Goal: Task Accomplishment & Management: Use online tool/utility

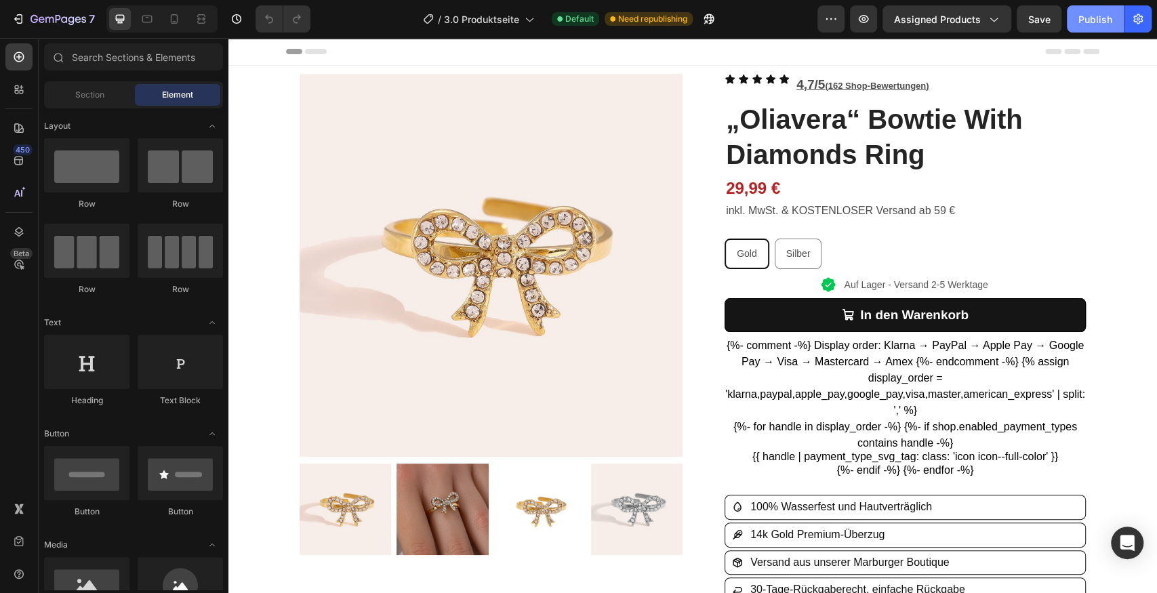
click at [1094, 23] on div "Publish" at bounding box center [1096, 19] width 34 height 14
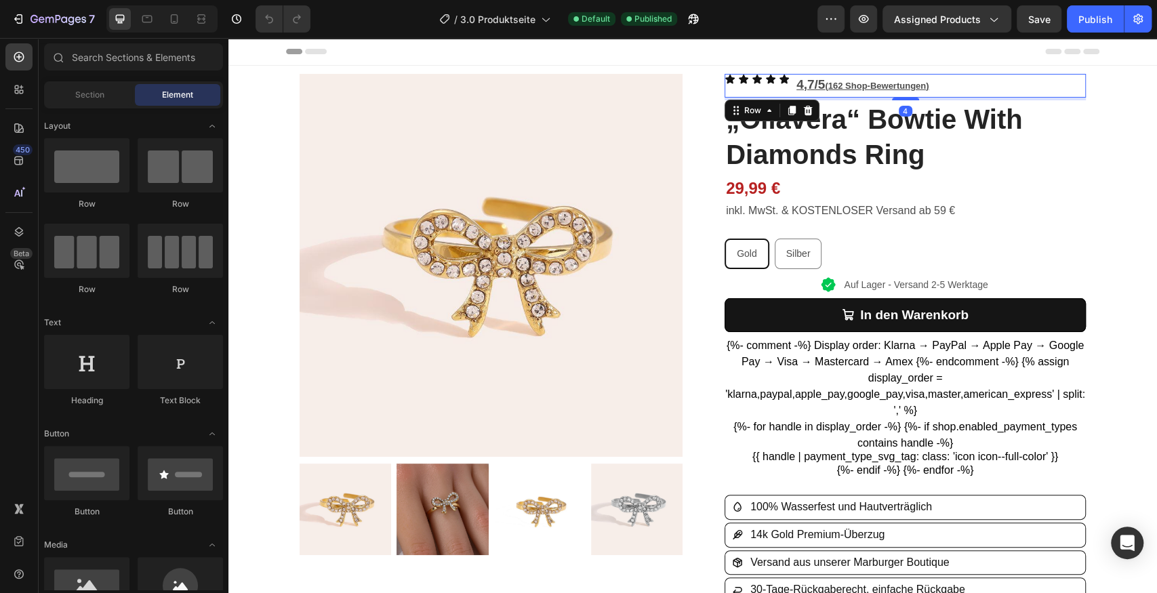
click at [945, 85] on div "Icon Icon Icon Icon Icon Icon List 4,7/5 (162 Shop-Bewertungen) Text Block Row 4" at bounding box center [905, 86] width 361 height 24
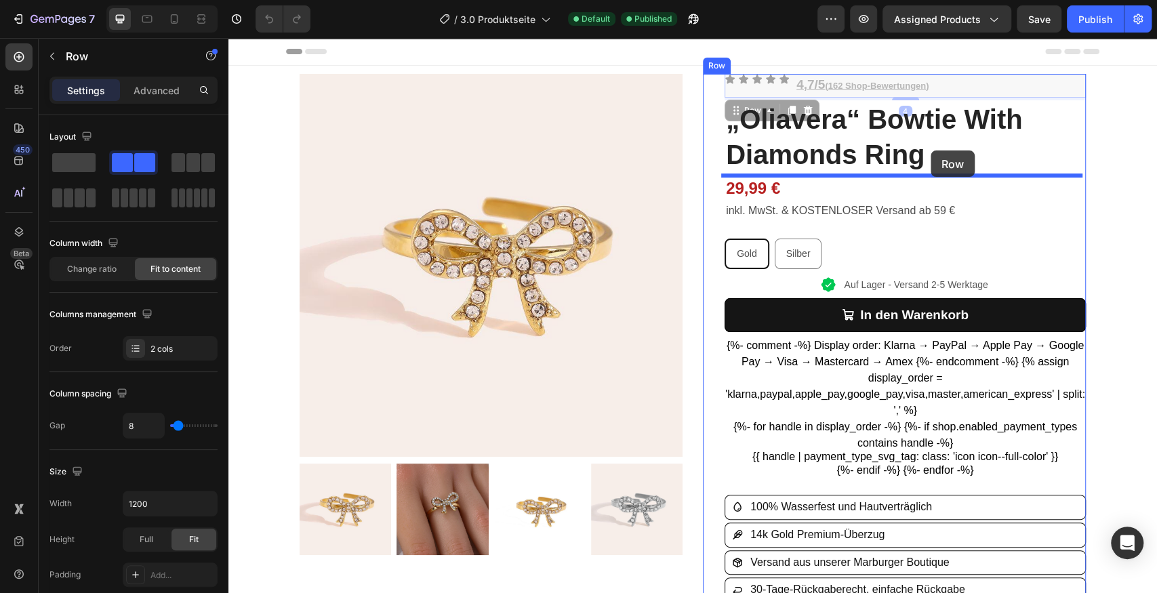
drag, startPoint x: 946, startPoint y: 83, endPoint x: 931, endPoint y: 151, distance: 69.6
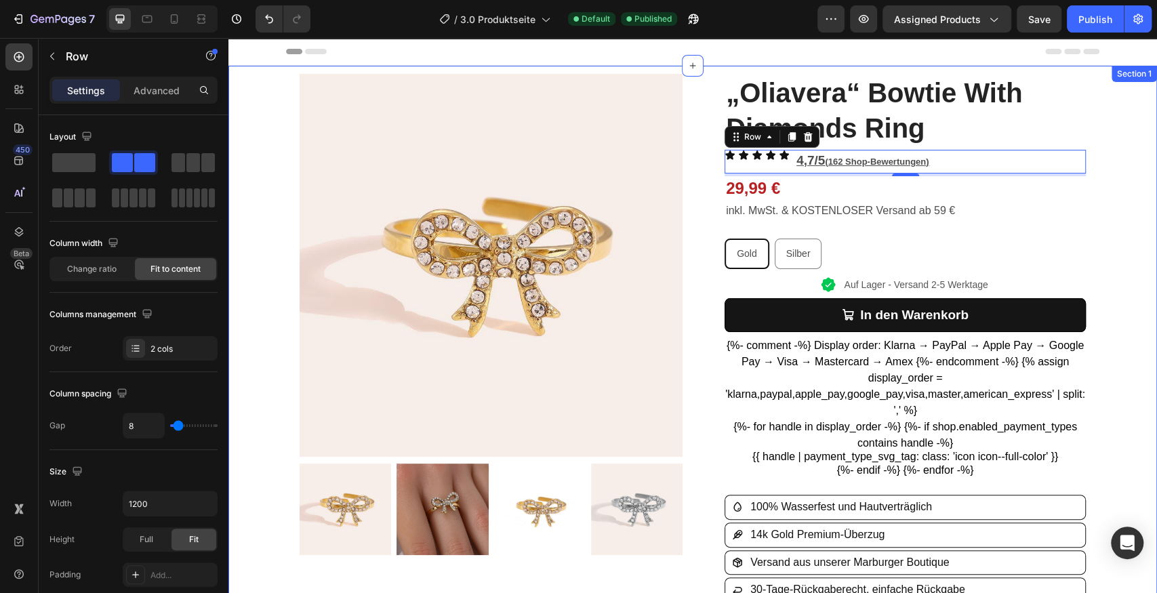
click at [1106, 130] on div "Product Images Row „Oliavera“ Bowtie With Diamonds Ring Product Title Icon Icon…" at bounding box center [692, 509] width 929 height 887
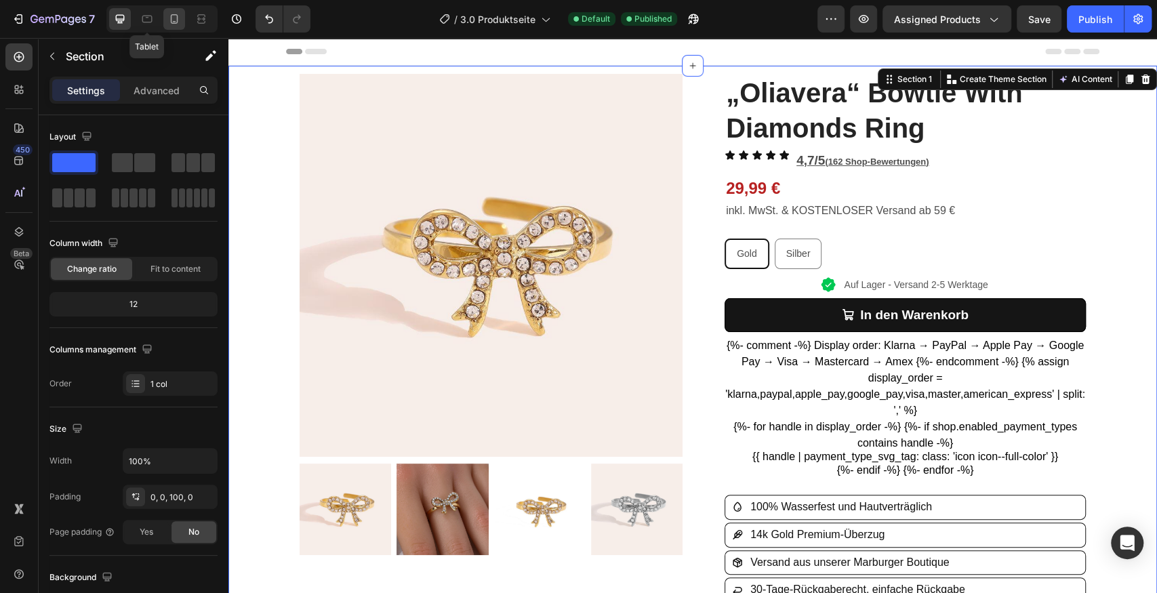
click at [164, 18] on div at bounding box center [174, 19] width 22 height 22
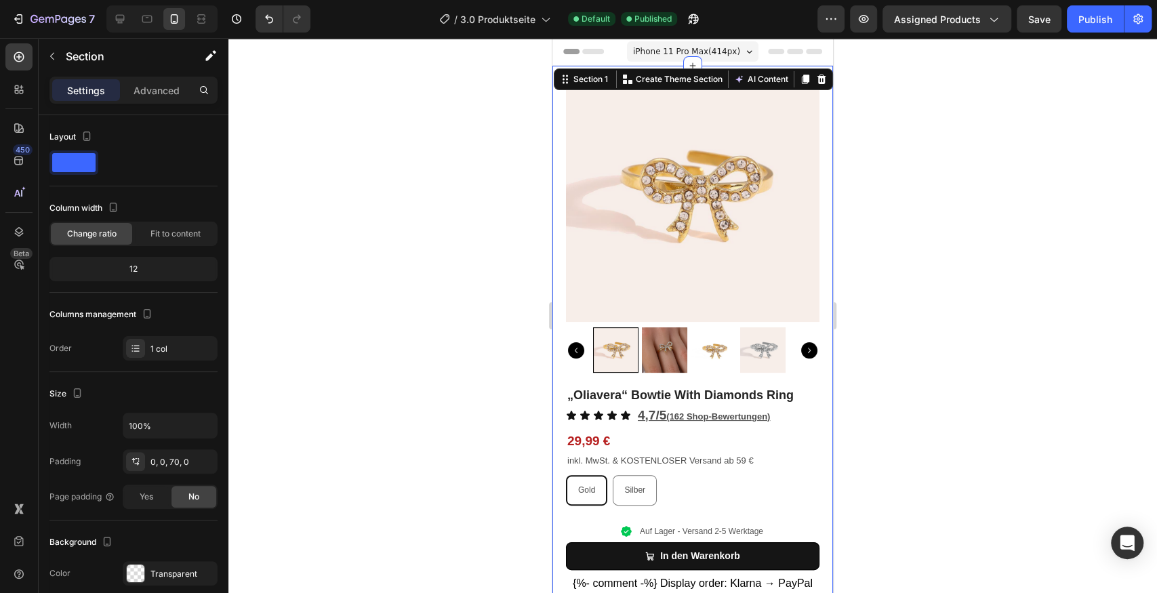
click at [915, 244] on div at bounding box center [692, 315] width 929 height 555
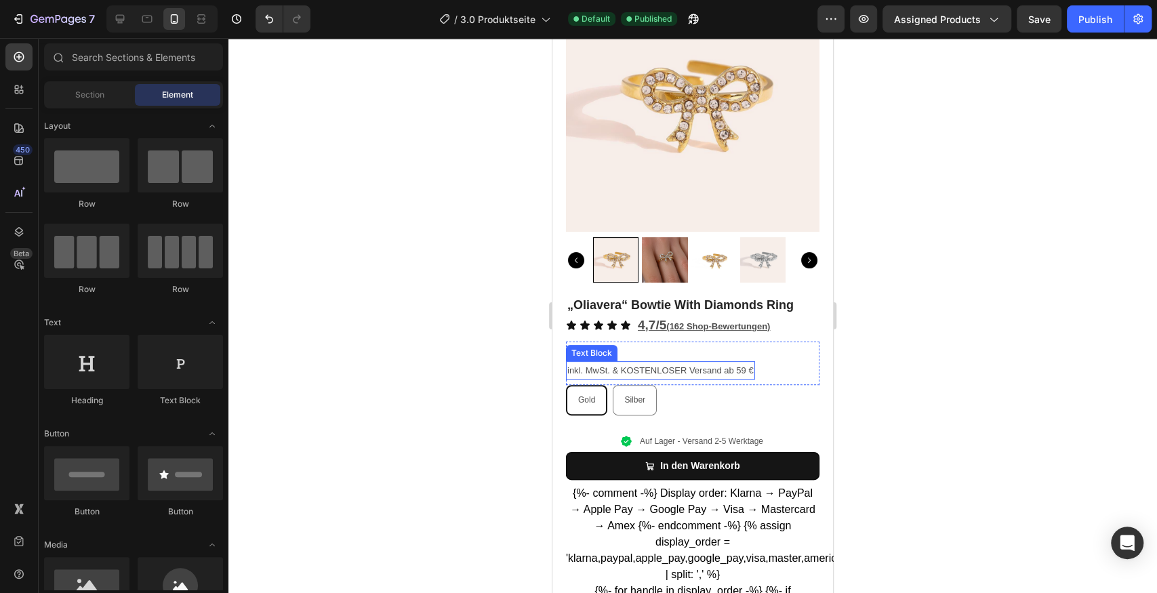
scroll to position [180, 0]
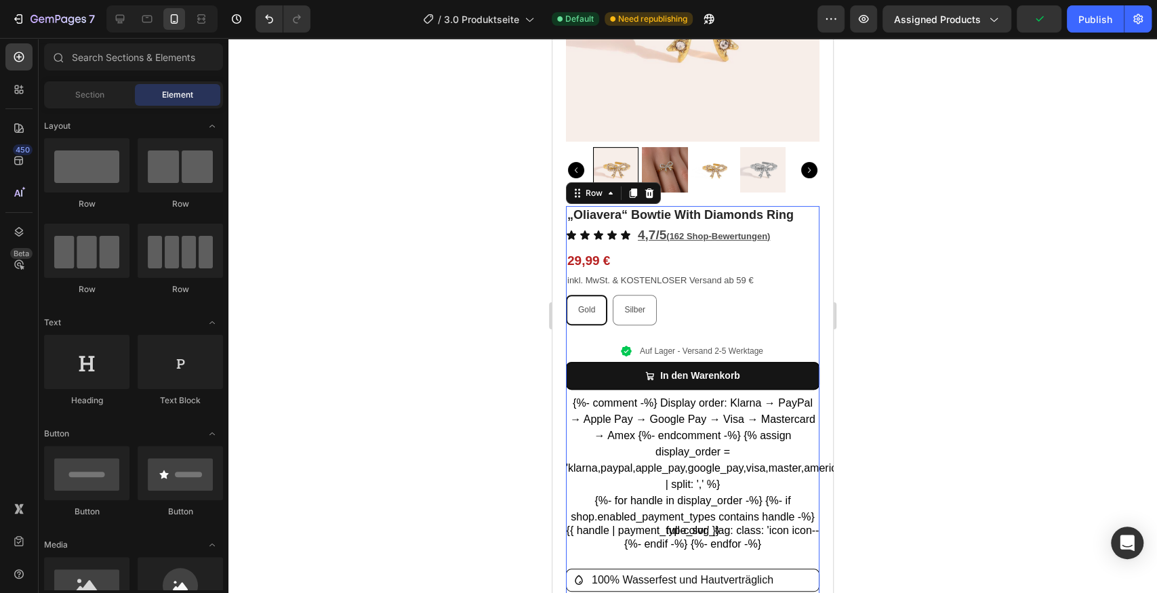
click at [664, 328] on div "„Oliavera“ Bowtie With Diamonds Ring Product Title Icon Icon Icon Icon Icon Ico…" at bounding box center [693, 602] width 254 height 793
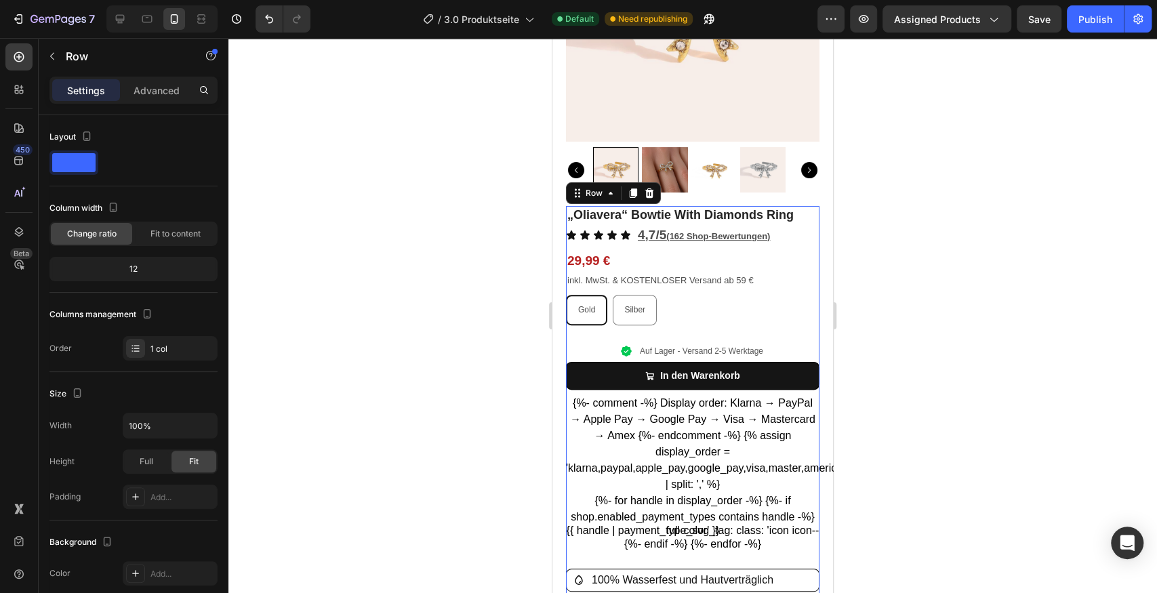
click at [630, 330] on div "„Oliavera“ Bowtie With Diamonds Ring Product Title Icon Icon Icon Icon Icon Ico…" at bounding box center [693, 602] width 254 height 793
click at [640, 321] on div "„Oliavera“ Bowtie With Diamonds Ring Product Title Icon Icon Icon Icon Icon Ico…" at bounding box center [693, 602] width 254 height 793
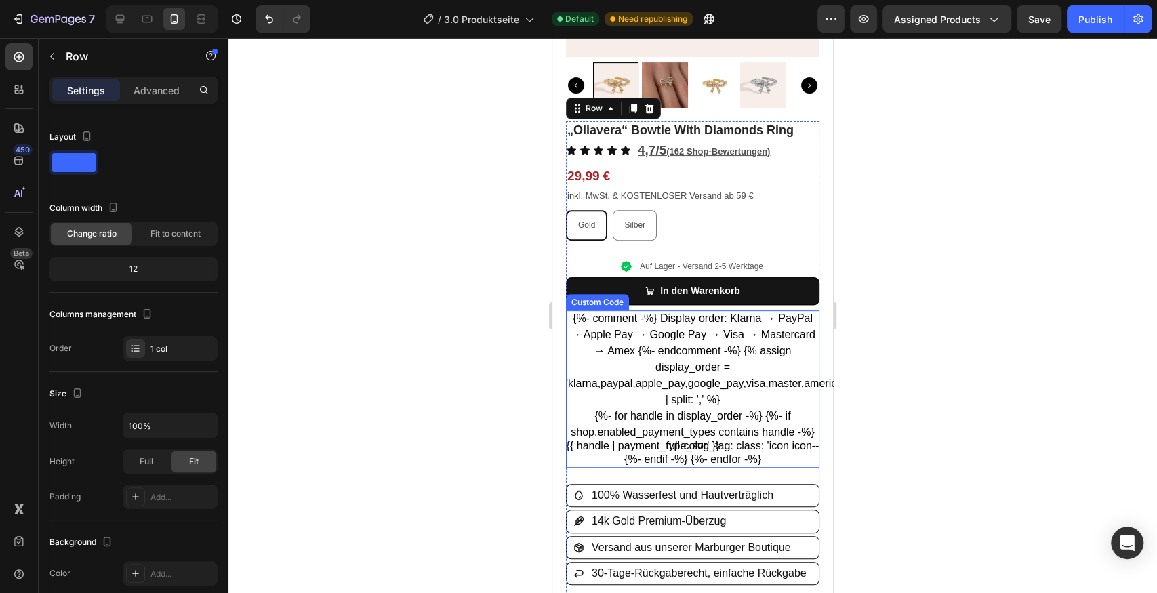
scroll to position [271, 0]
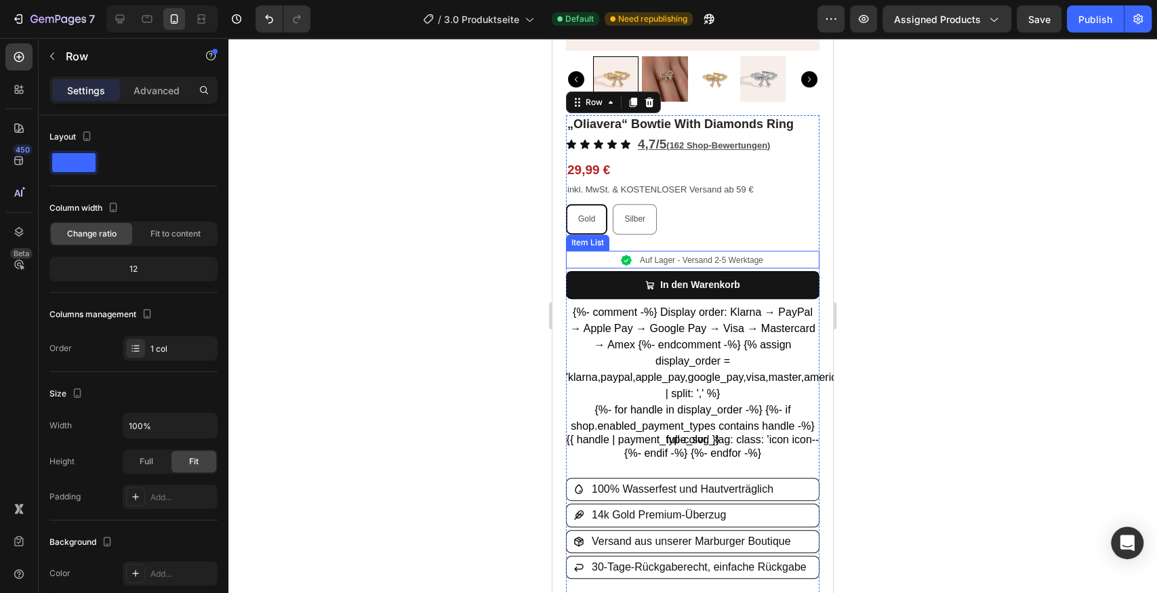
click at [767, 254] on div "Auf Lager - Versand 2-5 Werktage" at bounding box center [693, 260] width 254 height 18
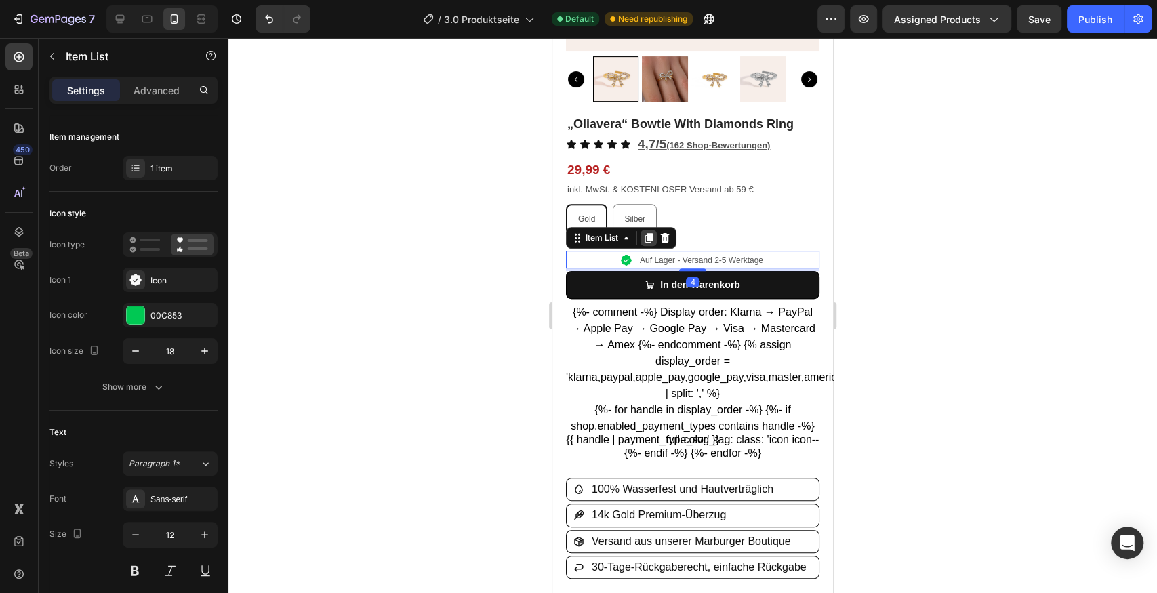
click at [653, 233] on icon at bounding box center [648, 238] width 11 height 11
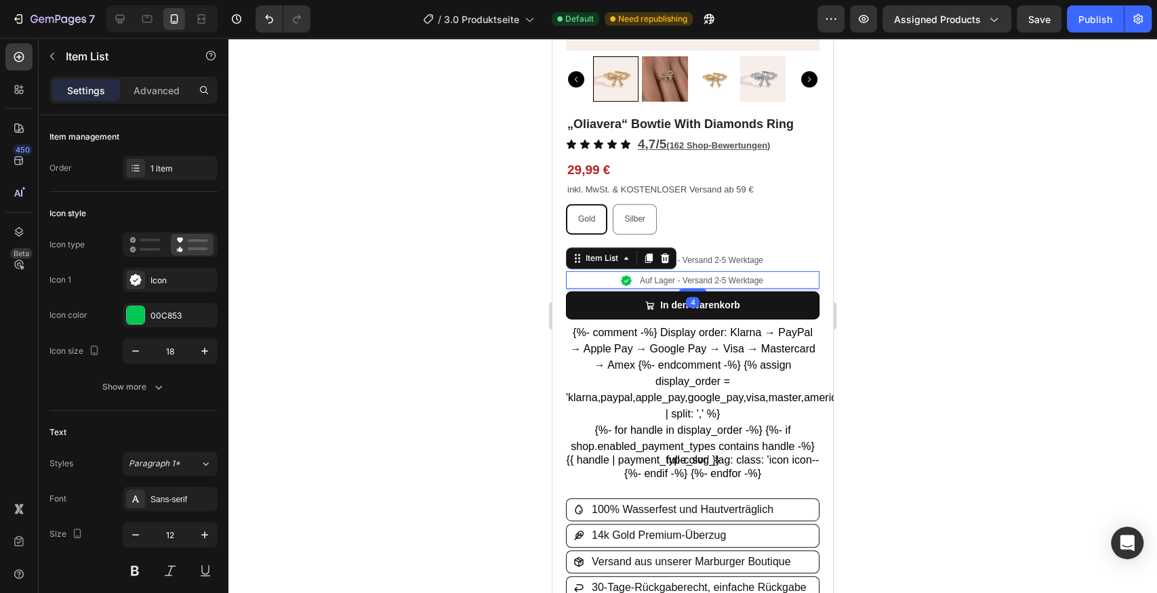
click at [641, 275] on p "Auf Lager - Versand 2-5 Werktage" at bounding box center [701, 281] width 123 height 12
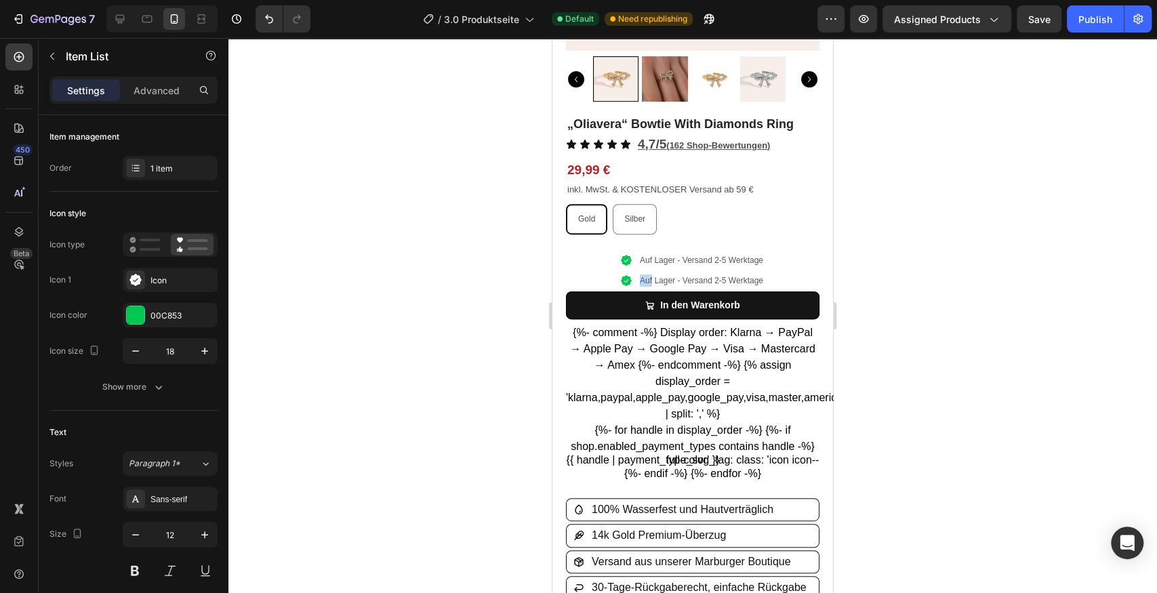
click at [623, 275] on icon at bounding box center [626, 280] width 11 height 11
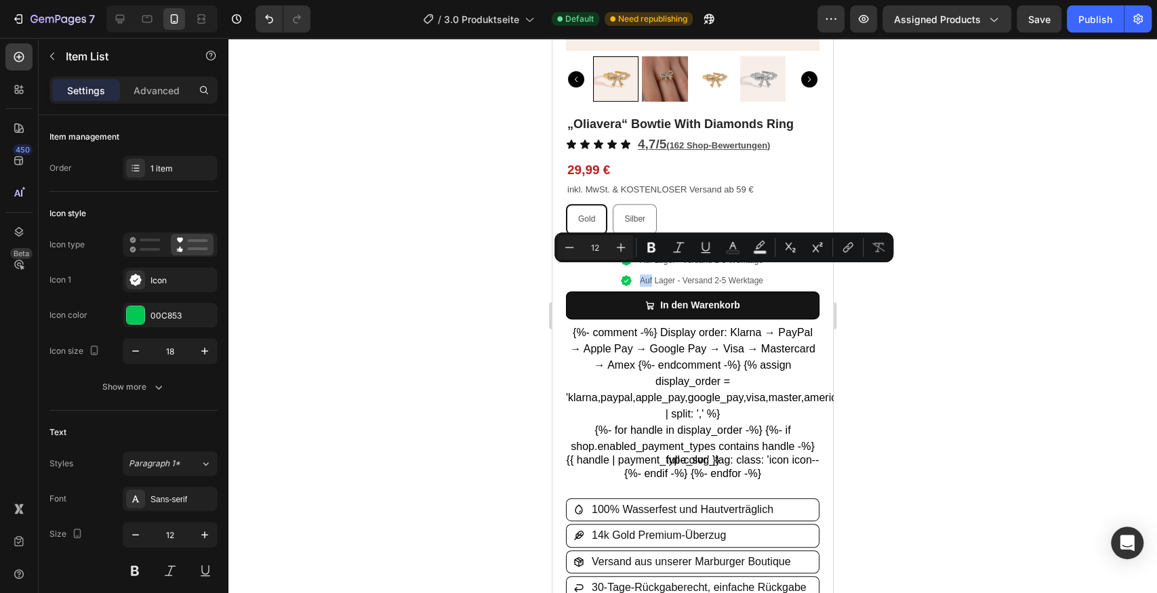
click at [624, 275] on icon at bounding box center [626, 280] width 11 height 11
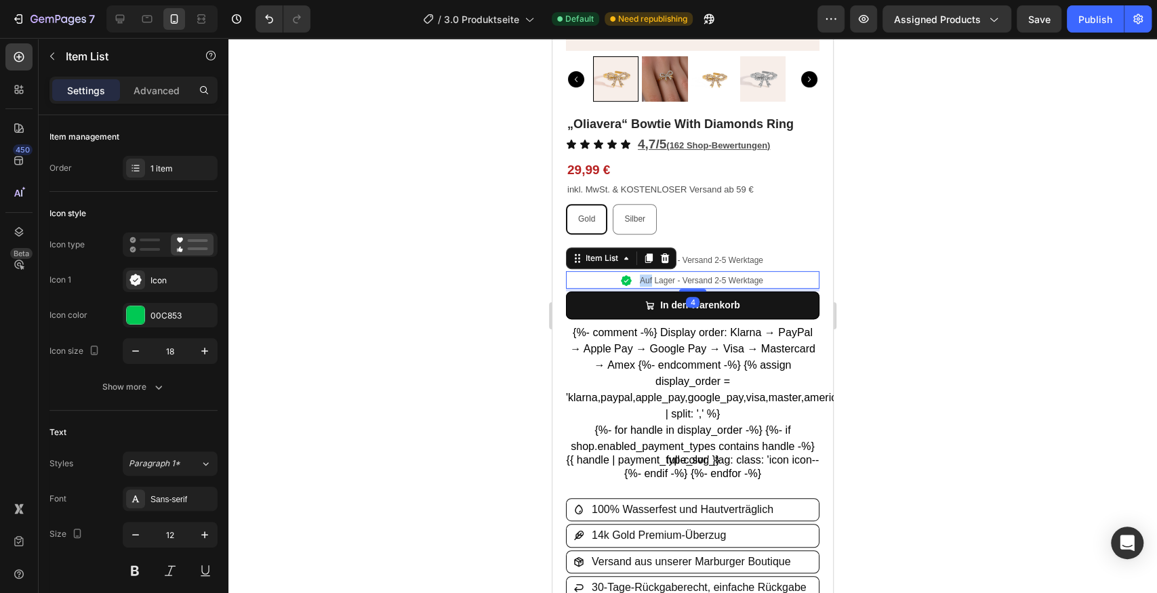
click at [621, 275] on icon at bounding box center [626, 280] width 11 height 11
click at [628, 273] on div "Auf Lager - Versand 2-5 Werktage" at bounding box center [692, 281] width 145 height 16
click at [464, 268] on div at bounding box center [692, 315] width 929 height 555
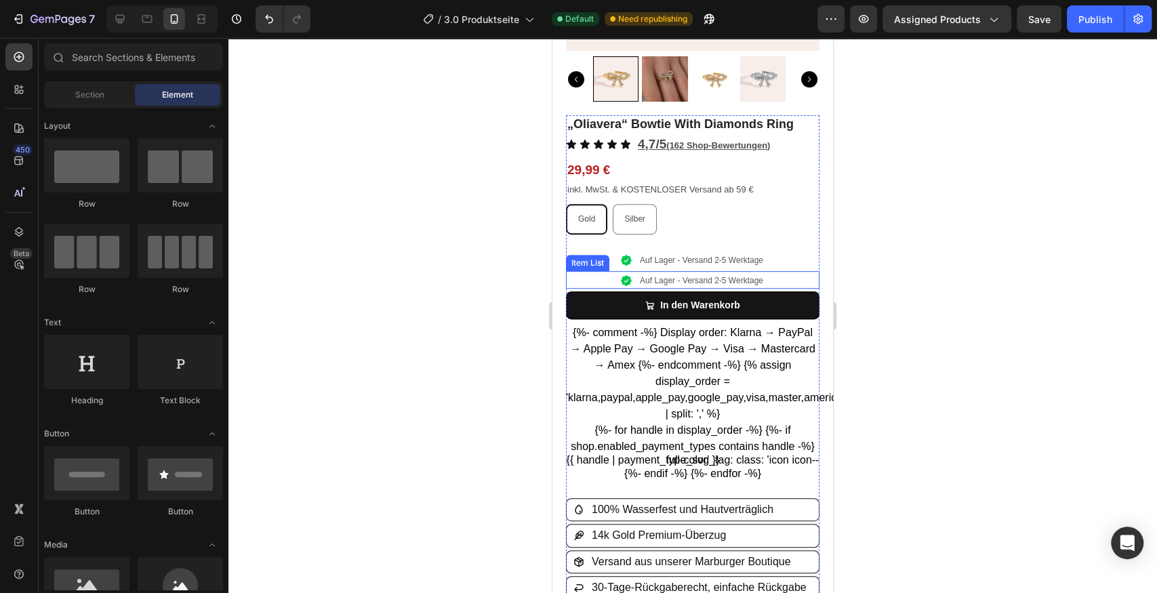
click at [621, 275] on icon at bounding box center [626, 280] width 11 height 11
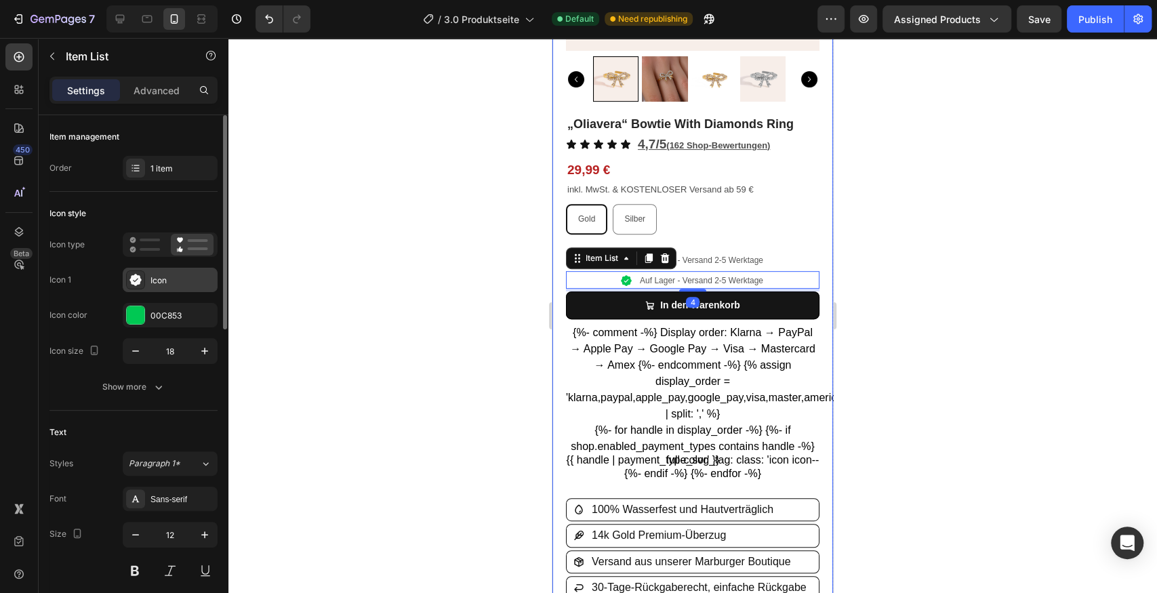
click at [179, 278] on div "Icon" at bounding box center [183, 281] width 64 height 12
click at [159, 321] on div "00C853" at bounding box center [170, 315] width 95 height 24
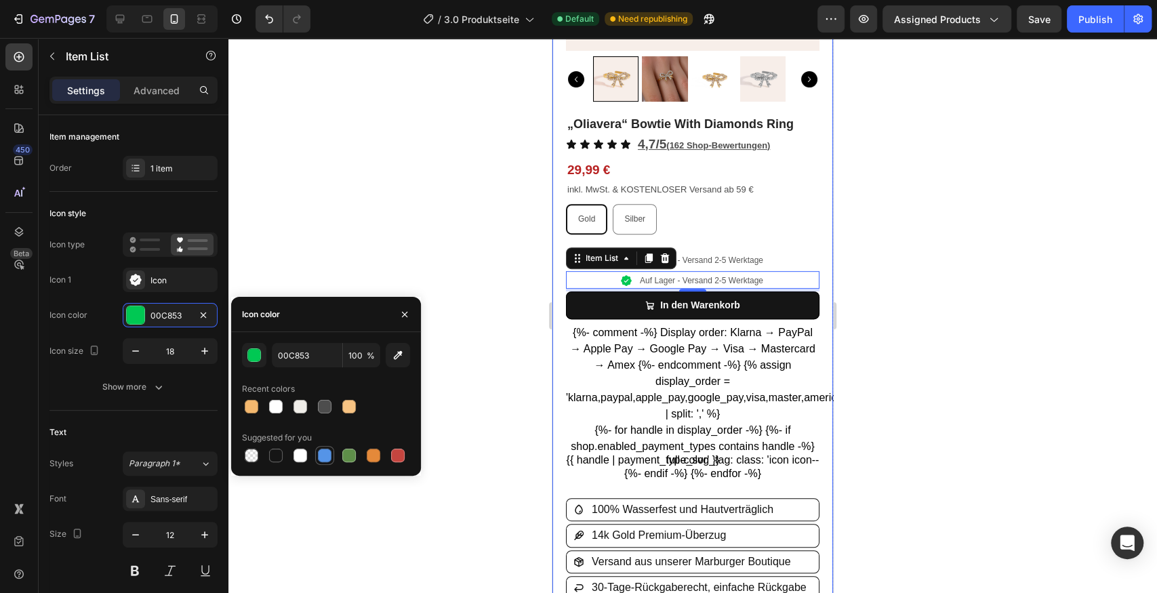
click at [326, 454] on div at bounding box center [325, 456] width 14 height 14
type input "5594E7"
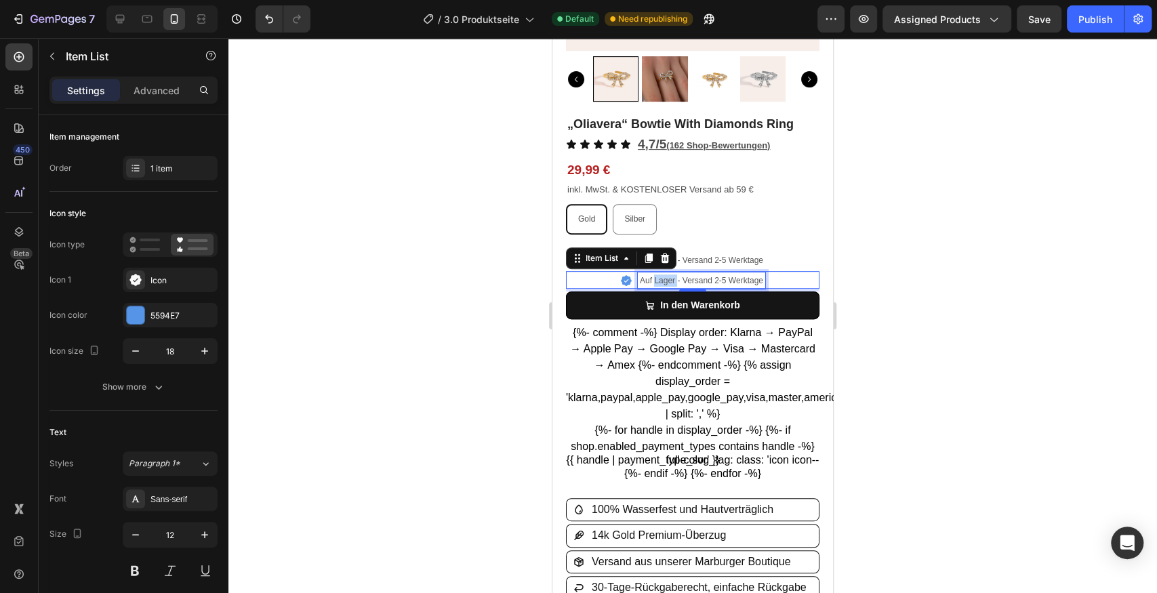
click at [660, 275] on p "Auf Lager - Versand 2-5 Werktage" at bounding box center [701, 281] width 123 height 12
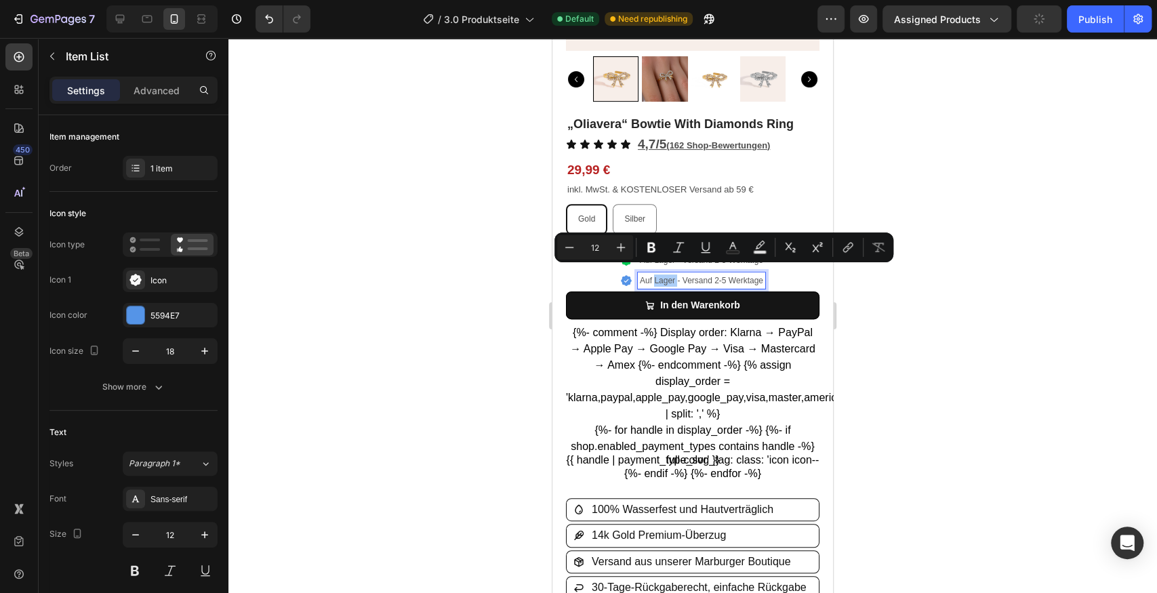
click at [418, 279] on div at bounding box center [692, 315] width 929 height 555
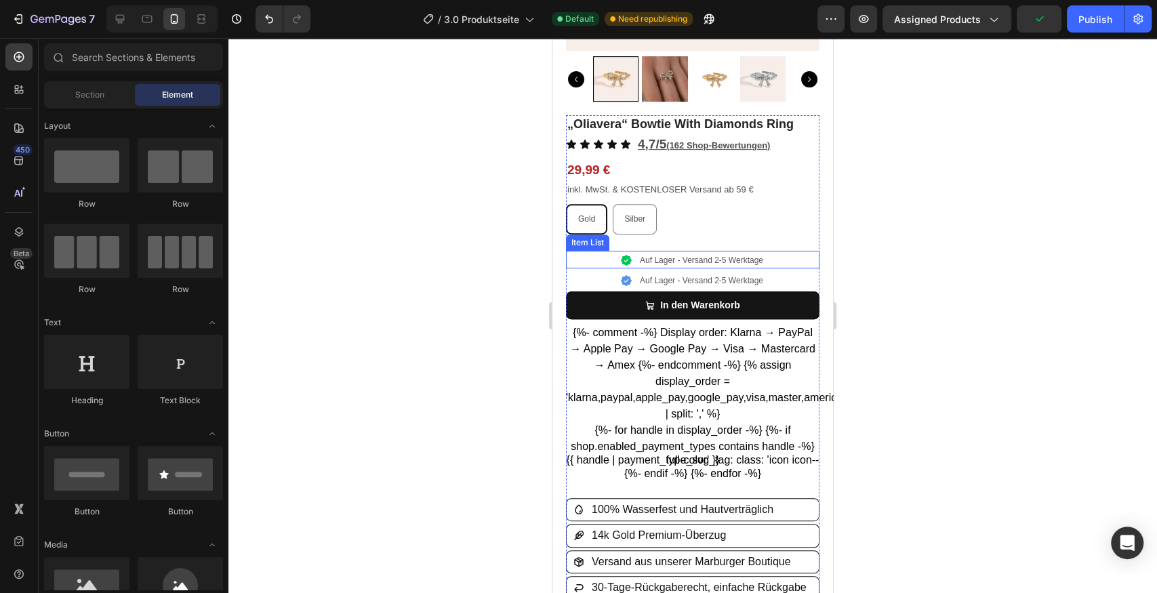
click at [621, 255] on icon at bounding box center [626, 260] width 11 height 11
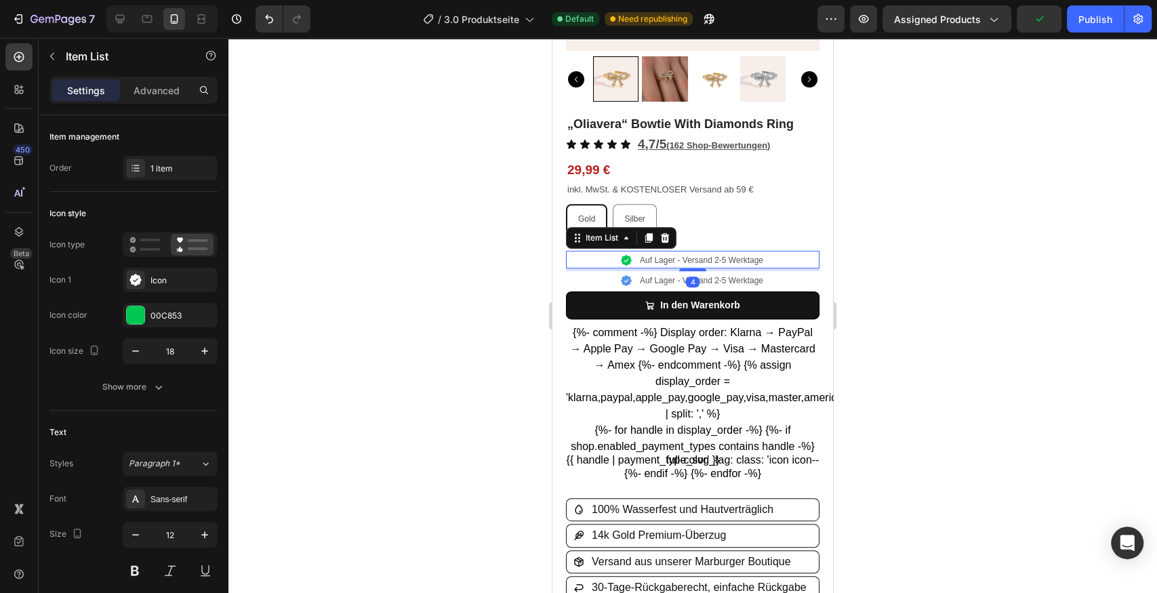
click at [622, 255] on icon at bounding box center [626, 260] width 11 height 11
click at [180, 281] on div "Icon" at bounding box center [183, 281] width 64 height 12
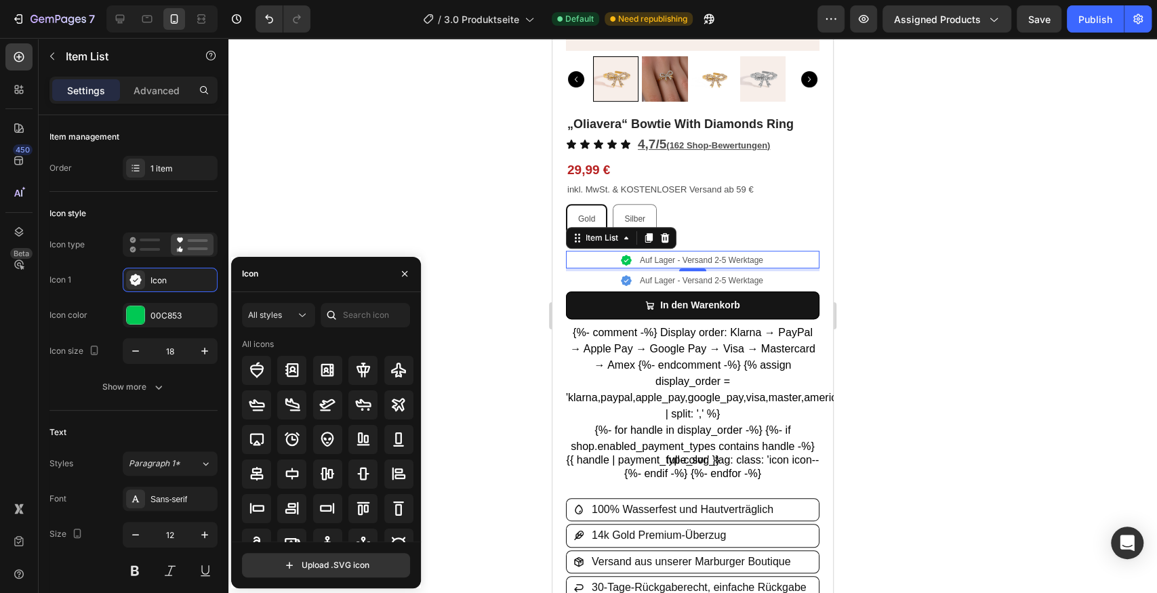
click at [290, 279] on div "Icon" at bounding box center [326, 274] width 190 height 35
click at [343, 314] on input "text" at bounding box center [365, 315] width 89 height 24
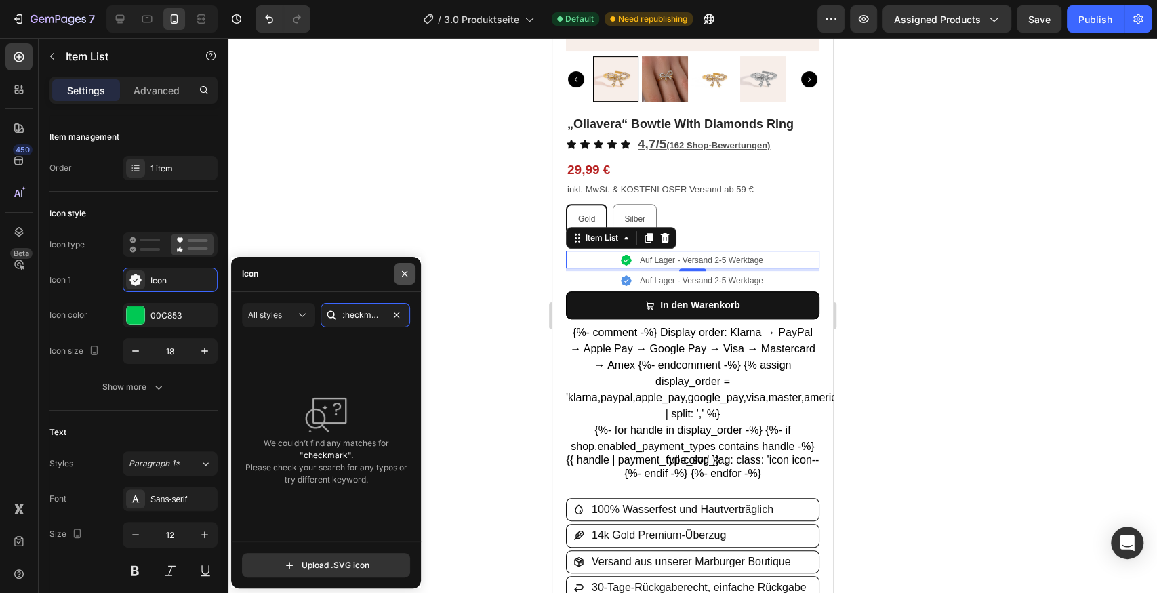
type input "checkmark"
click at [407, 278] on icon "button" at bounding box center [404, 273] width 11 height 11
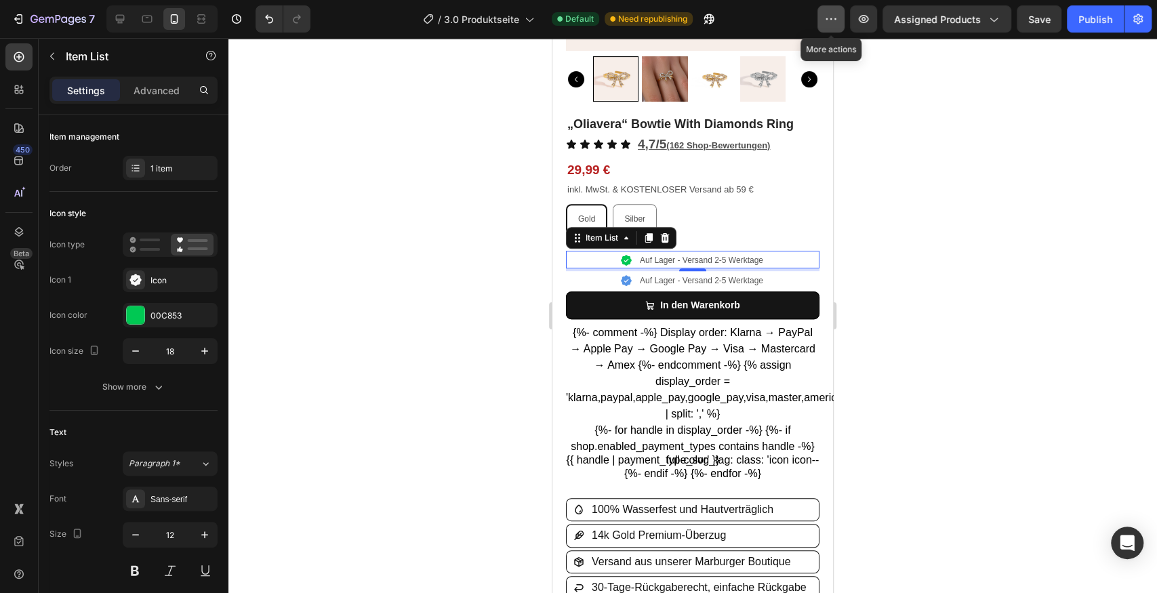
click at [822, 19] on button "button" at bounding box center [831, 18] width 27 height 27
click at [1005, 18] on button "Assigned Products" at bounding box center [947, 18] width 129 height 27
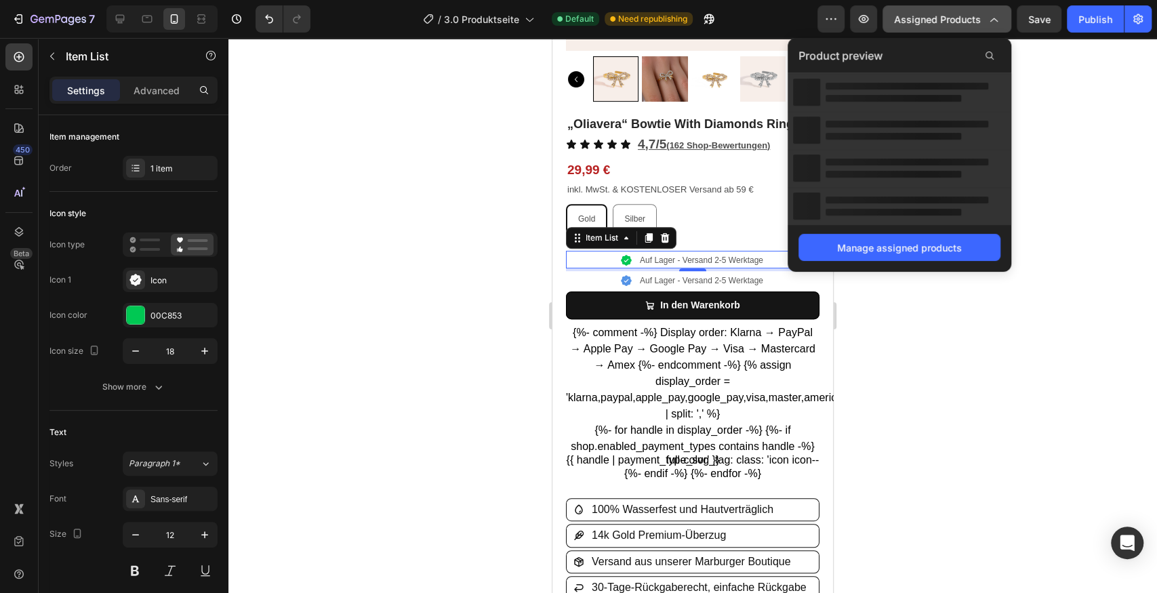
click at [1002, 16] on button "Assigned Products" at bounding box center [947, 18] width 129 height 27
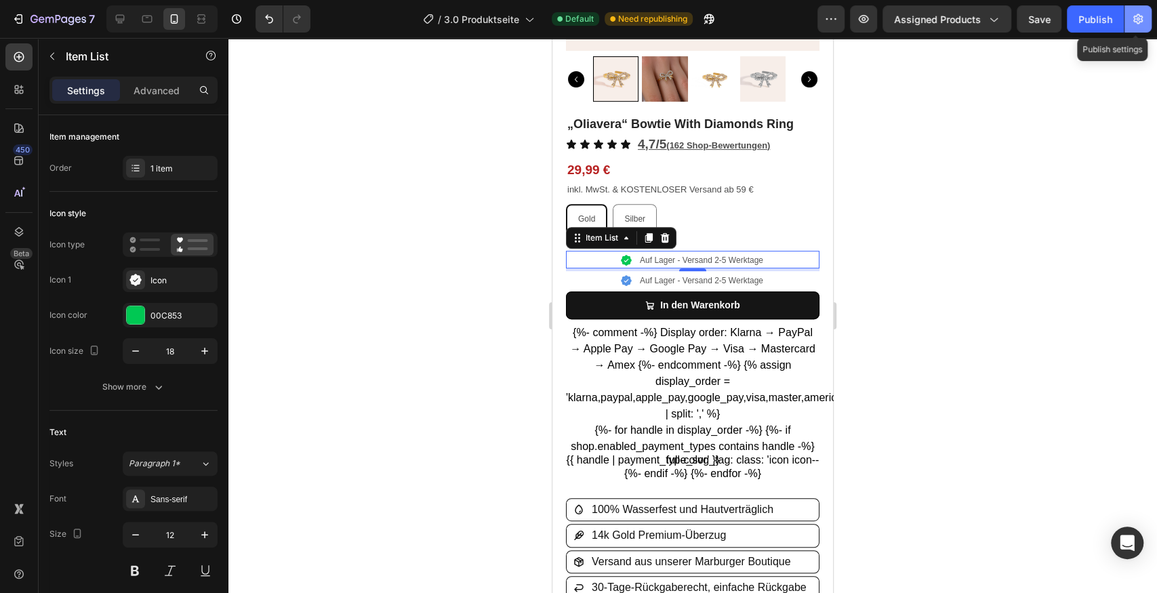
click at [1140, 20] on icon "button" at bounding box center [1139, 19] width 14 height 14
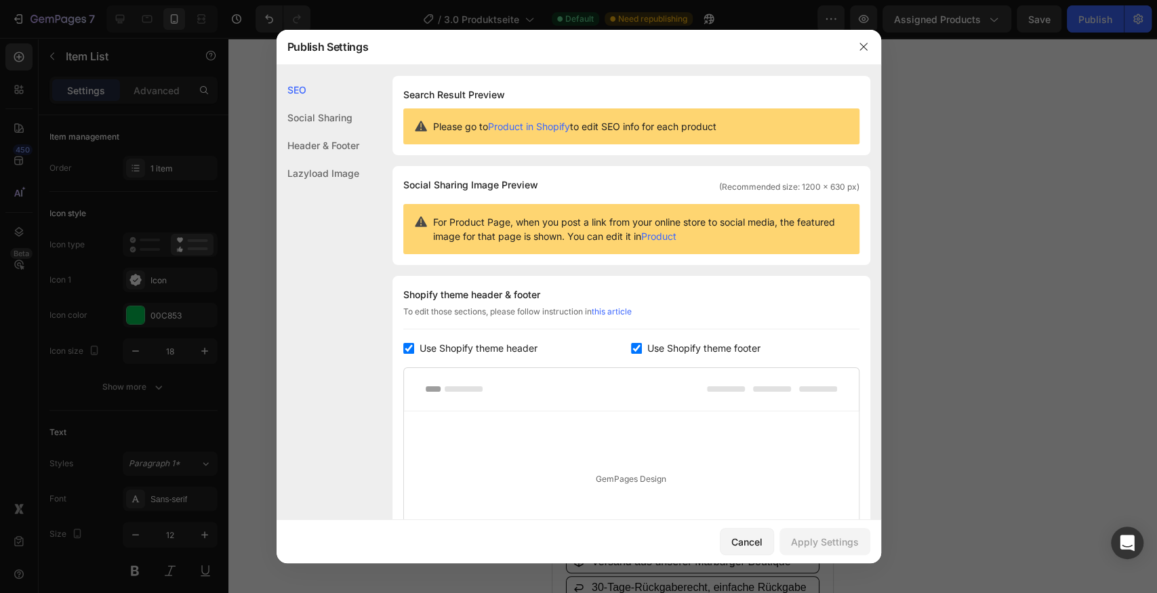
click at [316, 159] on div "Header & Footer" at bounding box center [318, 173] width 83 height 28
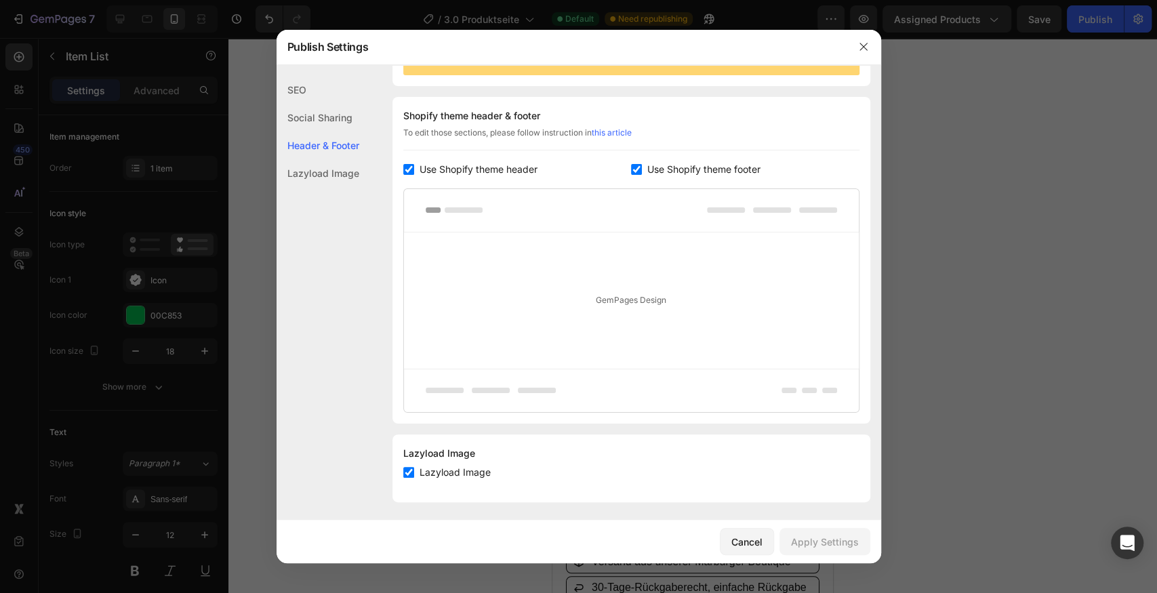
click at [320, 173] on div "Lazyload Image" at bounding box center [318, 173] width 83 height 28
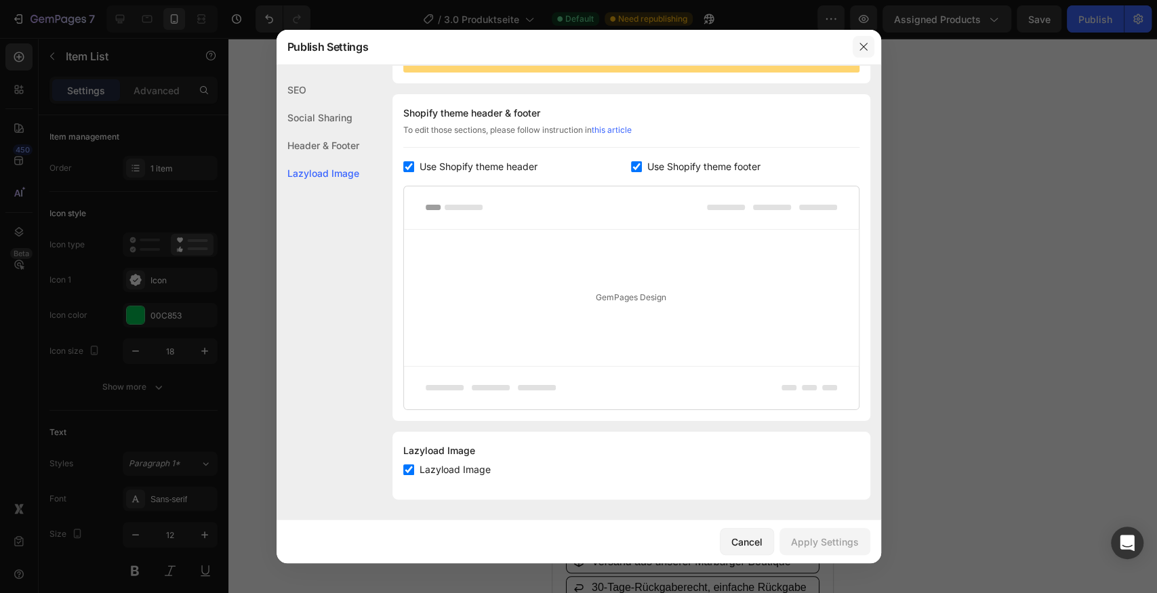
click at [858, 43] on icon "button" at bounding box center [863, 46] width 11 height 11
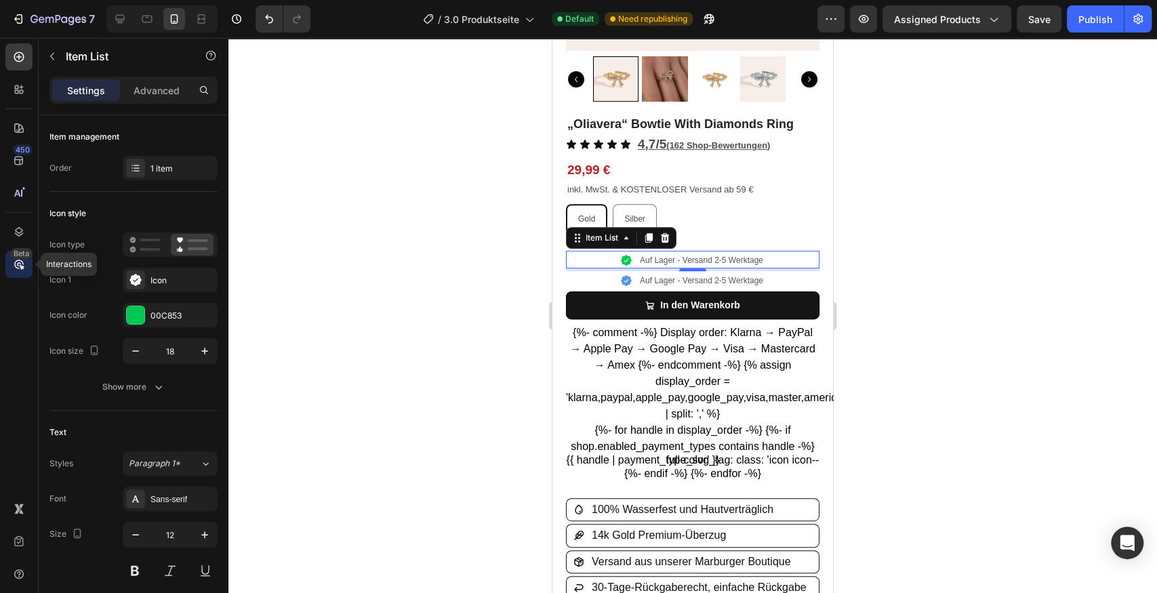
click at [21, 256] on div "Beta" at bounding box center [21, 253] width 22 height 11
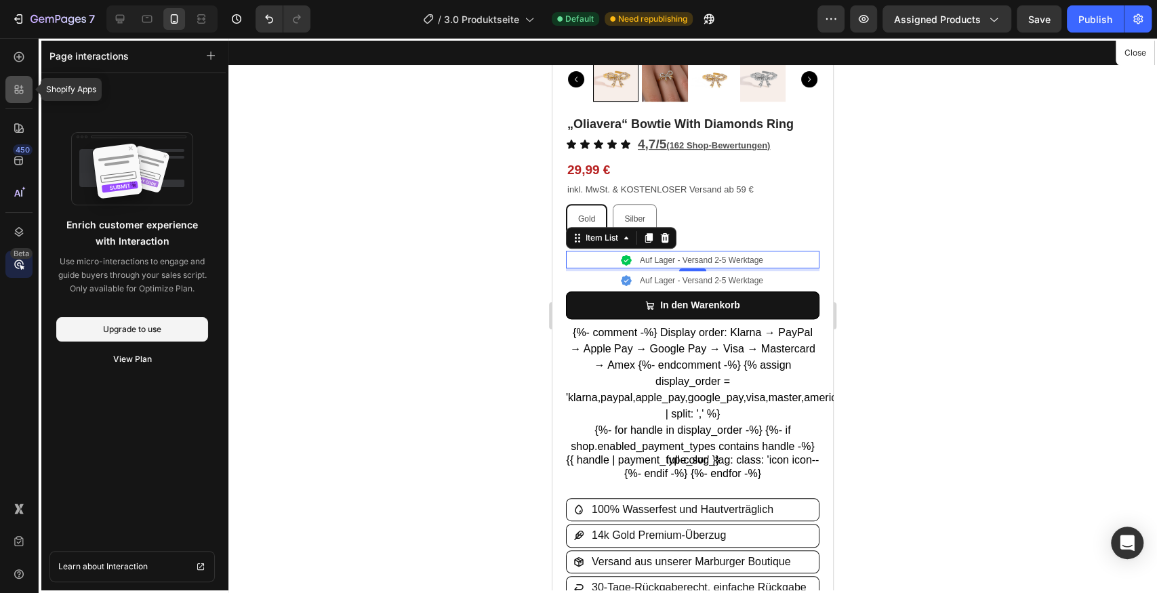
click at [16, 81] on div at bounding box center [18, 89] width 27 height 27
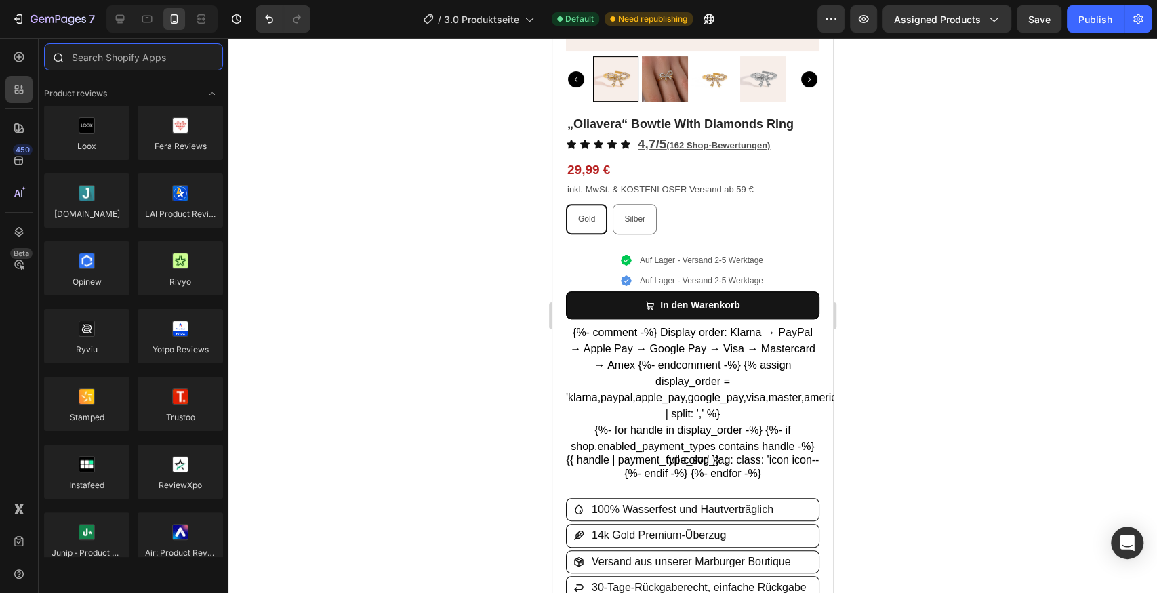
click at [132, 53] on input "text" at bounding box center [133, 56] width 179 height 27
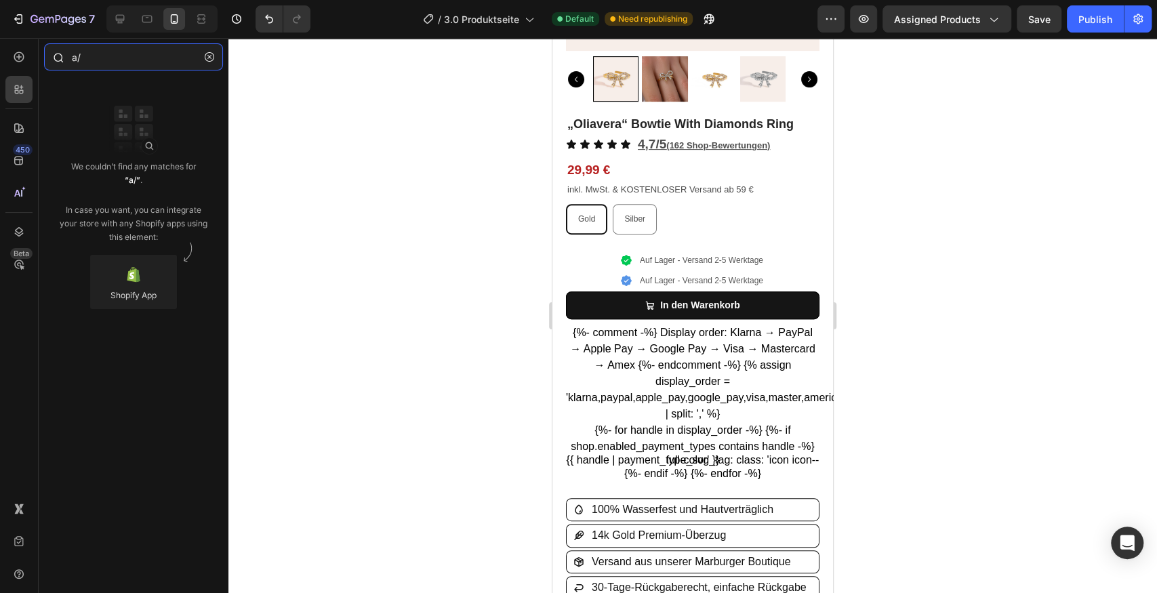
type input "a/b"
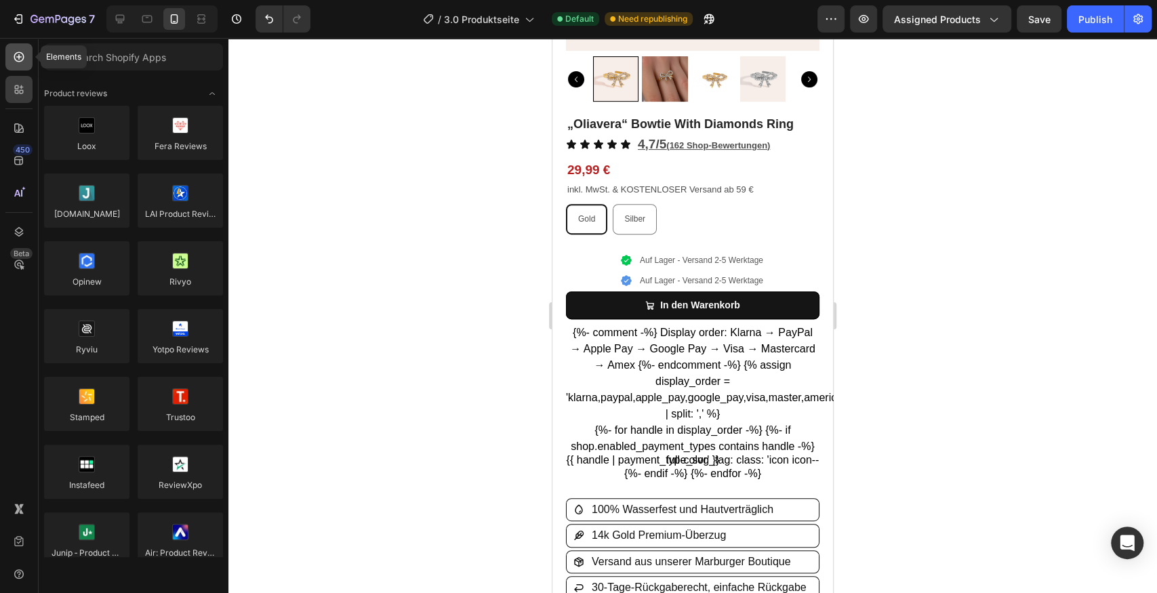
click at [19, 58] on icon at bounding box center [18, 56] width 5 height 5
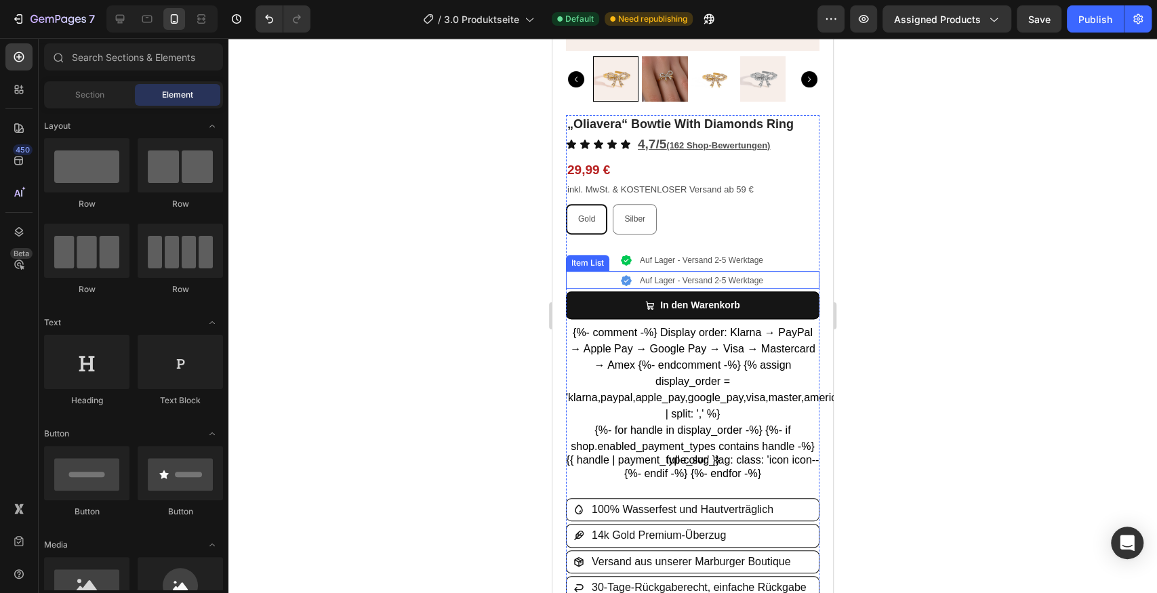
click at [677, 278] on p "Auf Lager - Versand 2-5 Werktage" at bounding box center [701, 281] width 123 height 12
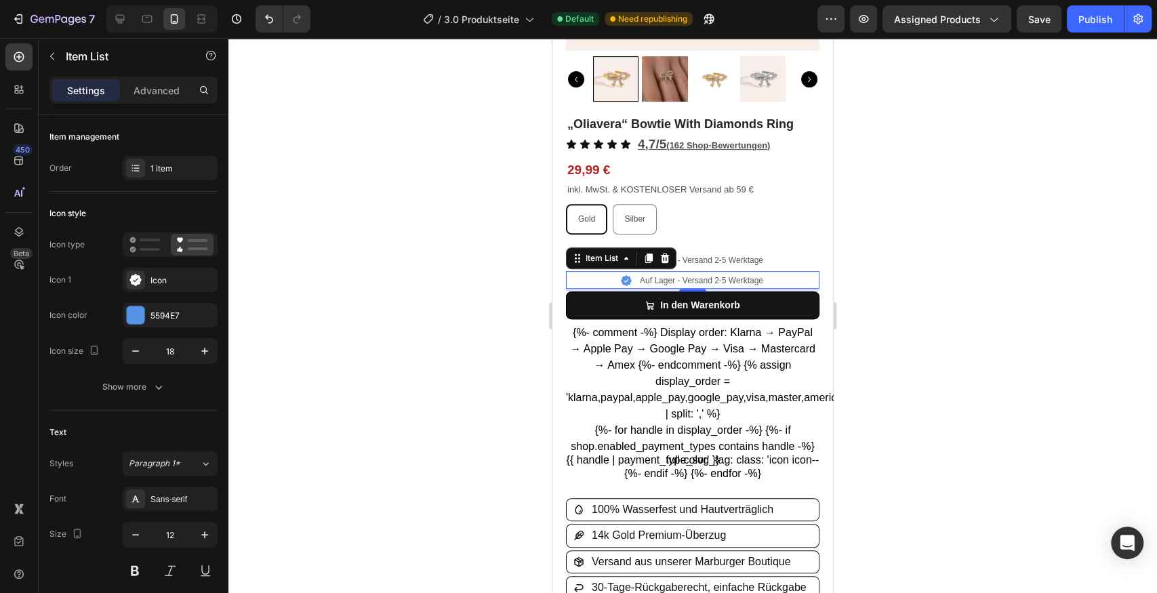
click at [629, 277] on div "Auf Lager - Versand 2-5 Werktage" at bounding box center [692, 281] width 145 height 16
click at [448, 257] on div at bounding box center [692, 315] width 929 height 555
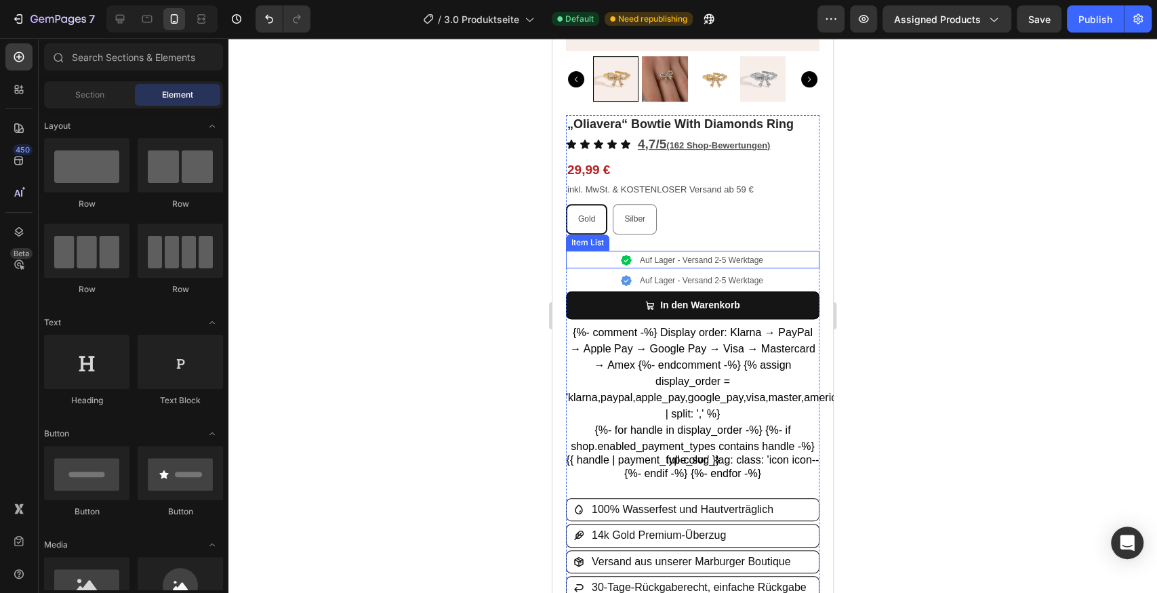
click at [638, 257] on div "Auf Lager - Versand 2-5 Werktage" at bounding box center [701, 260] width 127 height 16
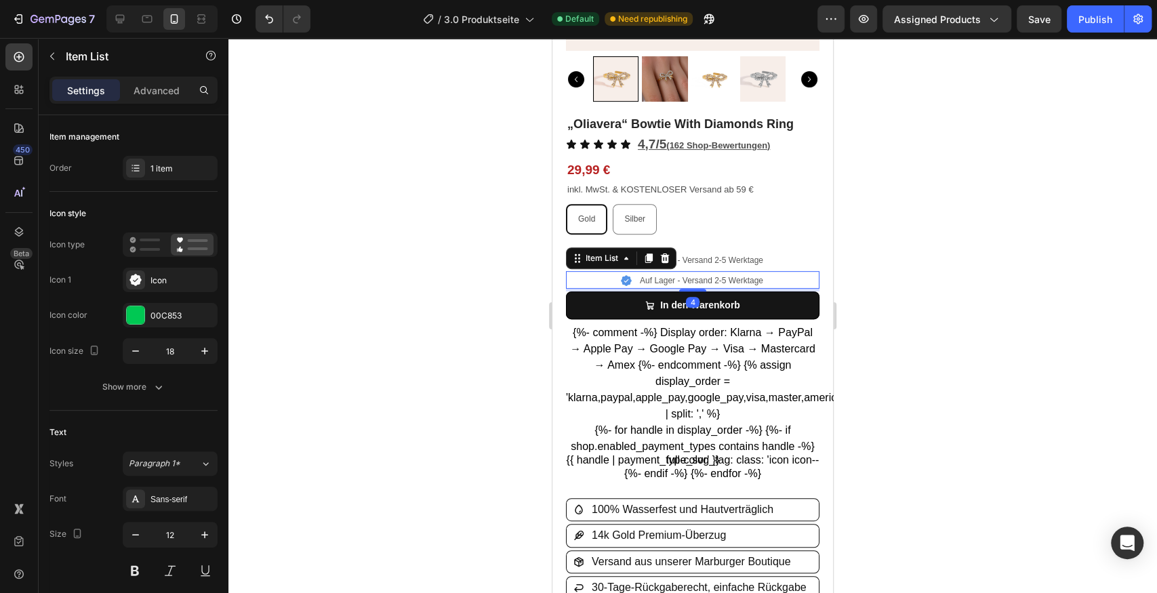
click at [641, 275] on p "Auf Lager - Versand 2-5 Werktage" at bounding box center [701, 281] width 123 height 12
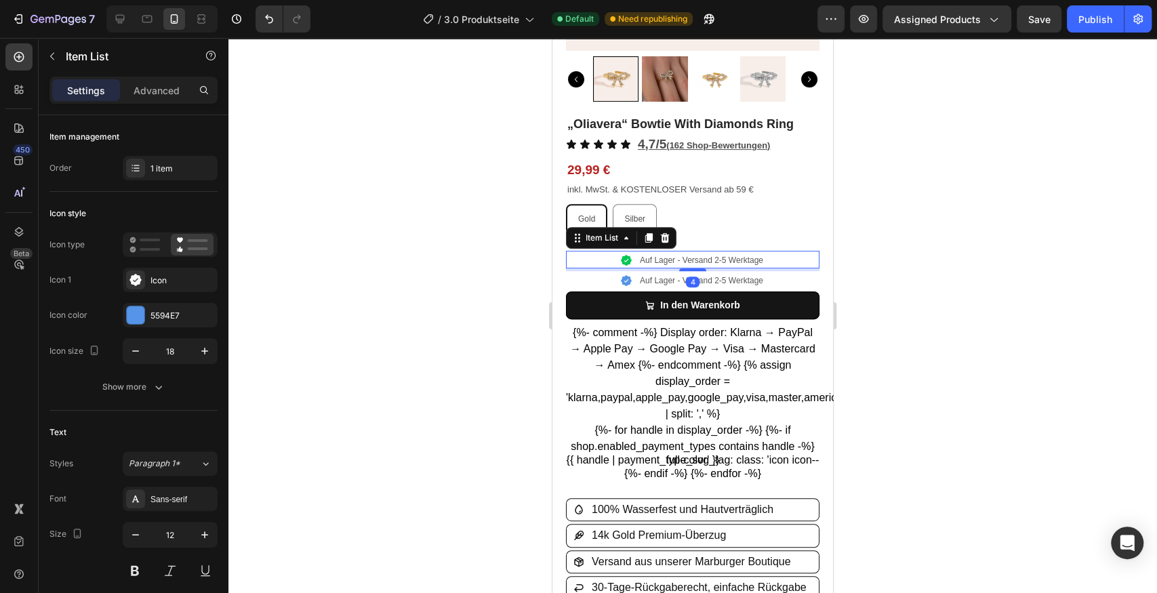
click at [723, 254] on p "Auf Lager - Versand 2-5 Werktage" at bounding box center [701, 260] width 123 height 12
click at [652, 275] on p "Auf Lager - Versand 2-5 Werktage" at bounding box center [701, 281] width 123 height 12
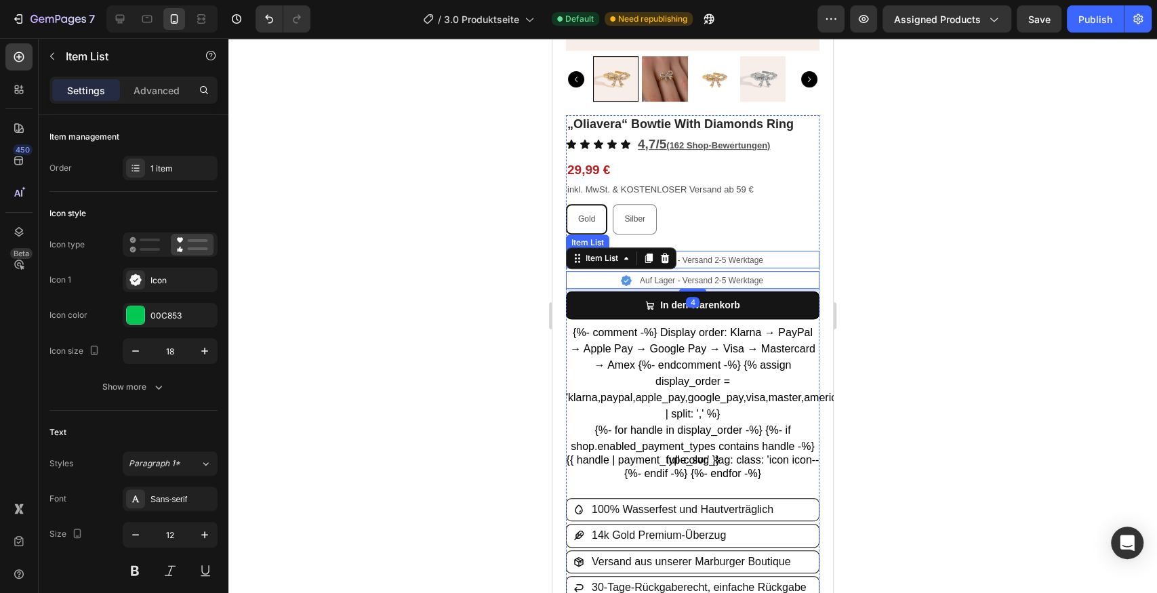
click at [753, 254] on p "Auf Lager - Versand 2-5 Werktage" at bounding box center [701, 260] width 123 height 12
click at [640, 275] on p "Auf Lager - Versand 2-5 Werktage" at bounding box center [701, 281] width 123 height 12
click at [772, 251] on div "Auf Lager - Versand 2-5 Werktage" at bounding box center [693, 260] width 254 height 18
click at [766, 271] on div "Auf Lager - Versand 2-5 Werktage" at bounding box center [693, 280] width 254 height 18
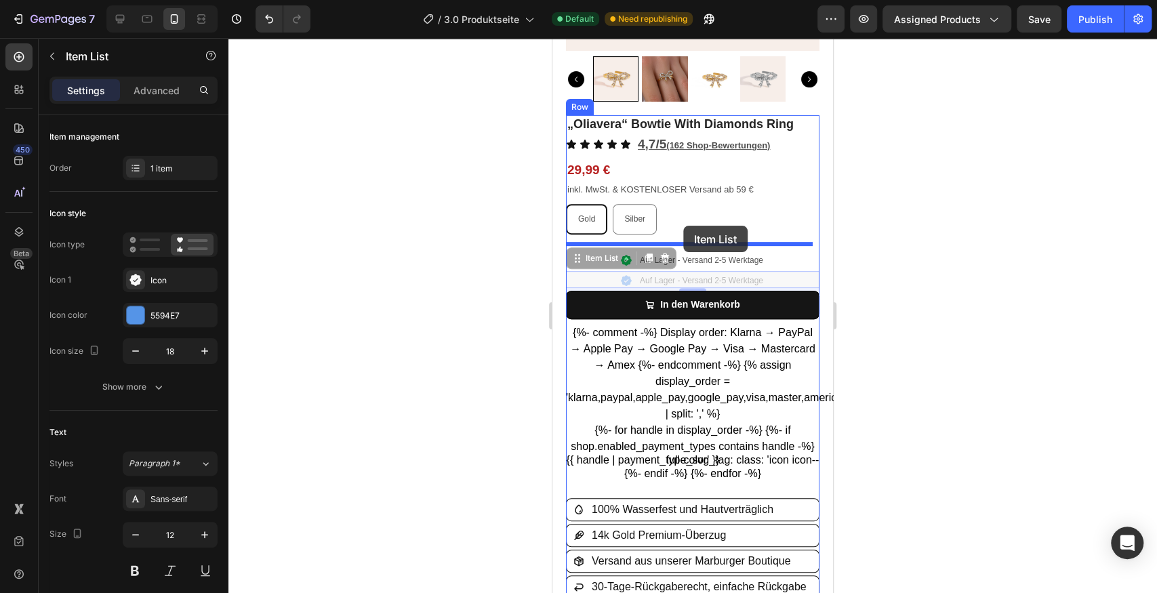
drag, startPoint x: 579, startPoint y: 252, endPoint x: 683, endPoint y: 226, distance: 107.7
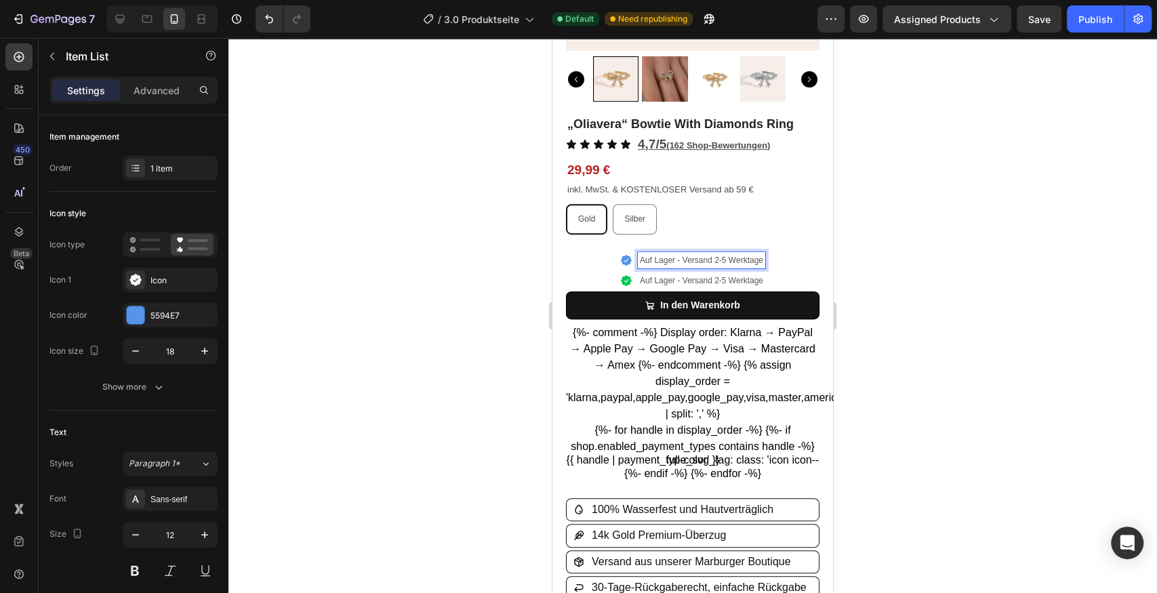
click at [792, 252] on div "Auf Lager - Versand 2-5 Werktage" at bounding box center [693, 260] width 254 height 18
click at [788, 252] on div "Auf Lager - Versand 2-5 Werktage" at bounding box center [693, 260] width 254 height 18
click at [656, 254] on p "Auf Lager - Versand 2-5 Werktage" at bounding box center [701, 260] width 123 height 12
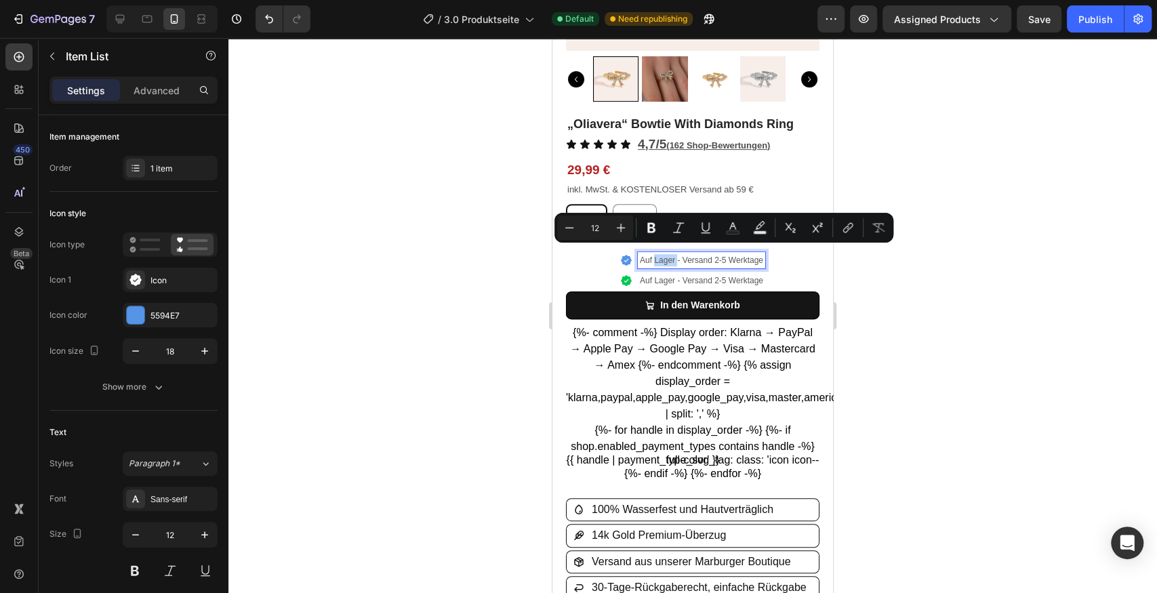
drag, startPoint x: 658, startPoint y: 252, endPoint x: 681, endPoint y: 249, distance: 23.2
click at [681, 254] on p "Auf Lager - Versand 2-5 Werktage" at bounding box center [701, 260] width 123 height 12
click at [571, 254] on div "Auf Lager - Versand 2-5 Werktage" at bounding box center [693, 260] width 254 height 18
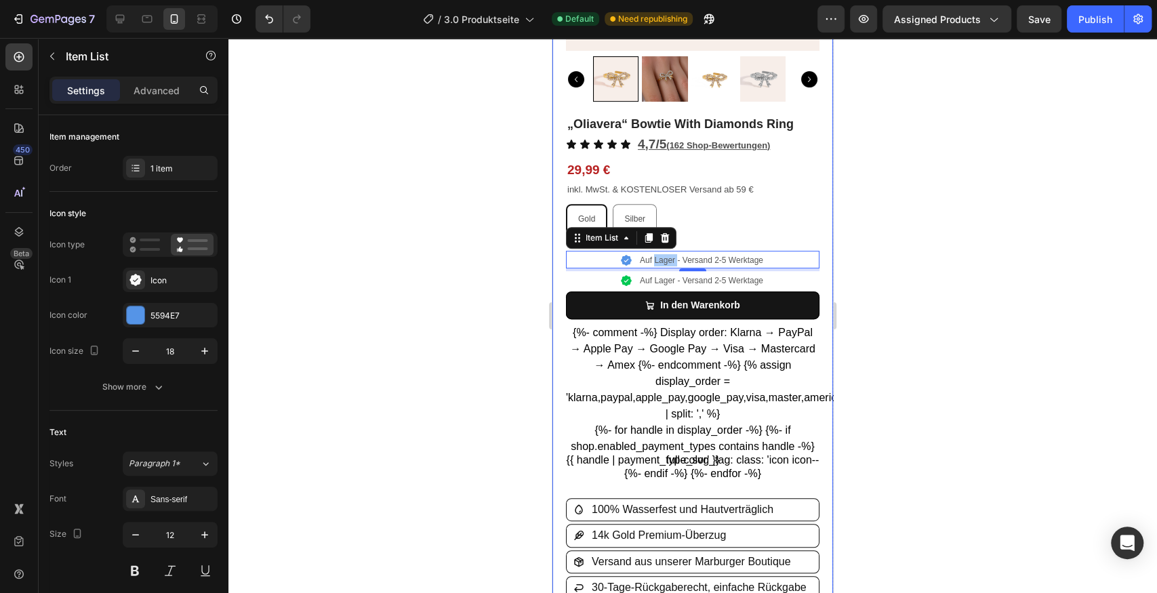
click at [483, 252] on div at bounding box center [692, 315] width 929 height 555
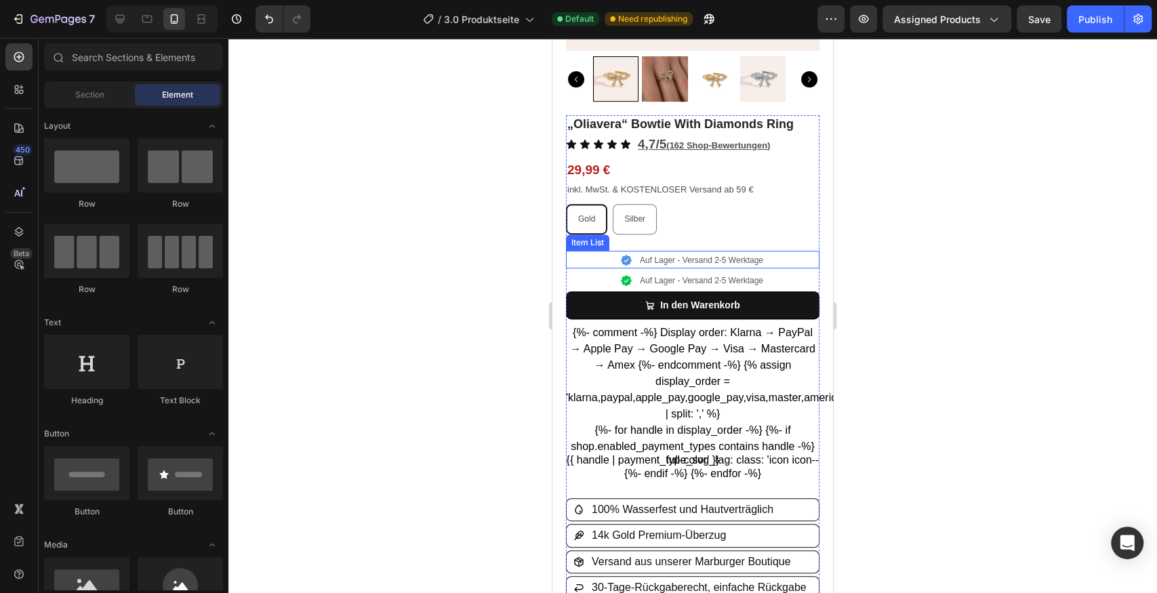
click at [603, 252] on div "Auf Lager - Versand 2-5 Werktage" at bounding box center [693, 260] width 254 height 18
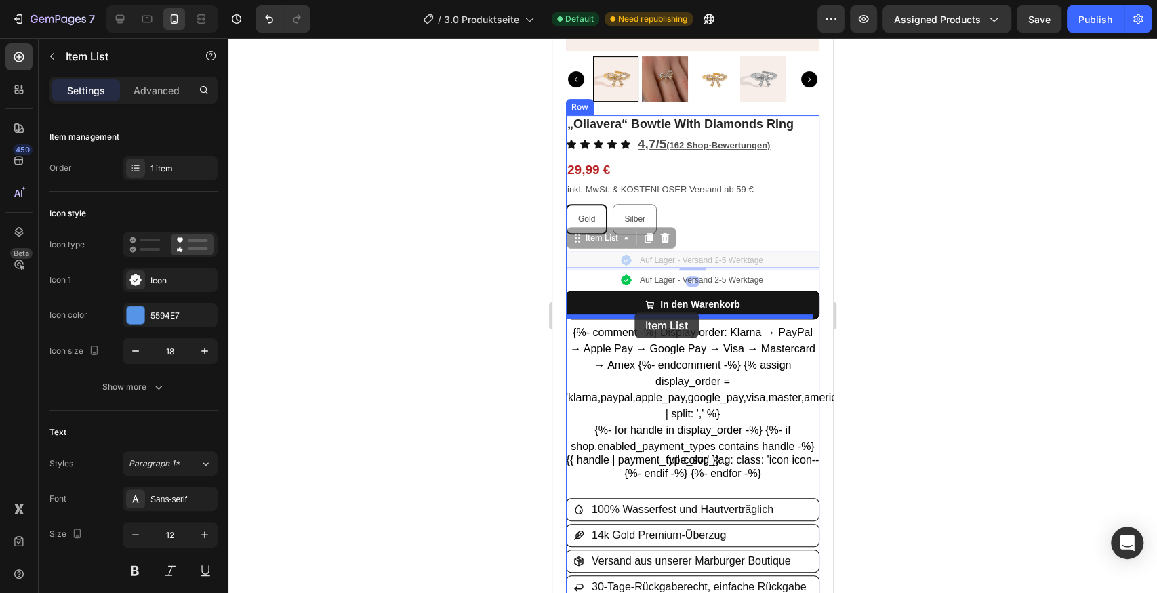
drag, startPoint x: 599, startPoint y: 249, endPoint x: 635, endPoint y: 312, distance: 72.0
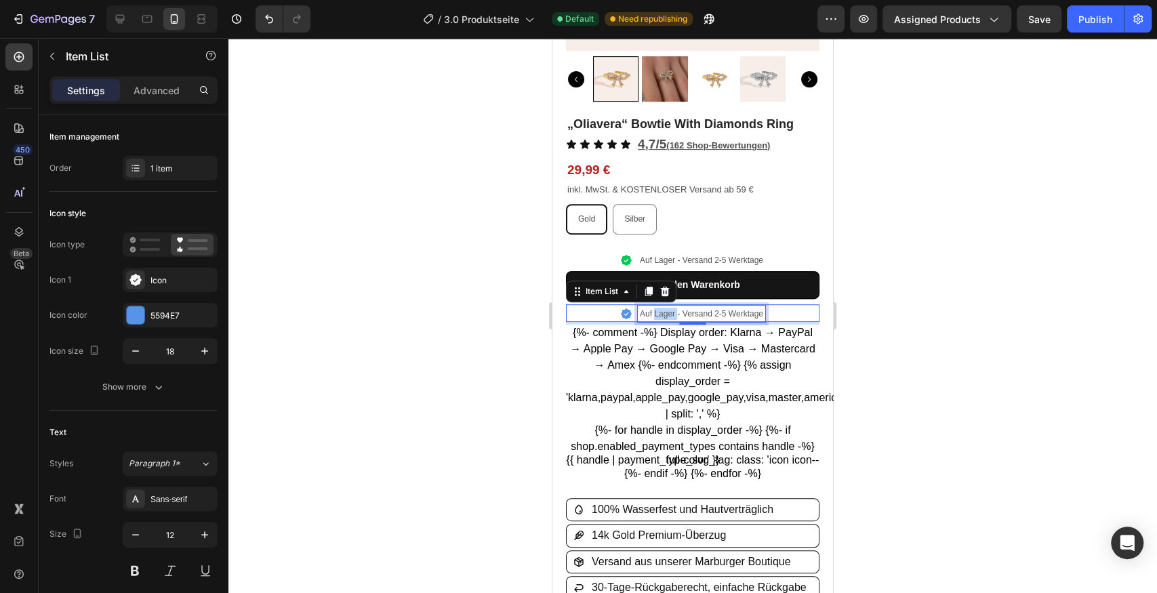
click at [658, 308] on p "Auf Lager - Versand 2-5 Werktage" at bounding box center [701, 314] width 123 height 12
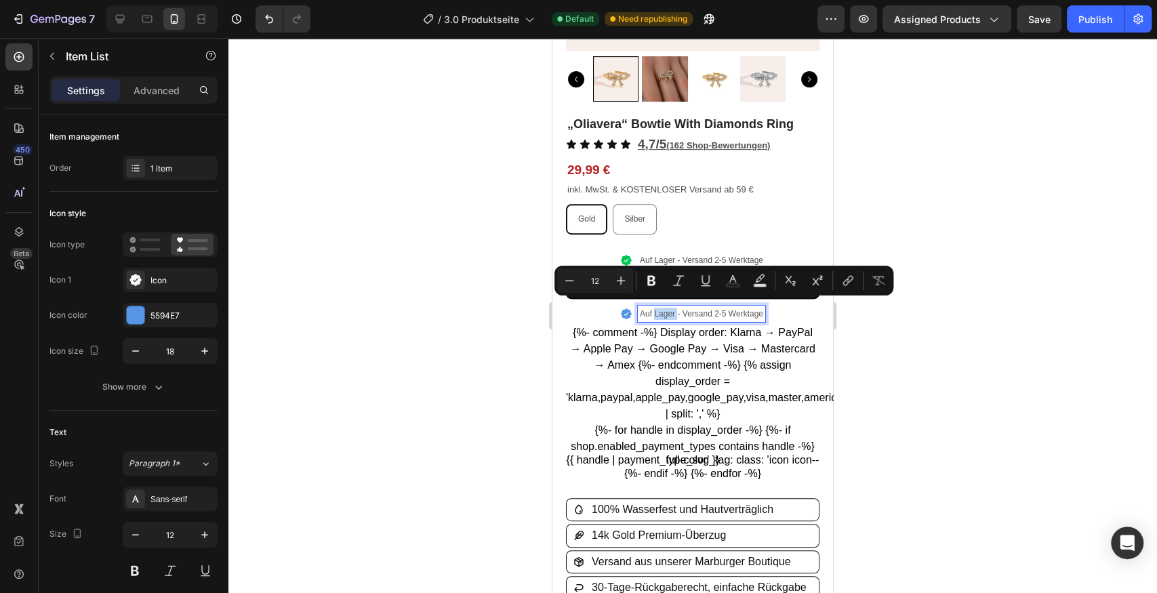
click at [645, 308] on p "Auf Lager - Versand 2-5 Werktage" at bounding box center [701, 314] width 123 height 12
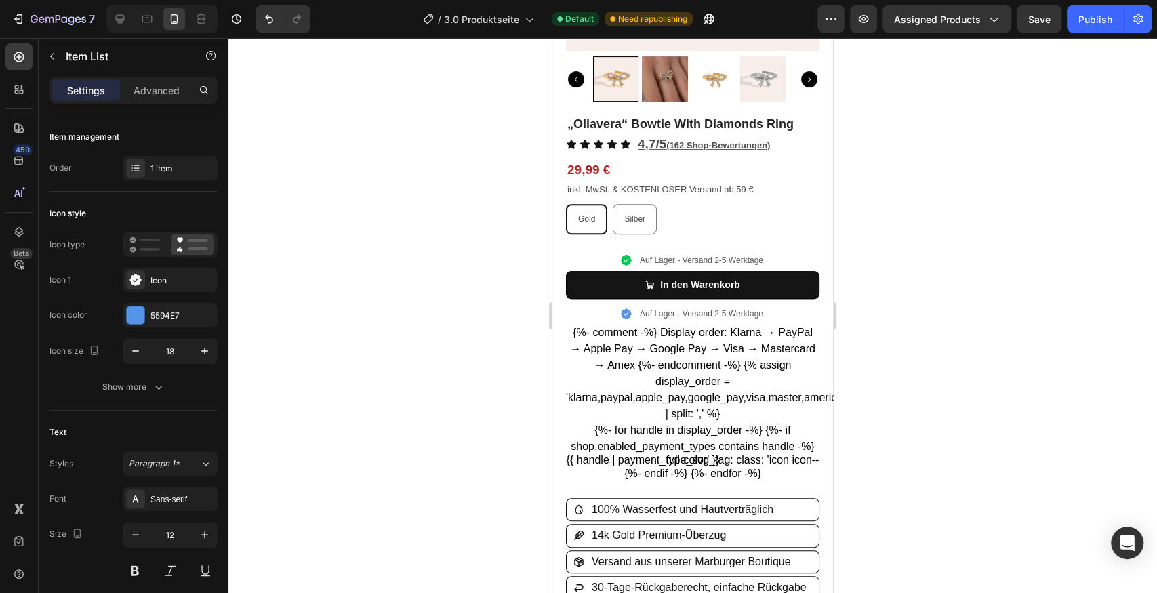
drag, startPoint x: 468, startPoint y: 298, endPoint x: 483, endPoint y: 300, distance: 15.0
click at [468, 298] on div at bounding box center [692, 315] width 929 height 555
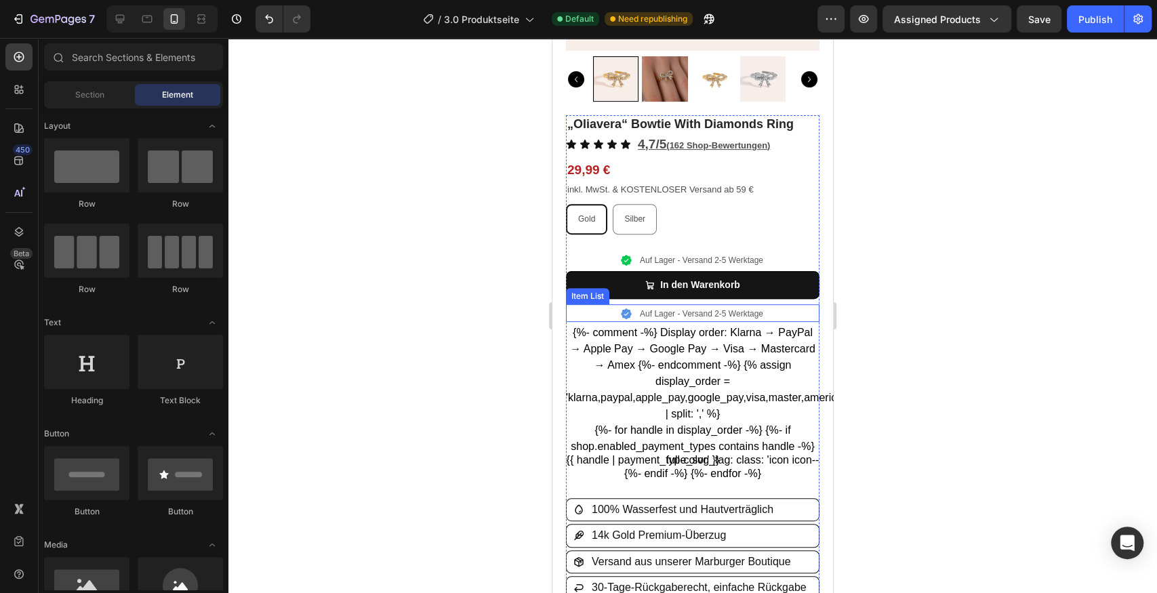
click at [646, 308] on p "Auf Lager - Versand 2-5 Werktage" at bounding box center [701, 314] width 123 height 12
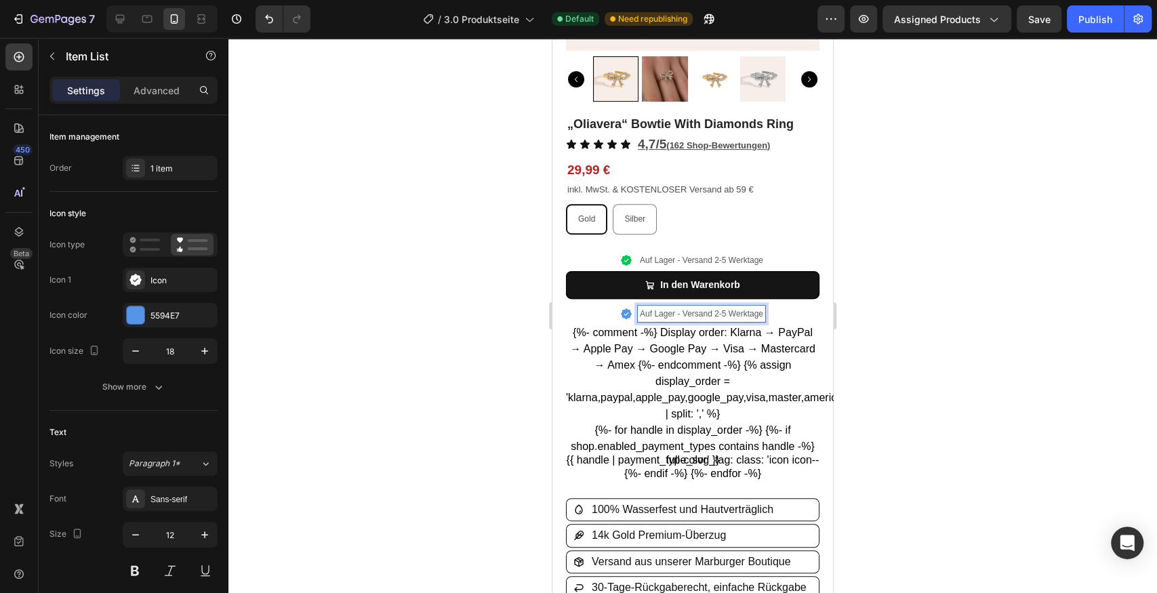
drag, startPoint x: 647, startPoint y: 306, endPoint x: 628, endPoint y: 304, distance: 19.7
click at [580, 305] on div "Auf Lager - Versand 2-5 Werktage" at bounding box center [693, 313] width 254 height 18
drag, startPoint x: 578, startPoint y: 288, endPoint x: 610, endPoint y: 300, distance: 34.8
click at [610, 304] on div "Auf Lager - Versand 2-5 Werktage Item List 4" at bounding box center [693, 313] width 254 height 18
click at [594, 308] on div "Auf Lager - Versand 2-5 Werktage" at bounding box center [693, 313] width 254 height 18
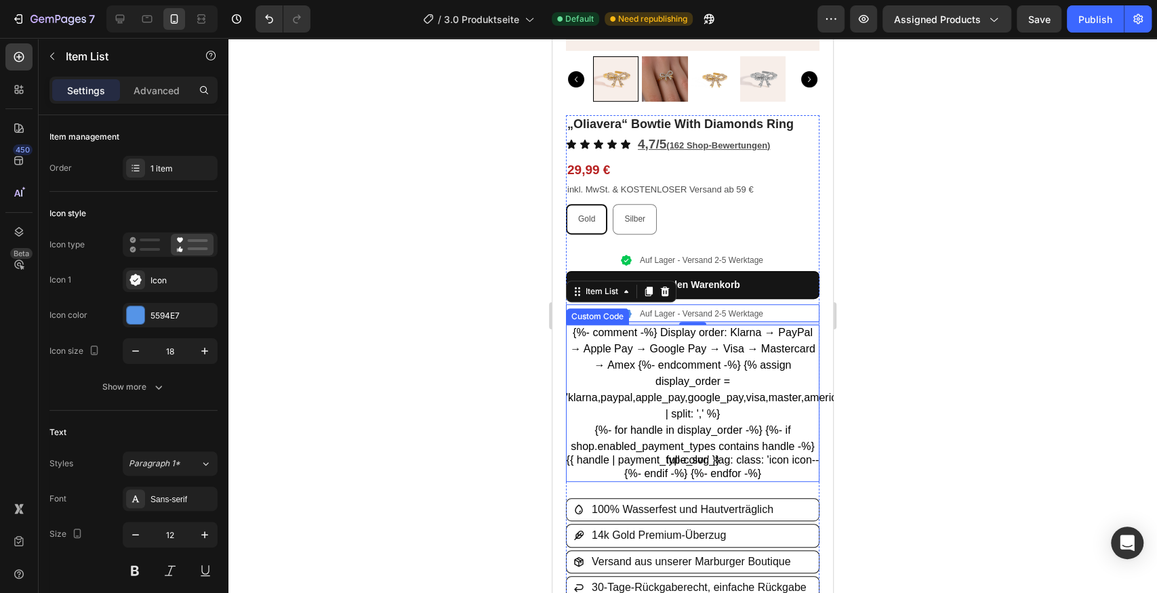
drag, startPoint x: 579, startPoint y: 289, endPoint x: 621, endPoint y: 298, distance: 43.1
click at [625, 309] on div "„Oliavera“ Bowtie With Diamonds Ring Product Title Icon Icon Icon Icon Icon Ico…" at bounding box center [693, 521] width 254 height 813
drag, startPoint x: 614, startPoint y: 306, endPoint x: 626, endPoint y: 468, distance: 162.6
click at [629, 483] on div "„Oliavera“ Bowtie With Diamonds Ring Product Title Icon Icon Icon Icon Icon Ico…" at bounding box center [693, 521] width 254 height 813
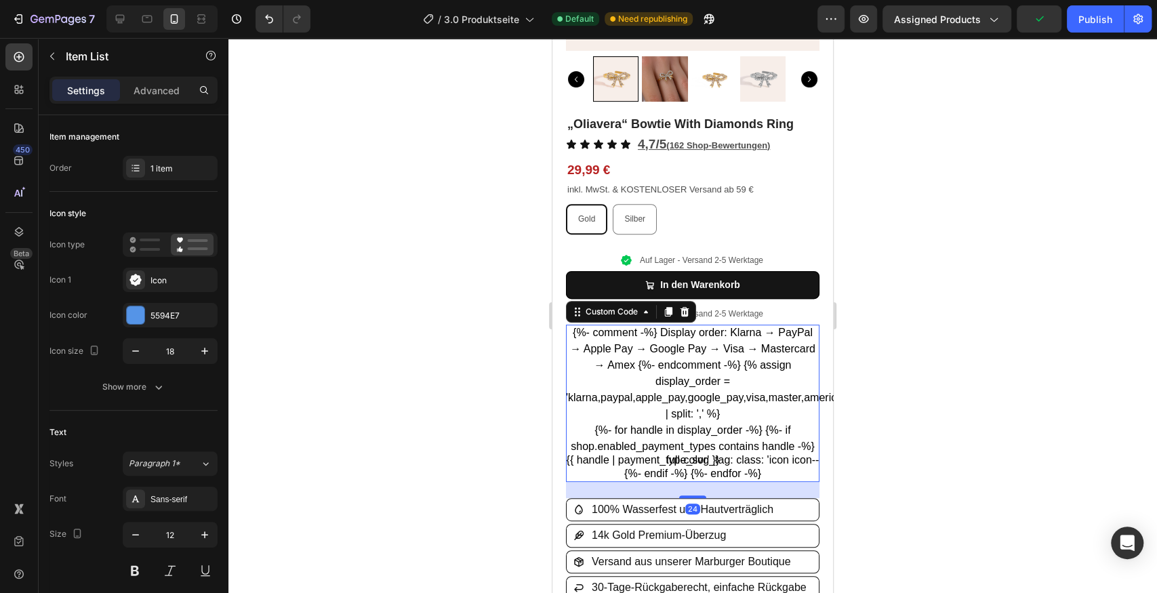
click at [606, 410] on div "{%- comment -%} Display order: Klarna → PayPal → Apple Pay → Google Pay → Visa …" at bounding box center [693, 403] width 254 height 157
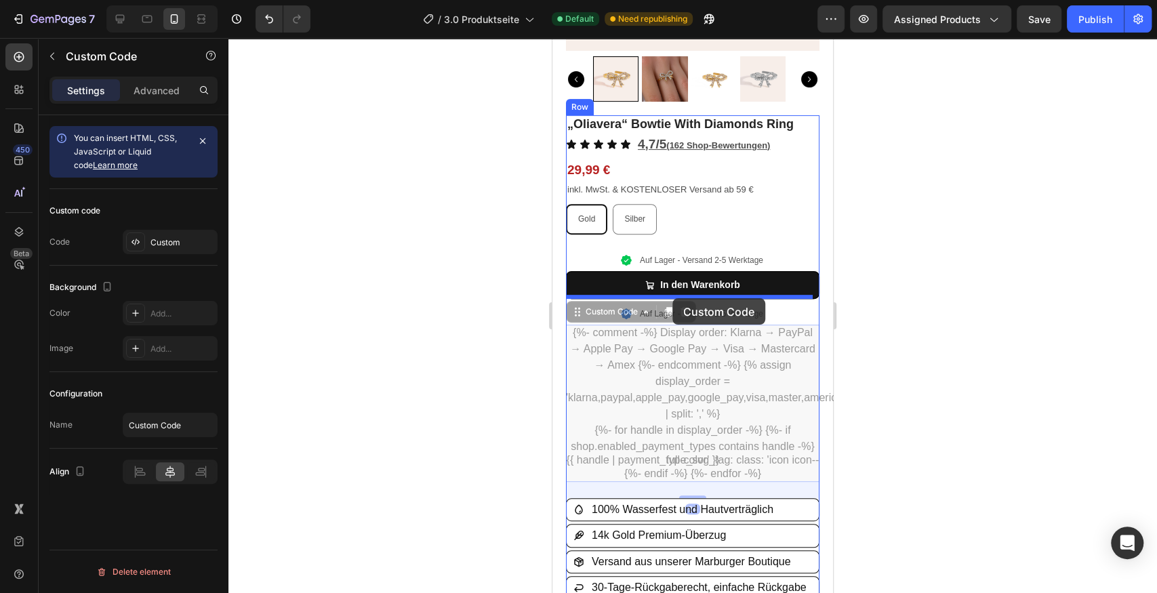
drag, startPoint x: 581, startPoint y: 307, endPoint x: 673, endPoint y: 298, distance: 92.0
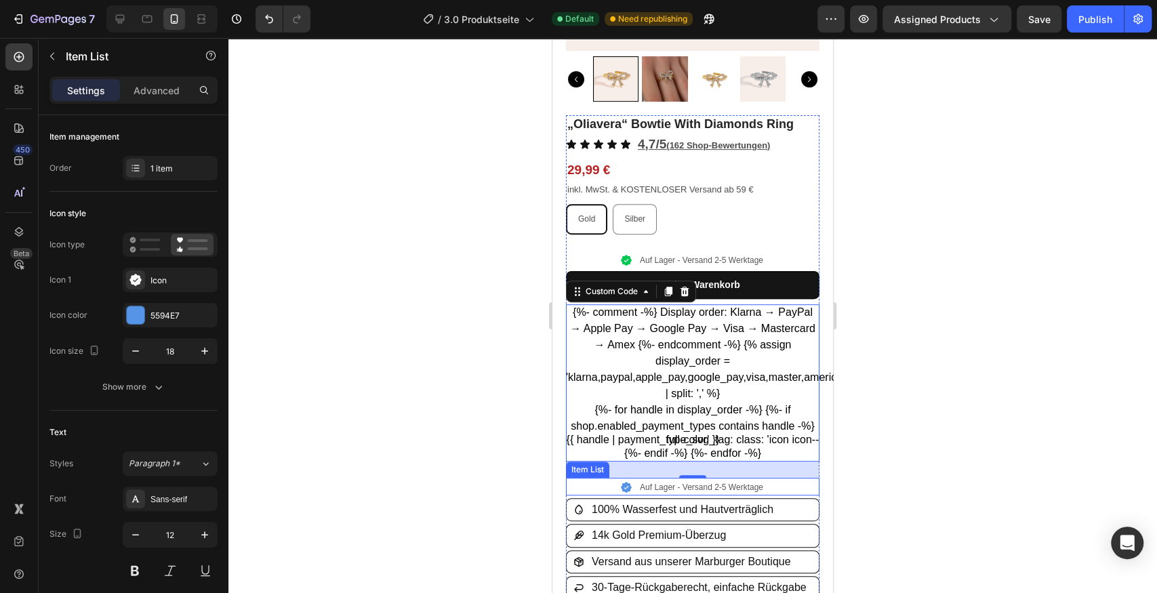
click at [650, 481] on p "Auf Lager - Versand 2-5 Werktage" at bounding box center [701, 487] width 123 height 12
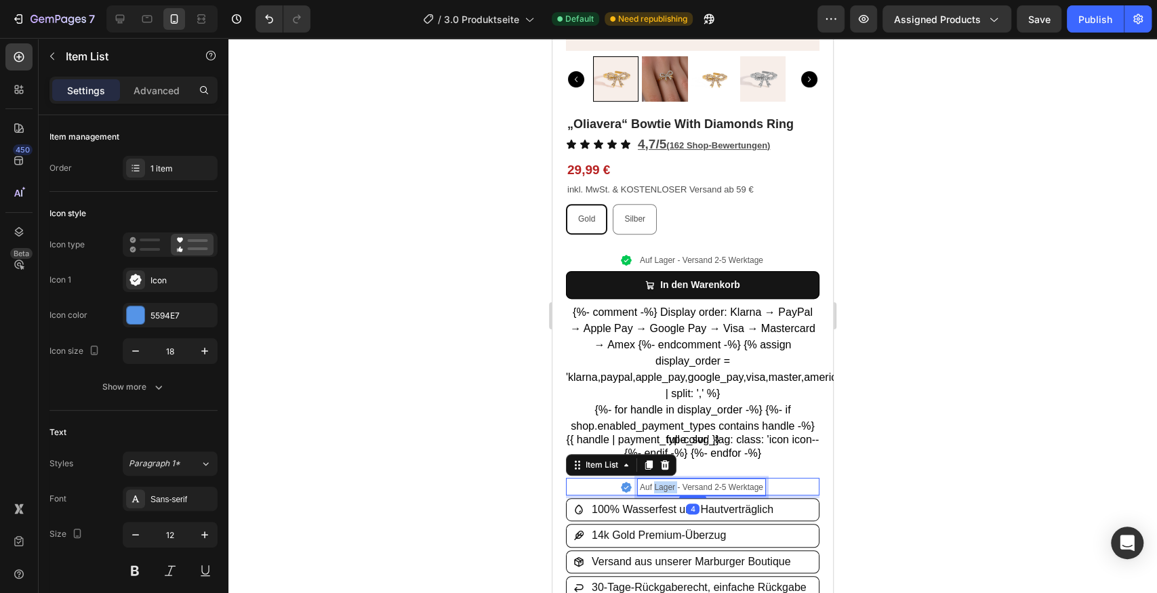
click at [656, 481] on p "Auf Lager - Versand 2-5 Werktage" at bounding box center [701, 487] width 123 height 12
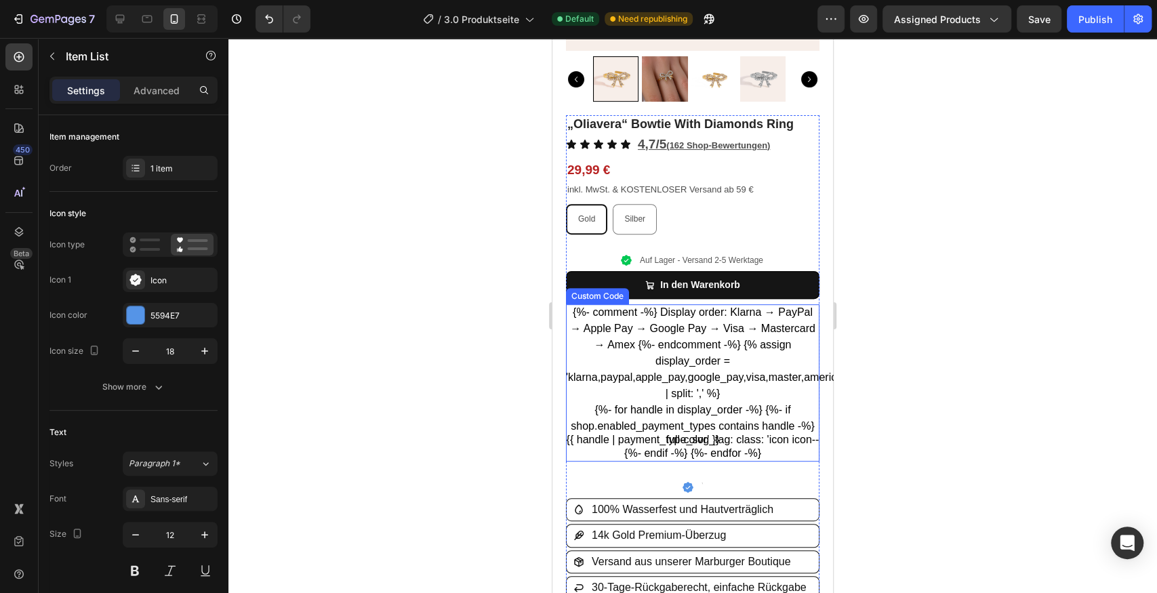
scroll to position [266, 0]
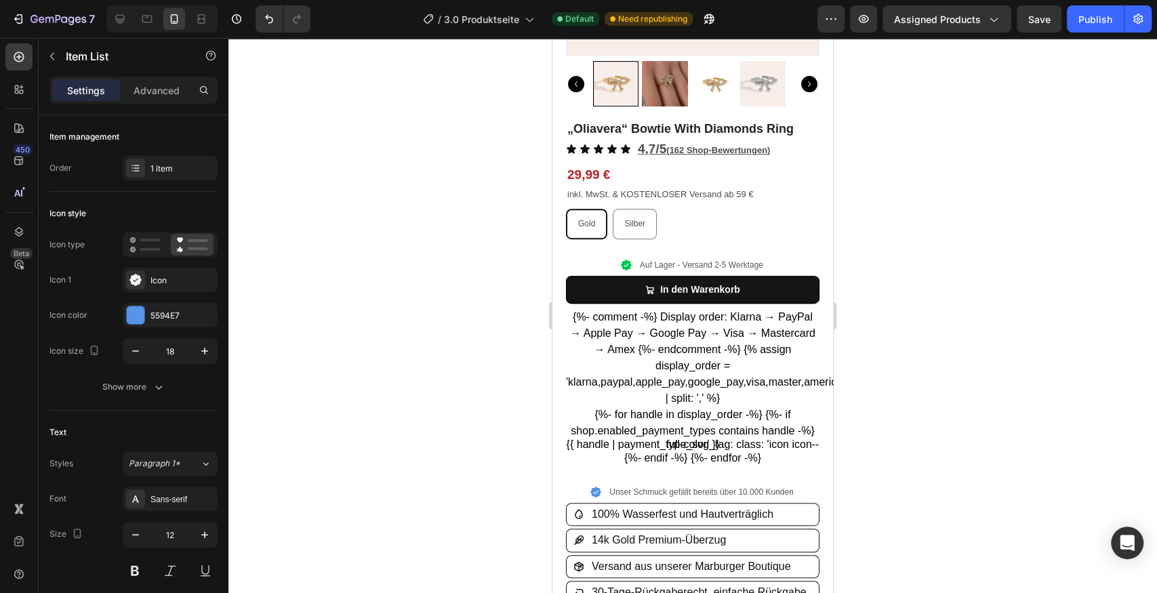
click at [891, 465] on div at bounding box center [692, 315] width 929 height 555
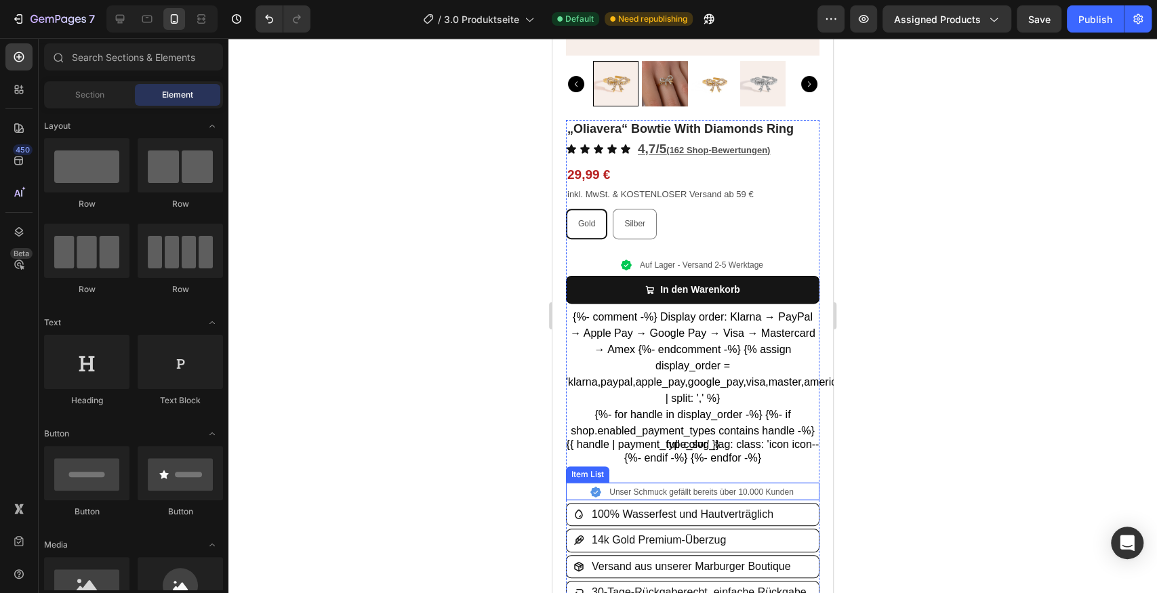
click at [723, 486] on p "Unser Schmuck gefällt bereits über 10.000 Kunden" at bounding box center [702, 492] width 184 height 12
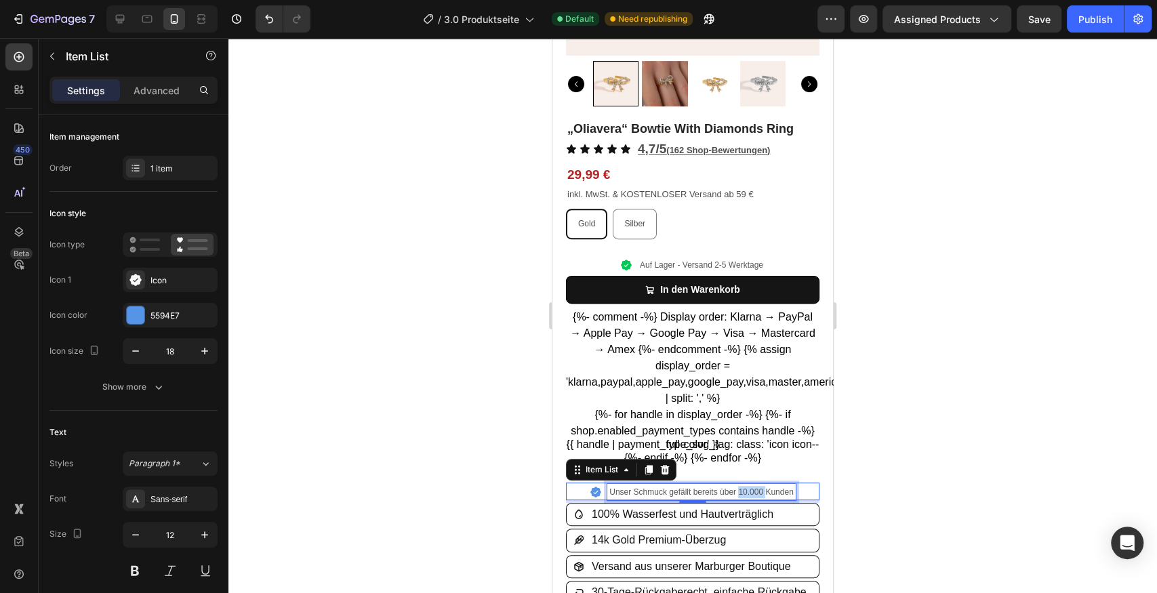
click at [736, 486] on p "Unser Schmuck gefällt bereits über 10.000 Kunden" at bounding box center [702, 492] width 184 height 12
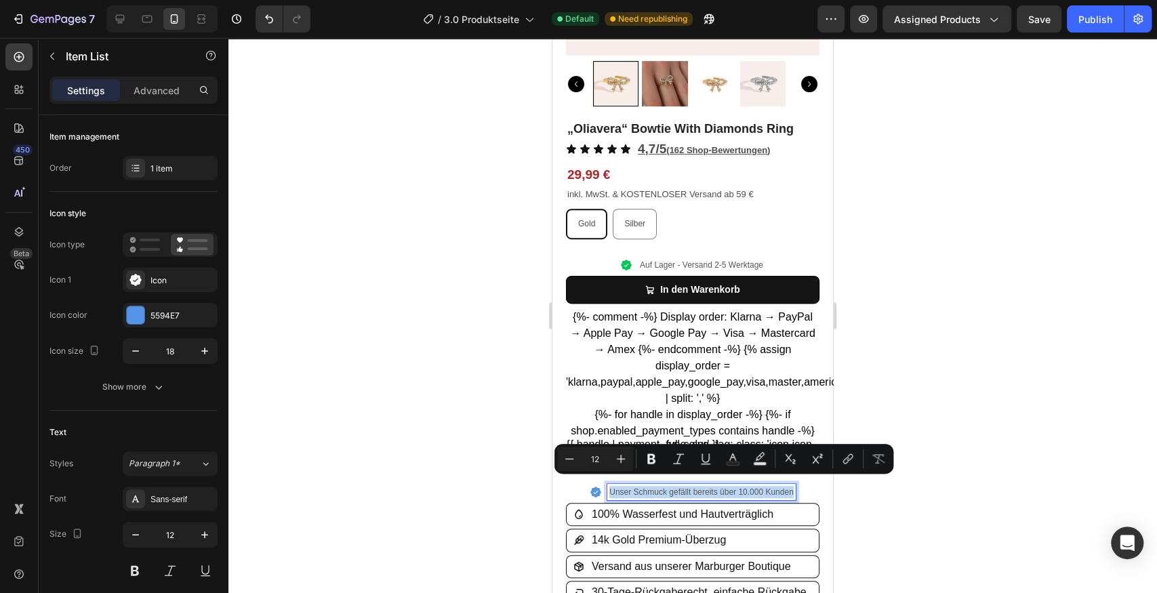
click at [727, 486] on p "Unser Schmuck gefällt bereits über 10.000 Kunden" at bounding box center [702, 492] width 184 height 12
click at [666, 486] on p "Unser Schmuck gefällt bereits über 10.000 Kunden" at bounding box center [702, 492] width 184 height 12
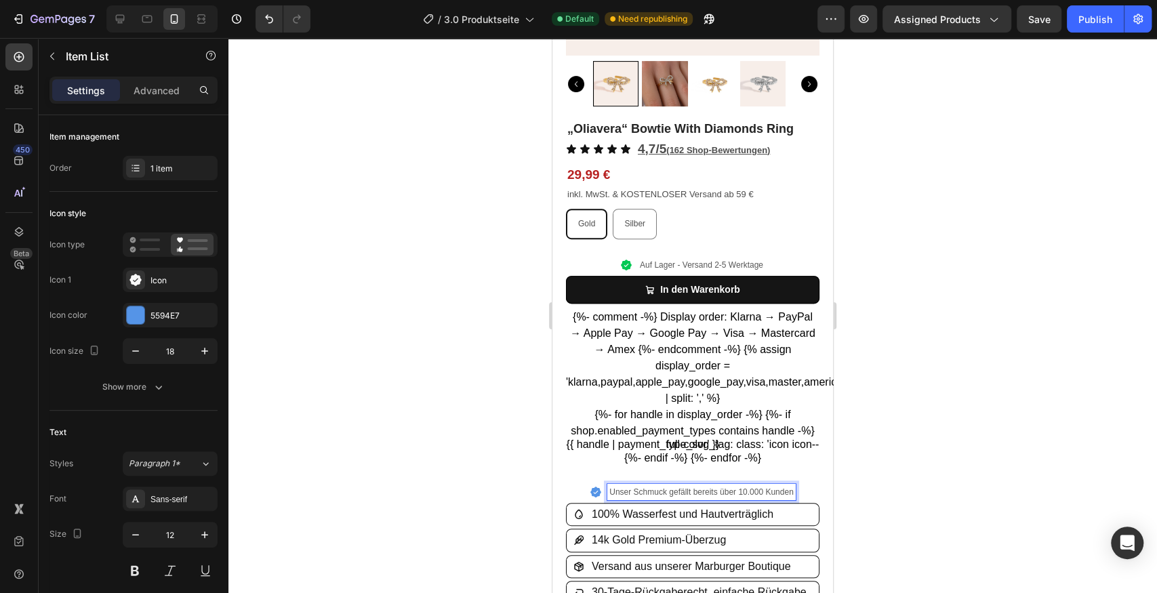
click at [639, 486] on p "Unser Schmuck gefällt bereits über 10.000 Kunden" at bounding box center [702, 492] width 184 height 12
click at [619, 486] on p "Unser Schmuck gefällt bereits über 10.000 Kunden" at bounding box center [702, 492] width 184 height 12
click at [909, 452] on div at bounding box center [692, 315] width 929 height 555
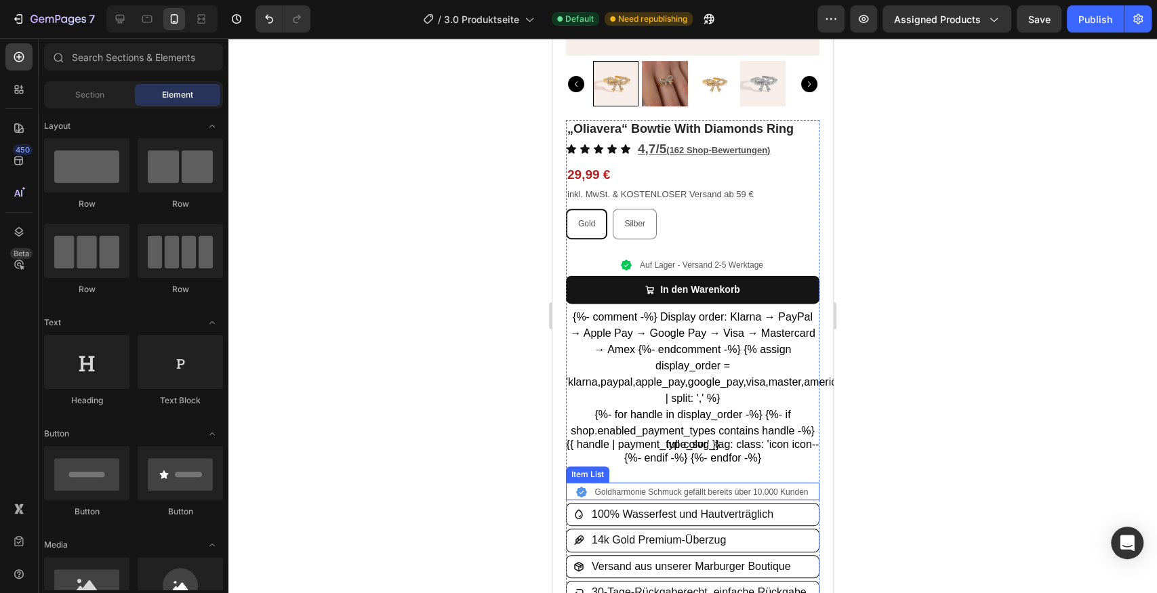
click at [587, 484] on div "Goldharmonie Schmuck gefällt bereits über 10.000 Kunden" at bounding box center [693, 492] width 235 height 16
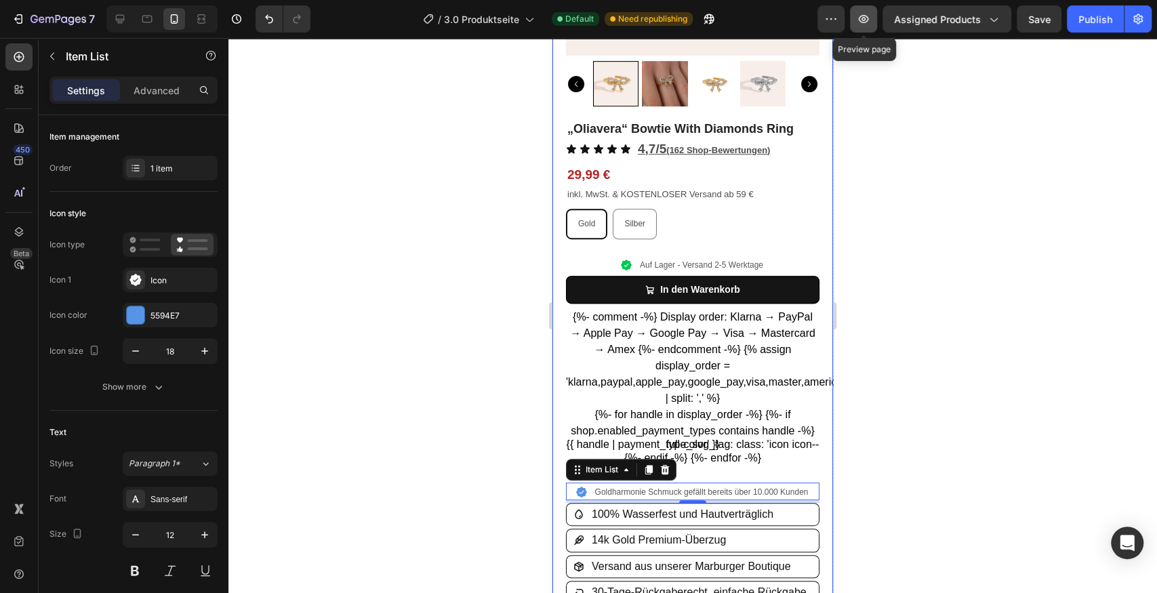
click at [869, 18] on icon "button" at bounding box center [864, 19] width 10 height 8
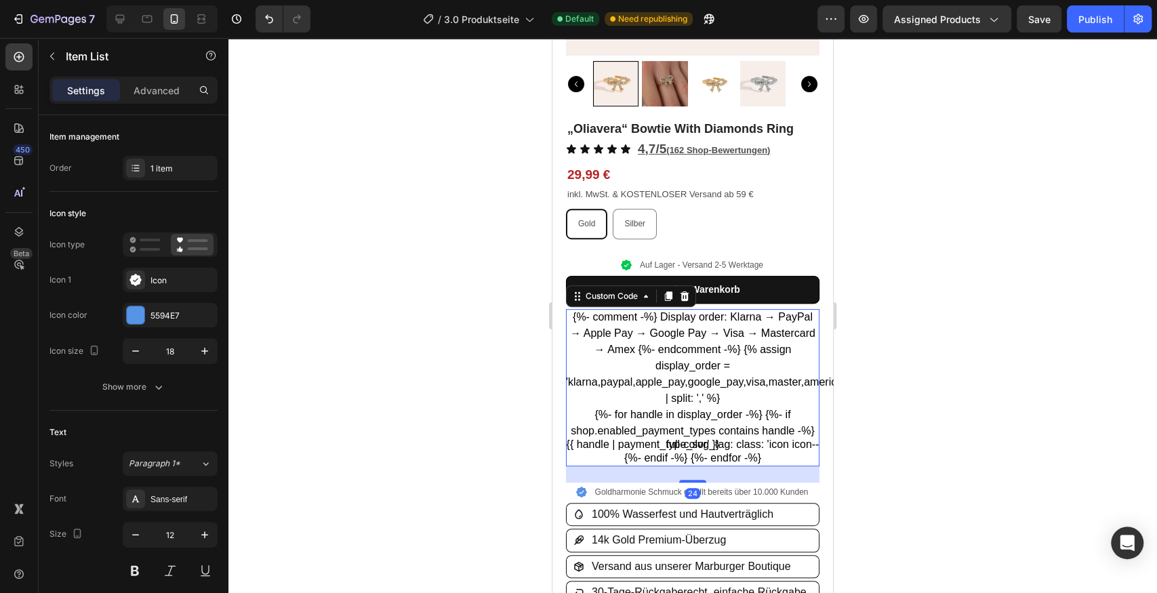
click at [747, 447] on ul "{%- for handle in display_order -%} {%- if shop.enabled_payment_types contains …" at bounding box center [693, 437] width 254 height 60
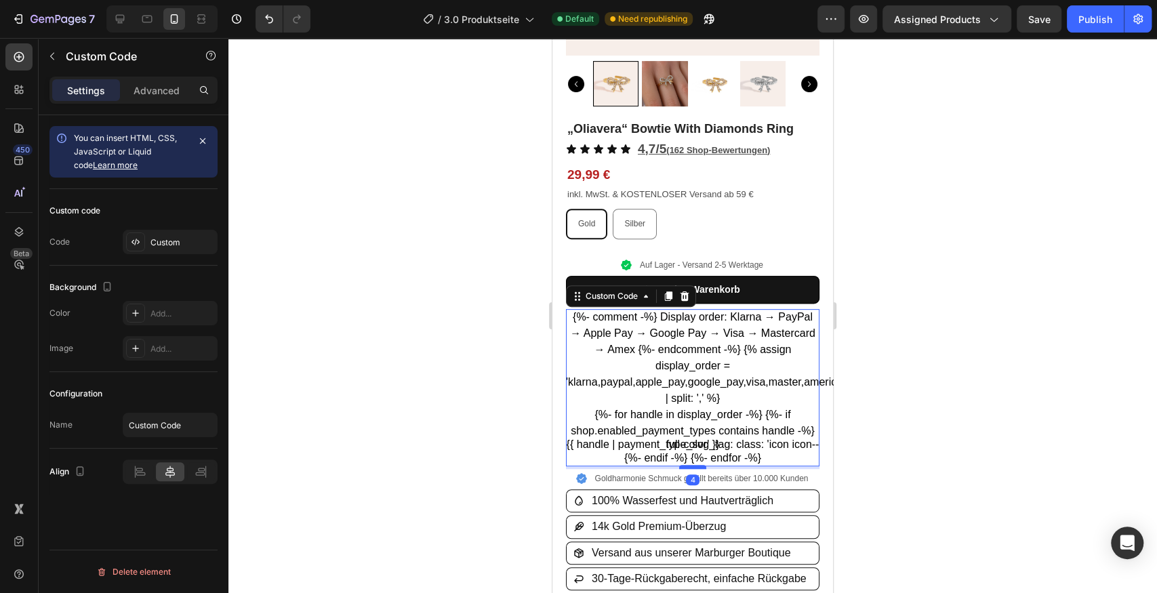
drag, startPoint x: 693, startPoint y: 473, endPoint x: 700, endPoint y: 460, distance: 15.2
click at [700, 465] on div at bounding box center [692, 467] width 27 height 4
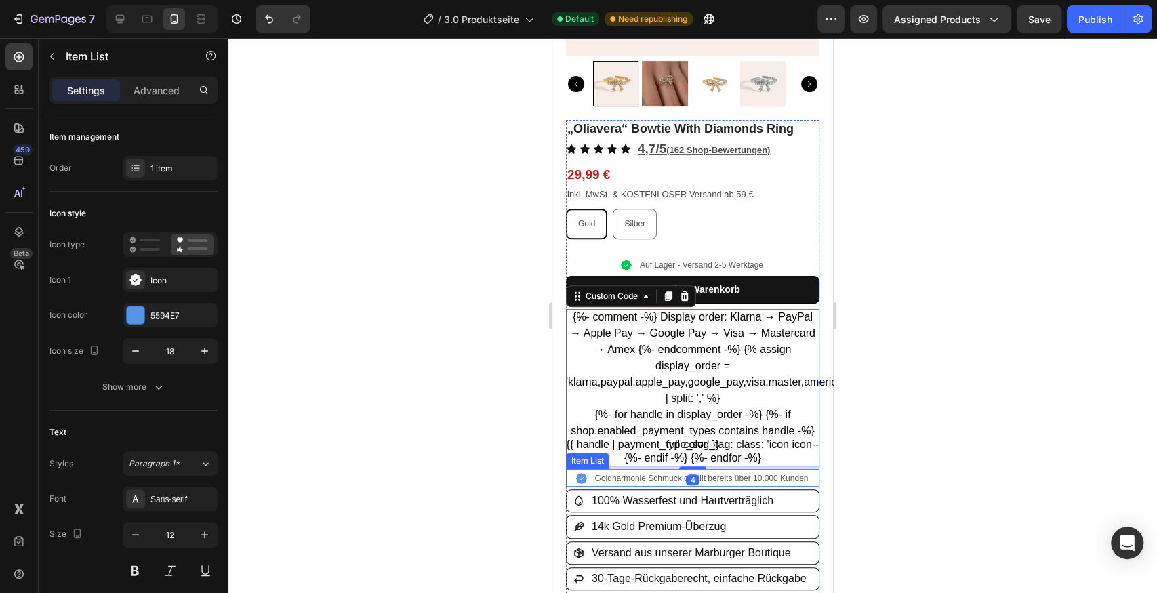
click at [717, 473] on p "Goldharmonie Schmuck gefällt bereits über 10.000 Kunden" at bounding box center [702, 479] width 214 height 12
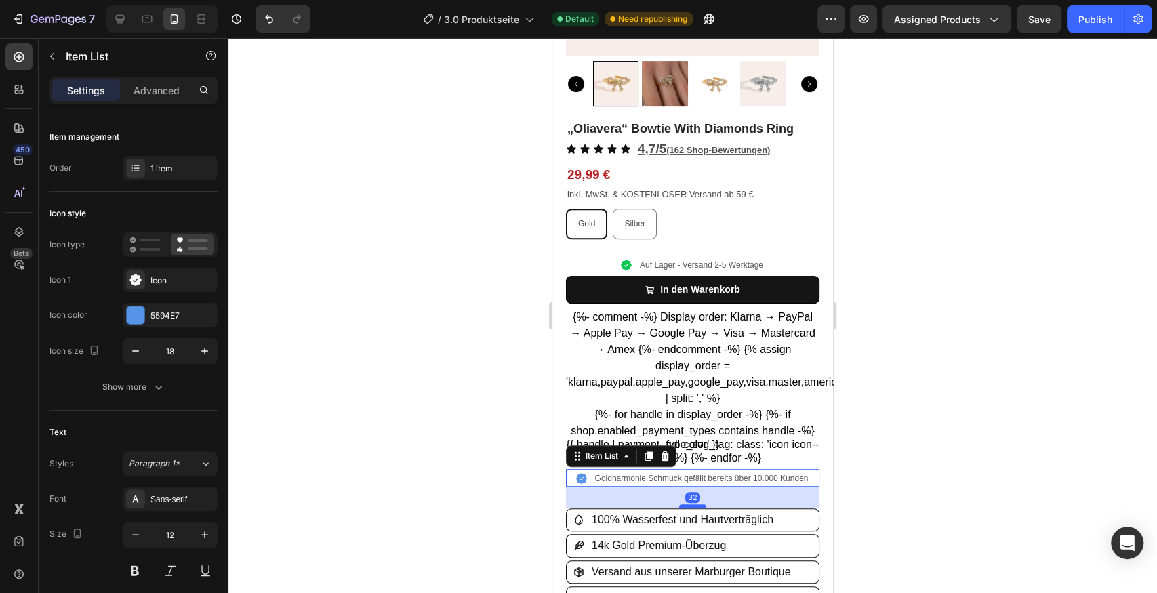
drag, startPoint x: 693, startPoint y: 479, endPoint x: 691, endPoint y: 498, distance: 19.1
click at [691, 504] on div at bounding box center [692, 506] width 27 height 4
type input "100%"
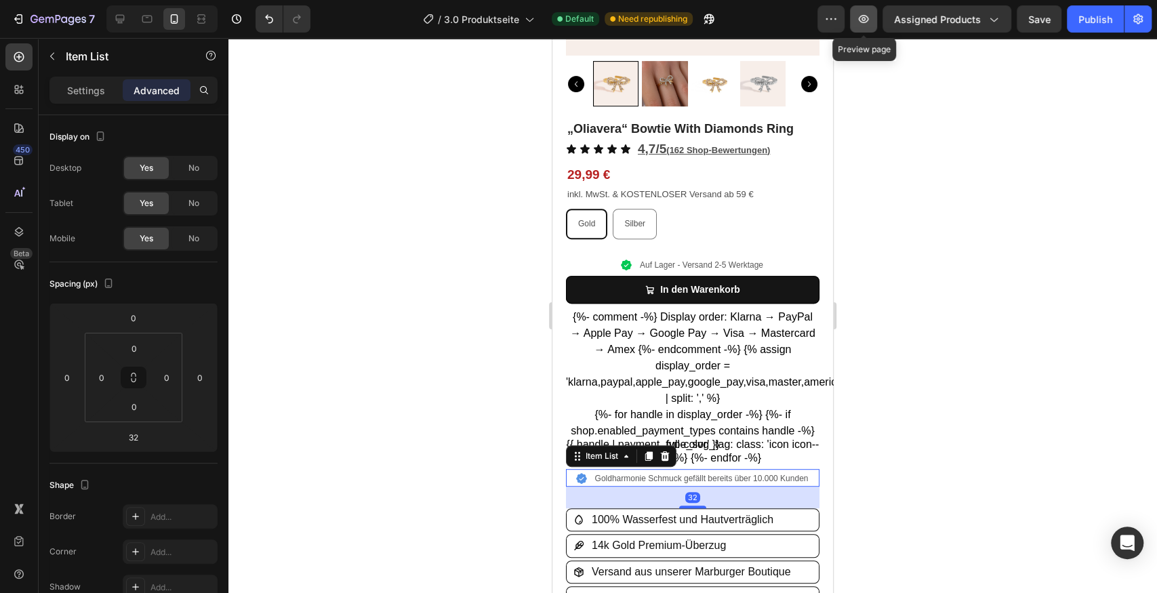
click at [877, 26] on button "button" at bounding box center [863, 18] width 27 height 27
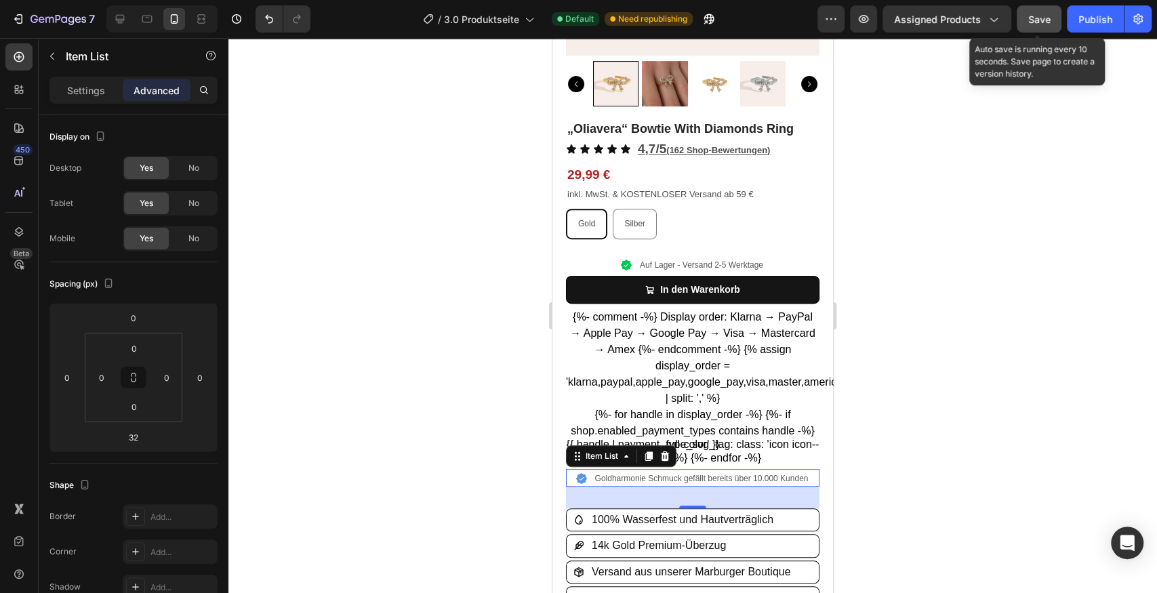
click at [1037, 20] on span "Save" at bounding box center [1040, 20] width 22 height 12
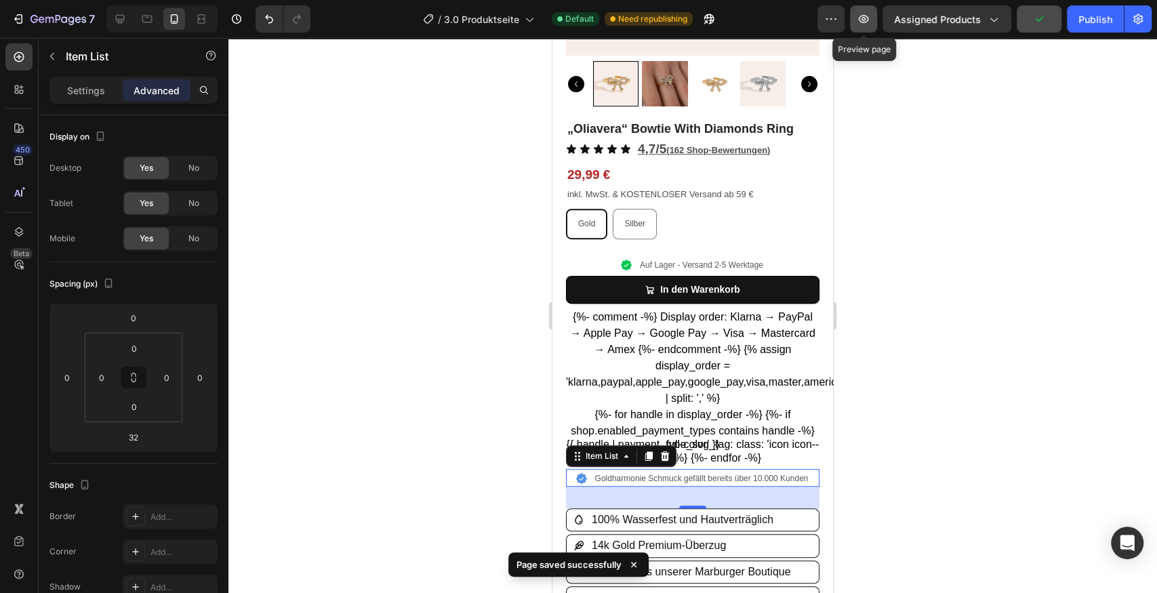
click at [865, 21] on icon "button" at bounding box center [864, 19] width 14 height 14
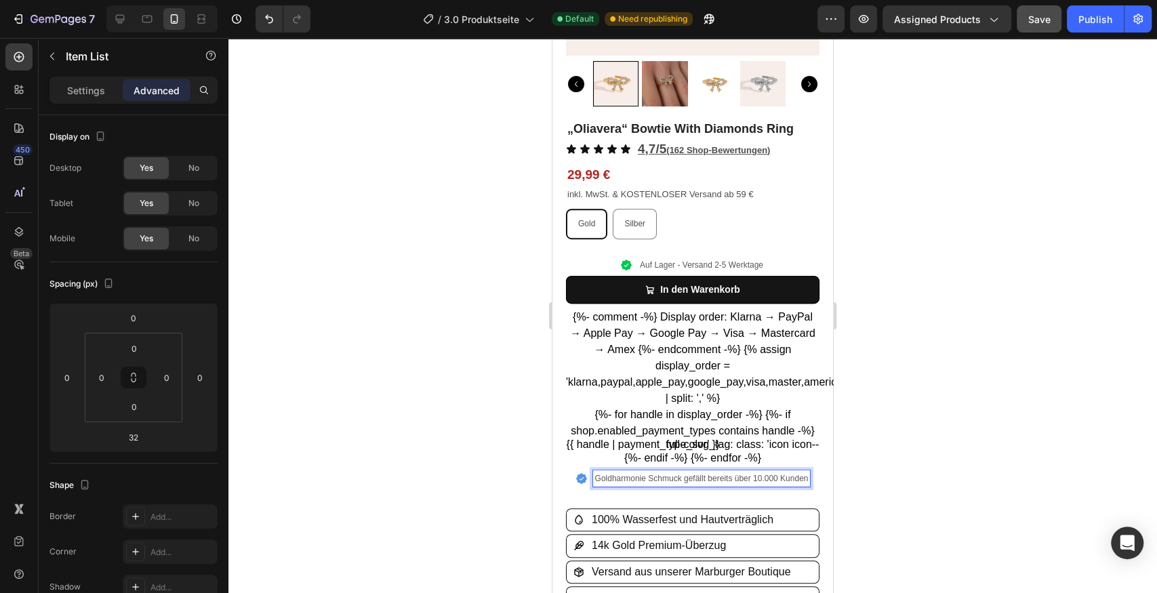
click at [582, 473] on icon at bounding box center [582, 479] width 12 height 12
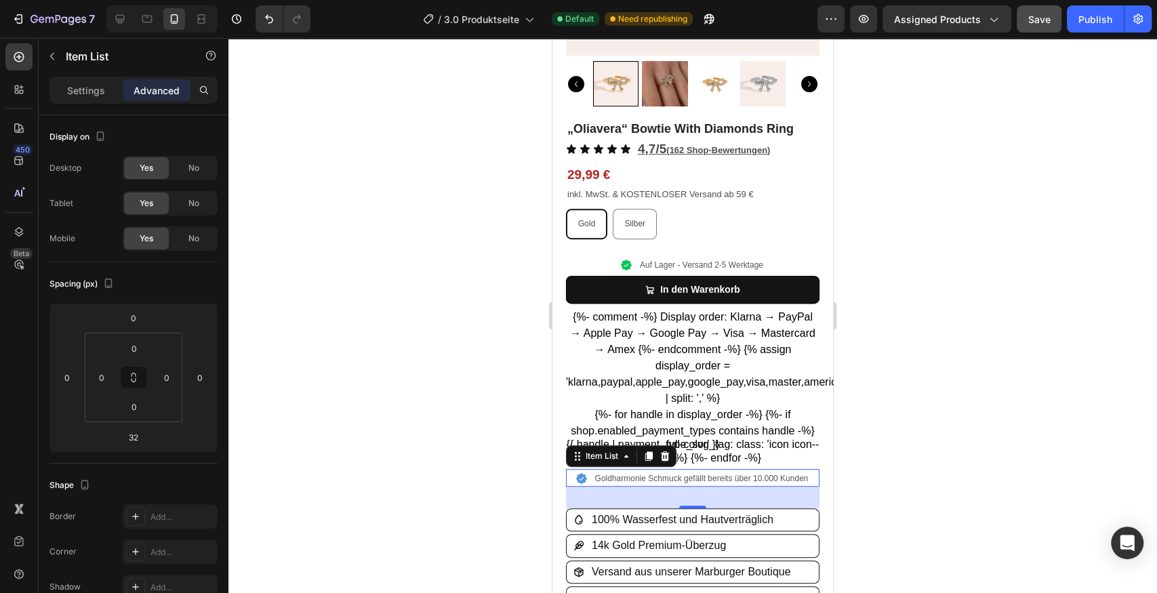
drag, startPoint x: 586, startPoint y: 468, endPoint x: 415, endPoint y: 371, distance: 196.4
drag, startPoint x: 578, startPoint y: 454, endPoint x: 479, endPoint y: 155, distance: 314.7
click at [917, 438] on div at bounding box center [692, 315] width 929 height 555
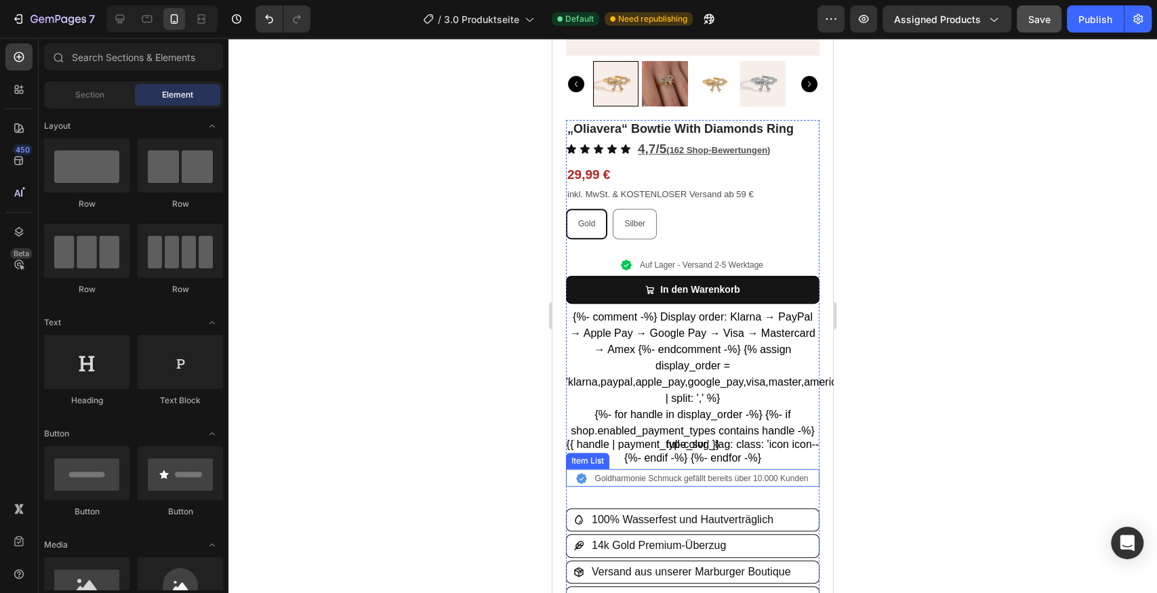
click at [796, 473] on p "Goldharmonie Schmuck gefällt bereits über 10.000 Kunden" at bounding box center [702, 479] width 214 height 12
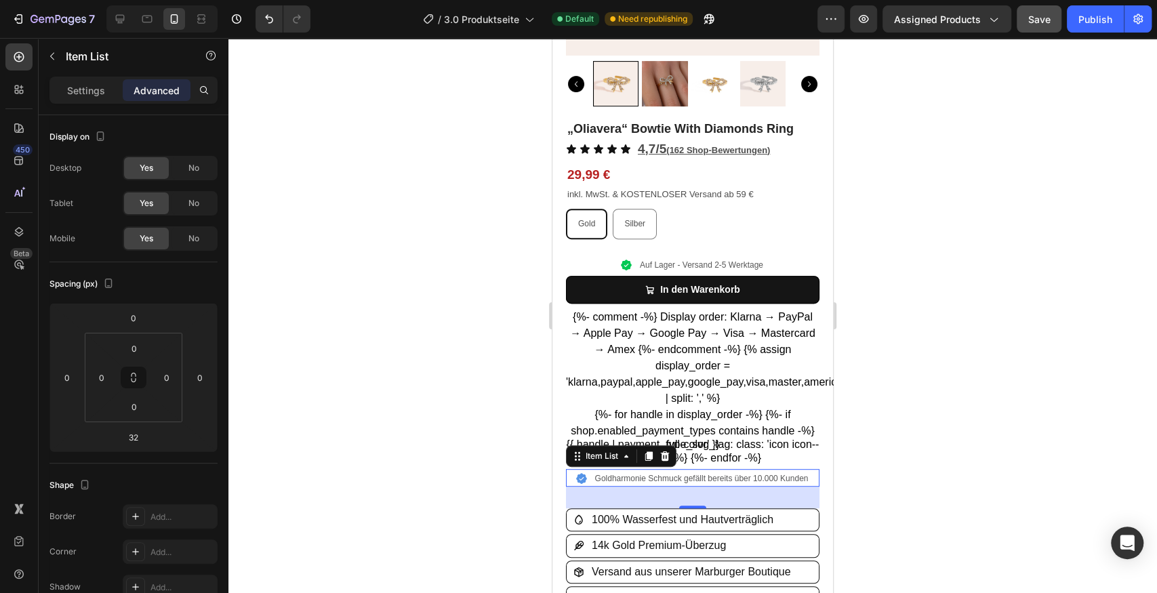
click at [576, 473] on icon at bounding box center [582, 479] width 12 height 12
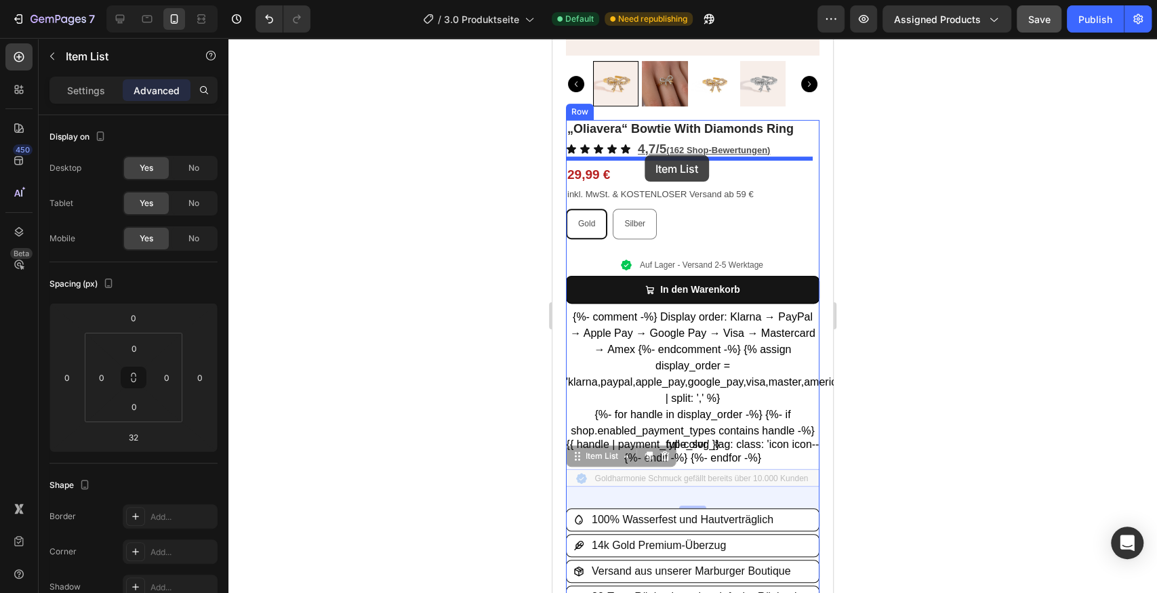
drag, startPoint x: 578, startPoint y: 452, endPoint x: 645, endPoint y: 155, distance: 304.4
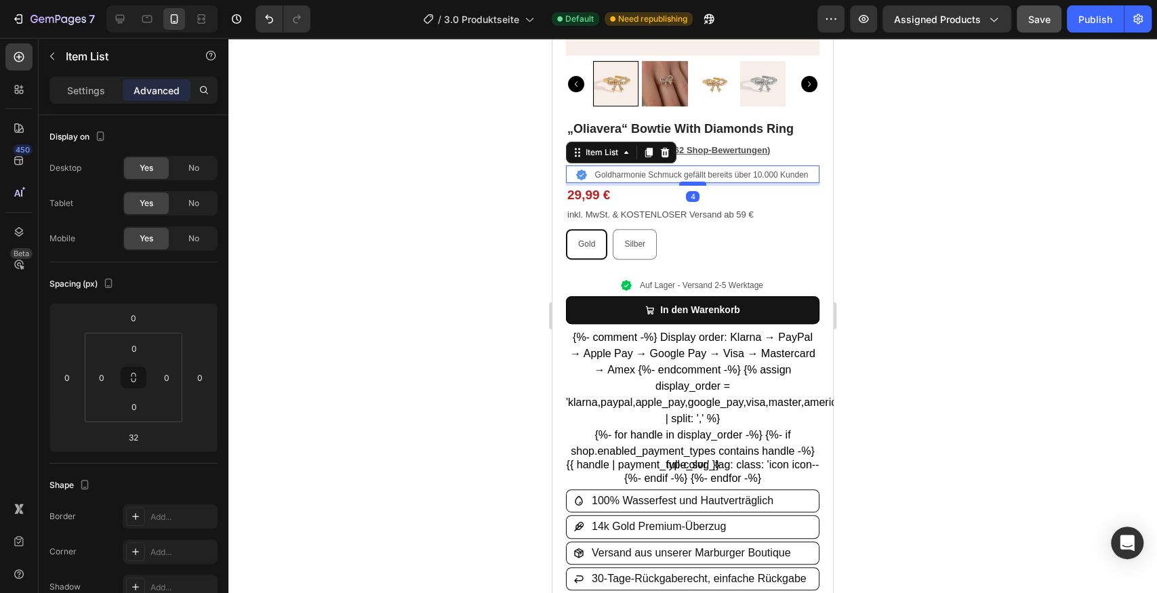
drag, startPoint x: 696, startPoint y: 195, endPoint x: 692, endPoint y: 176, distance: 19.4
click at [692, 182] on div at bounding box center [692, 184] width 27 height 4
type input "4"
click at [911, 211] on div at bounding box center [692, 315] width 929 height 555
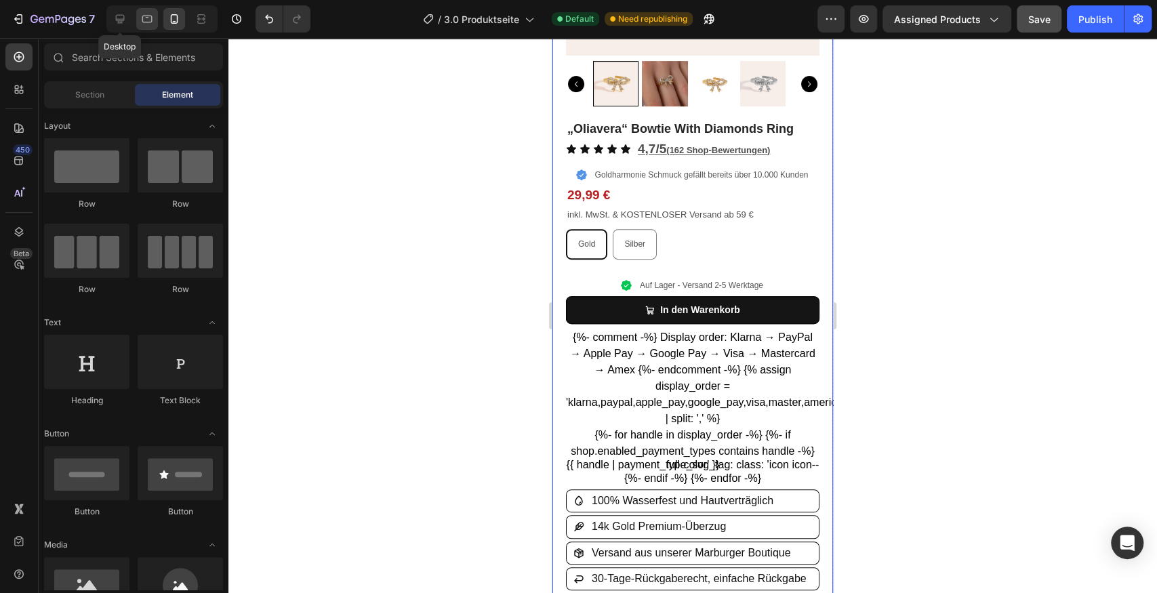
drag, startPoint x: 120, startPoint y: 18, endPoint x: 144, endPoint y: 25, distance: 25.5
click at [121, 18] on icon at bounding box center [120, 19] width 14 height 14
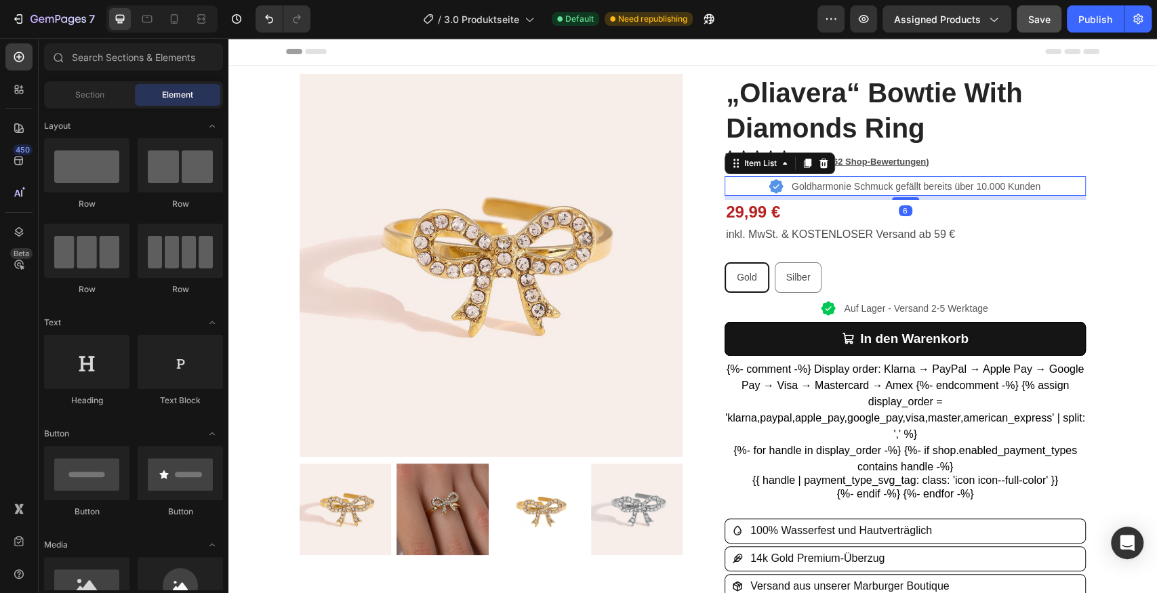
click at [837, 193] on div "Goldharmonie Schmuck gefällt bereits über 10.000 Kunden" at bounding box center [916, 187] width 253 height 18
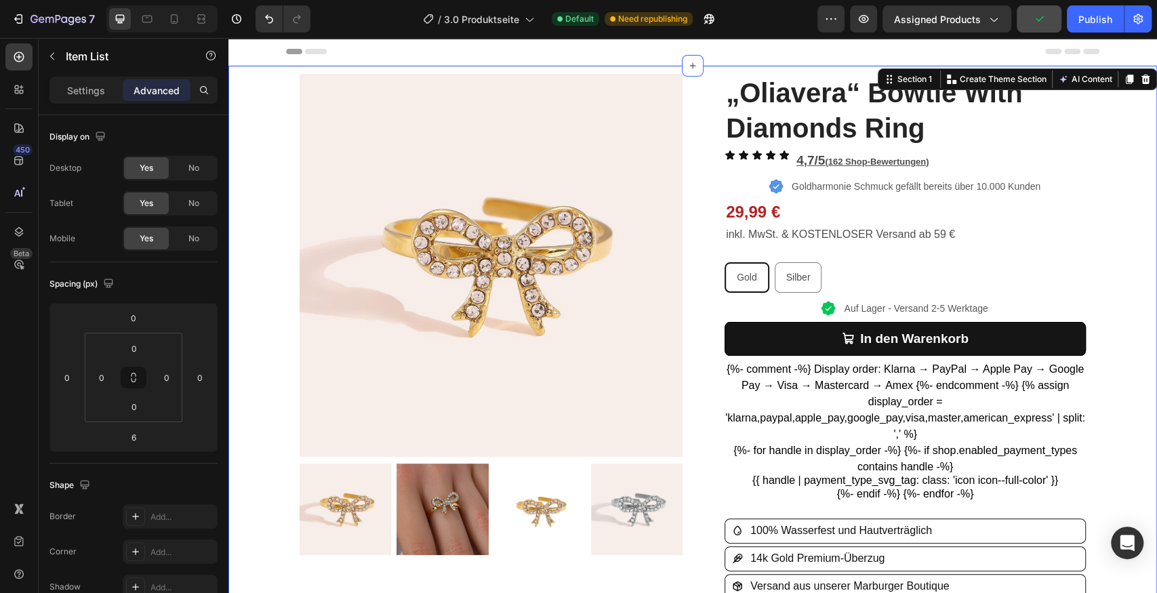
click at [1115, 155] on div "Product Images Row „Oliavera“ Bowtie With Diamonds Ring Product Title Icon Icon…" at bounding box center [692, 521] width 929 height 911
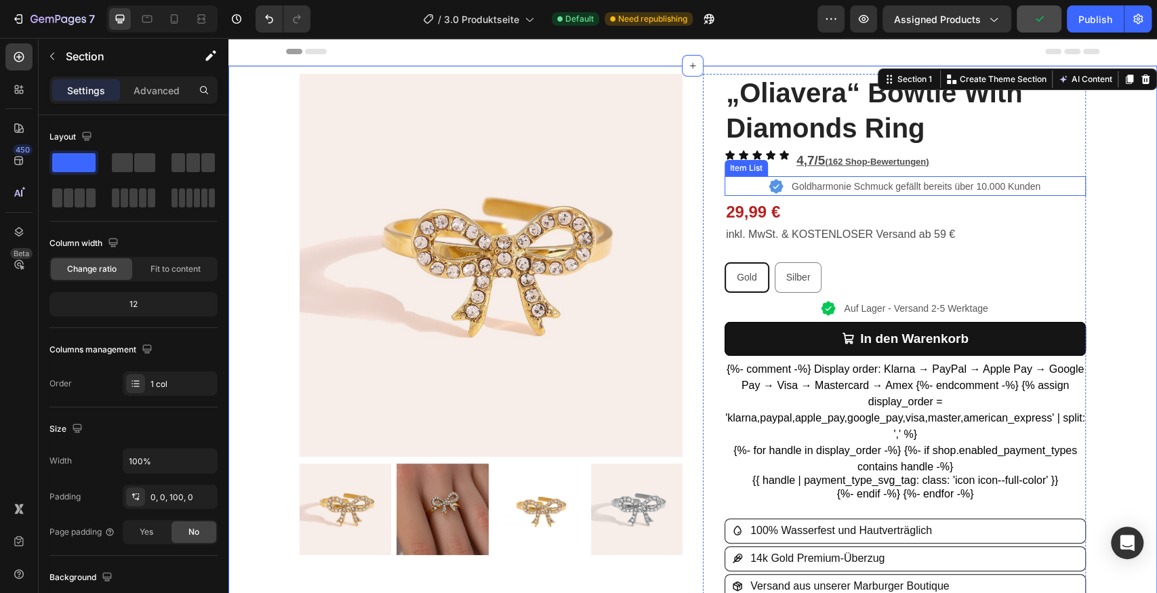
click at [1026, 186] on p "Goldharmonie Schmuck gefällt bereits über 10.000 Kunden" at bounding box center [916, 187] width 249 height 14
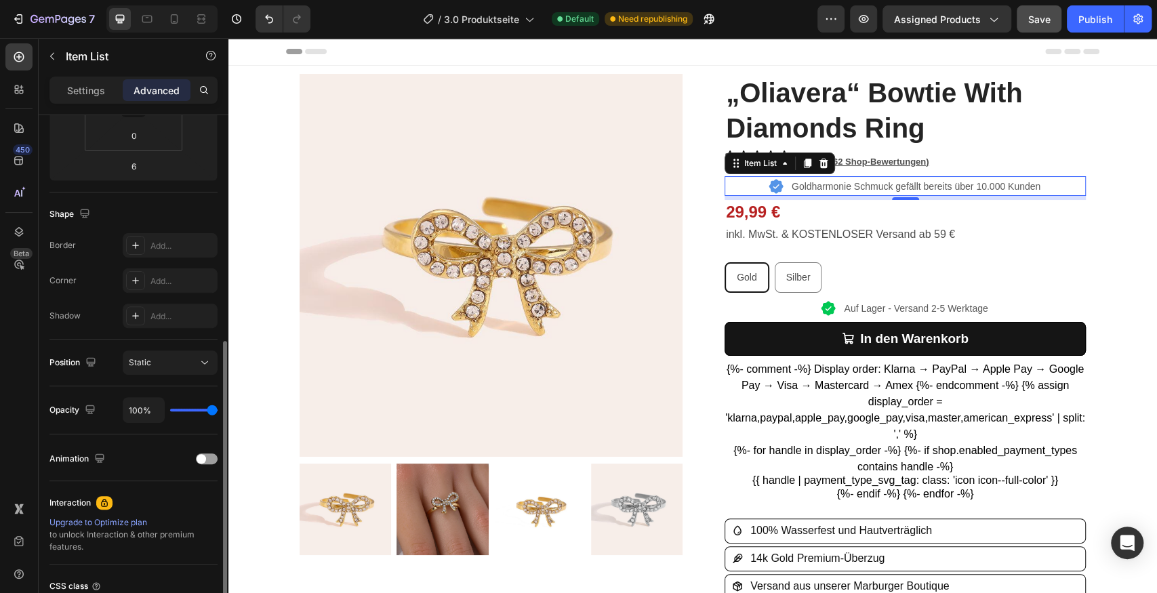
scroll to position [316, 0]
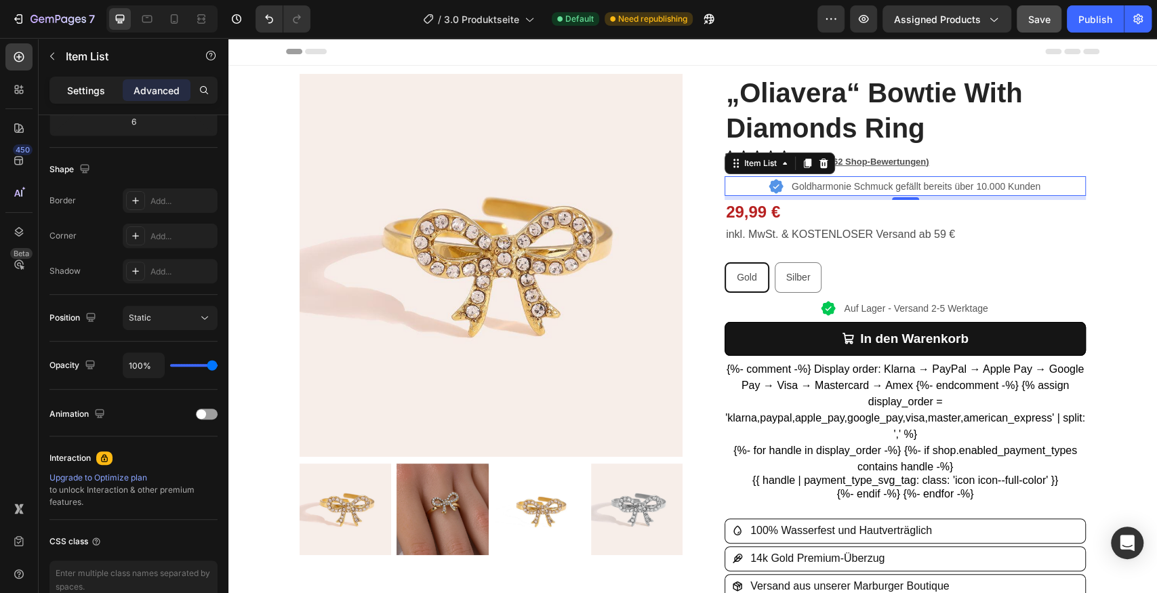
click at [88, 96] on p "Settings" at bounding box center [86, 90] width 38 height 14
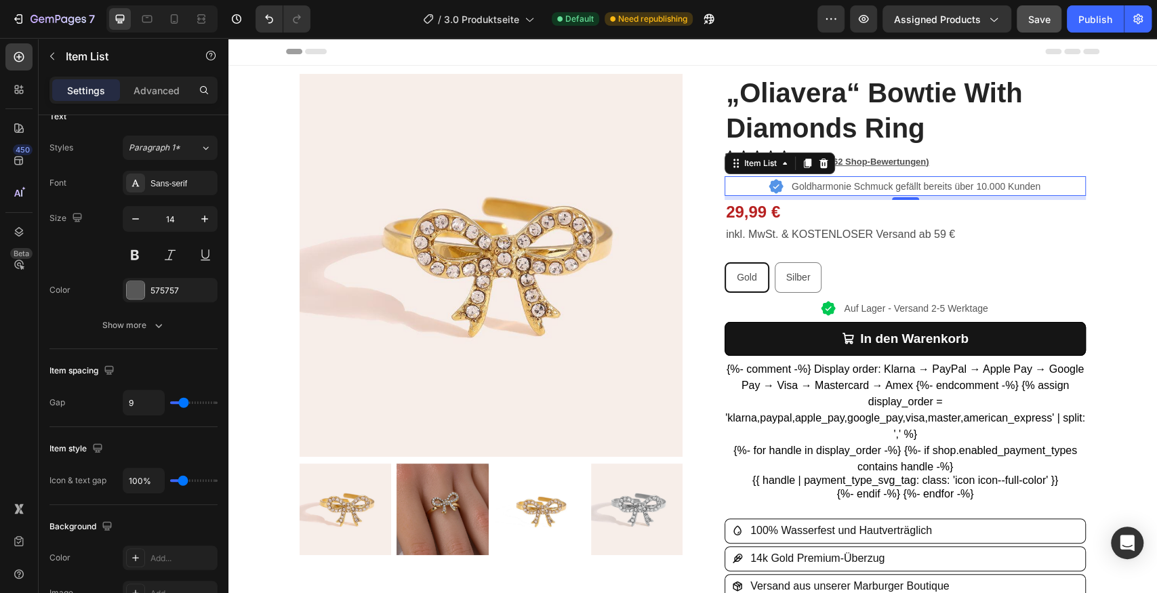
type input "8"
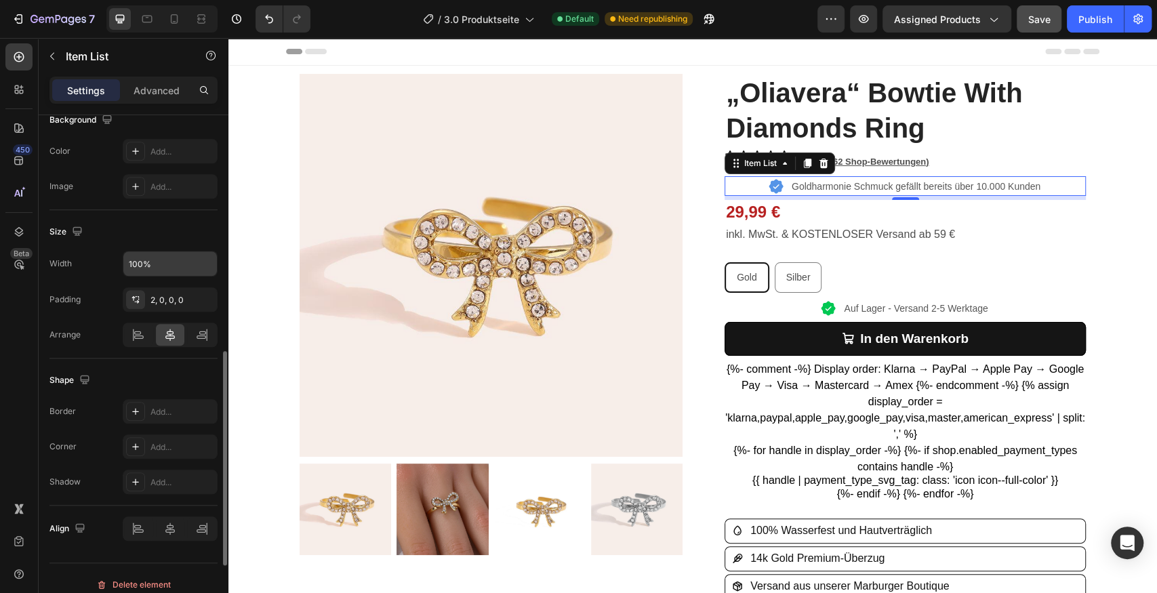
scroll to position [731, 0]
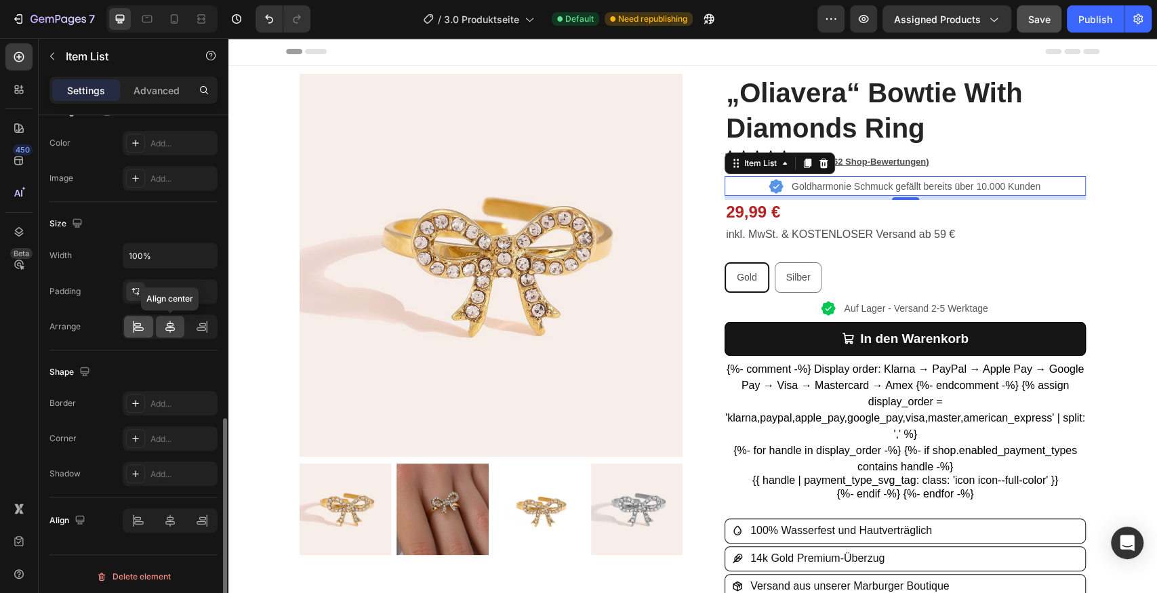
click at [149, 322] on div at bounding box center [138, 327] width 29 height 22
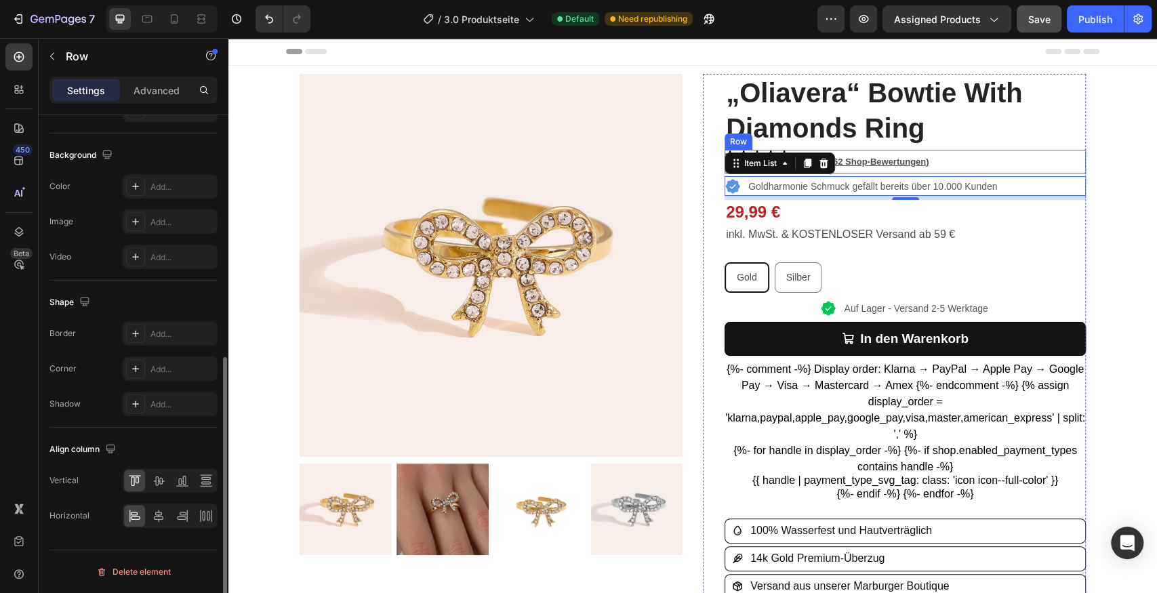
click at [1066, 157] on div "Icon Icon Icon Icon Icon Icon List 4,7/5 (162 Shop-Bewertungen) Text Block Row" at bounding box center [905, 162] width 361 height 24
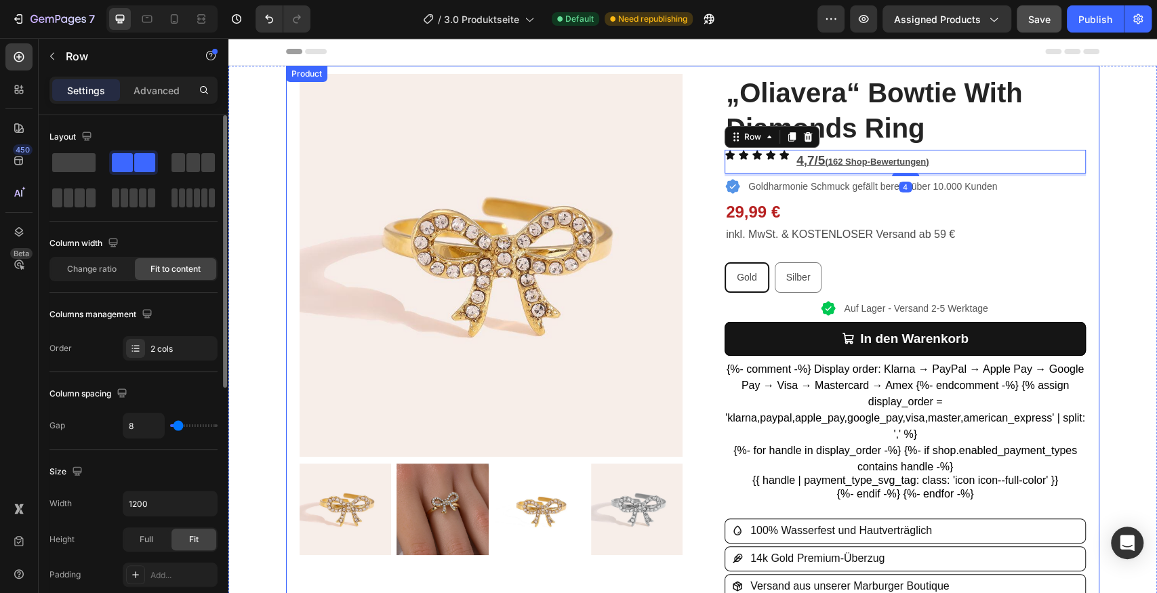
click at [1113, 154] on div "Product Images Row „Oliavera“ Bowtie With Diamonds Ring Product Title Icon Icon…" at bounding box center [692, 521] width 929 height 911
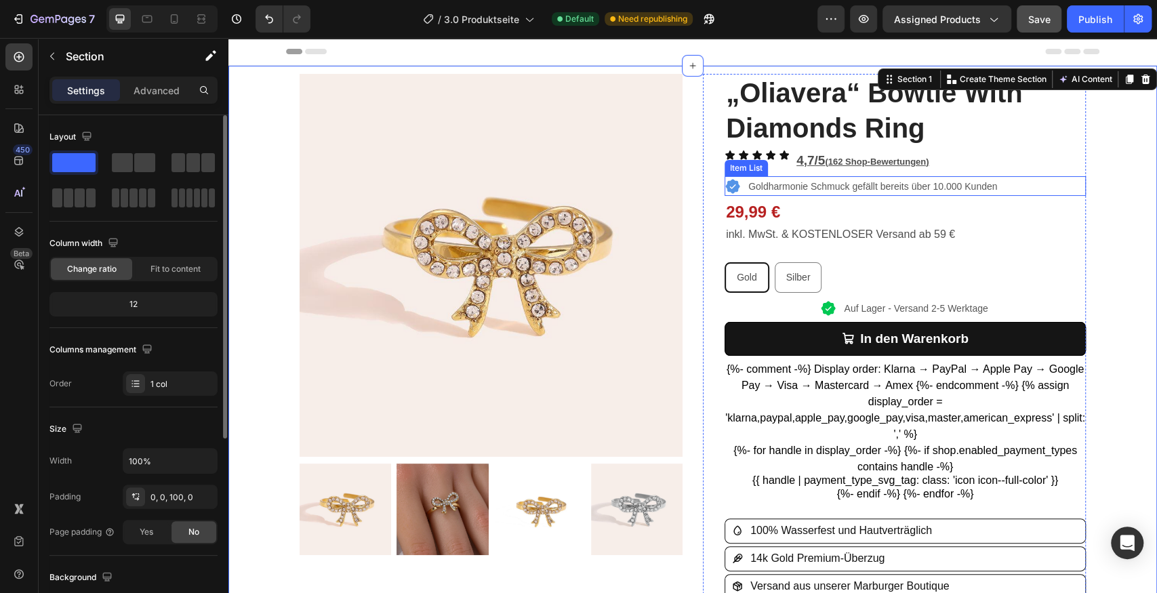
click at [941, 193] on p "Goldharmonie Schmuck gefällt bereits über 10.000 Kunden" at bounding box center [872, 187] width 249 height 14
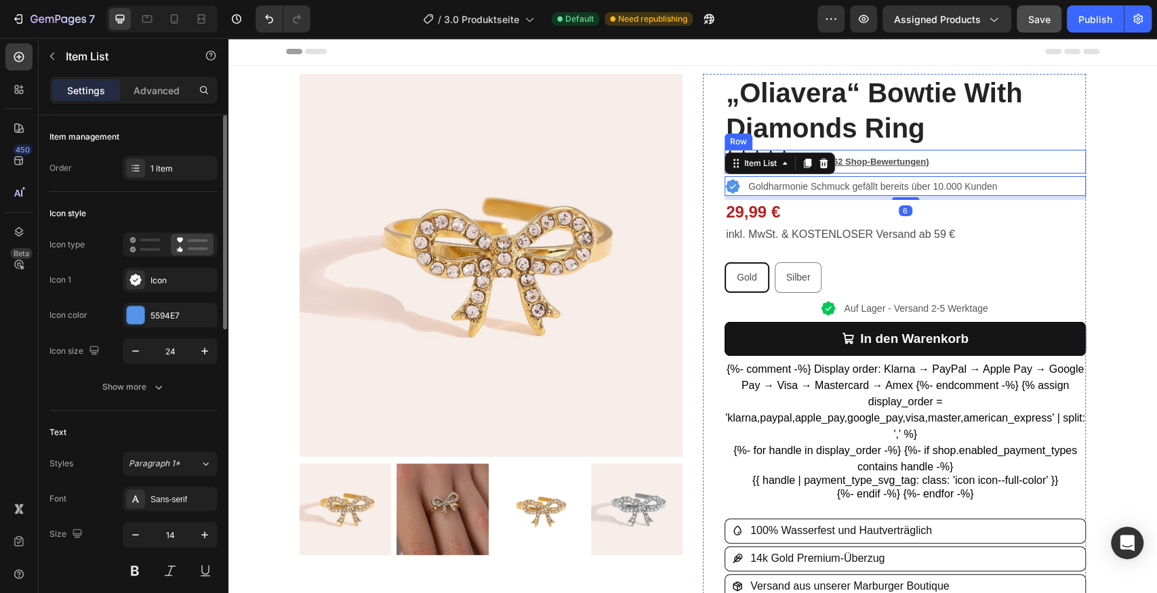
click at [961, 165] on div "Icon Icon Icon Icon Icon Icon List 4,7/5 (162 Shop-Bewertungen) Text Block Row" at bounding box center [905, 162] width 361 height 24
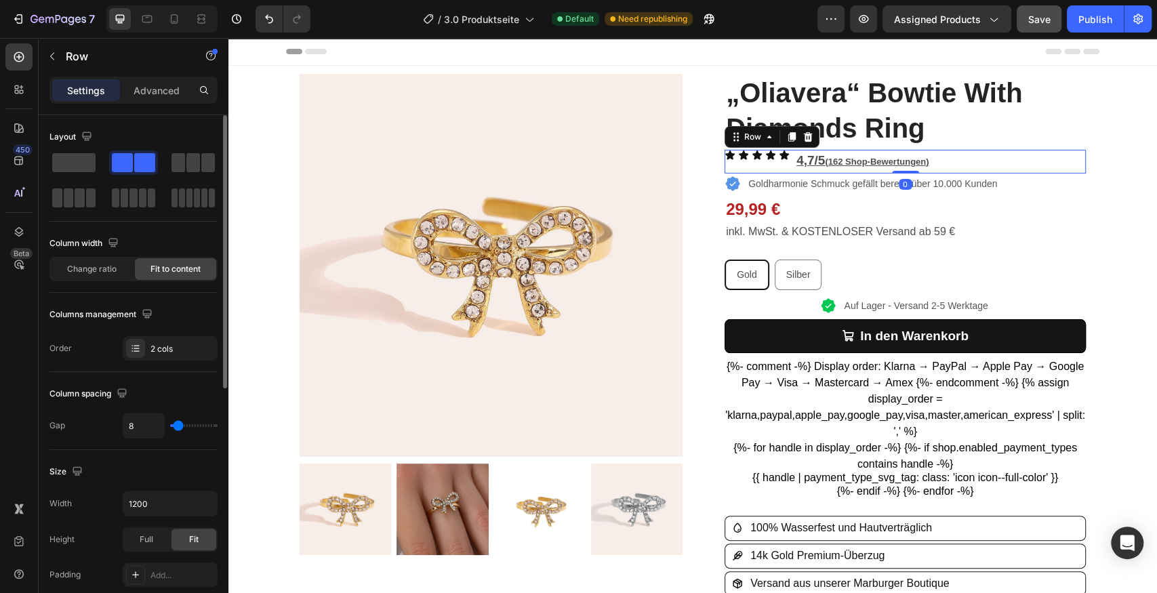
drag, startPoint x: 906, startPoint y: 172, endPoint x: 945, endPoint y: 159, distance: 40.7
click at [906, 165] on div "Icon Icon Icon Icon Icon Icon List 4,7/5 (162 Shop-Bewertungen) Text Block Row 0" at bounding box center [905, 162] width 361 height 24
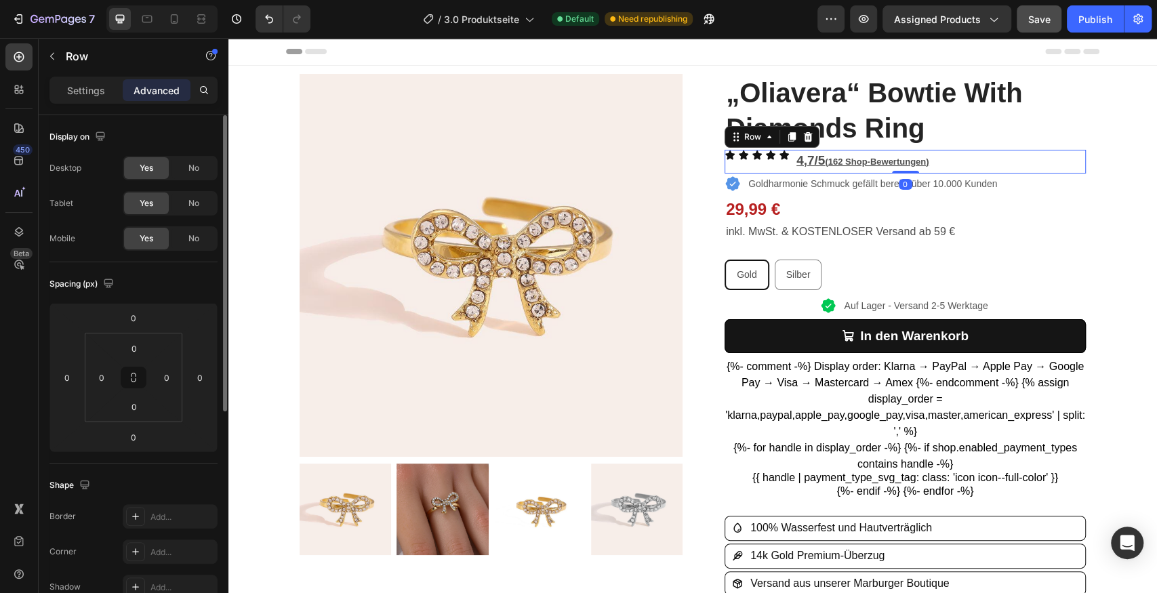
click at [983, 161] on div "Icon Icon Icon Icon Icon Icon List 4,7/5 (162 Shop-Bewertungen) Text Block Row 0" at bounding box center [905, 162] width 361 height 24
click at [964, 182] on p "Goldharmonie Schmuck gefällt bereits über 10.000 Kunden" at bounding box center [872, 184] width 249 height 14
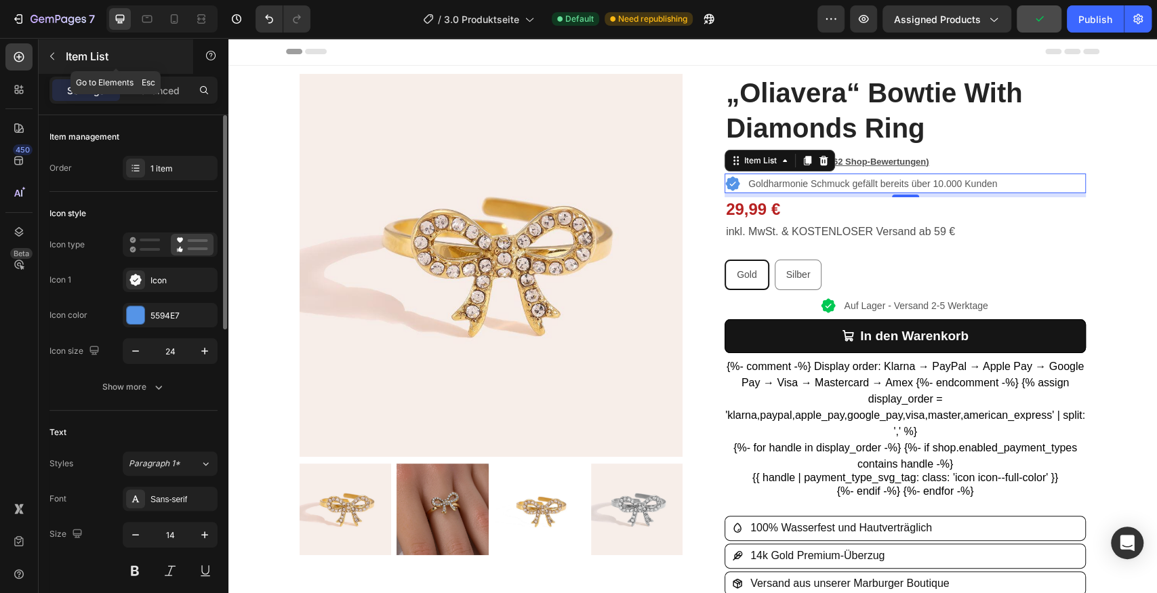
click at [72, 56] on p "Item List" at bounding box center [123, 56] width 115 height 16
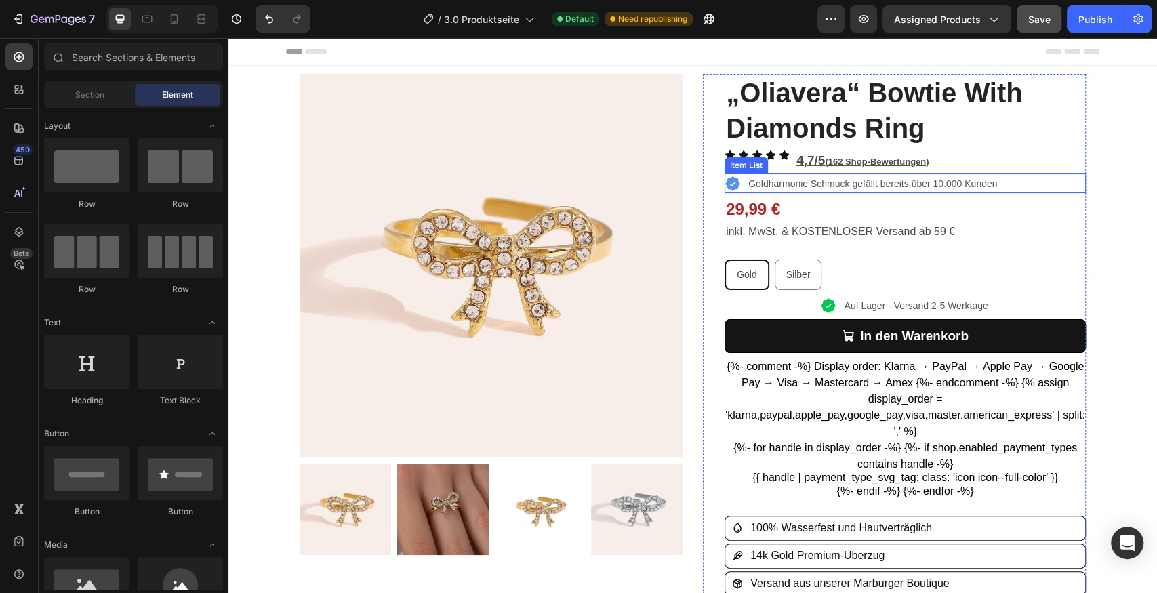
click at [900, 186] on p "Goldharmonie Schmuck gefällt bereits über 10.000 Kunden" at bounding box center [872, 184] width 249 height 14
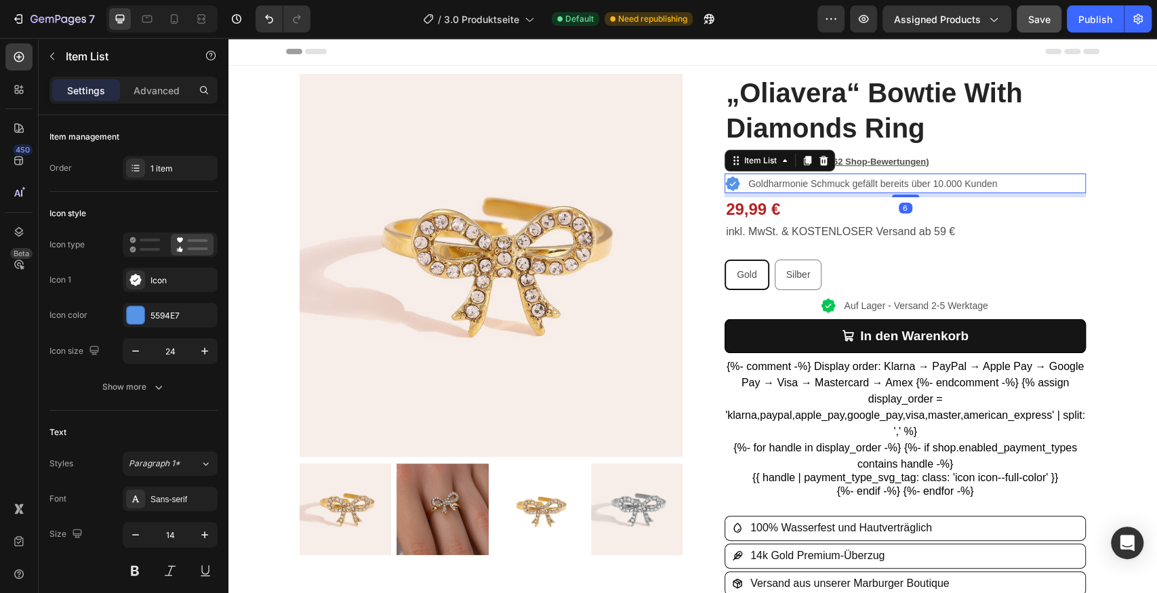
click at [740, 181] on div "Goldharmonie Schmuck gefällt bereits über 10.000 Kunden" at bounding box center [862, 184] width 275 height 18
click at [141, 84] on p "Advanced" at bounding box center [157, 90] width 46 height 14
type input "100%"
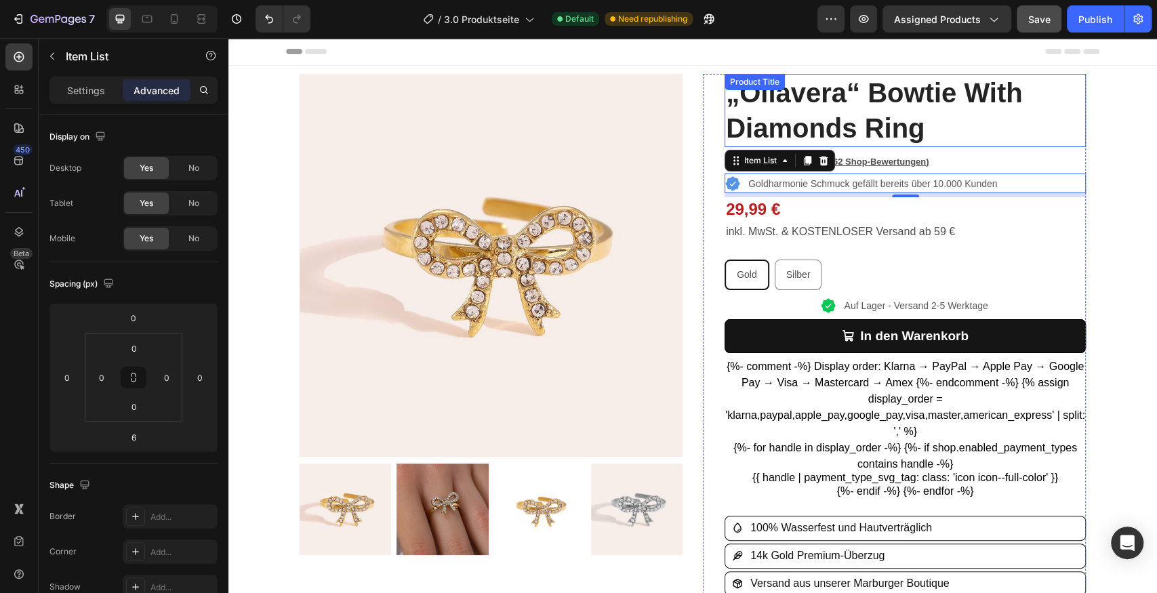
click at [1046, 144] on h1 "„Oliavera“ Bowtie With Diamonds Ring" at bounding box center [905, 110] width 361 height 73
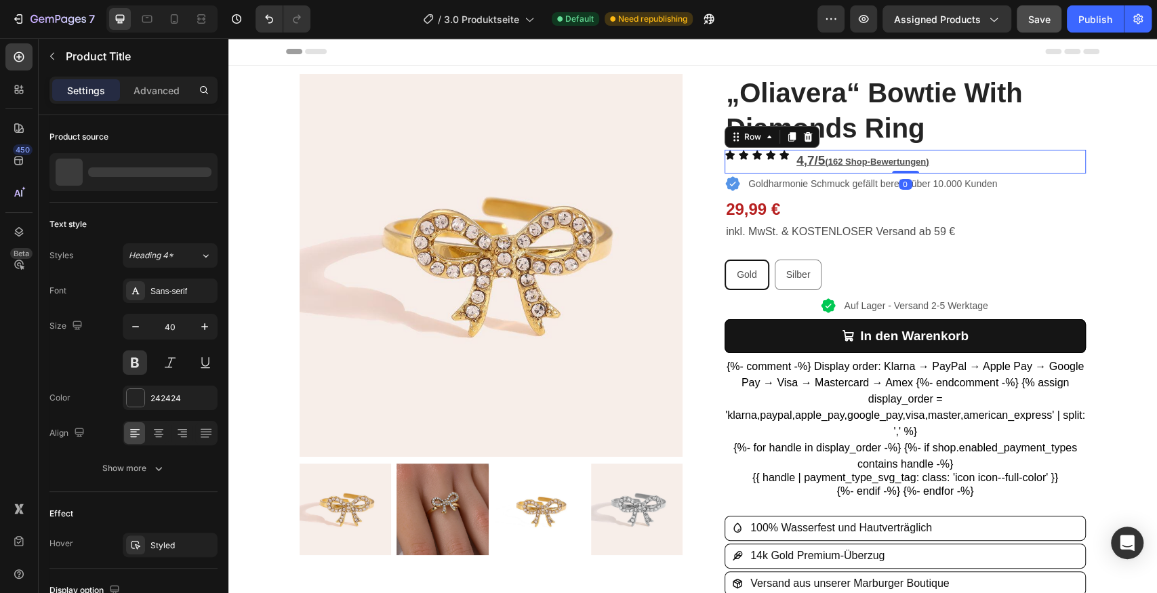
click at [993, 163] on div "Icon Icon Icon Icon Icon Icon List 4,7/5 (162 Shop-Bewertungen) Text Block Row 0" at bounding box center [905, 162] width 361 height 24
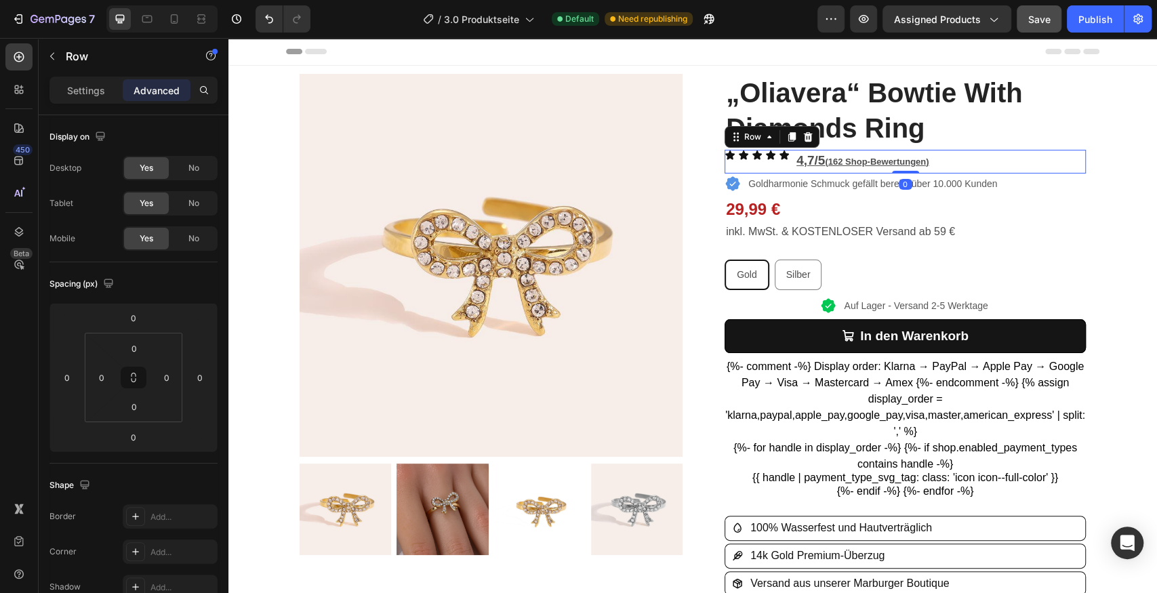
drag, startPoint x: 901, startPoint y: 171, endPoint x: 881, endPoint y: 165, distance: 20.6
click at [902, 163] on div "Icon Icon Icon Icon Icon Icon List 4,7/5 (162 Shop-Bewertungen) Text Block Row 0" at bounding box center [905, 162] width 361 height 24
click at [772, 163] on div "Icon Icon Icon Icon Icon Icon List" at bounding box center [757, 162] width 65 height 24
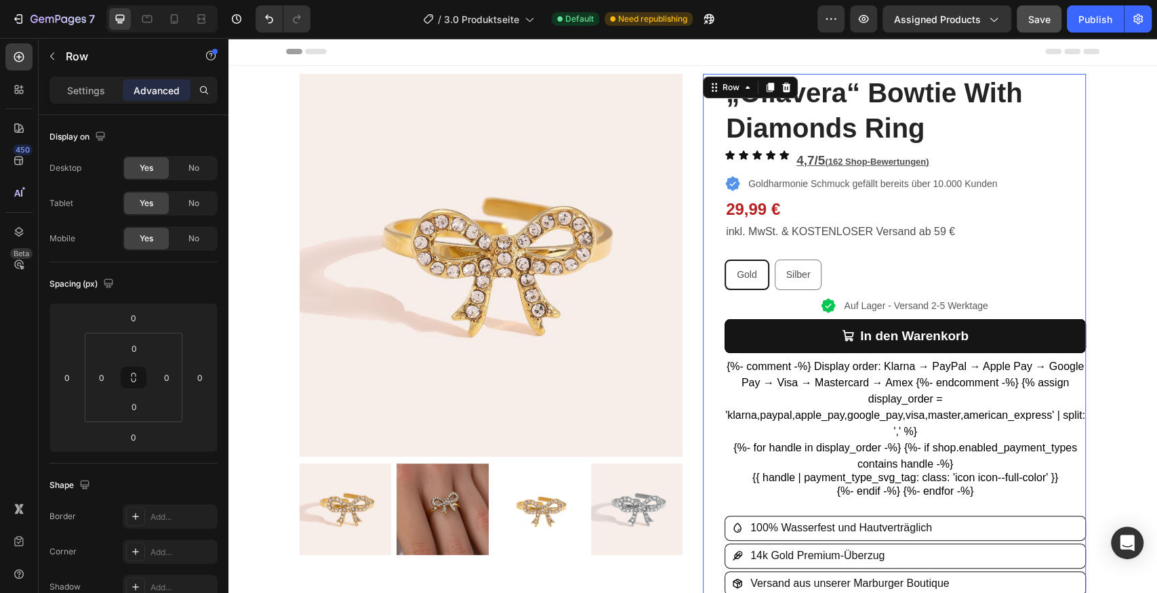
click at [904, 146] on div "„Oliavera“ Bowtie With Diamonds Ring Product Title Icon Icon Icon Icon Icon Ico…" at bounding box center [905, 524] width 361 height 900
click at [974, 163] on div "Icon Icon Icon Icon Icon Icon List 4,7/5 (162 Shop-Bewertungen) Text Block Row" at bounding box center [905, 162] width 361 height 24
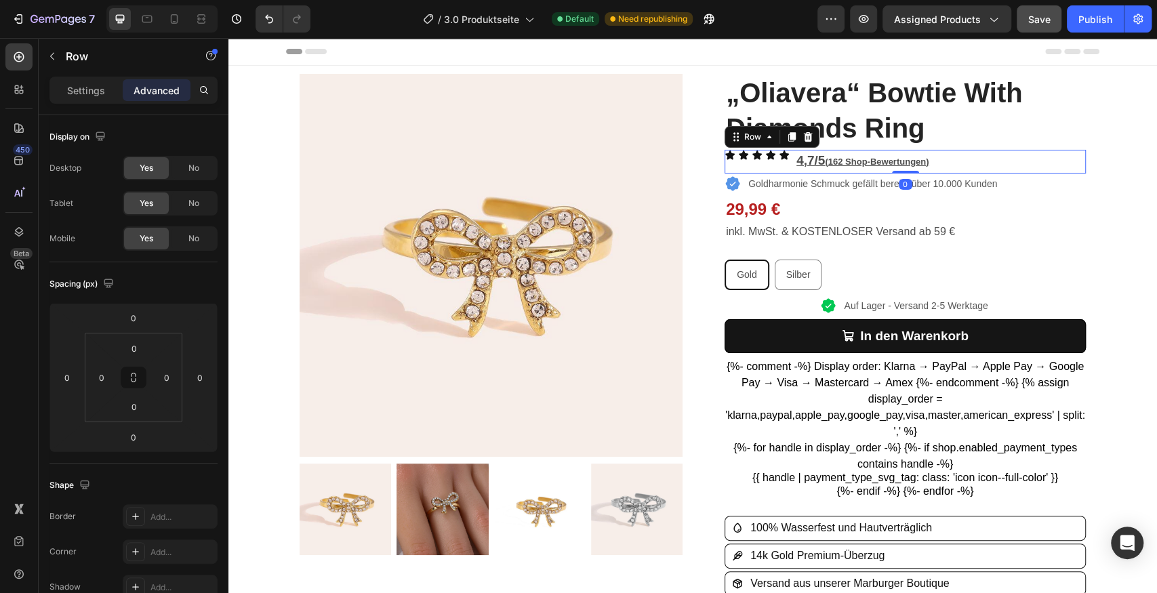
click at [772, 163] on div "Icon Icon Icon Icon Icon Icon List" at bounding box center [757, 162] width 65 height 24
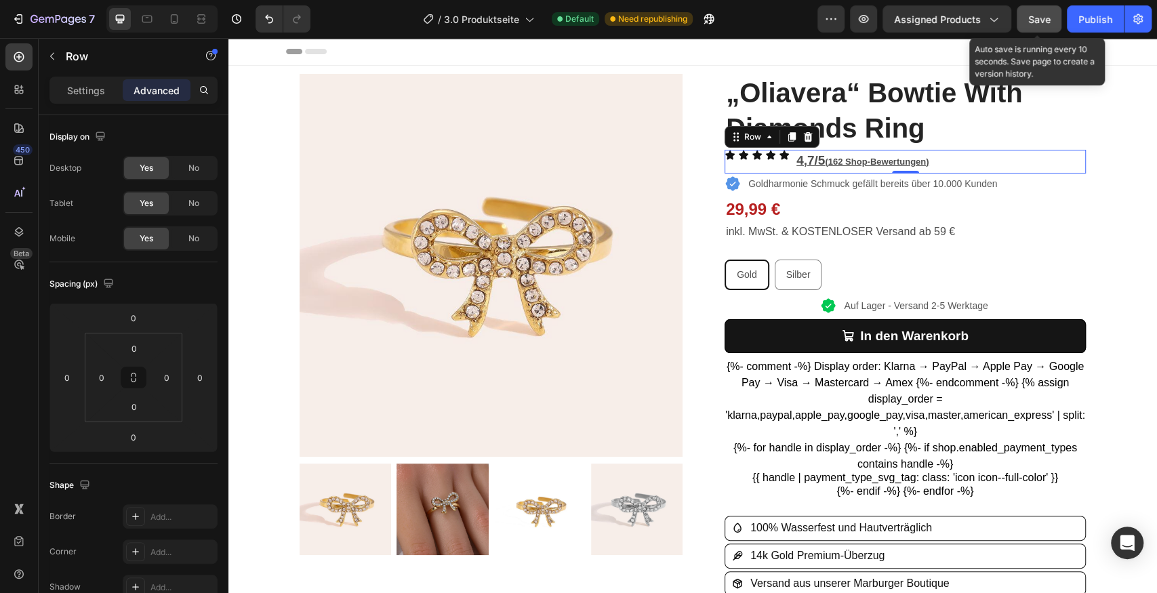
click at [1037, 18] on span "Save" at bounding box center [1040, 20] width 22 height 12
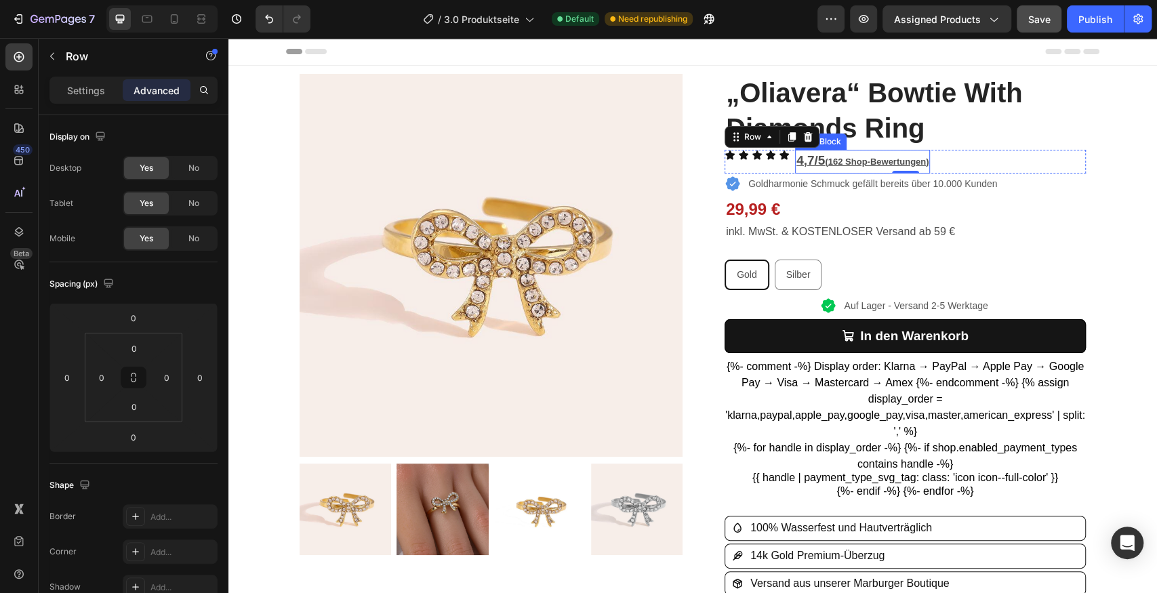
click at [839, 160] on u "(162 Shop-Bewertungen)" at bounding box center [877, 162] width 104 height 10
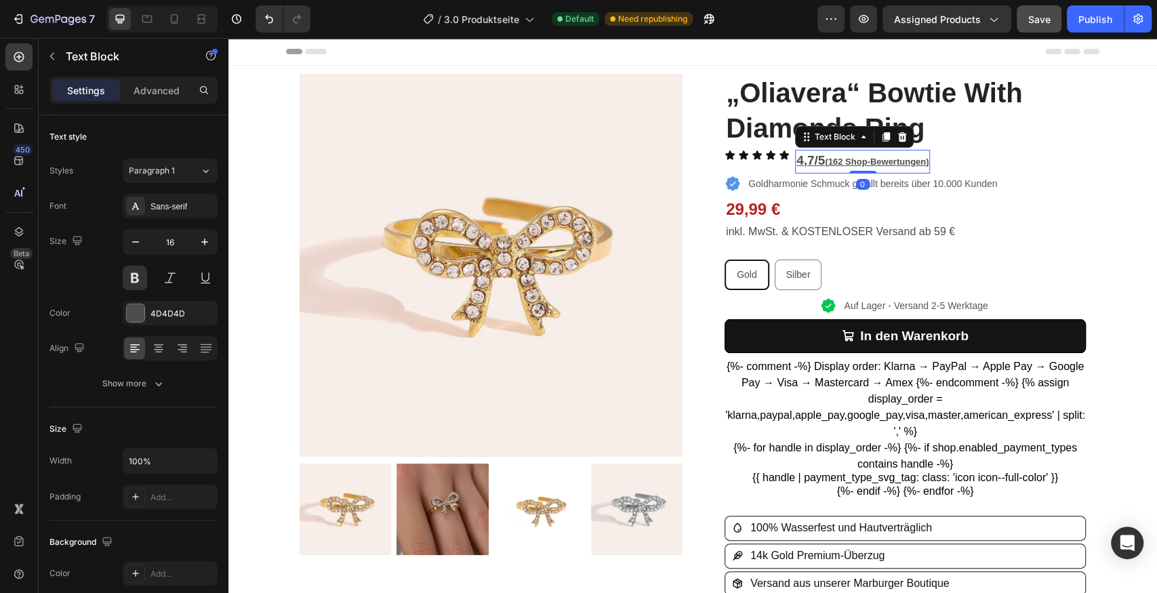
click at [839, 160] on u "(162 Shop-Bewertungen)" at bounding box center [877, 162] width 104 height 10
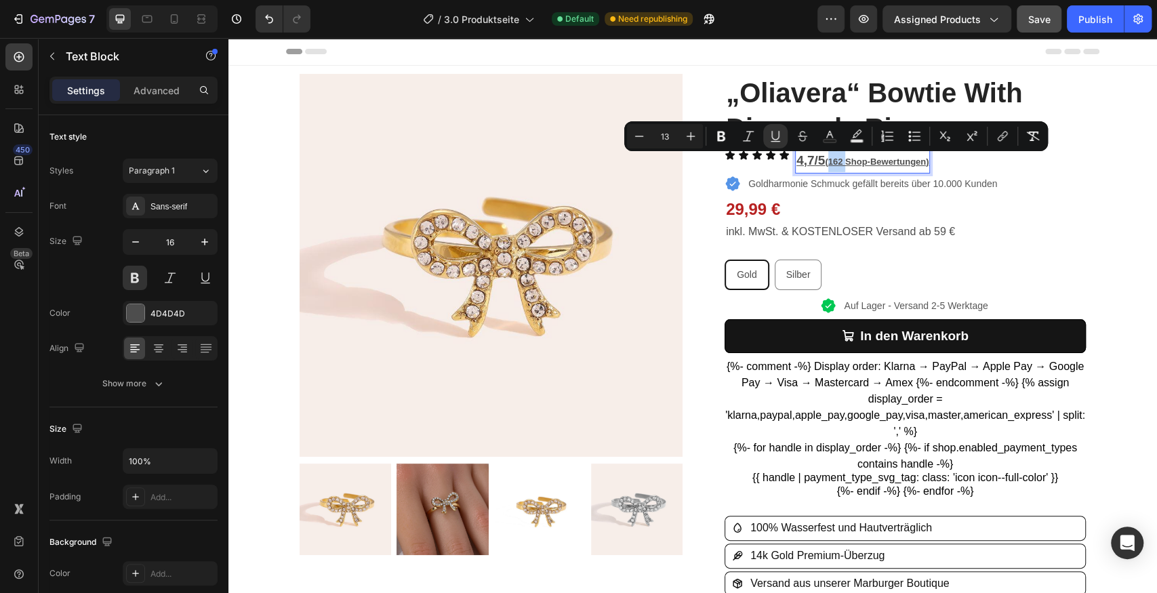
click at [841, 160] on u "(162 Shop-Bewertungen)" at bounding box center [877, 162] width 104 height 10
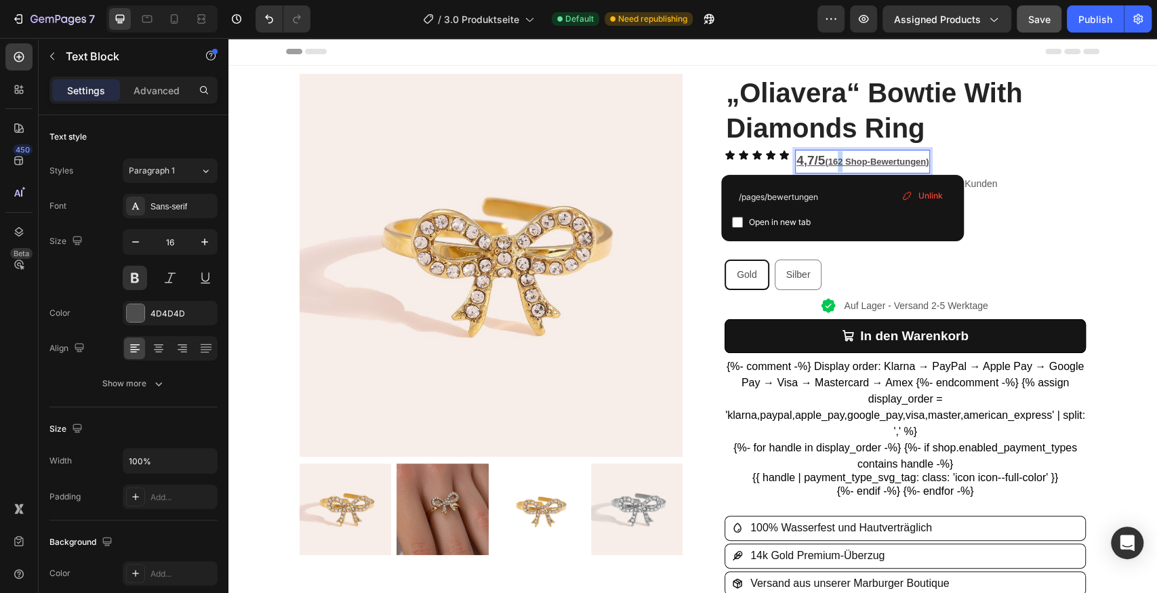
click at [839, 159] on u "(162 Shop-Bewertungen)" at bounding box center [877, 162] width 104 height 10
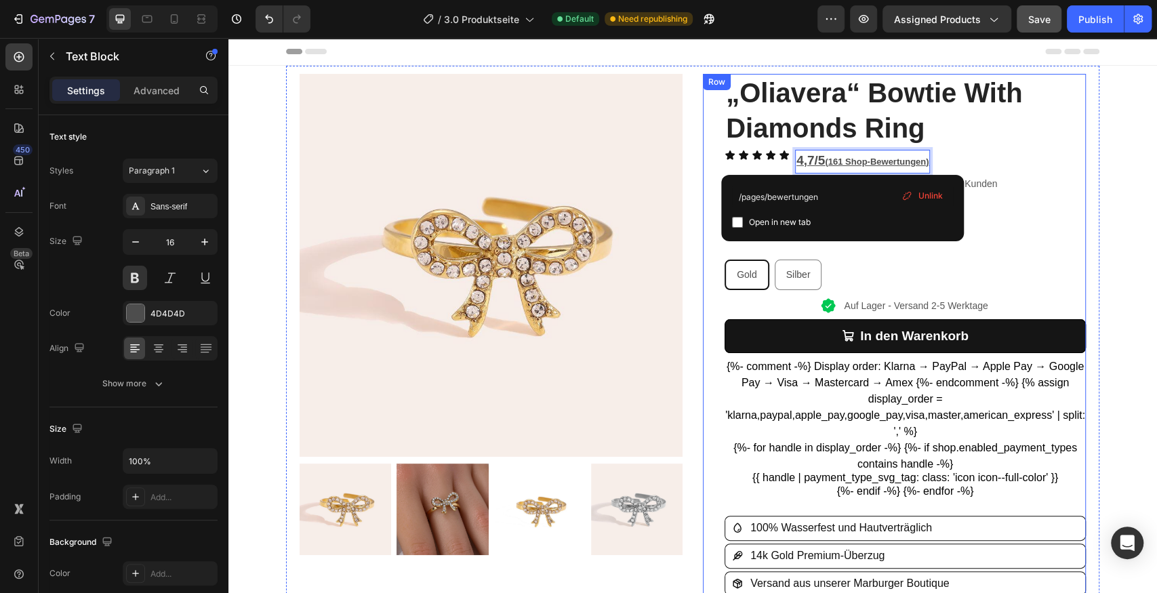
click at [980, 152] on div "Icon Icon Icon Icon Icon Icon List 4,7/5 (161 Shop-Bewertungen) Text Block 0 Row" at bounding box center [905, 162] width 361 height 24
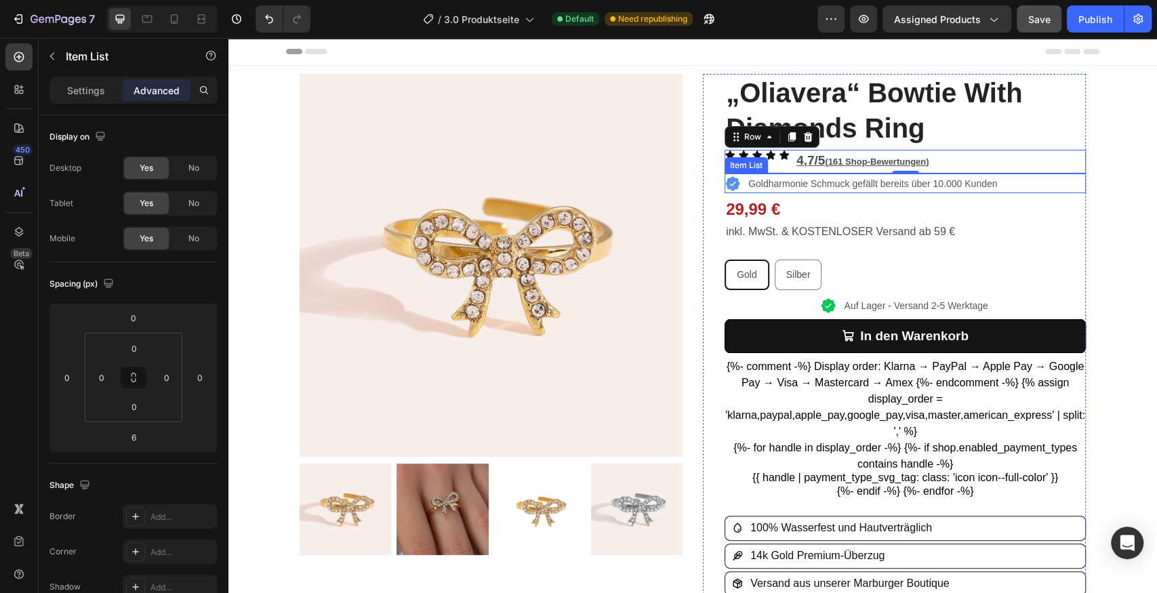
click at [830, 182] on p "Goldharmonie Schmuck gefällt bereits über 10.000 Kunden" at bounding box center [872, 184] width 249 height 14
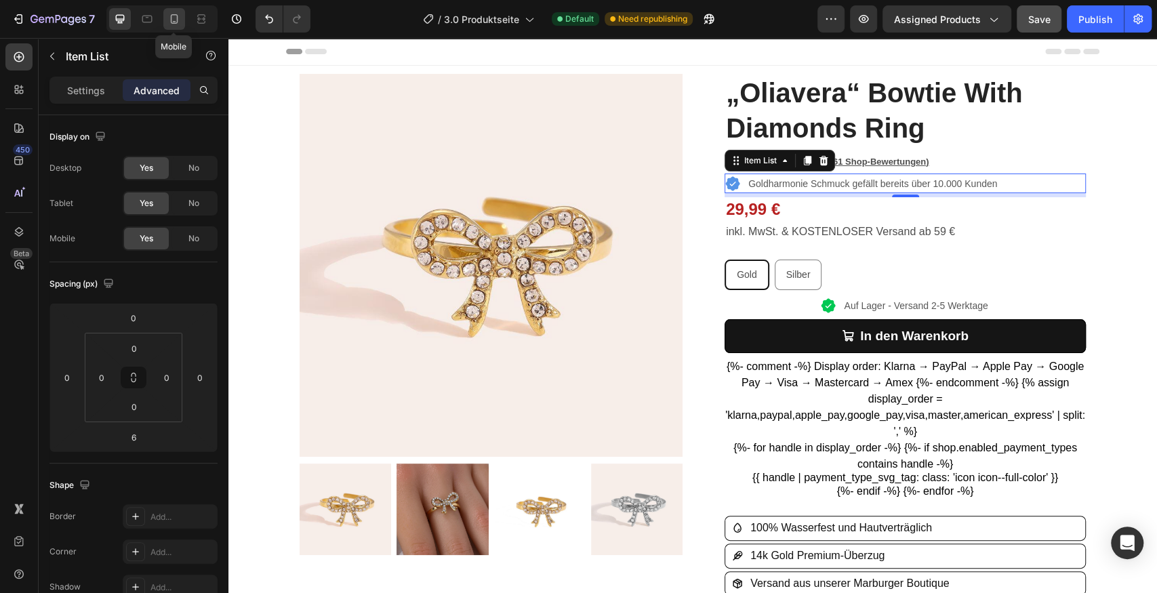
drag, startPoint x: 173, startPoint y: 16, endPoint x: 182, endPoint y: 18, distance: 8.9
click at [173, 16] on icon at bounding box center [174, 19] width 14 height 14
type input "4"
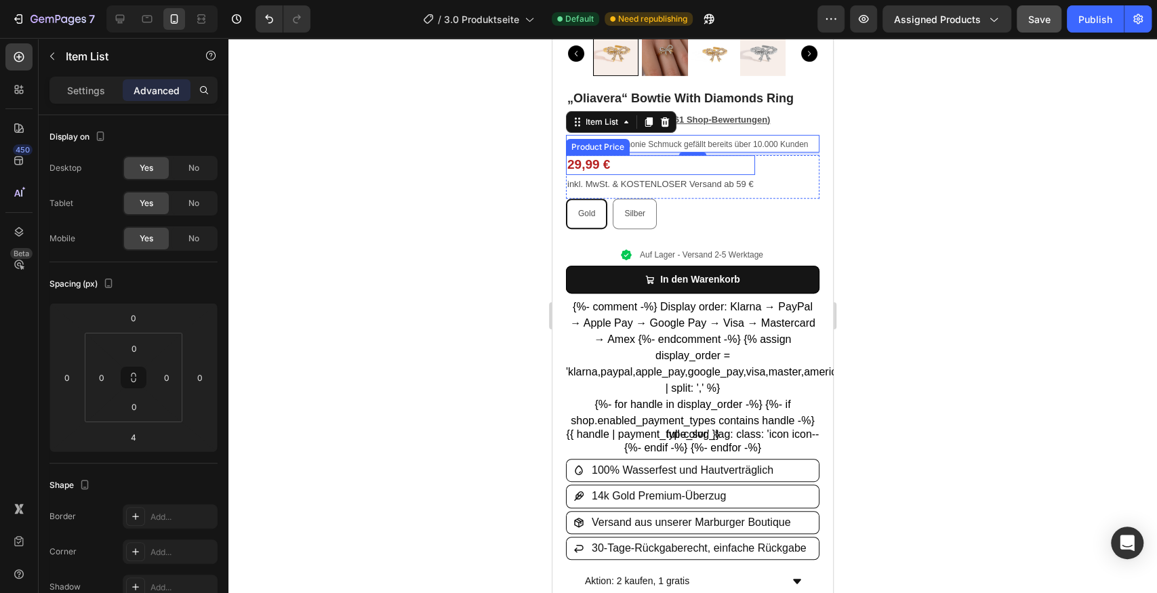
scroll to position [294, 0]
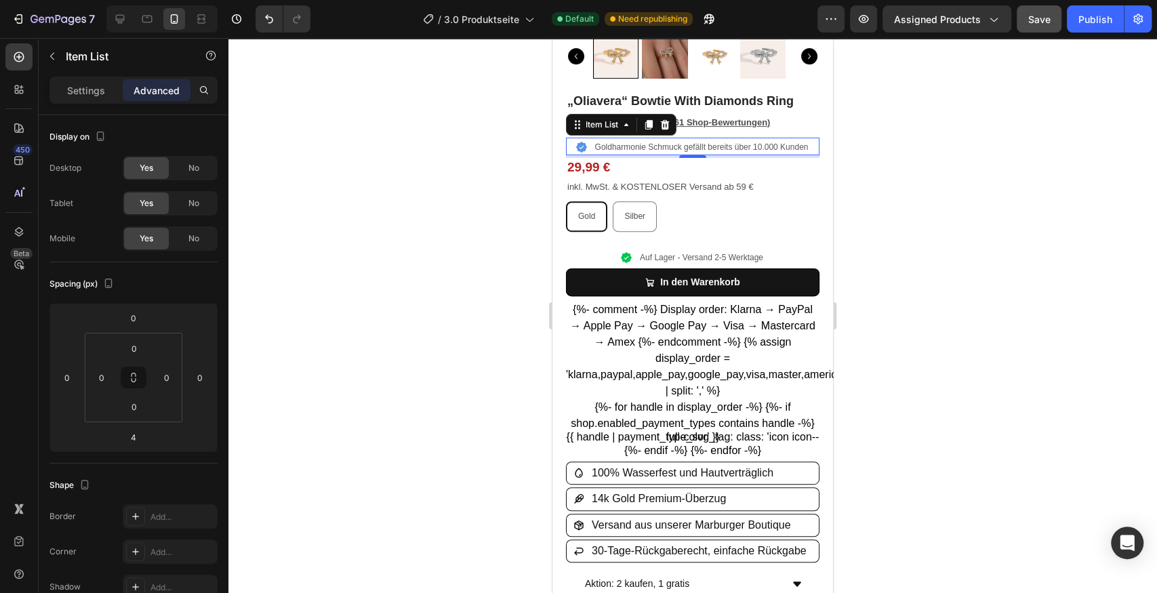
click at [437, 126] on div at bounding box center [692, 315] width 929 height 555
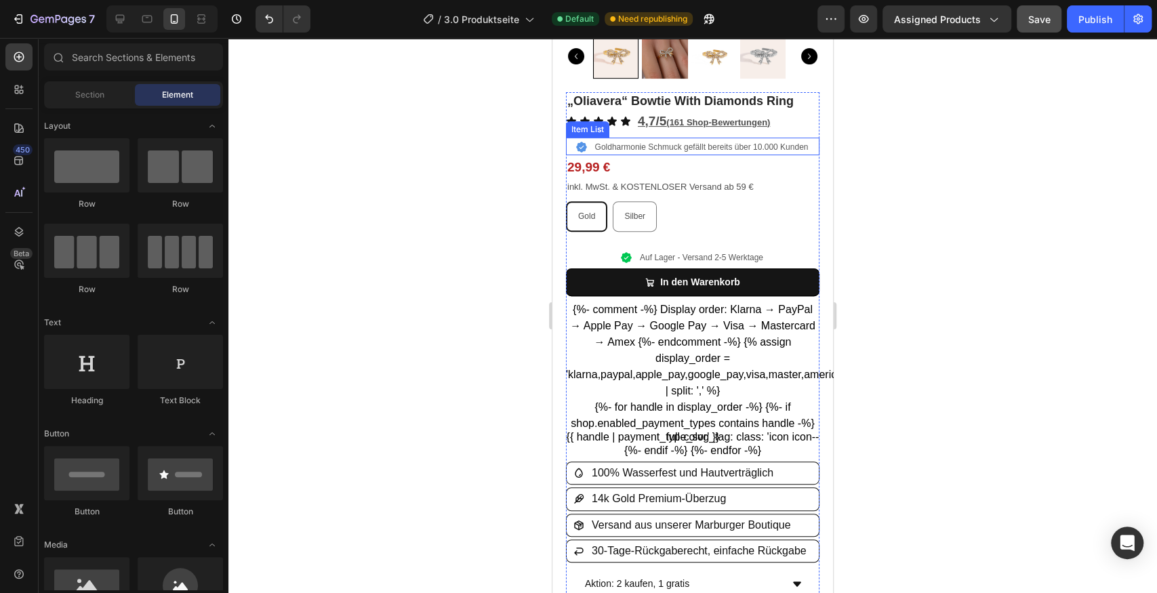
click at [595, 141] on p "Goldharmonie Schmuck gefällt bereits über 10.000 Kunden" at bounding box center [702, 147] width 214 height 12
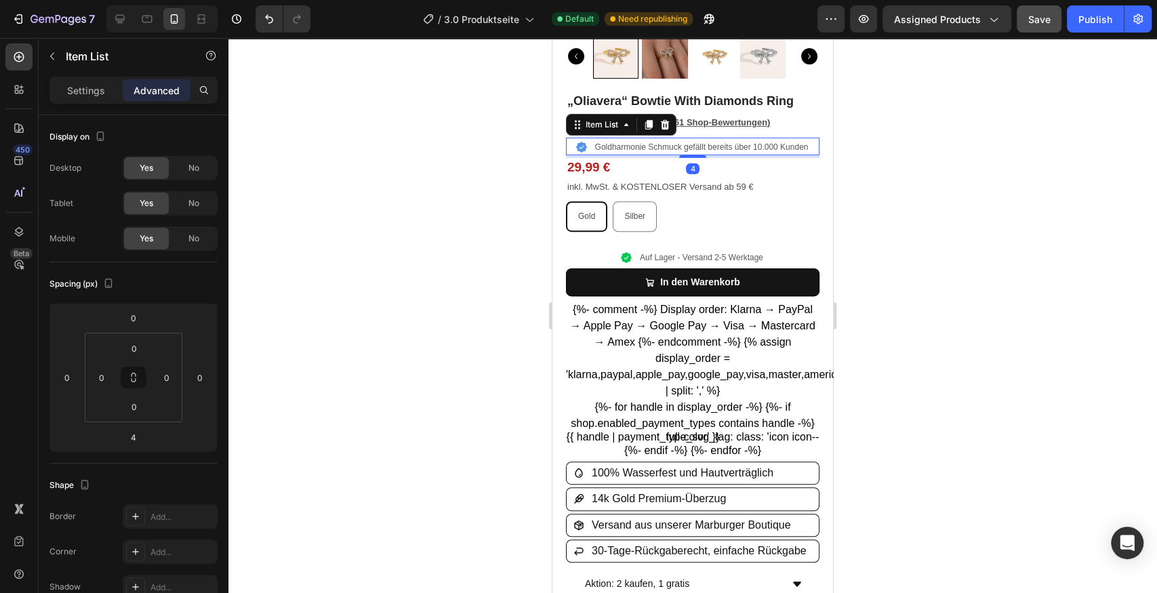
click at [584, 139] on div "Goldharmonie Schmuck gefällt bereits über 10.000 Kunden" at bounding box center [693, 147] width 235 height 16
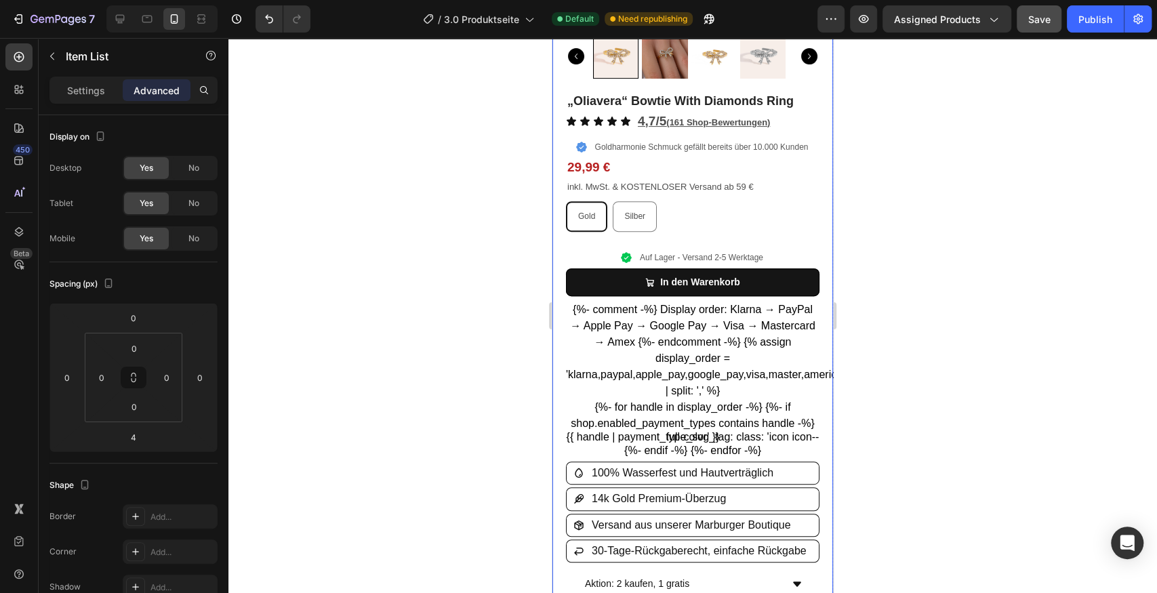
click at [476, 142] on div at bounding box center [692, 315] width 929 height 555
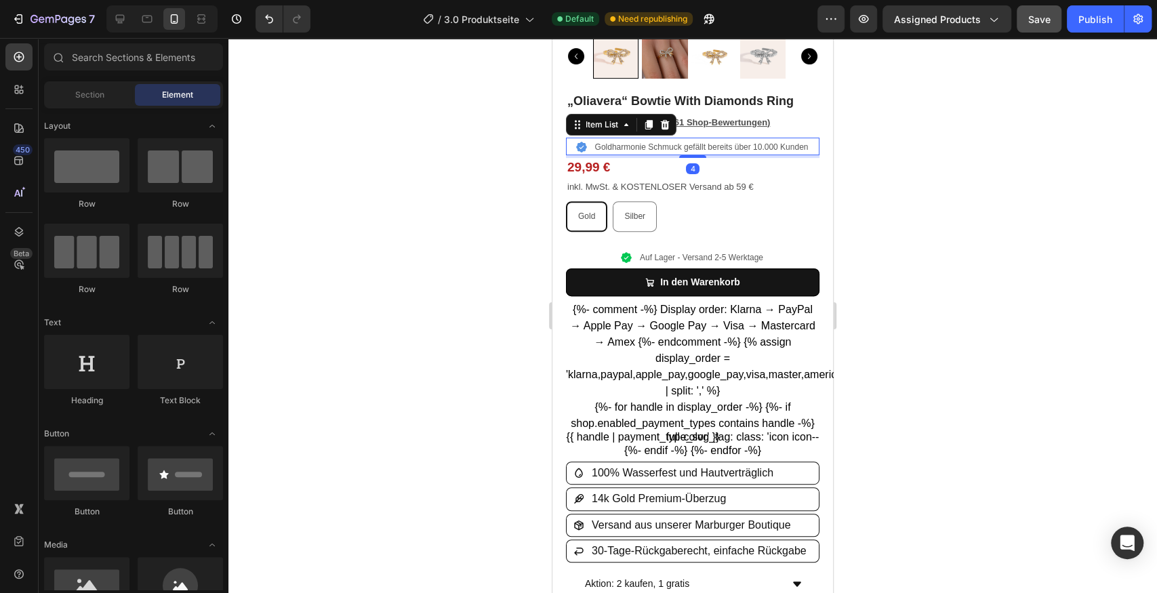
click at [584, 146] on div "Goldharmonie Schmuck gefällt bereits über 10.000 Kunden" at bounding box center [693, 147] width 235 height 16
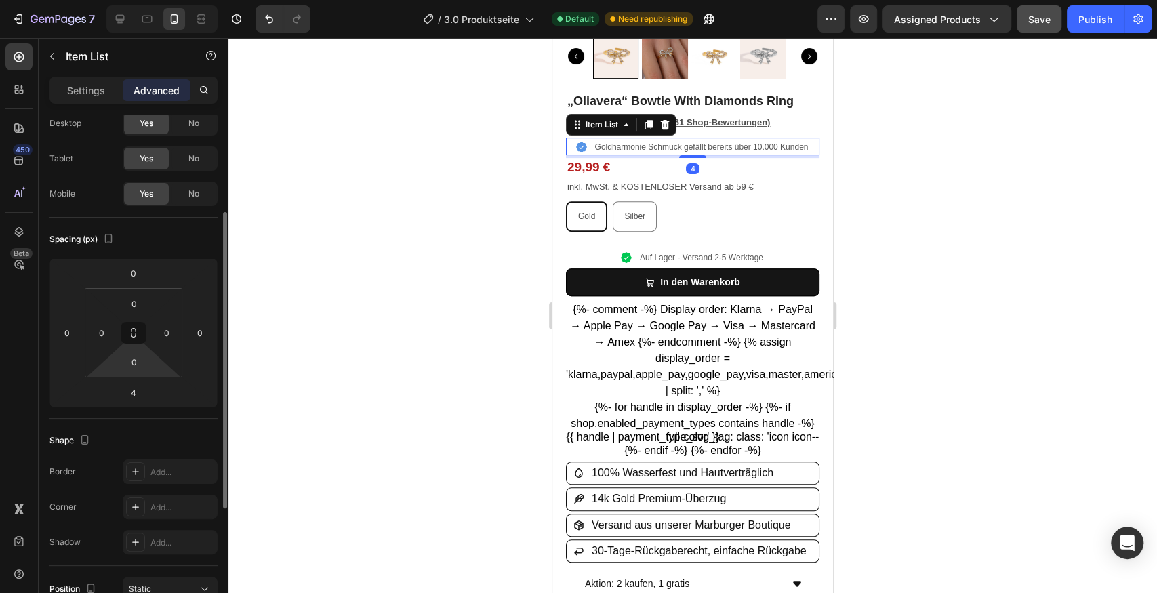
scroll to position [136, 0]
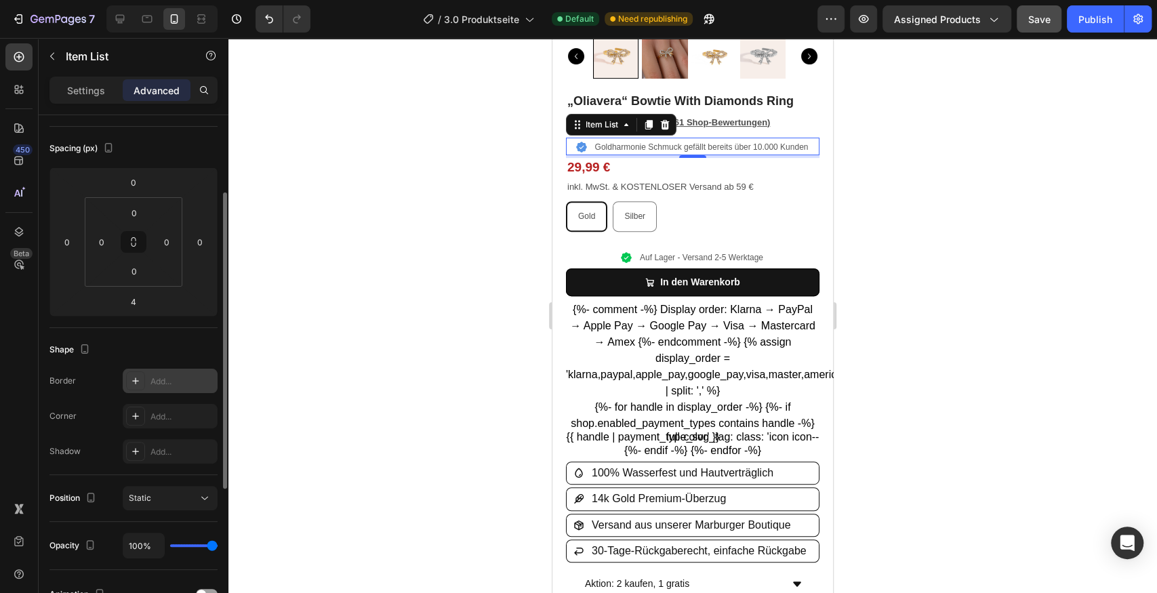
click at [140, 378] on icon at bounding box center [135, 381] width 11 height 11
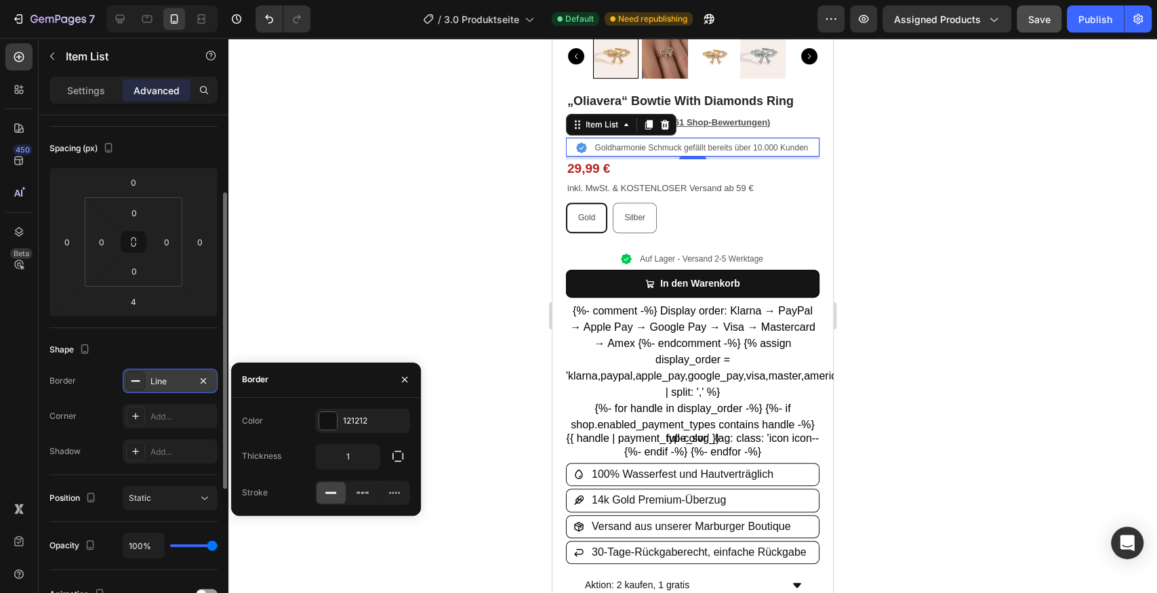
click at [445, 217] on div at bounding box center [692, 315] width 929 height 555
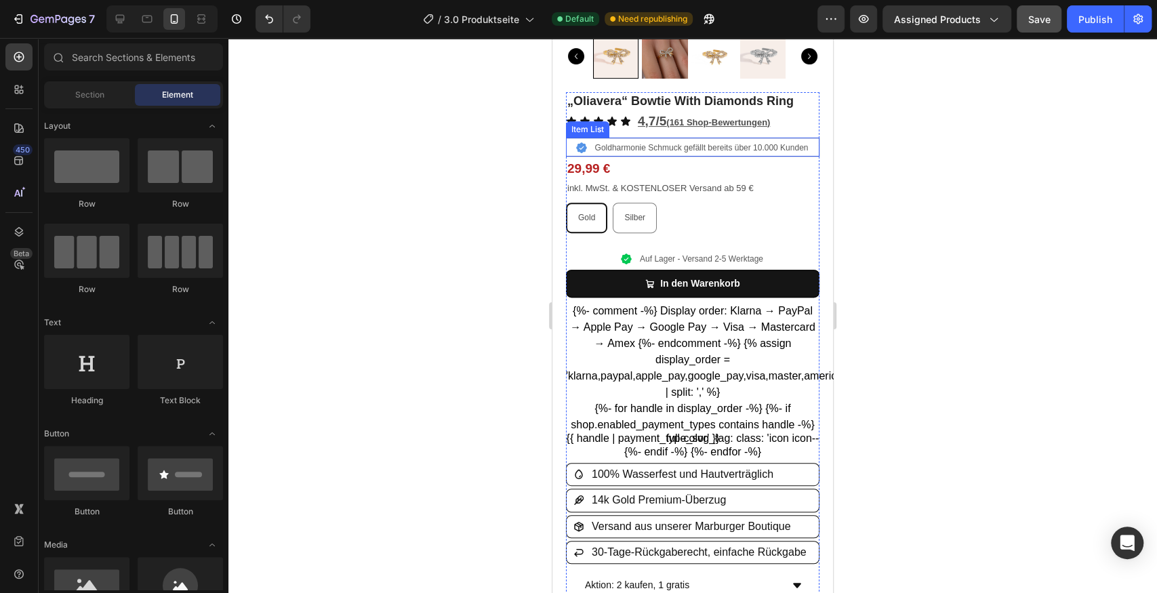
click at [807, 140] on div "Goldharmonie Schmuck gefällt bereits über 10.000 Kunden" at bounding box center [693, 147] width 252 height 18
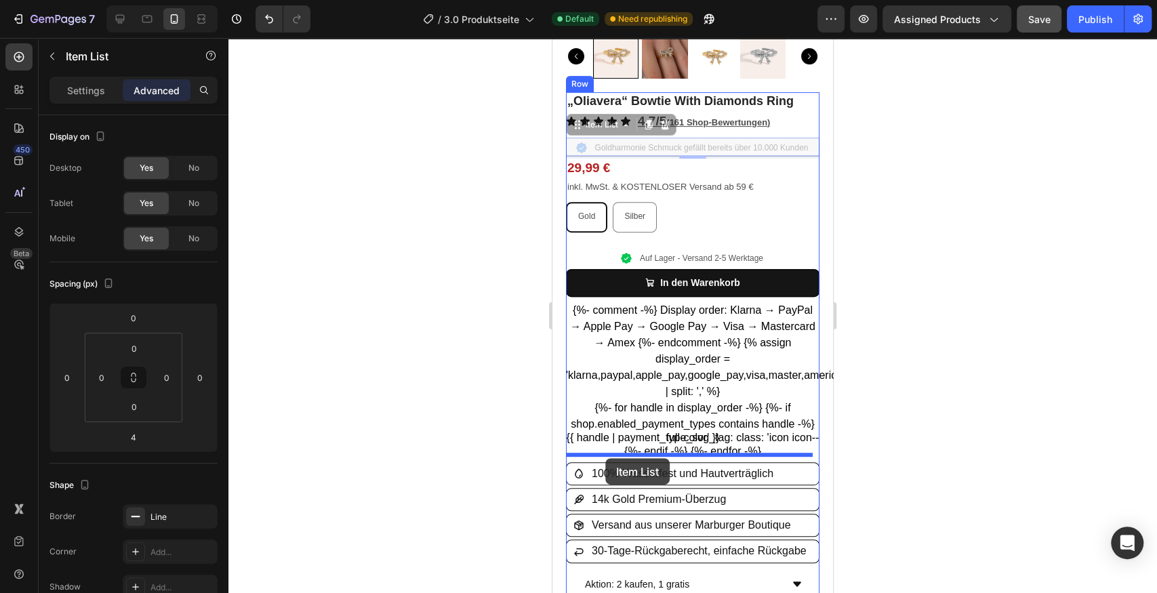
drag, startPoint x: 576, startPoint y: 117, endPoint x: 605, endPoint y: 458, distance: 341.6
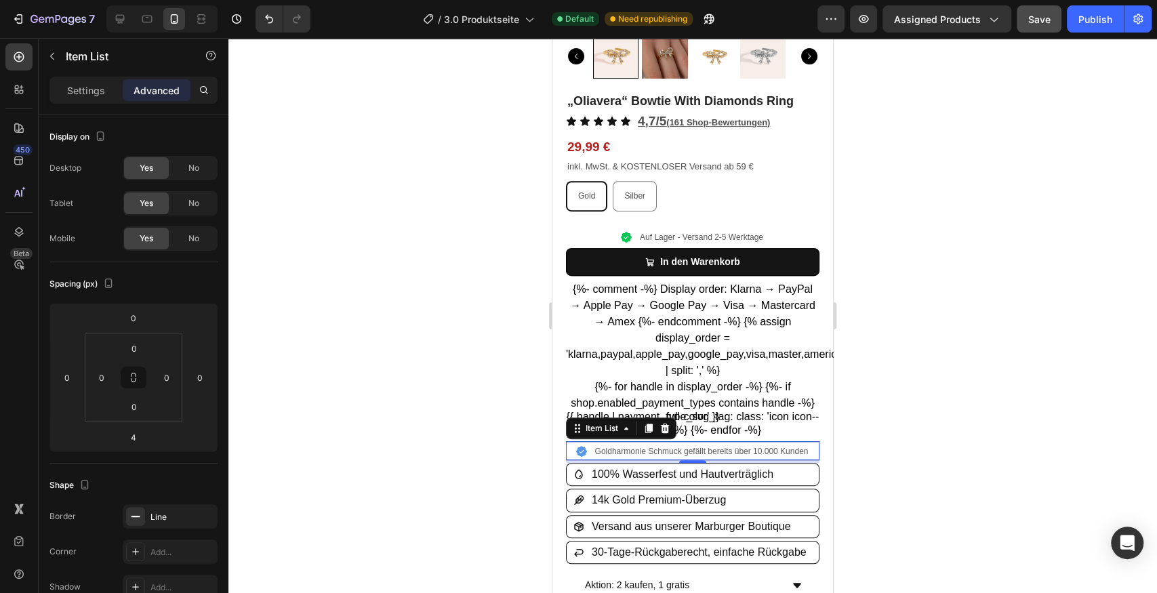
click at [485, 414] on div at bounding box center [692, 315] width 929 height 555
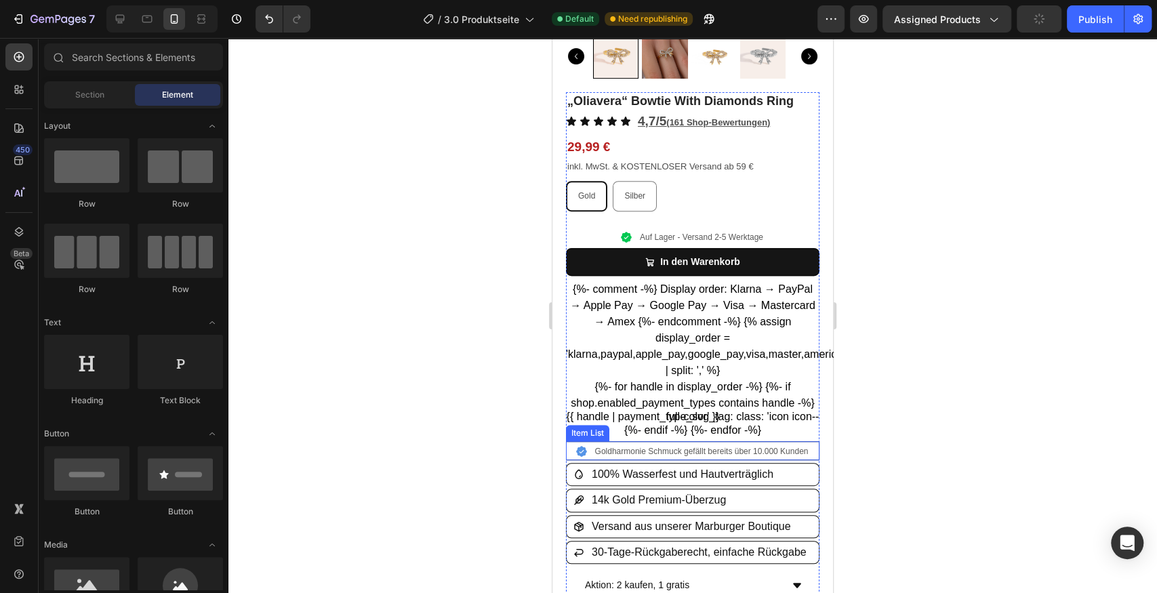
click at [586, 443] on div "Goldharmonie Schmuck gefällt bereits über 10.000 Kunden" at bounding box center [693, 451] width 235 height 16
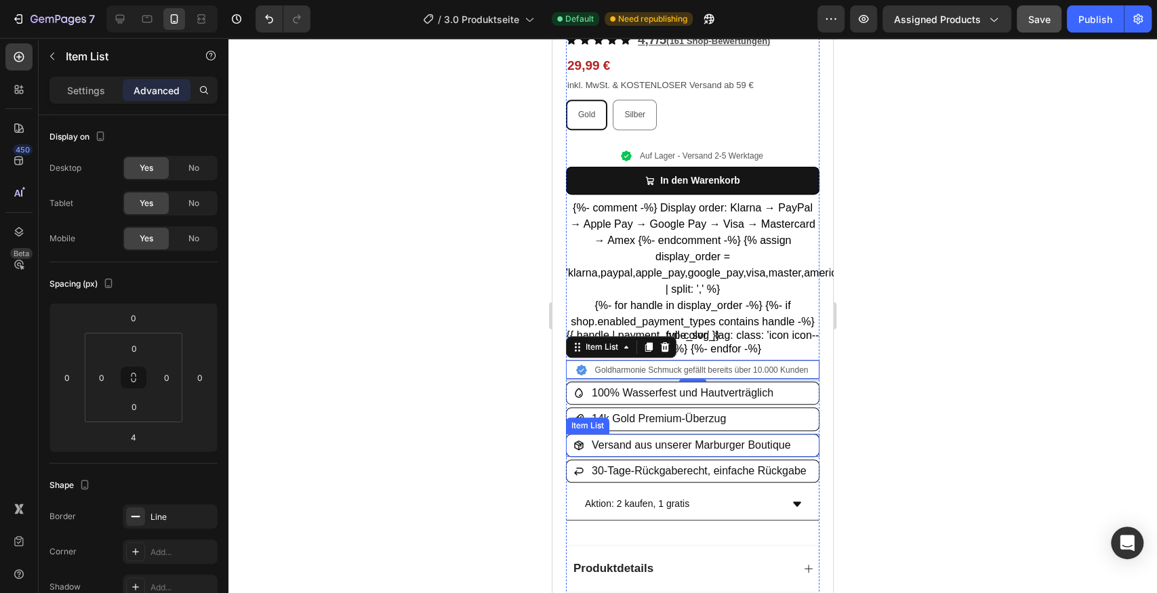
scroll to position [384, 0]
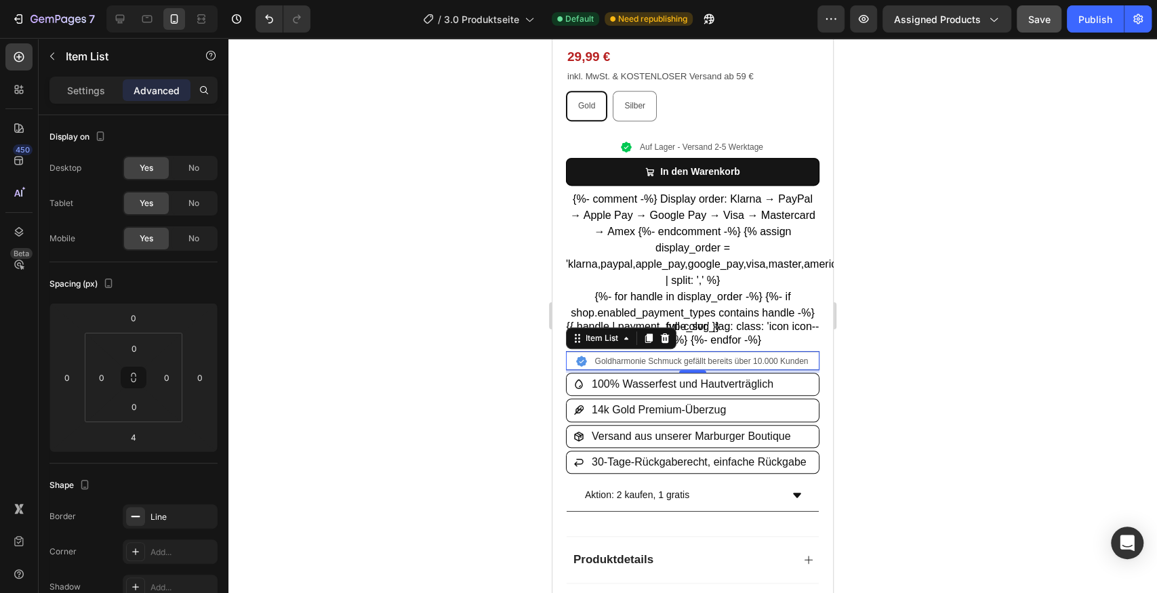
click at [861, 351] on div at bounding box center [692, 315] width 929 height 555
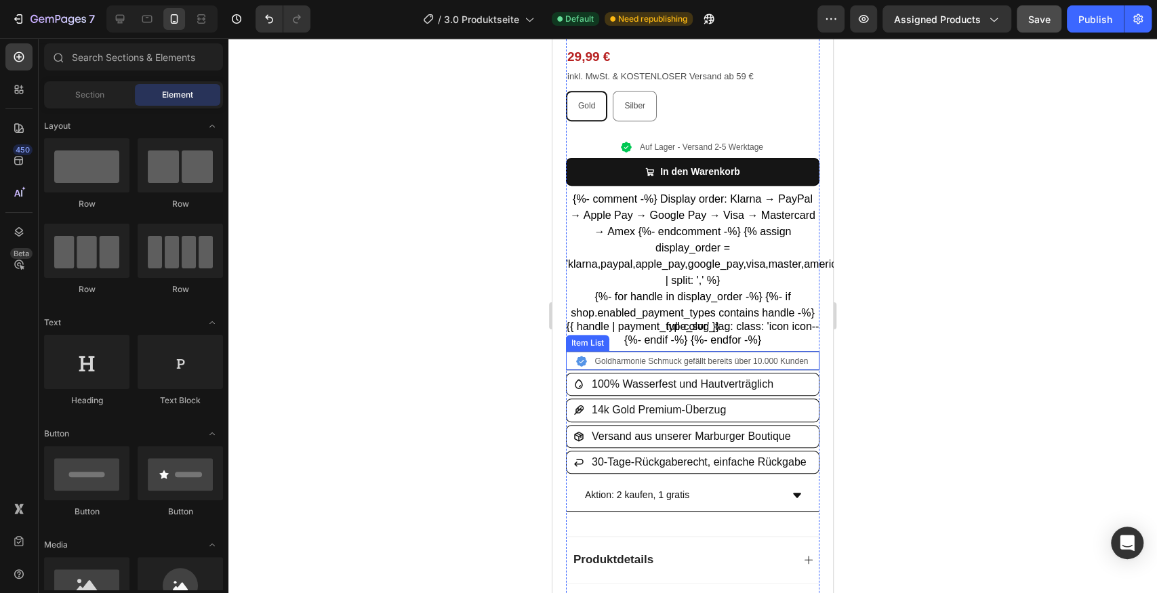
click at [811, 353] on div "Goldharmonie Schmuck gefällt bereits über 10.000 Kunden" at bounding box center [693, 361] width 252 height 18
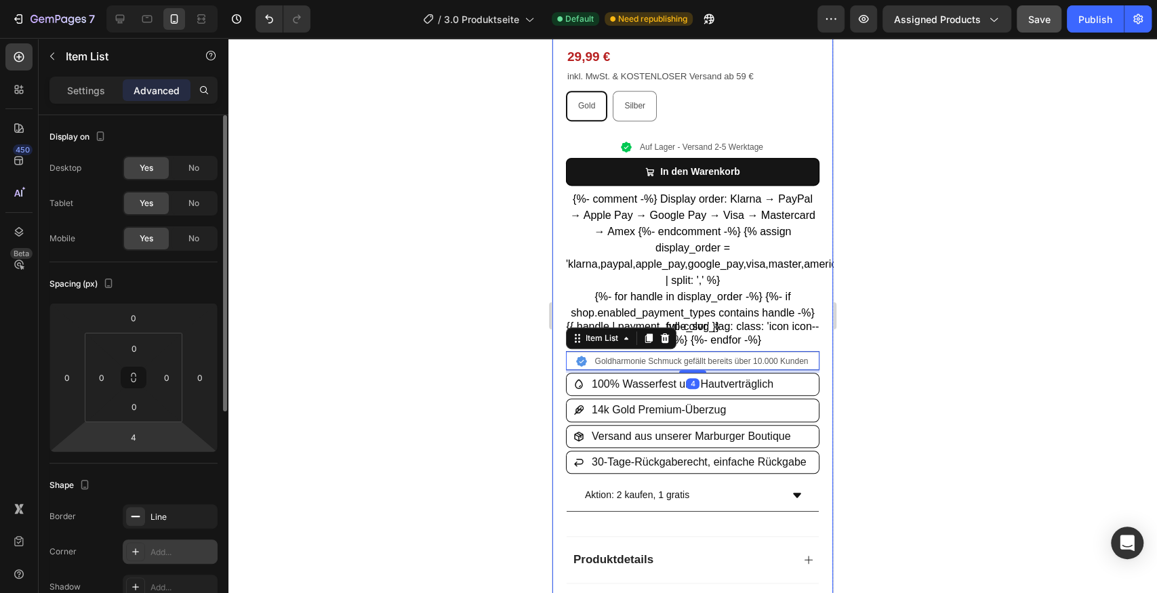
scroll to position [90, 0]
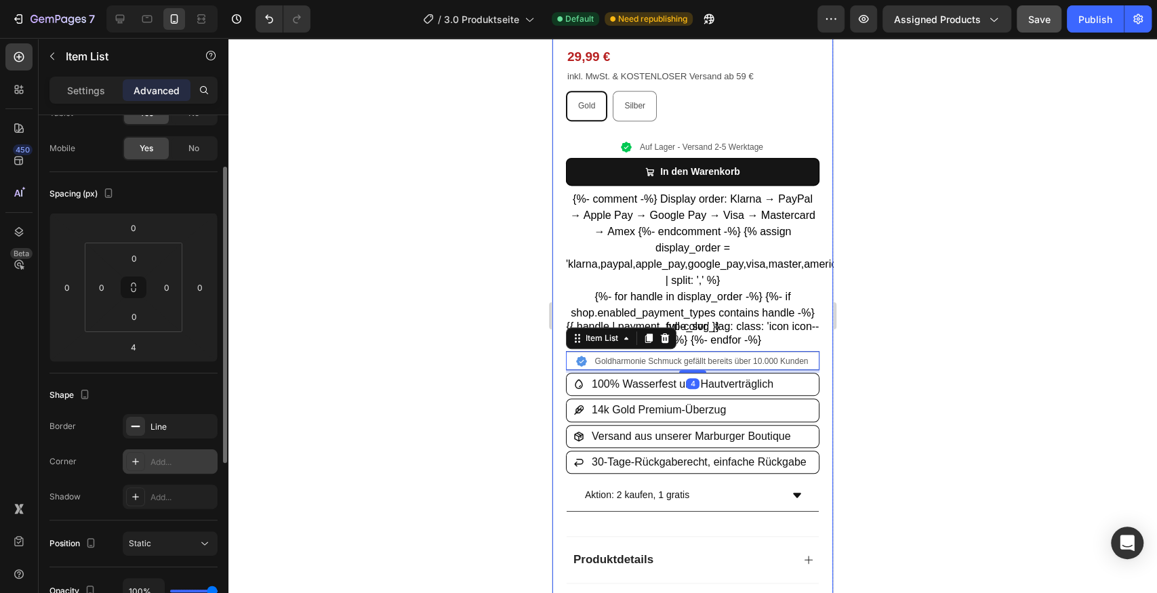
click at [142, 458] on div at bounding box center [135, 461] width 19 height 19
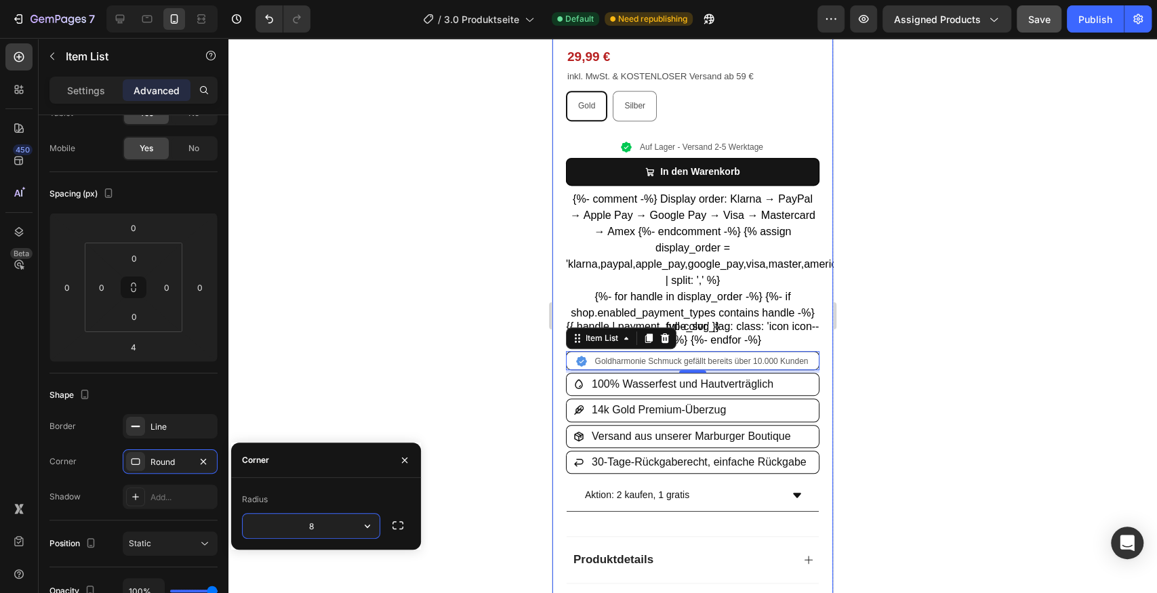
click at [380, 364] on div at bounding box center [692, 315] width 929 height 555
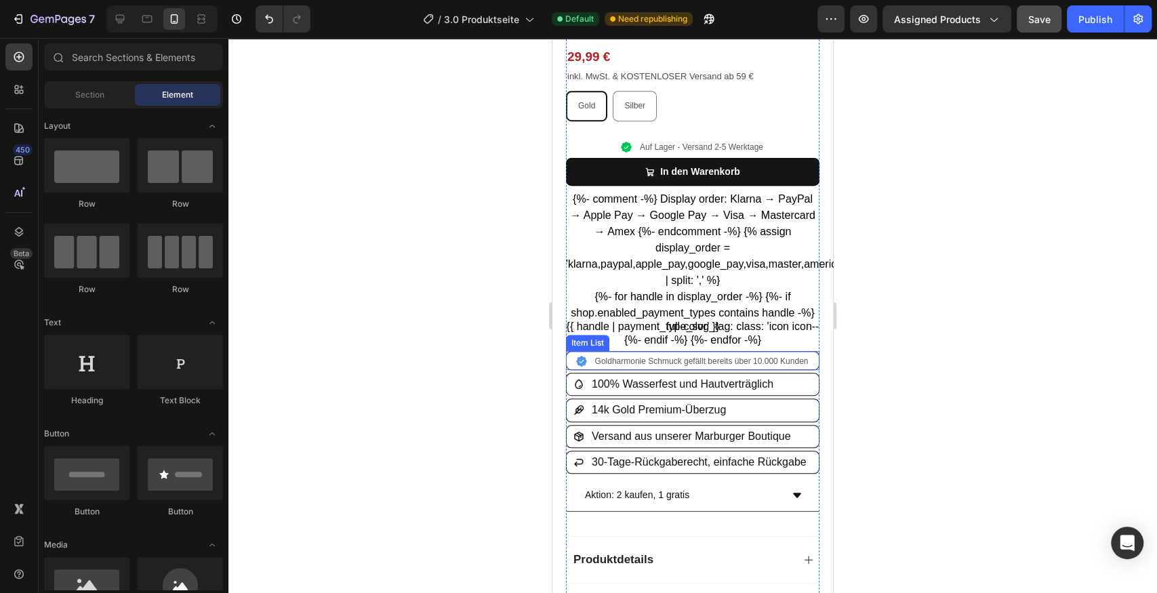
click at [732, 355] on p "Goldharmonie Schmuck gefällt bereits über 10.000 Kunden" at bounding box center [702, 361] width 214 height 12
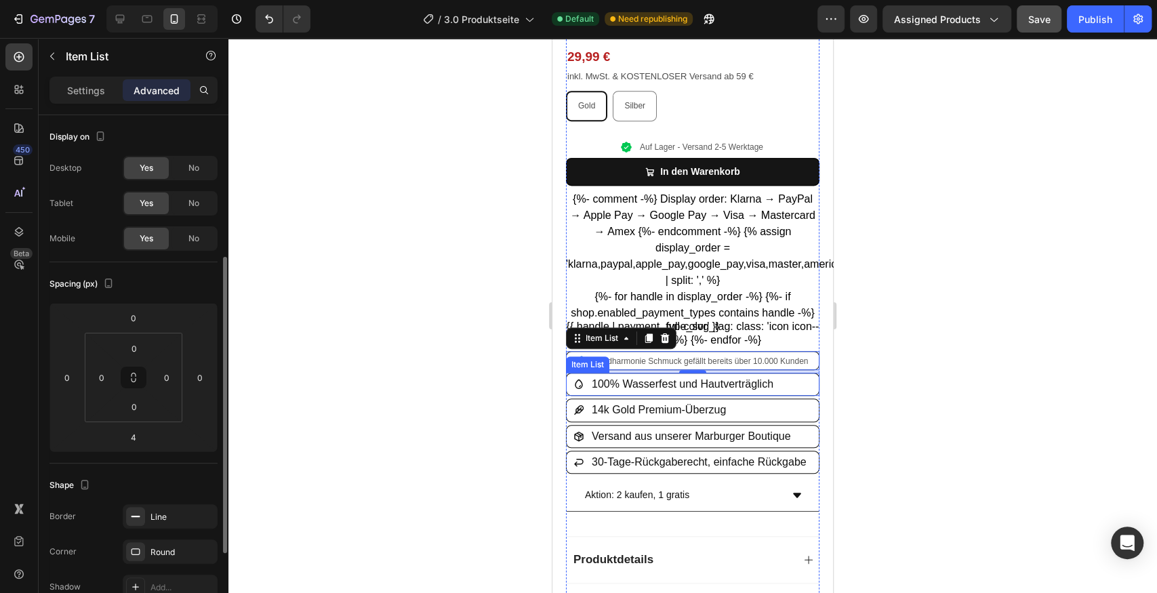
click at [586, 374] on div "100% Wasserfest und Hautverträglich" at bounding box center [675, 385] width 202 height 22
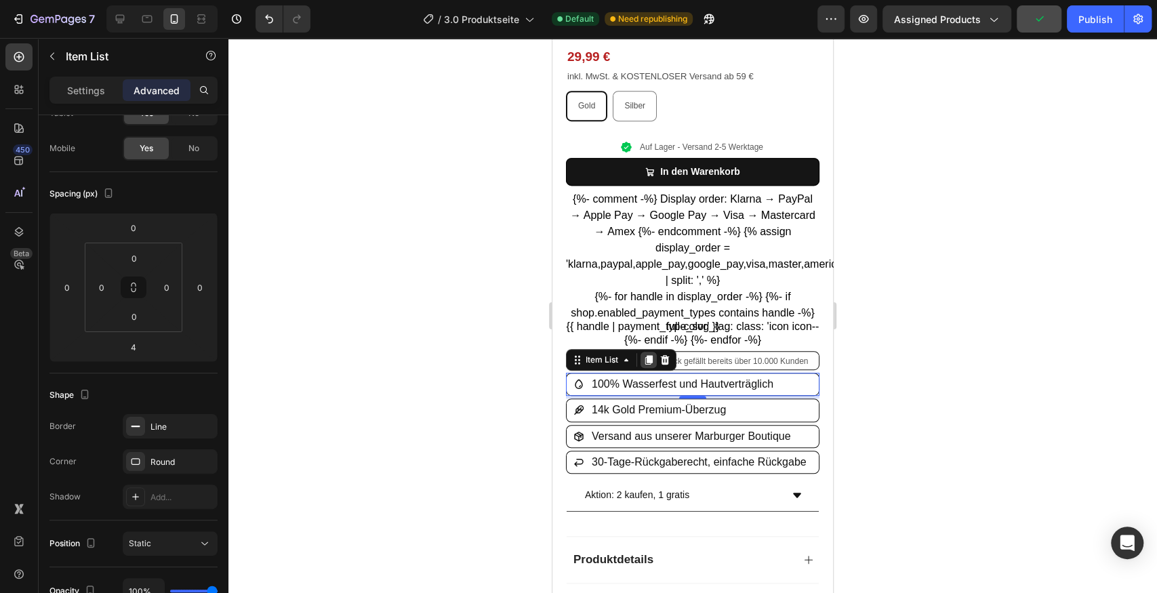
click at [652, 355] on icon at bounding box center [648, 359] width 7 height 9
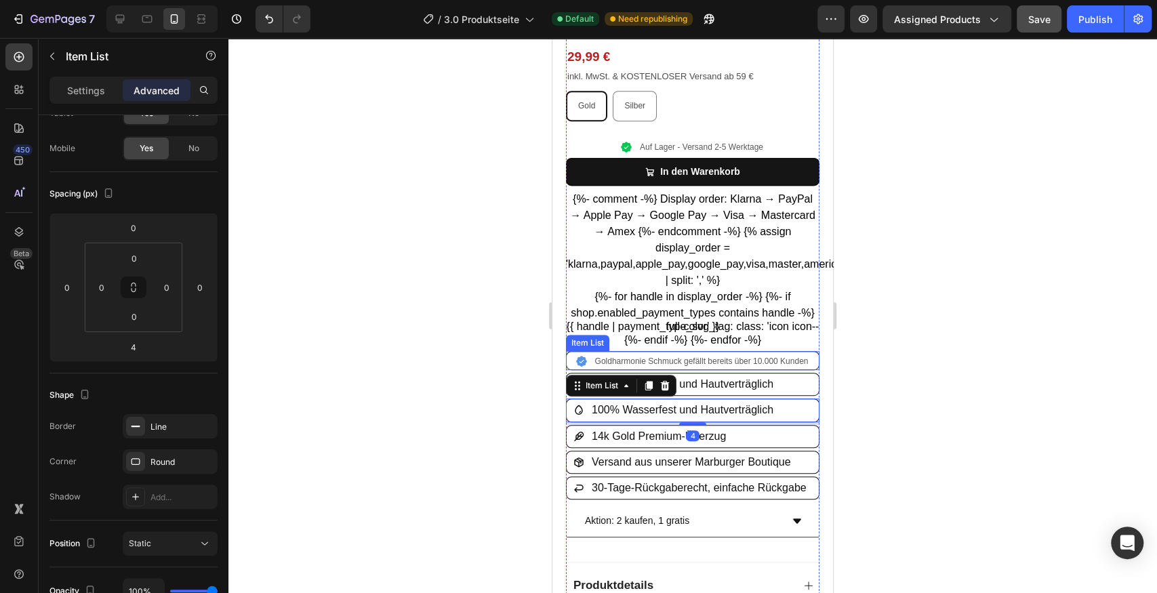
click at [704, 356] on p "Goldharmonie Schmuck gefällt bereits über 10.000 Kunden" at bounding box center [702, 361] width 214 height 12
click at [705, 357] on p "Goldharmonie Schmuck gefällt bereits über 10.000 Kunden" at bounding box center [702, 361] width 214 height 12
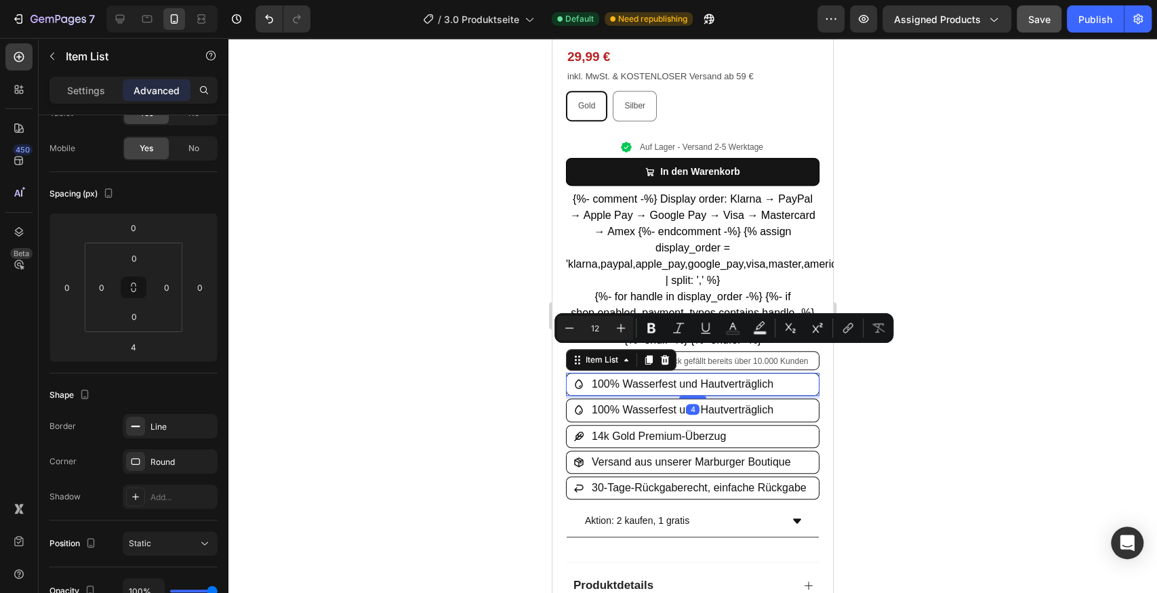
click at [650, 378] on span "100% Wasserfest und Hautverträglich" at bounding box center [683, 384] width 182 height 12
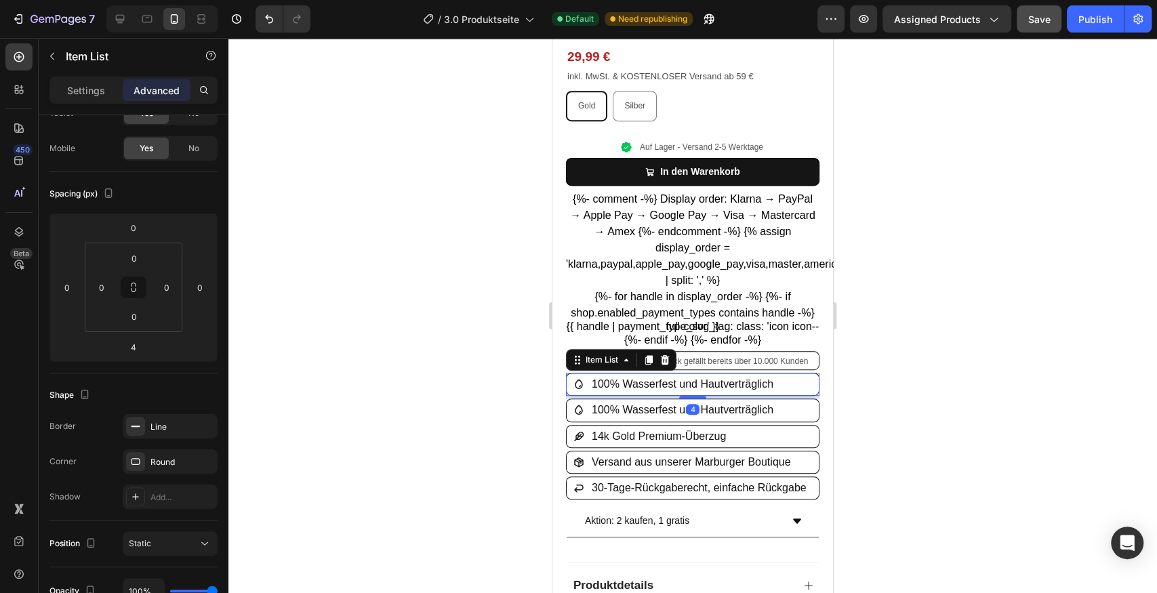
click at [650, 378] on span "100% Wasserfest und Hautverträglich" at bounding box center [683, 384] width 182 height 12
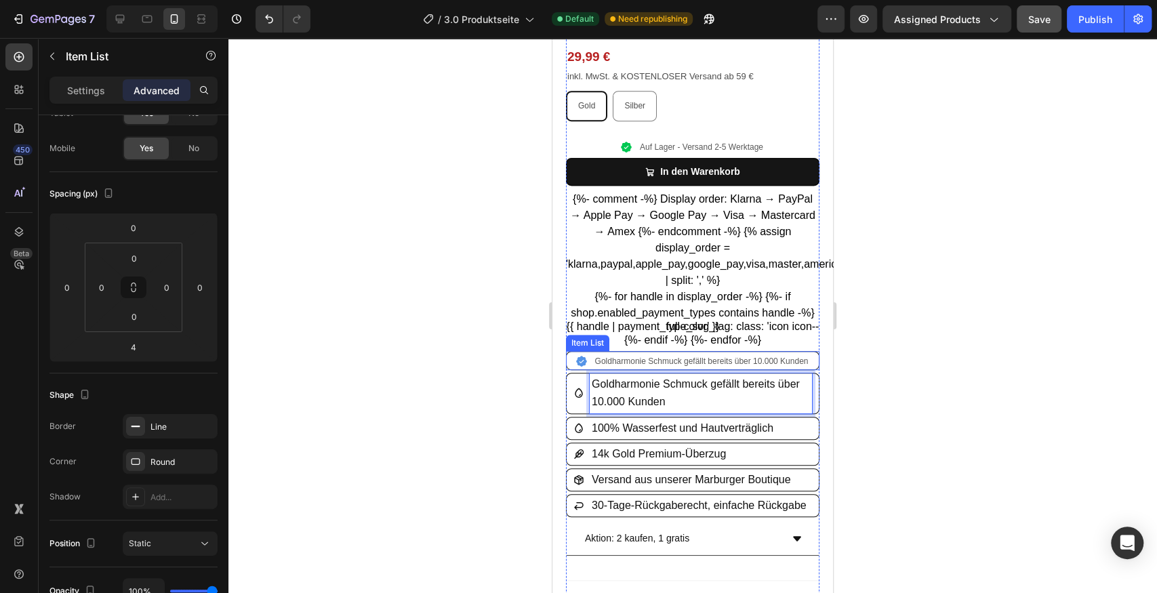
click at [602, 358] on p "Goldharmonie Schmuck gefällt bereits über 10.000 Kunden" at bounding box center [702, 361] width 214 height 12
click at [754, 378] on span "Goldharmonie Schmuck gefällt bereits über 10.000 Kunden" at bounding box center [696, 392] width 208 height 29
click at [763, 378] on span "Goldharmonie Schmuck gefällt bereits über 10.000 Kunden" at bounding box center [696, 392] width 208 height 29
click at [637, 355] on p "Goldharmonie Schmuck gefällt bereits über 10.000 Kunden" at bounding box center [702, 361] width 214 height 12
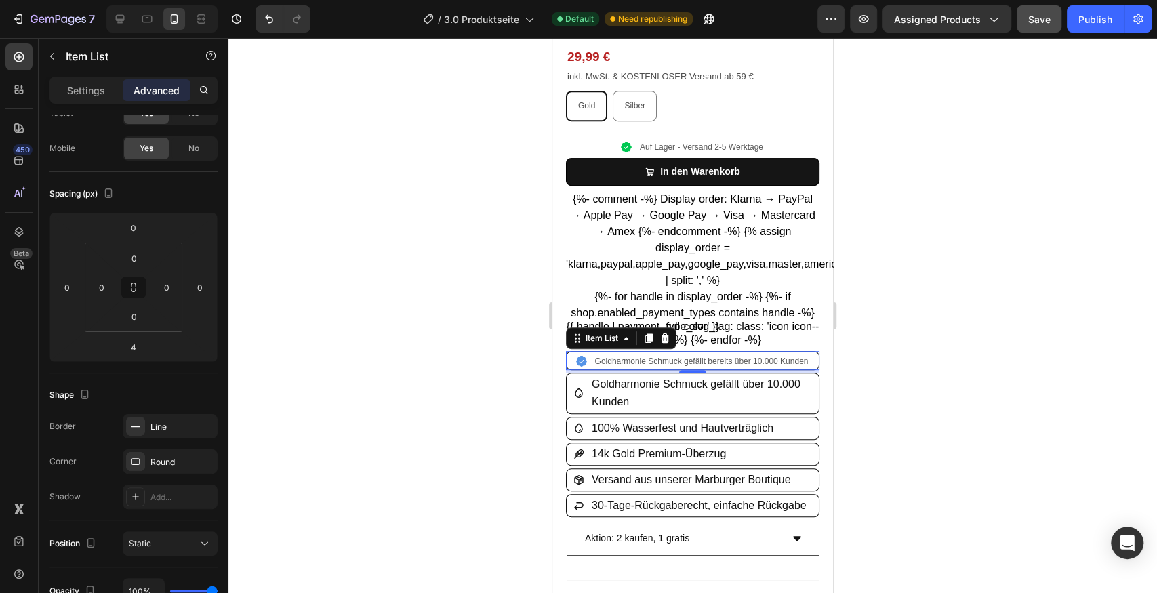
click at [587, 353] on div "Goldharmonie Schmuck gefällt bereits über 10.000 Kunden" at bounding box center [693, 361] width 235 height 16
click at [521, 342] on div at bounding box center [692, 315] width 929 height 555
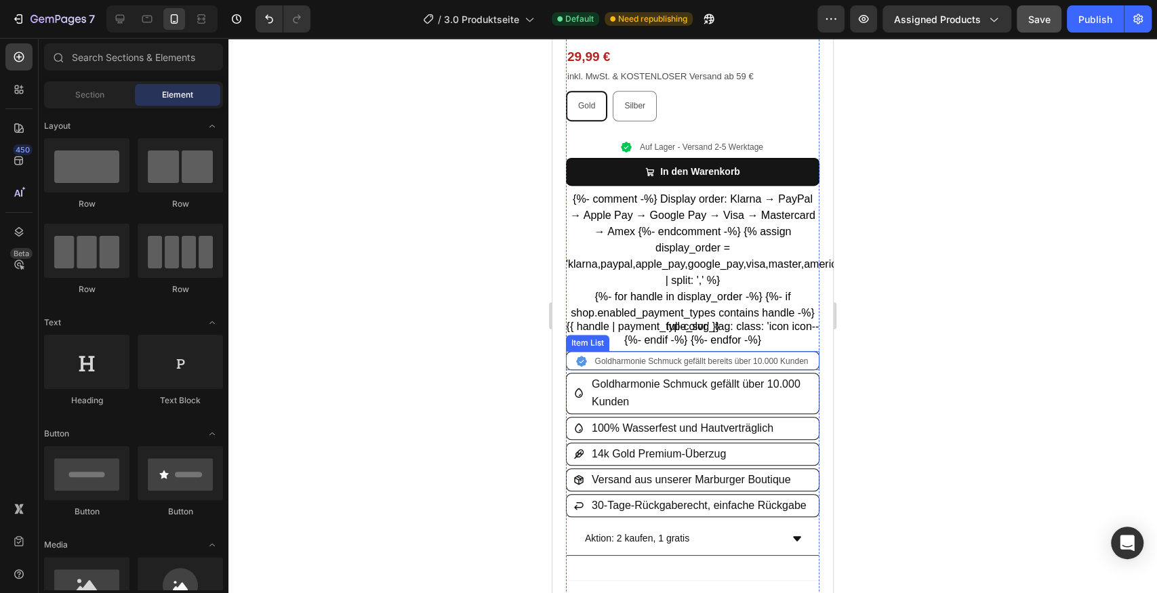
click at [602, 355] on p "Goldharmonie Schmuck gefällt bereits über 10.000 Kunden" at bounding box center [702, 361] width 214 height 12
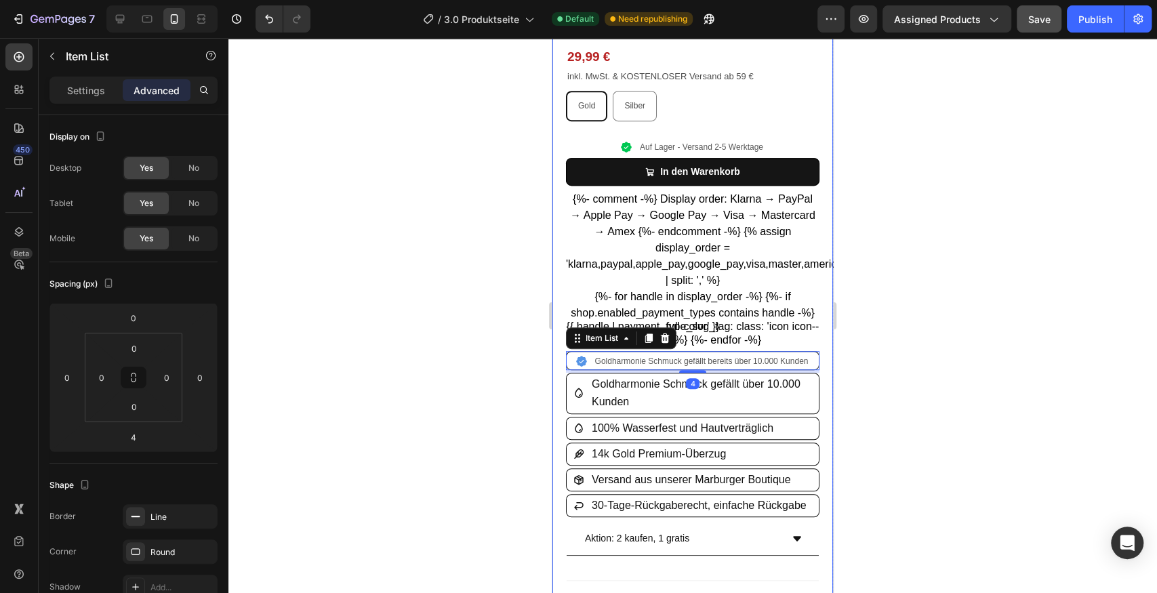
click at [509, 339] on div at bounding box center [692, 315] width 929 height 555
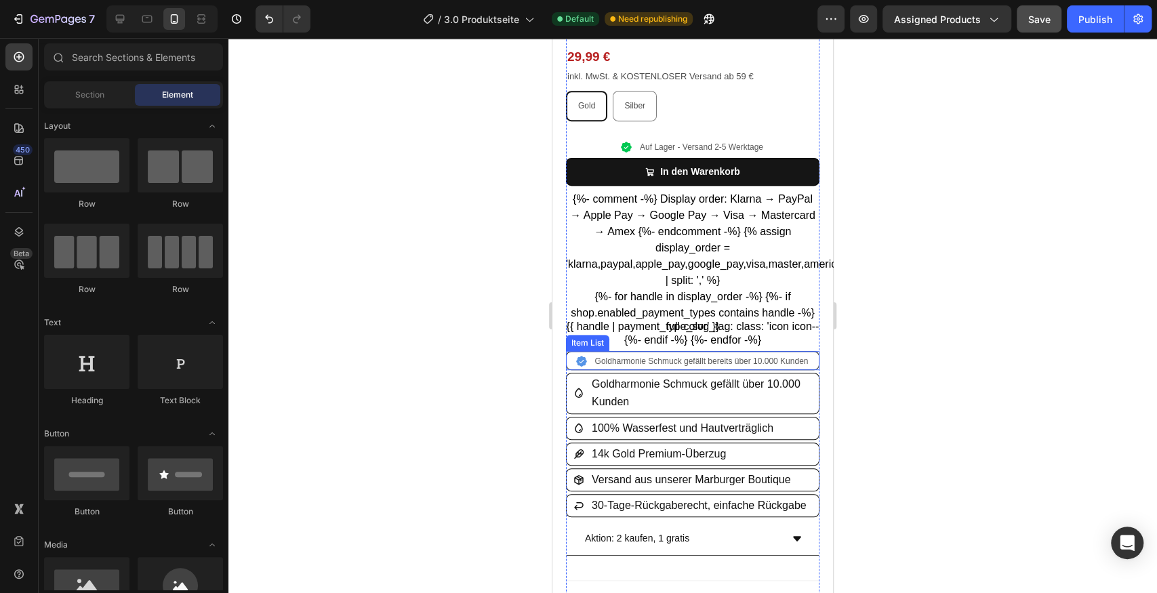
click at [587, 353] on div "Goldharmonie Schmuck gefällt bereits über 10.000 Kunden" at bounding box center [693, 361] width 235 height 16
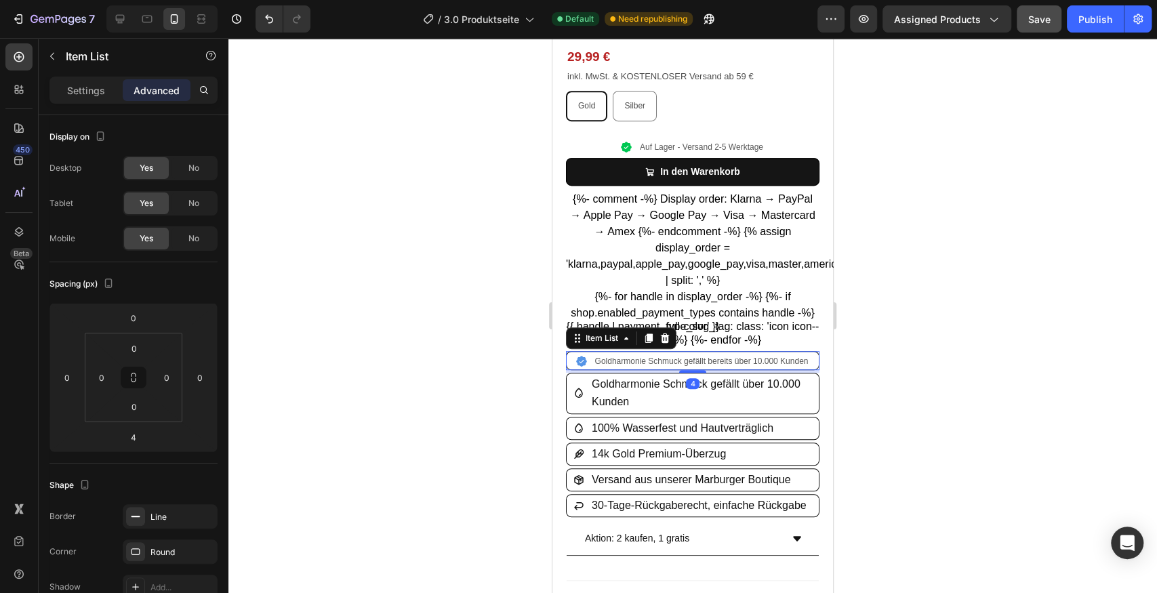
drag, startPoint x: 663, startPoint y: 332, endPoint x: 640, endPoint y: 346, distance: 26.7
click at [663, 334] on icon at bounding box center [665, 338] width 9 height 9
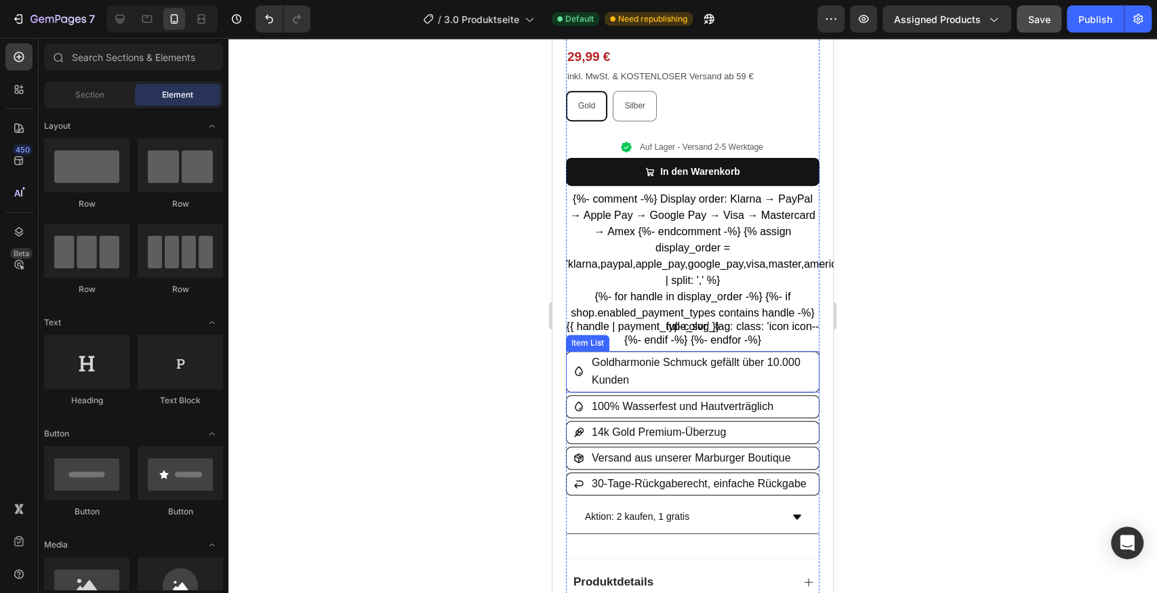
click at [583, 366] on icon at bounding box center [579, 371] width 11 height 11
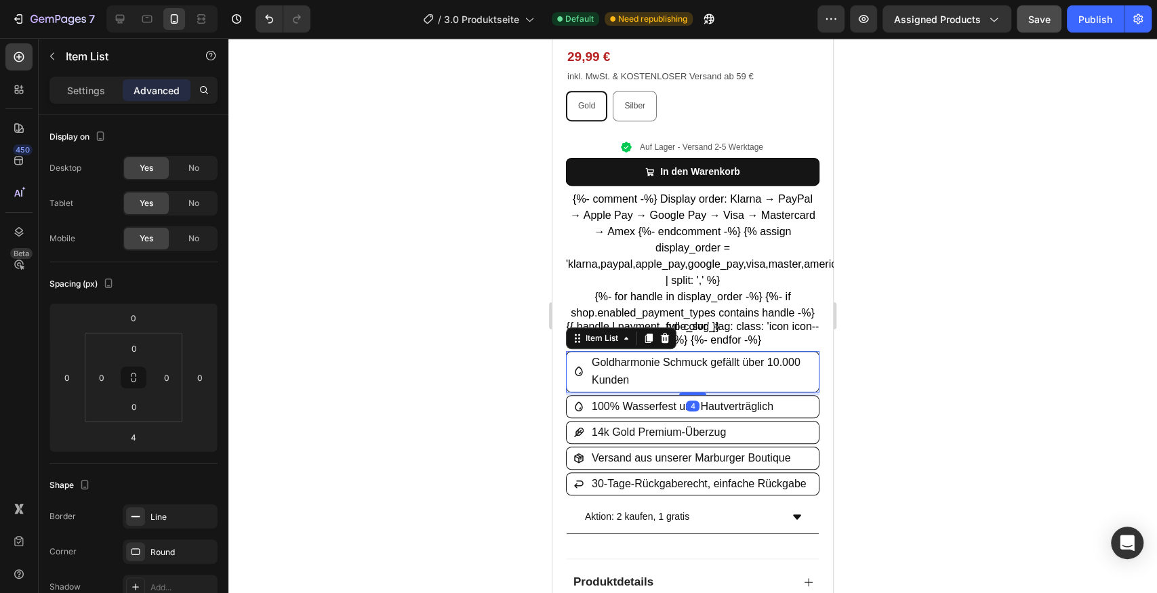
click at [580, 367] on icon at bounding box center [579, 371] width 8 height 9
click at [92, 102] on div "Settings Advanced" at bounding box center [133, 90] width 168 height 27
click at [89, 98] on div "Settings" at bounding box center [86, 90] width 68 height 22
type input "8"
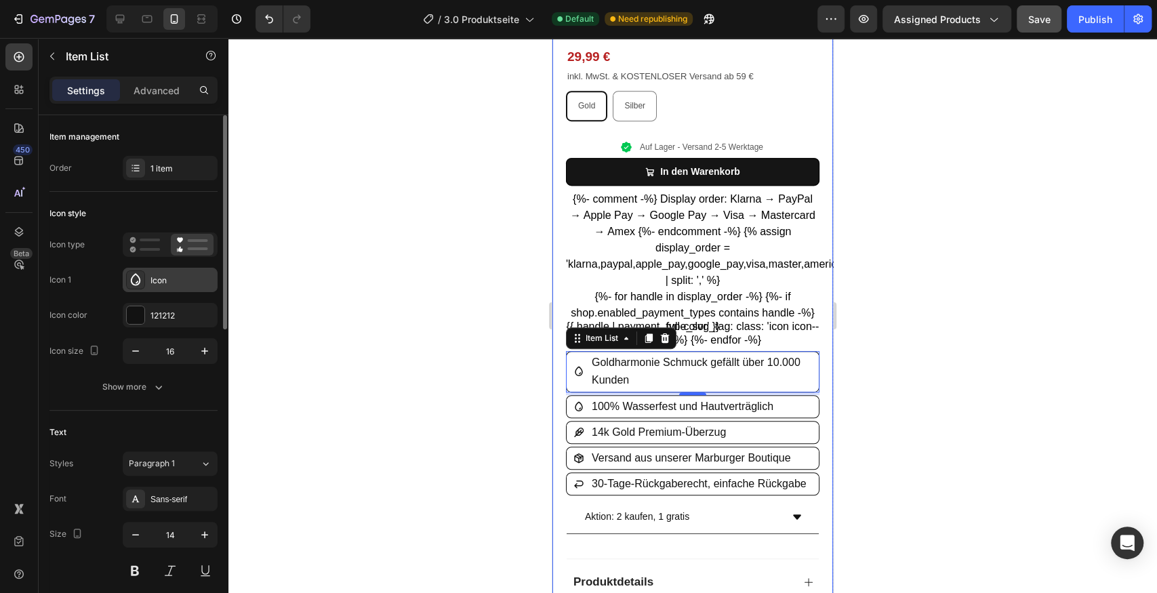
click at [165, 278] on div "Icon" at bounding box center [183, 281] width 64 height 12
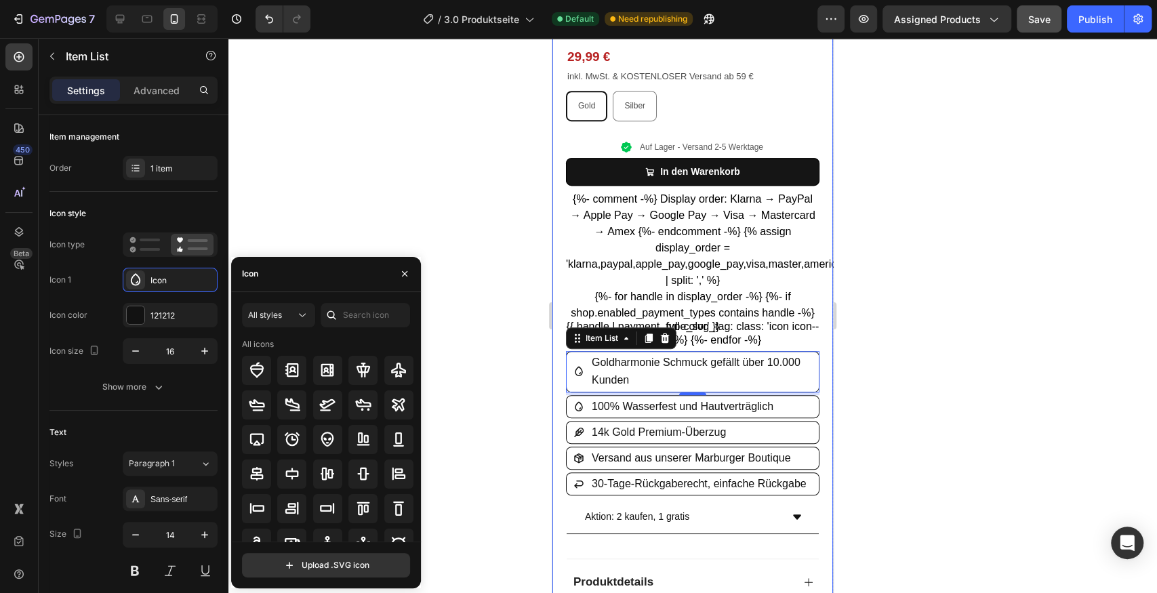
click at [296, 301] on div "All styles All icons Upload .SVG icon" at bounding box center [326, 440] width 190 height 296
click at [302, 290] on div "Icon" at bounding box center [326, 274] width 190 height 35
click at [356, 316] on input "text" at bounding box center [365, 315] width 89 height 24
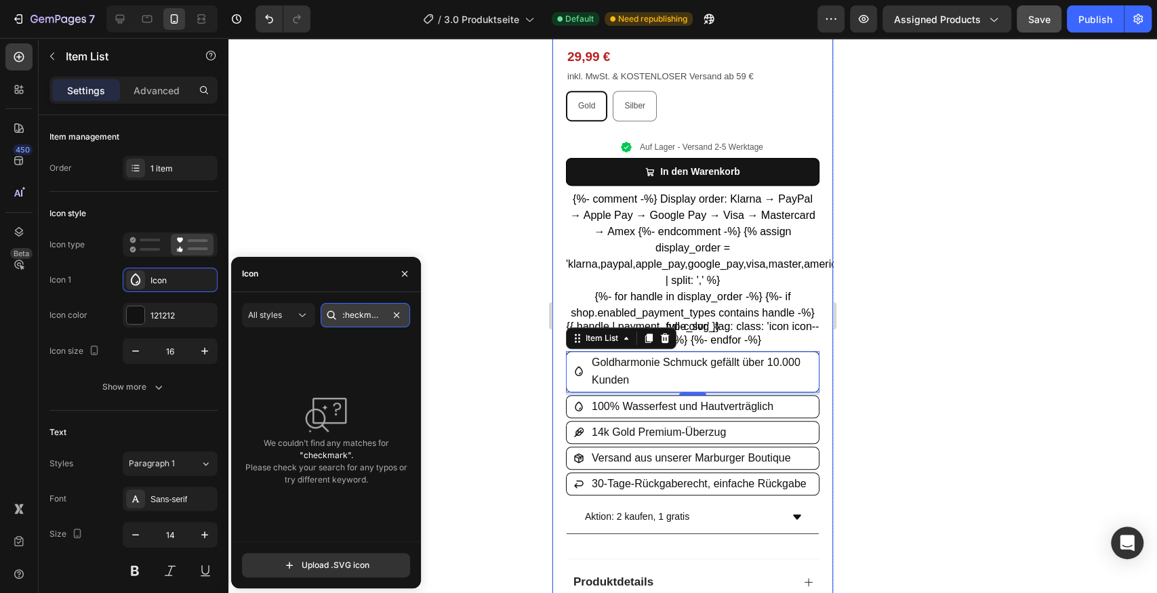
click at [359, 319] on input "checkmark" at bounding box center [365, 315] width 89 height 24
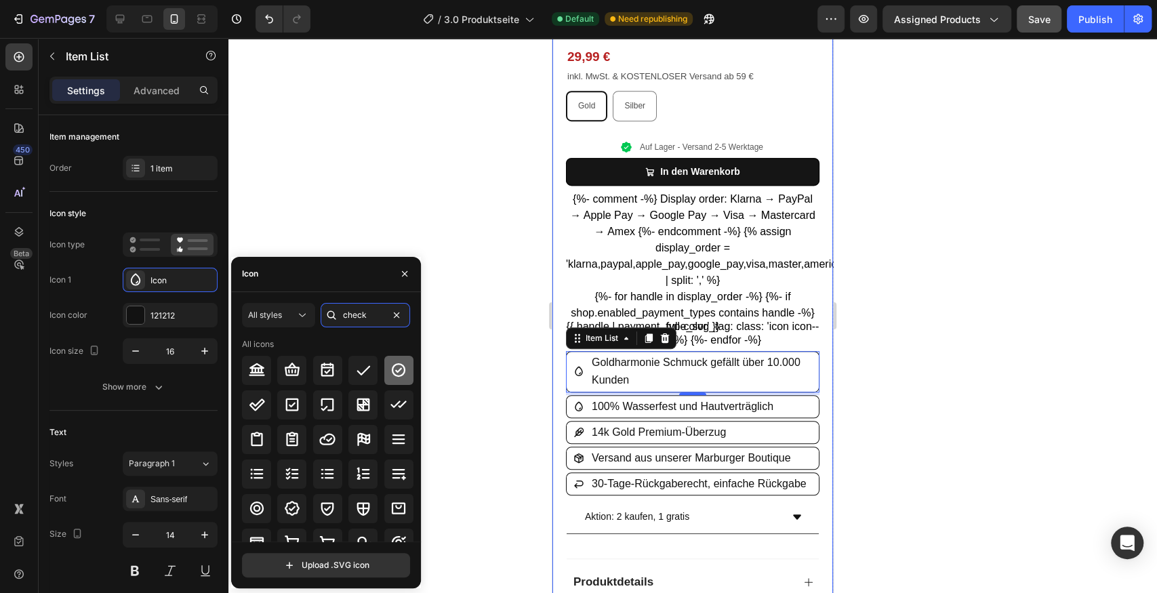
type input "check"
click at [398, 374] on icon at bounding box center [399, 370] width 16 height 16
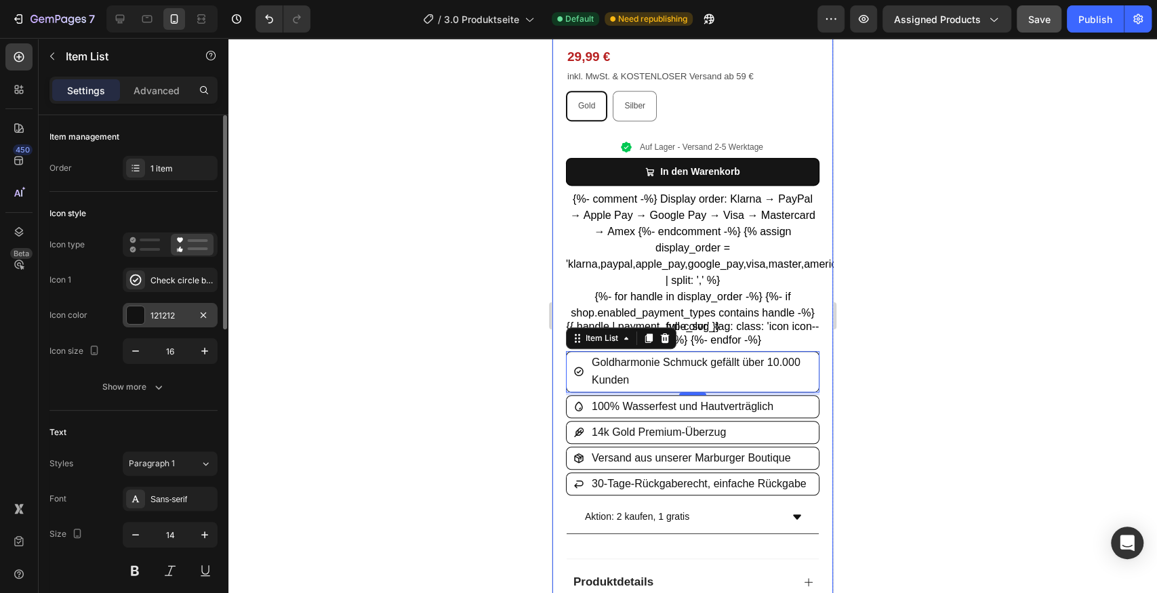
click at [159, 306] on div "121212" at bounding box center [170, 315] width 95 height 24
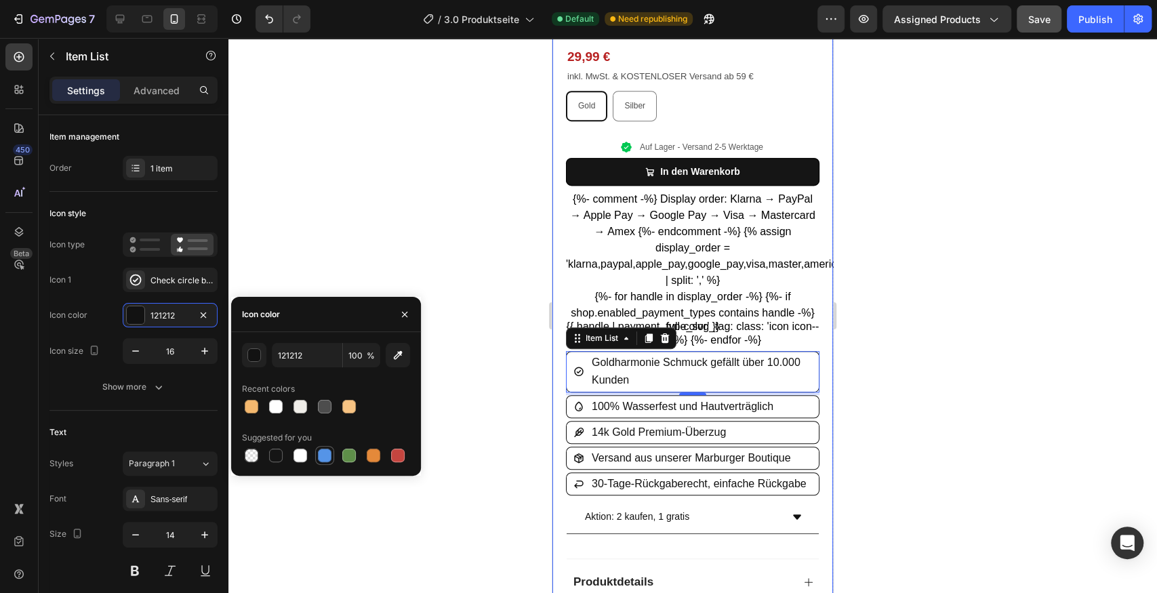
click at [323, 449] on div at bounding box center [325, 456] width 14 height 14
type input "5594E7"
click at [165, 283] on div "Check circle bold" at bounding box center [183, 281] width 64 height 12
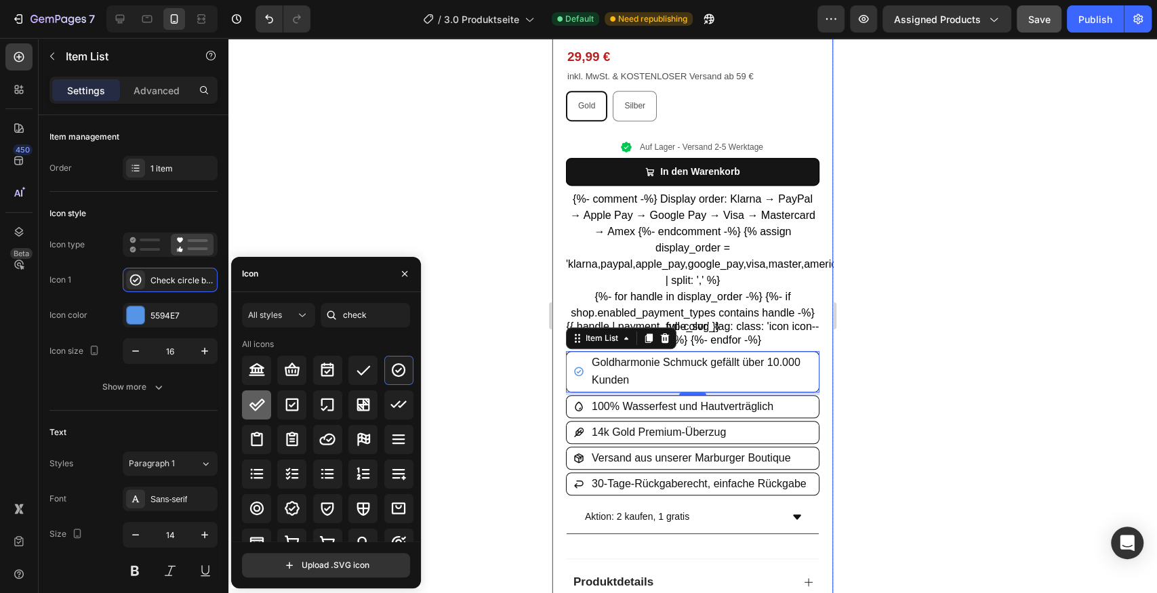
click at [262, 401] on icon at bounding box center [257, 405] width 16 height 16
click at [391, 367] on icon at bounding box center [399, 370] width 16 height 16
click at [924, 347] on div at bounding box center [692, 315] width 929 height 555
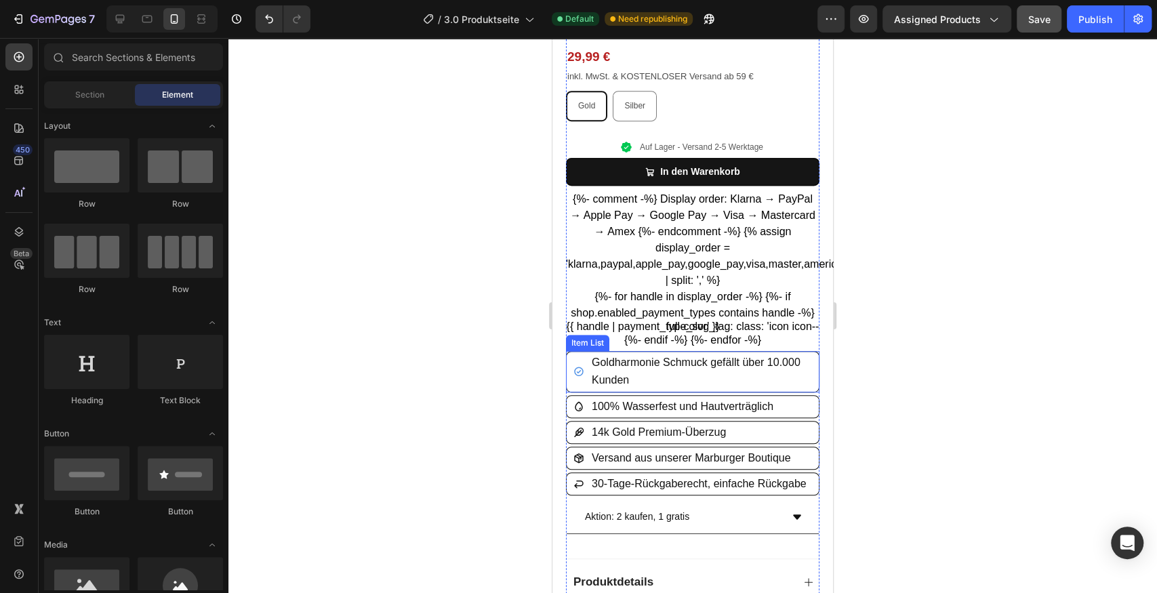
click at [757, 365] on p "Goldharmonie Schmuck gefällt über 10.000 Kunden" at bounding box center [701, 371] width 218 height 35
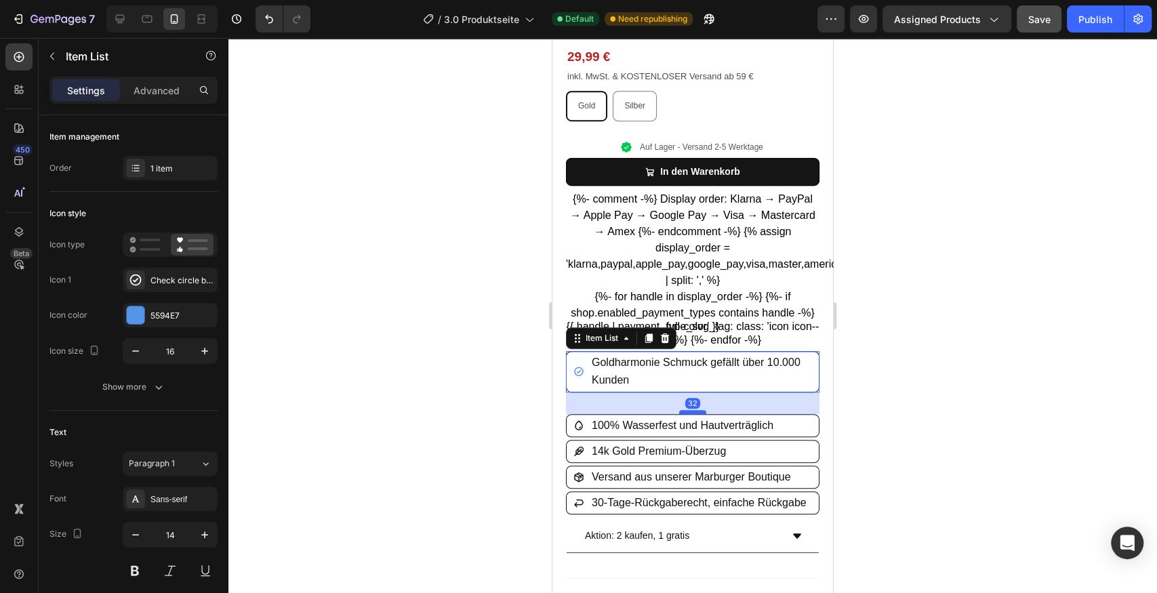
drag, startPoint x: 689, startPoint y: 384, endPoint x: 689, endPoint y: 403, distance: 19.0
click at [689, 410] on div at bounding box center [692, 412] width 27 height 4
type input "100%"
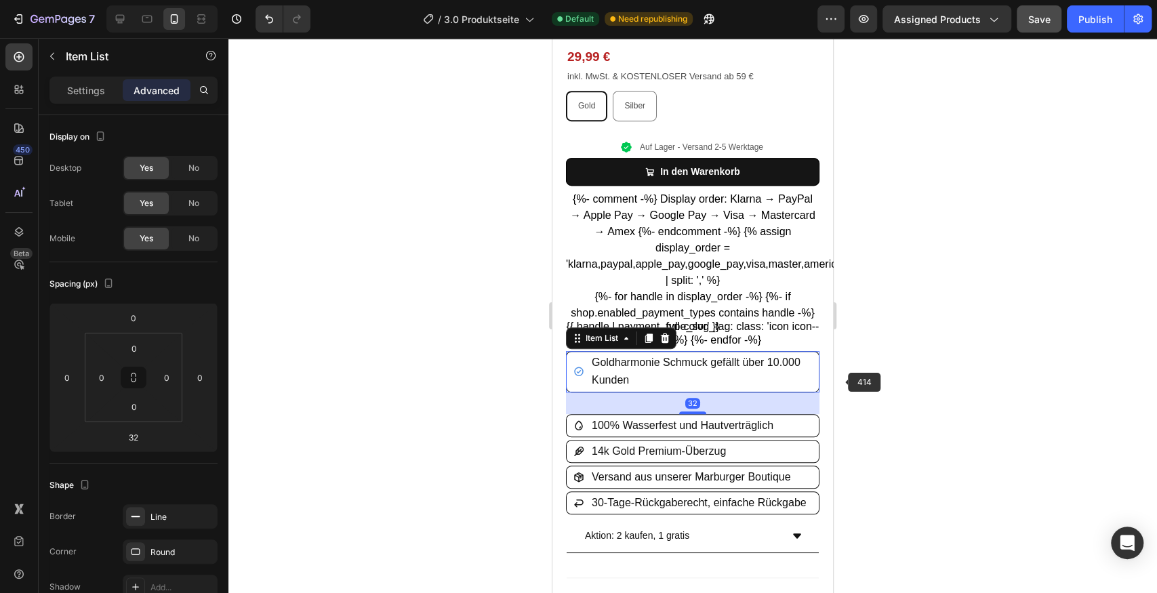
click at [961, 369] on div at bounding box center [692, 315] width 929 height 555
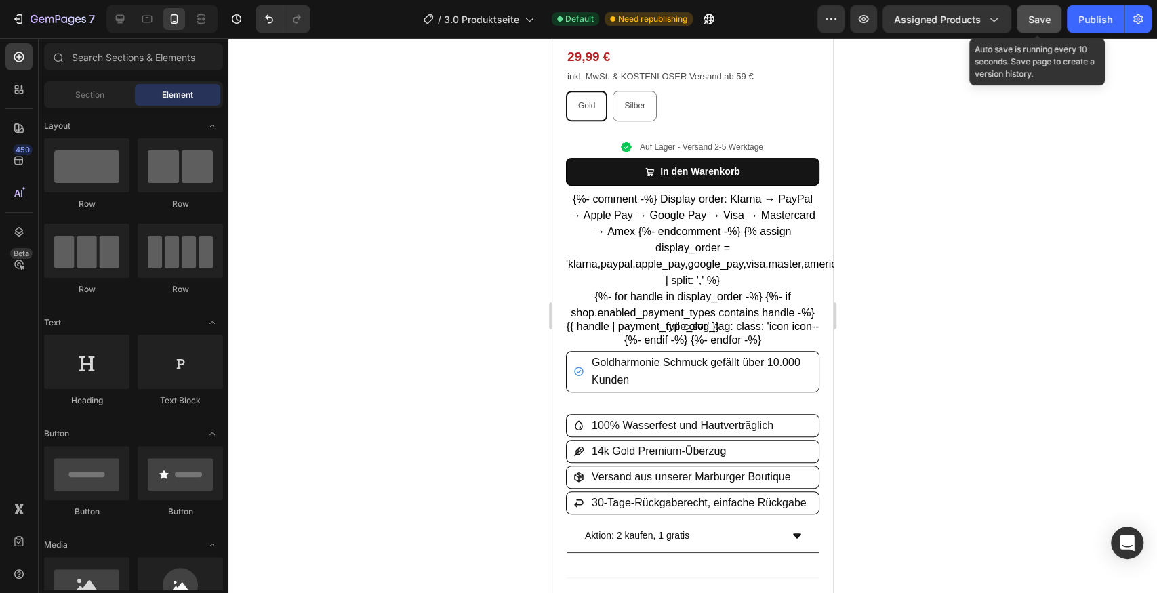
click at [1051, 20] on span "Save" at bounding box center [1040, 20] width 22 height 12
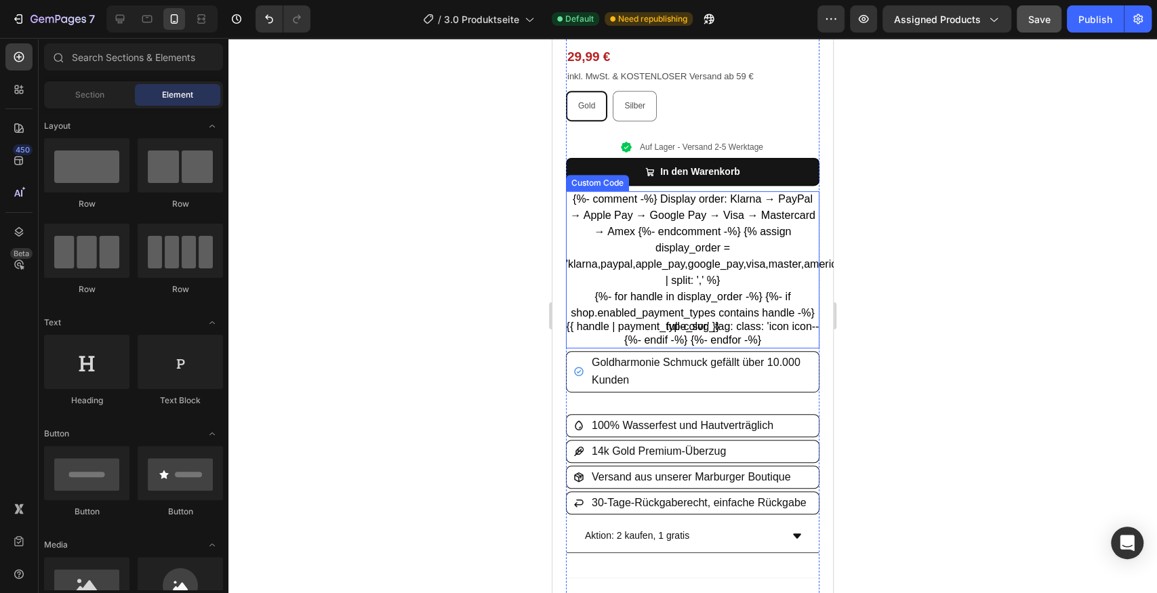
click at [695, 309] on ul "{%- for handle in display_order -%} {%- if shop.enabled_payment_types contains …" at bounding box center [693, 319] width 254 height 60
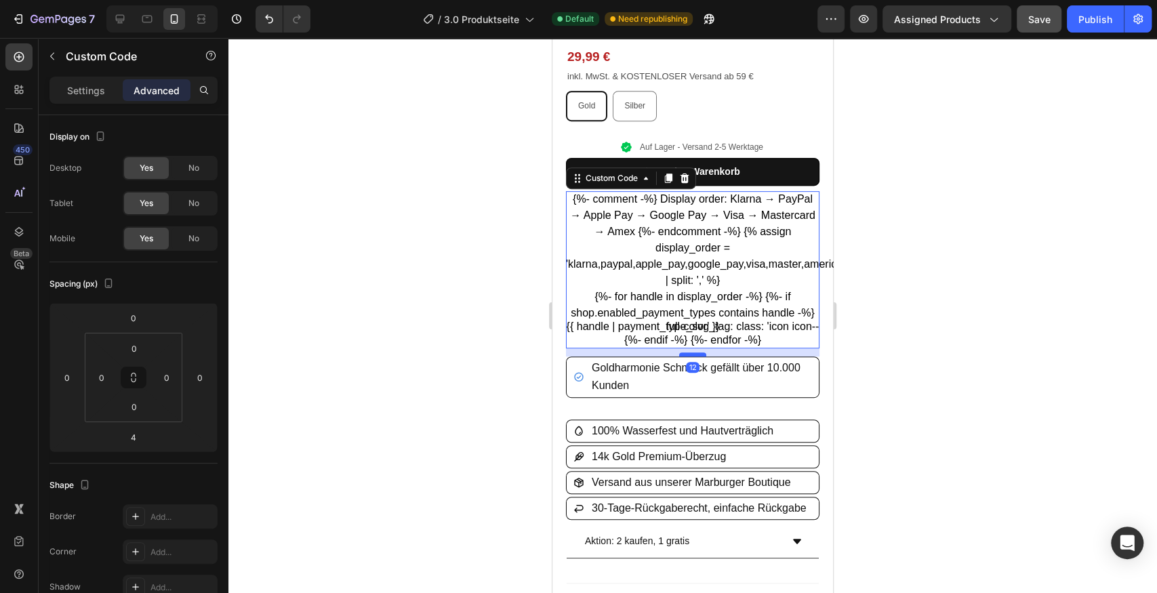
click at [687, 353] on div at bounding box center [692, 355] width 27 height 4
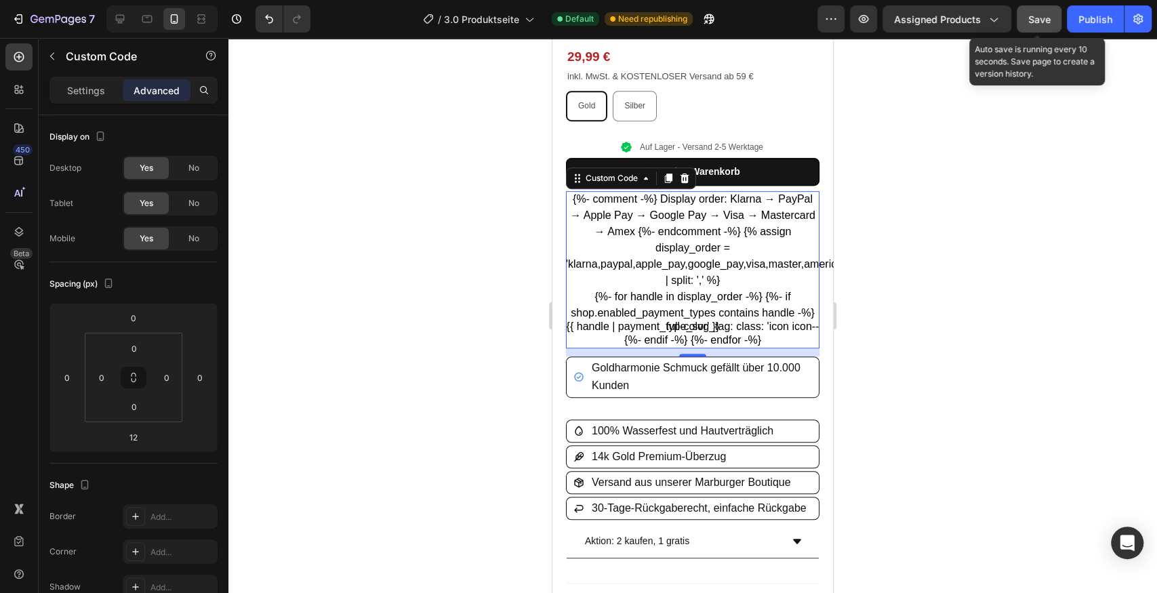
click at [1033, 19] on span "Save" at bounding box center [1040, 20] width 22 height 12
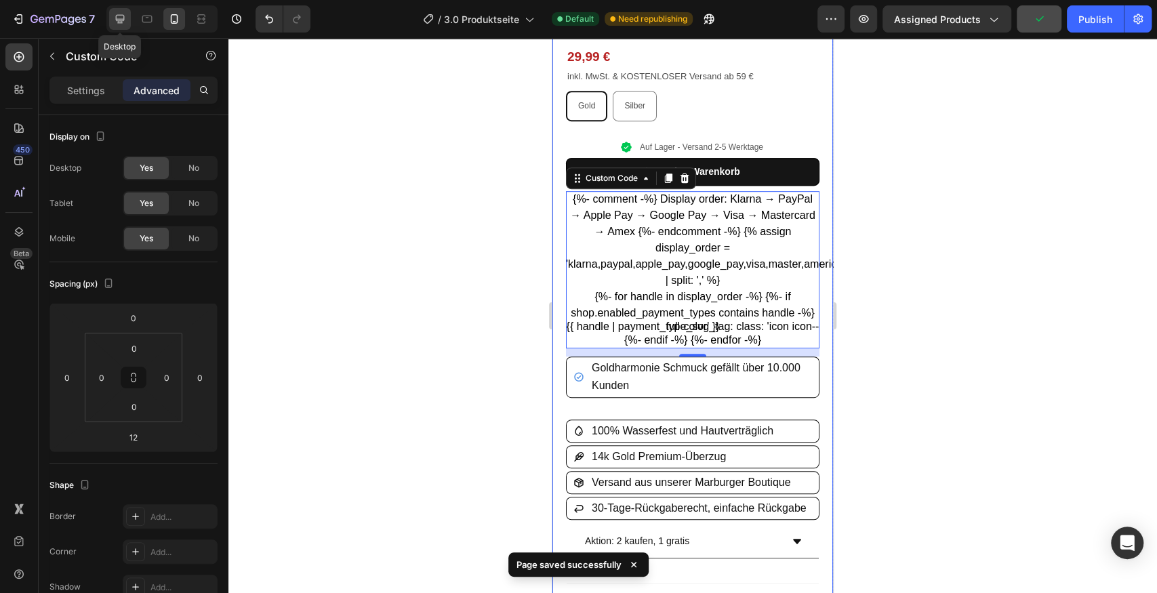
click at [119, 15] on icon at bounding box center [120, 19] width 9 height 9
type input "24"
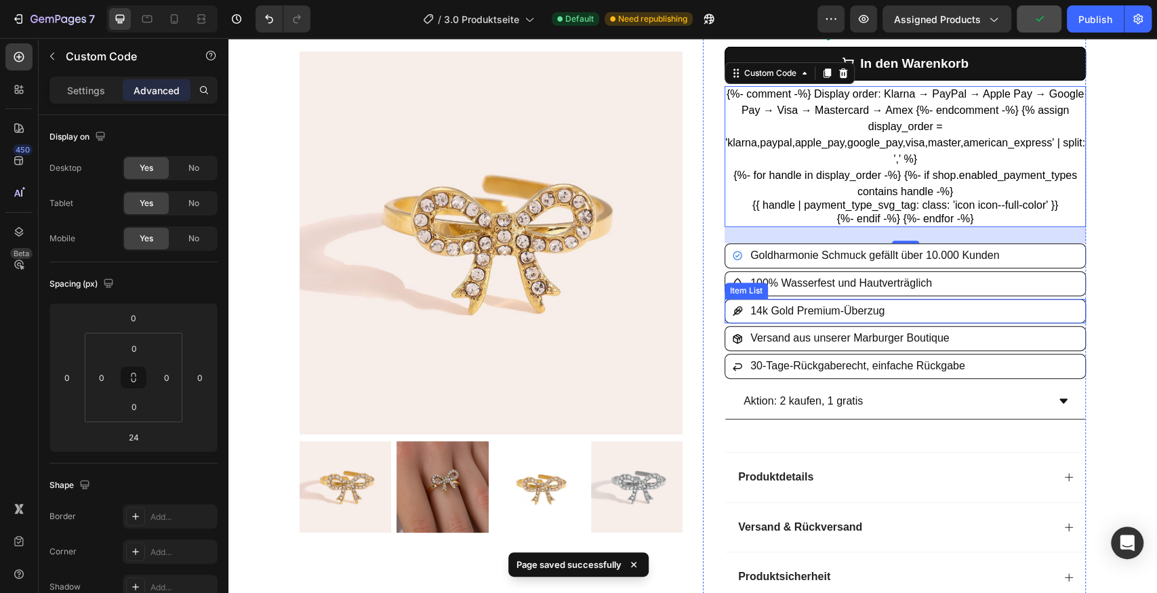
scroll to position [146, 0]
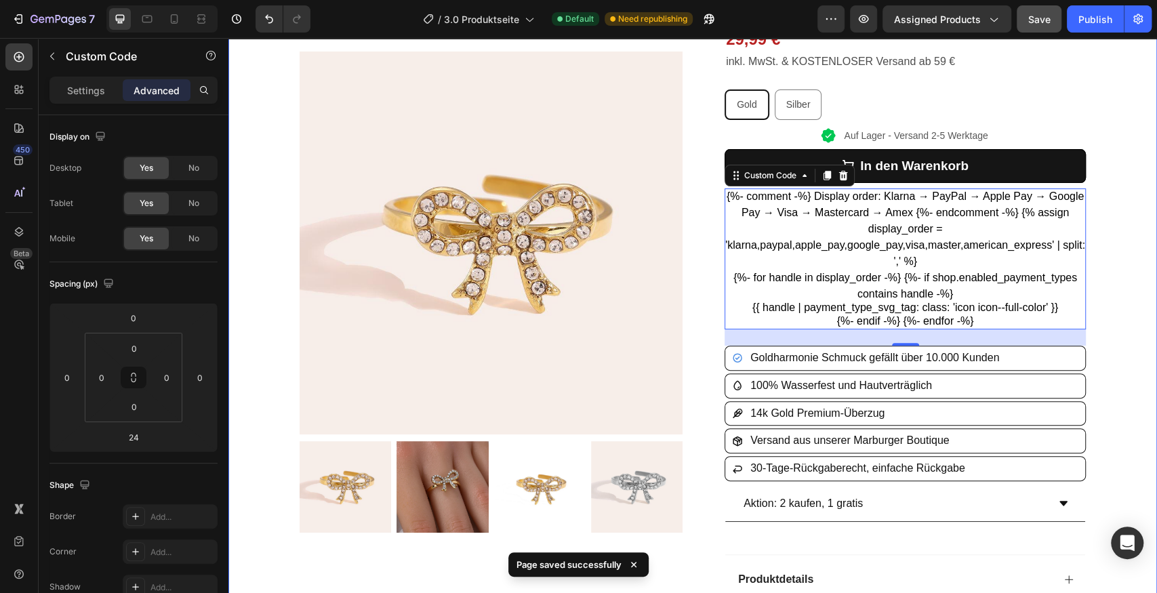
click at [1128, 314] on div "Product Images Row „Oliavera“ Bowtie With Diamonds Ring Product Title Icon Icon…" at bounding box center [692, 375] width 929 height 913
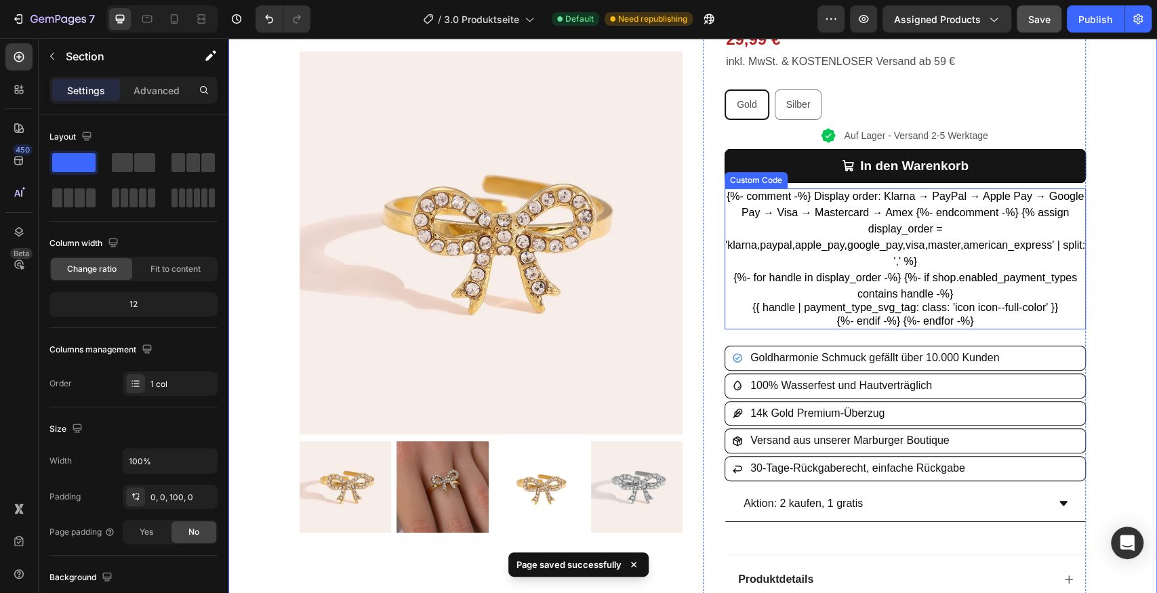
click at [961, 308] on li "{{ handle | payment_type_svg_tag: class: 'icon icon--full-color' }}" at bounding box center [906, 308] width 306 height 0
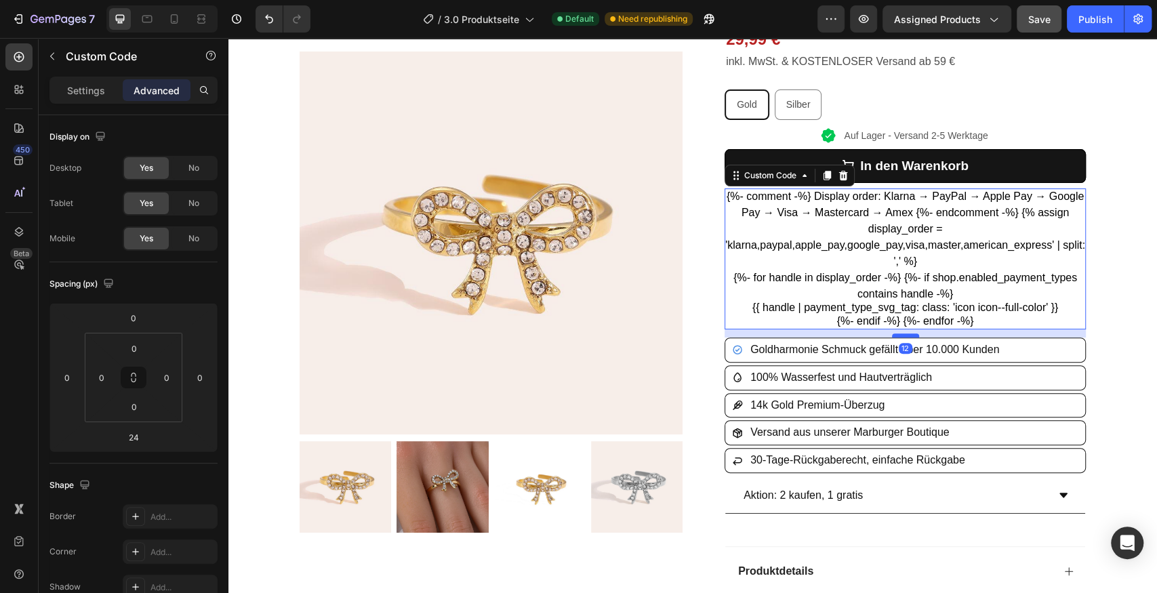
drag, startPoint x: 898, startPoint y: 343, endPoint x: 900, endPoint y: 335, distance: 8.4
click at [900, 335] on div at bounding box center [905, 336] width 27 height 4
type input "12"
click at [986, 349] on span "Goldharmonie Schmuck gefällt über 10.000 Kunden" at bounding box center [875, 350] width 249 height 12
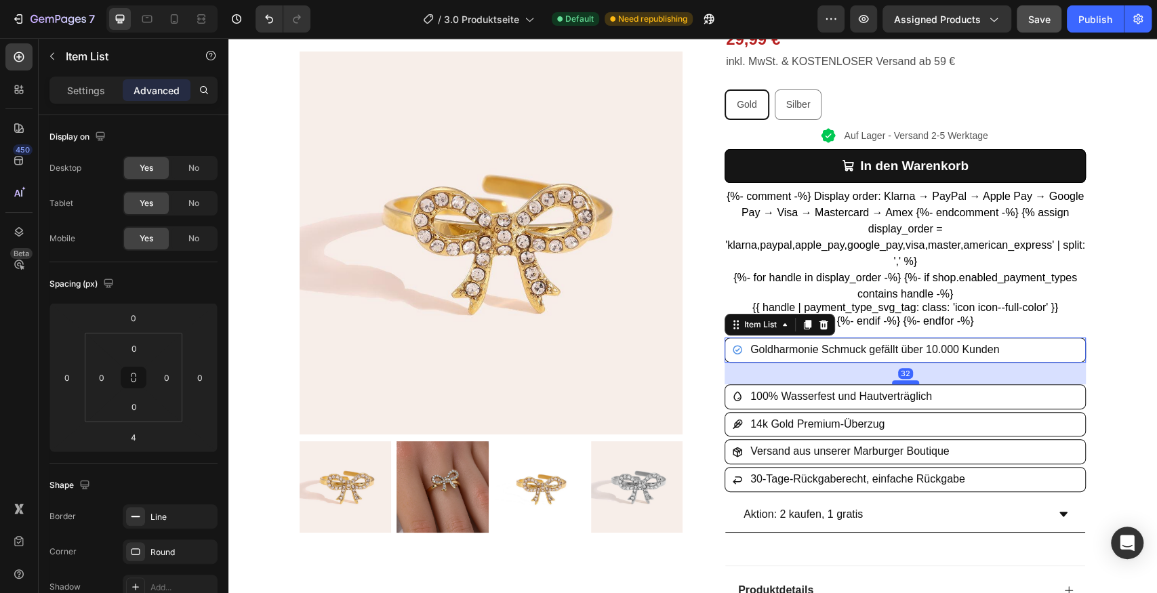
drag, startPoint x: 905, startPoint y: 363, endPoint x: 907, endPoint y: 380, distance: 17.7
click at [907, 380] on div at bounding box center [905, 382] width 27 height 4
type input "32"
click at [1094, 305] on div "Product Images Row „Oliavera“ Bowtie With Diamonds Ring Product Title Icon Icon…" at bounding box center [693, 380] width 814 height 923
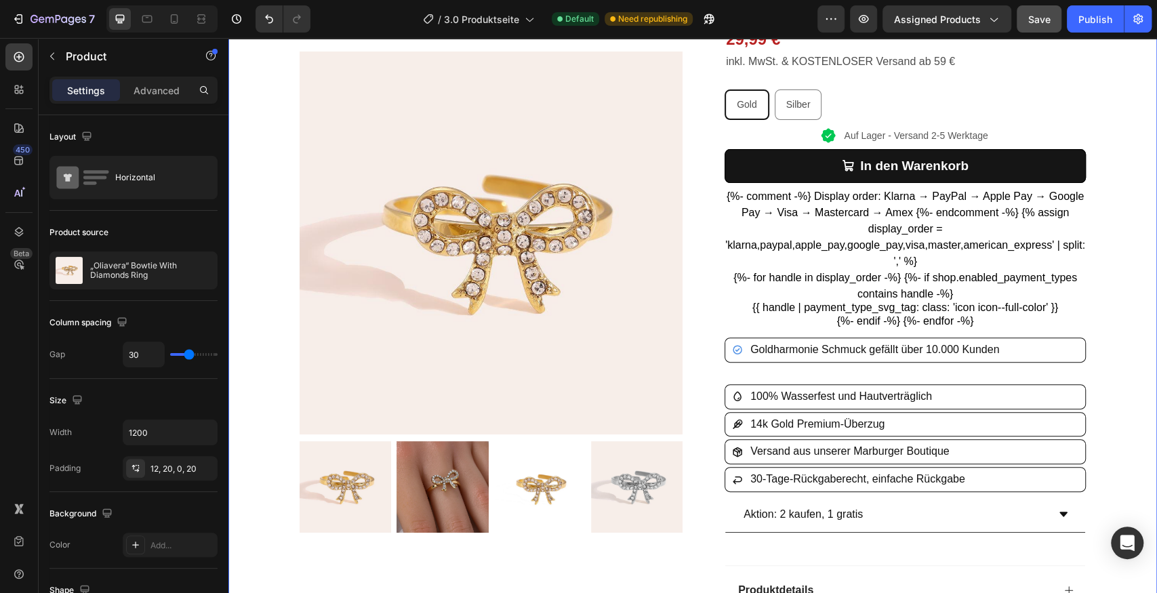
click at [1128, 292] on div "Product Images Row „Oliavera“ Bowtie With Diamonds Ring Product Title Icon Icon…" at bounding box center [692, 380] width 929 height 923
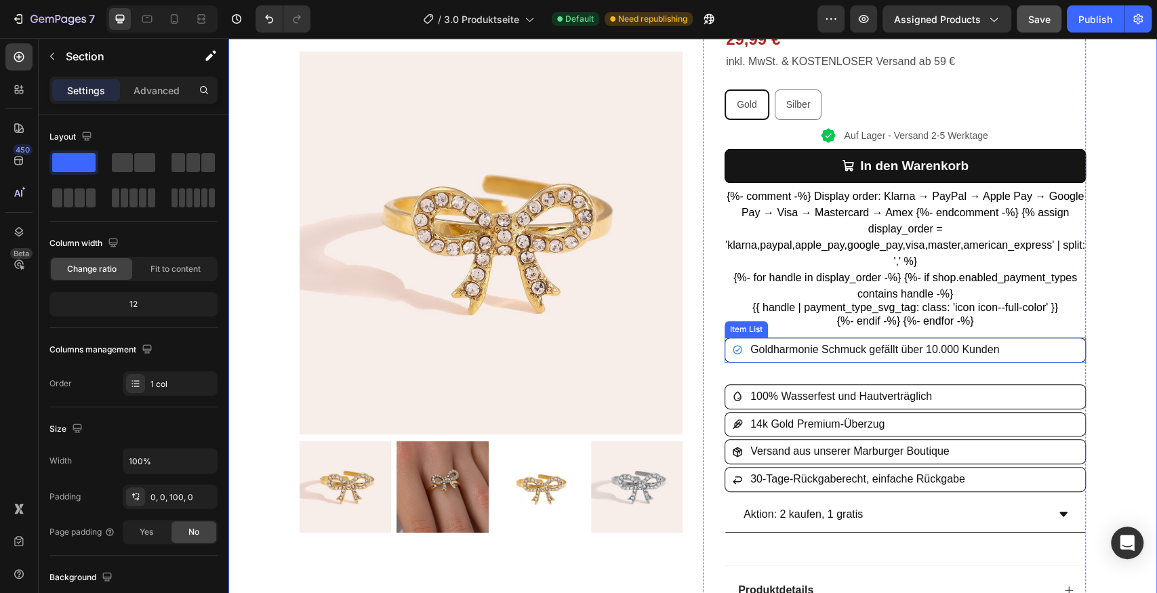
click at [1054, 346] on div "Goldharmonie Schmuck gefällt über 10.000 Kunden" at bounding box center [905, 350] width 360 height 24
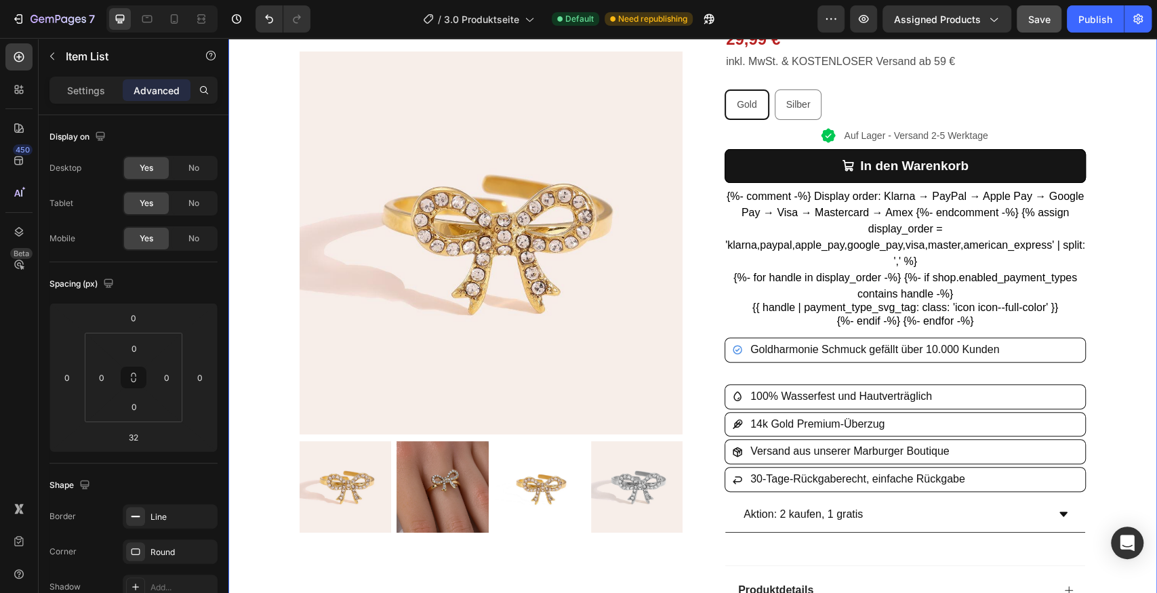
click at [1102, 330] on div "Product Images Row „Oliavera“ Bowtie With Diamonds Ring Product Title Icon Icon…" at bounding box center [692, 380] width 929 height 923
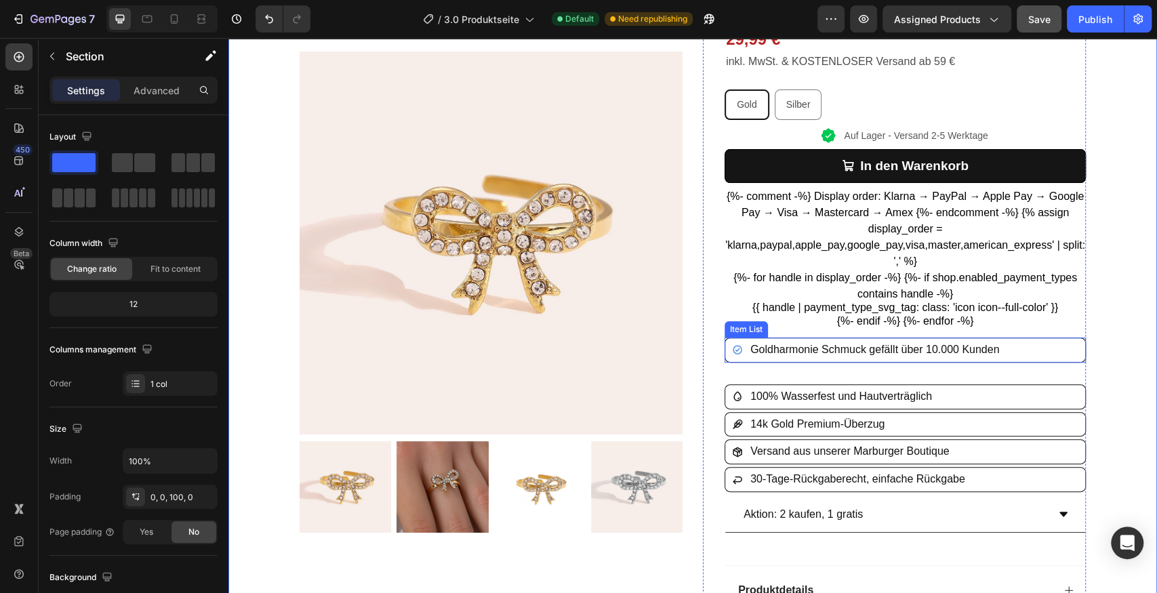
click at [1011, 348] on div "Goldharmonie Schmuck gefällt über 10.000 Kunden" at bounding box center [905, 350] width 360 height 24
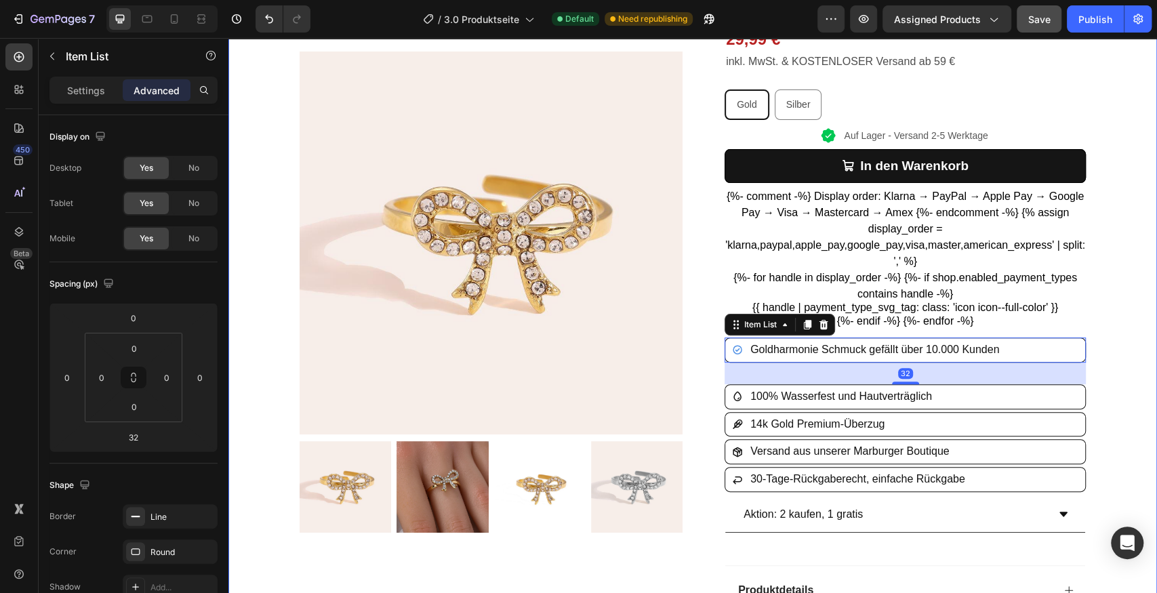
click at [1121, 340] on div "Product Images Row „Oliavera“ Bowtie With Diamonds Ring Product Title Icon Icon…" at bounding box center [692, 380] width 929 height 923
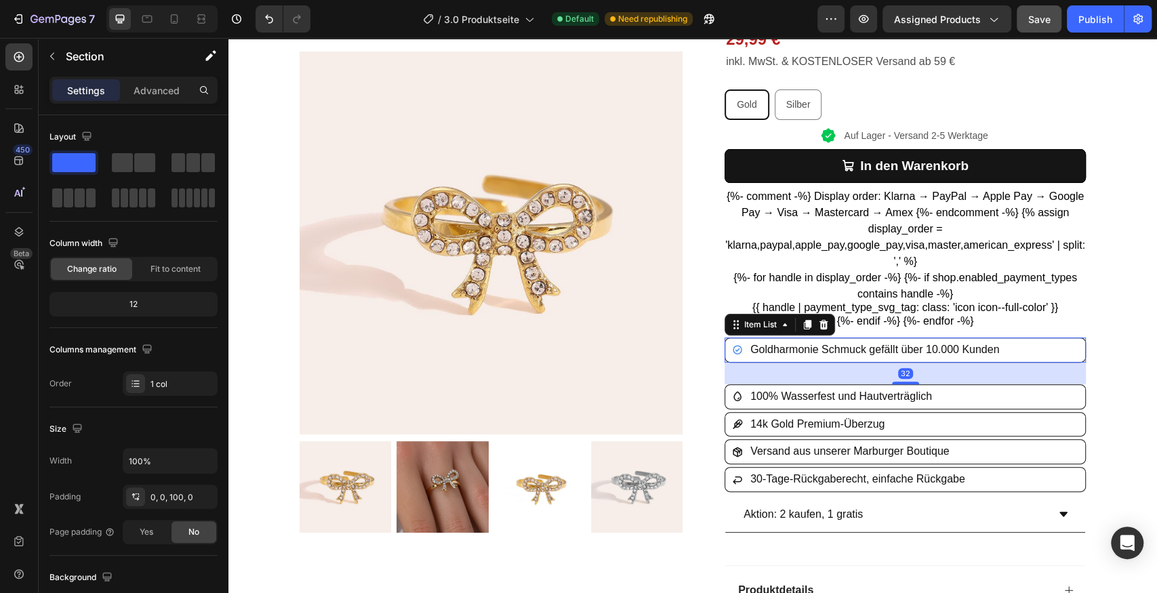
click at [1076, 346] on div "Goldharmonie Schmuck gefällt über 10.000 Kunden" at bounding box center [905, 350] width 360 height 24
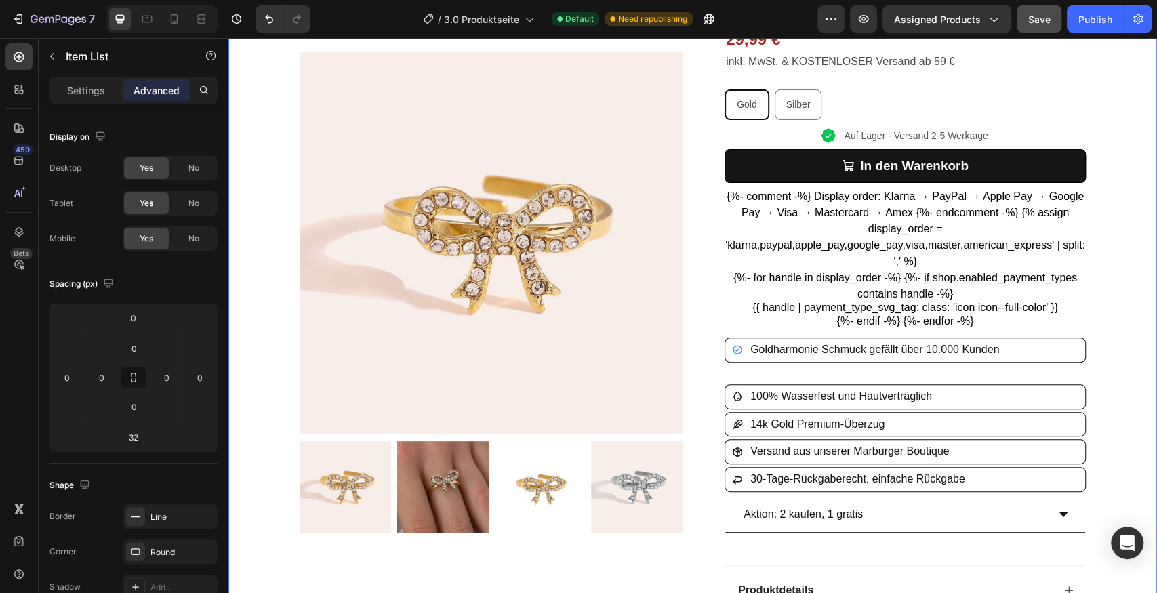
click at [1119, 290] on div "Product Images Row „Oliavera“ Bowtie With Diamonds Ring Product Title Icon Icon…" at bounding box center [692, 380] width 929 height 923
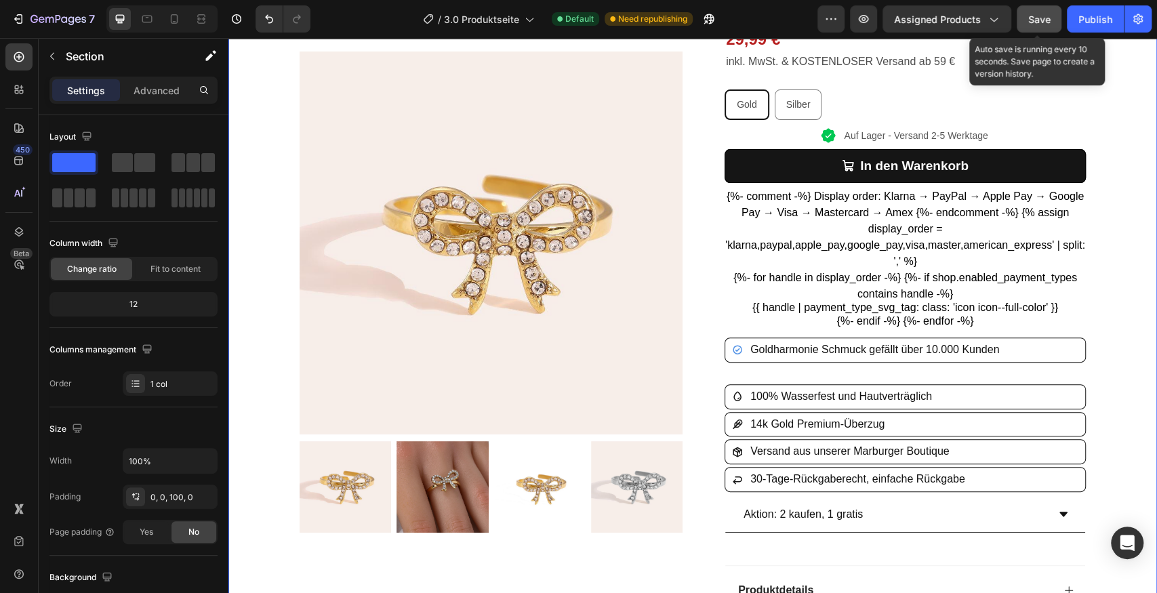
click at [1035, 19] on span "Save" at bounding box center [1040, 20] width 22 height 12
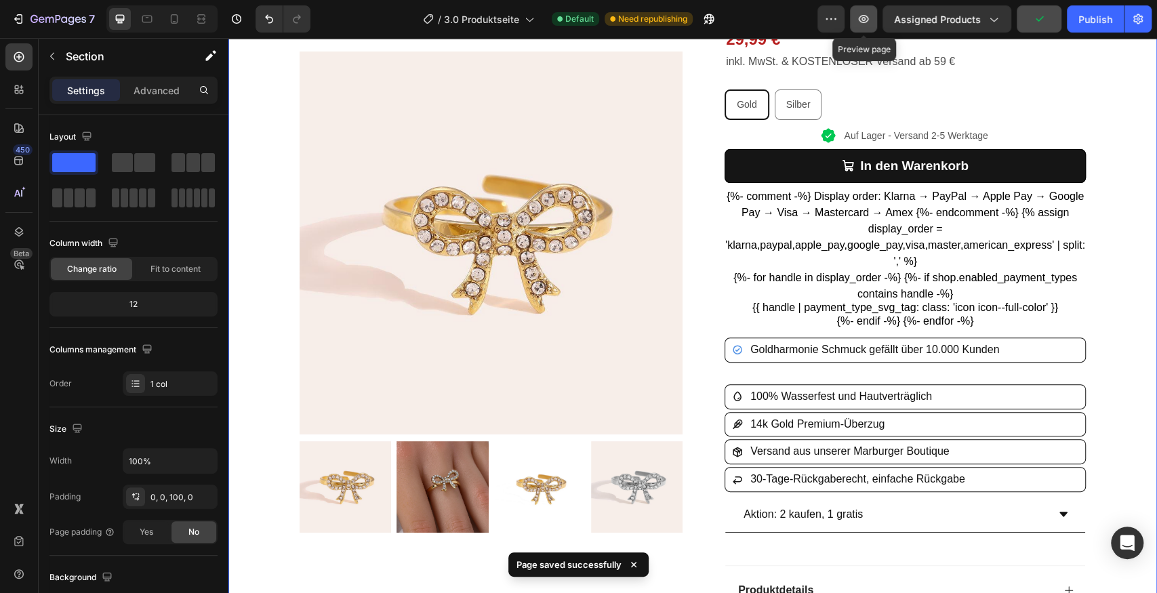
click at [876, 20] on button "button" at bounding box center [863, 18] width 27 height 27
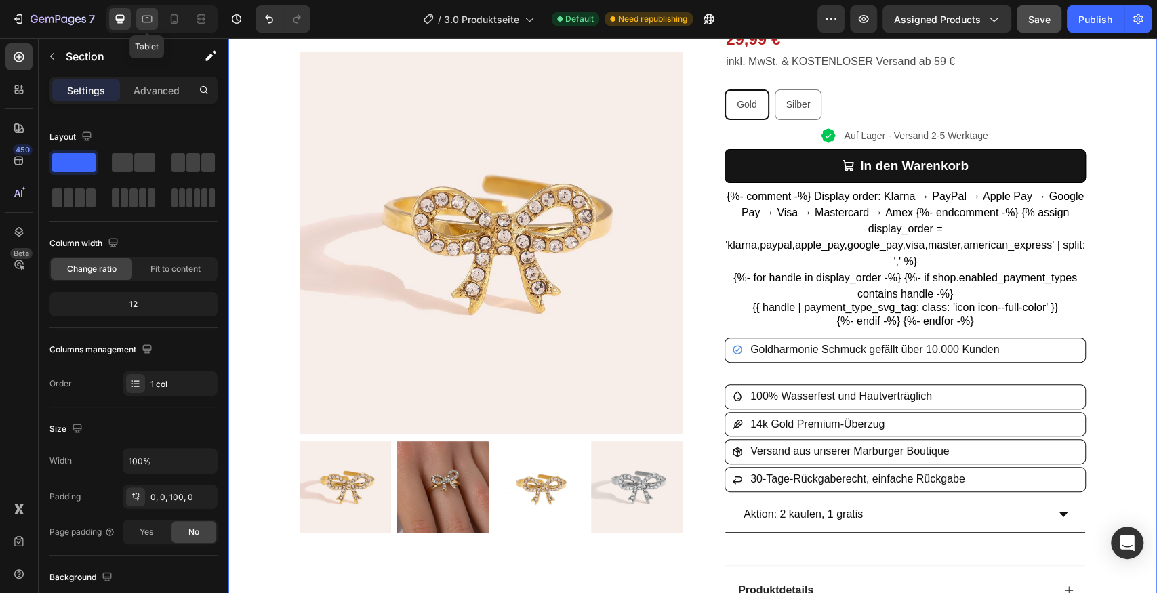
click at [143, 18] on icon at bounding box center [147, 19] width 14 height 14
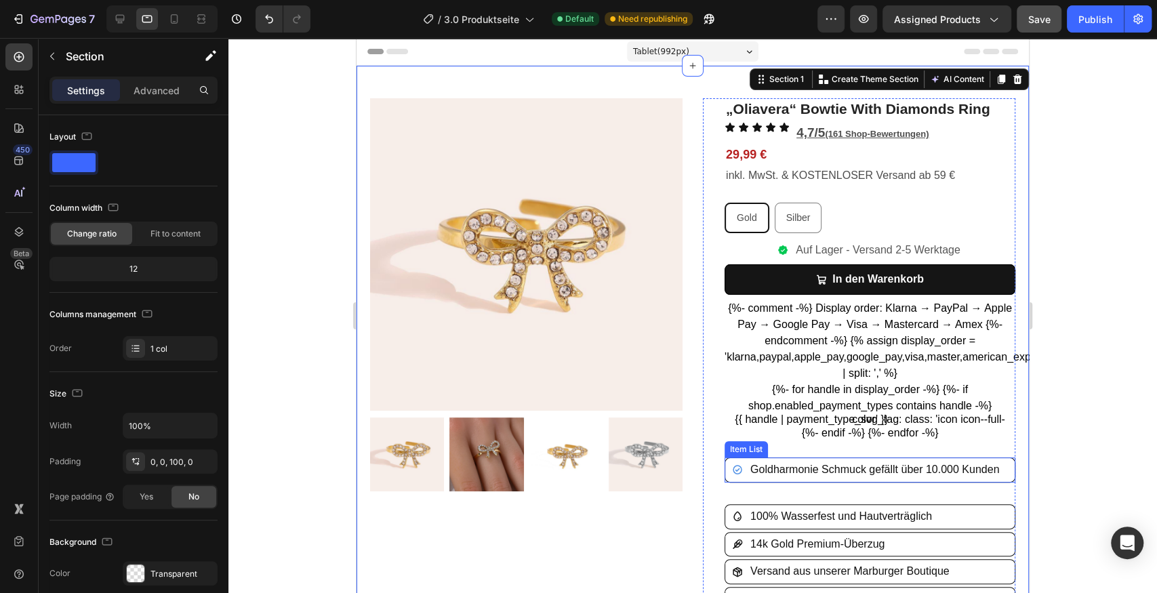
click at [742, 463] on div "Goldharmonie Schmuck gefällt über 10.000 Kunden" at bounding box center [866, 470] width 269 height 24
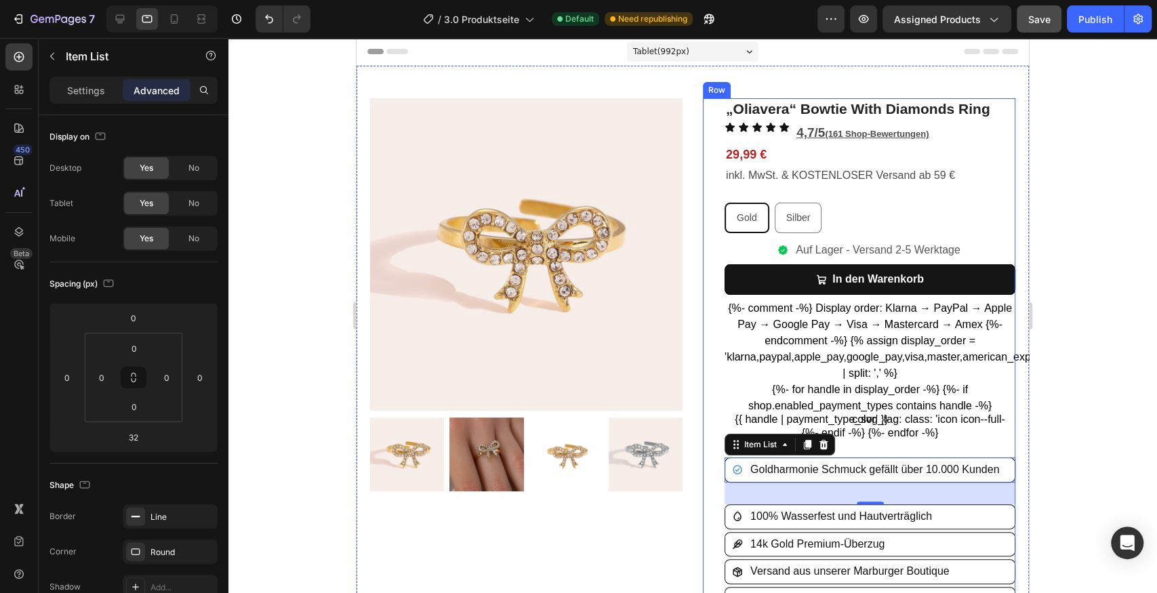
click at [786, 323] on div "{%- comment -%} Display order: Klarna → PayPal → Apple Pay → Google Pay → Visa …" at bounding box center [870, 370] width 291 height 141
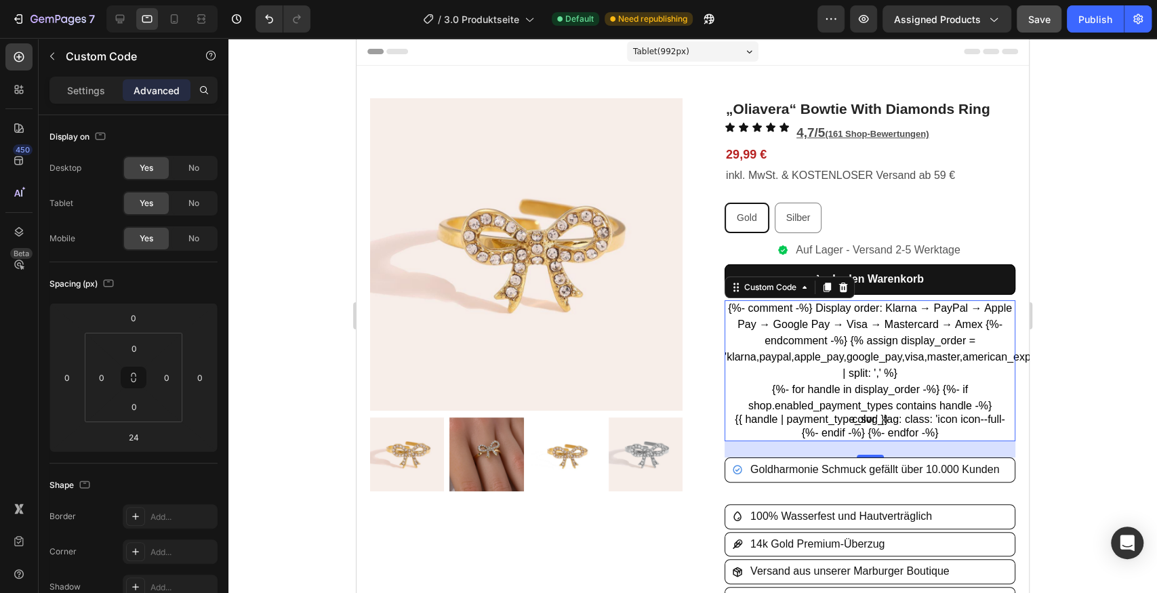
drag, startPoint x: 826, startPoint y: 283, endPoint x: 823, endPoint y: 302, distance: 20.0
click at [827, 320] on div "{%- comment -%} Display order: Klarna → PayPal → Apple Pay → Google Pay → Visa …" at bounding box center [870, 370] width 291 height 141
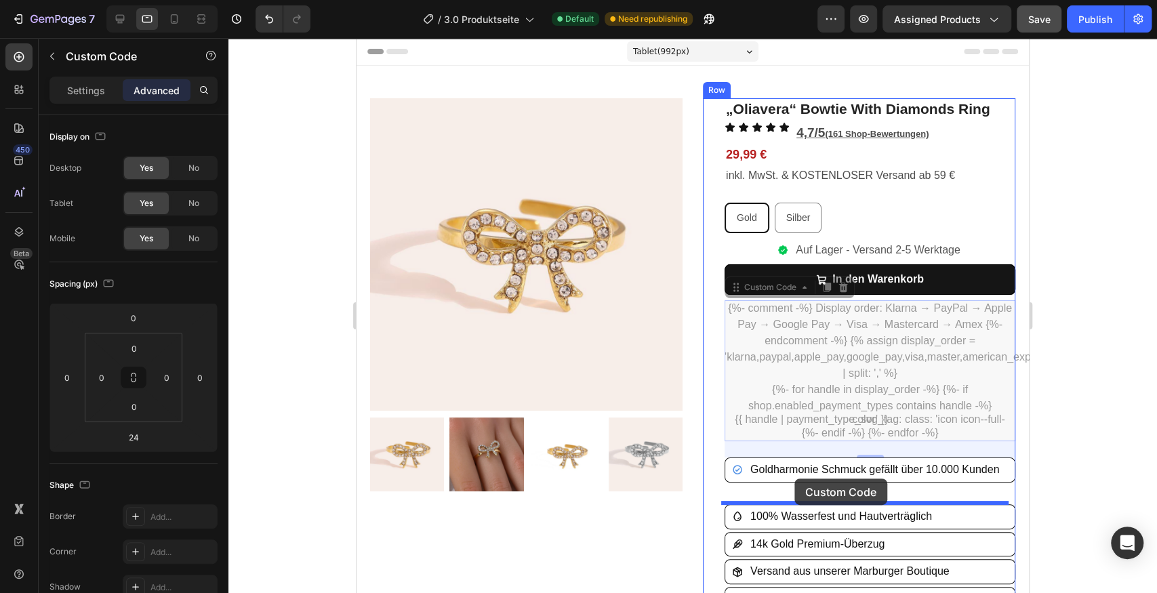
drag, startPoint x: 732, startPoint y: 289, endPoint x: 795, endPoint y: 479, distance: 199.8
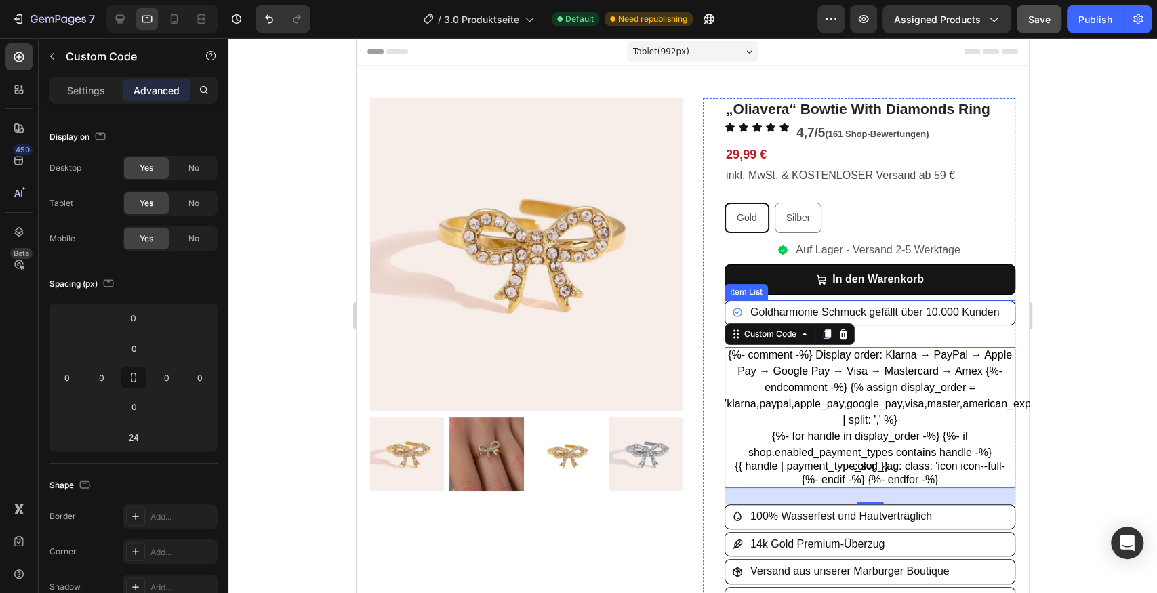
click at [896, 308] on span "Goldharmonie Schmuck gefällt über 10.000 Kunden" at bounding box center [875, 312] width 249 height 12
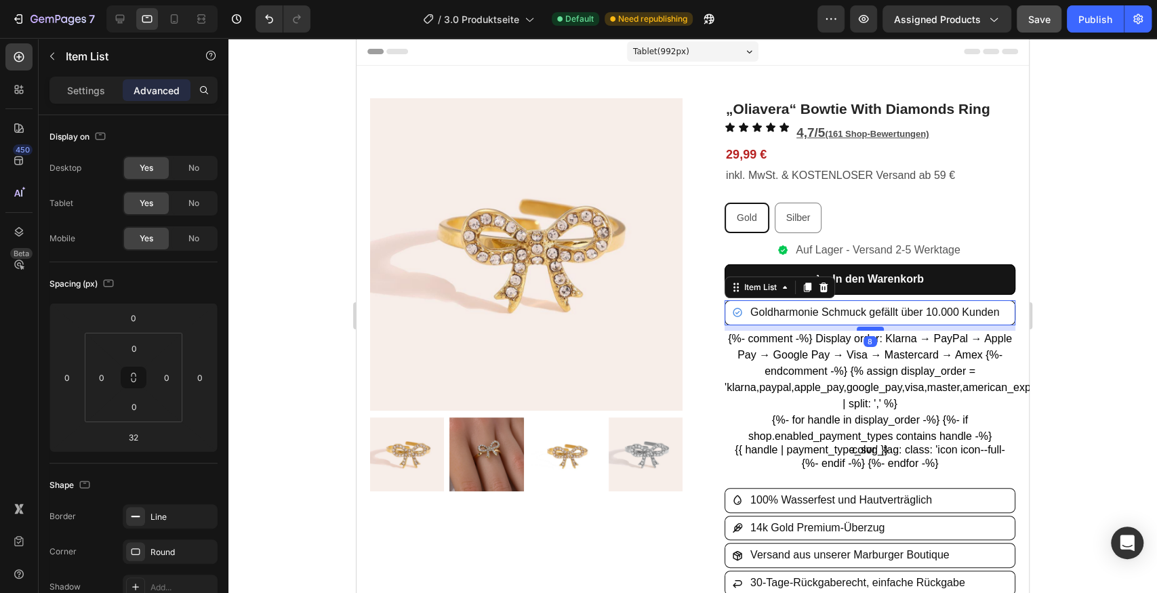
drag, startPoint x: 861, startPoint y: 344, endPoint x: 864, endPoint y: 327, distance: 16.6
click at [864, 327] on div at bounding box center [870, 329] width 27 height 4
type input "8"
click at [861, 389] on div "{%- comment -%} Display order: Klarna → PayPal → Apple Pay → Google Pay → Visa …" at bounding box center [870, 401] width 291 height 141
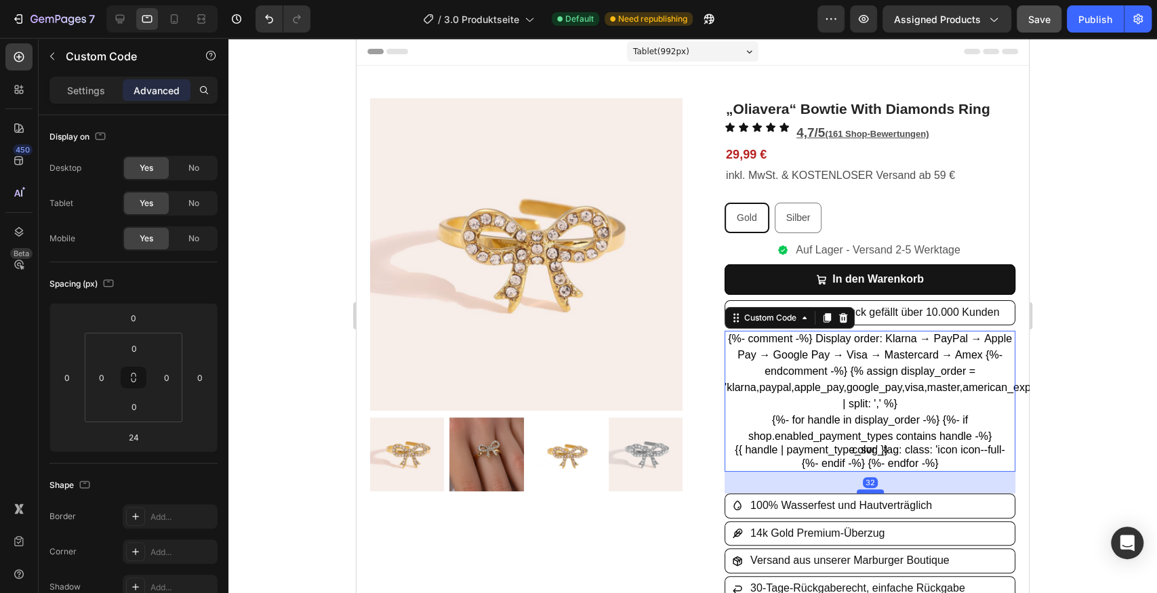
drag, startPoint x: 862, startPoint y: 485, endPoint x: 868, endPoint y: 490, distance: 7.7
click at [868, 490] on div at bounding box center [870, 492] width 27 height 4
click at [176, 21] on icon at bounding box center [174, 19] width 14 height 14
type input "12"
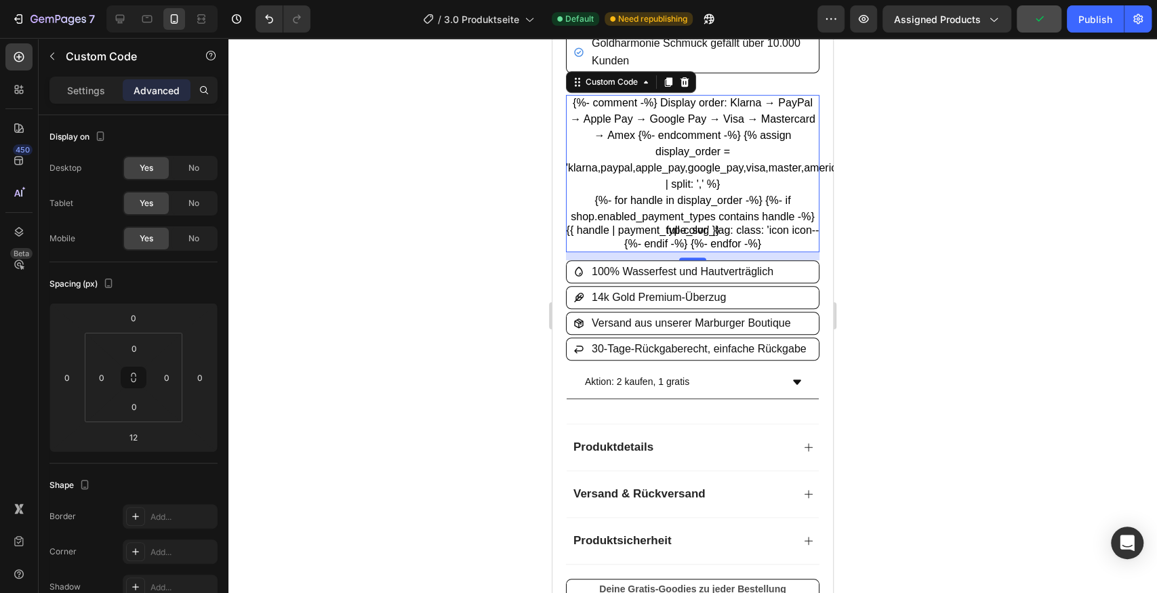
scroll to position [454, 0]
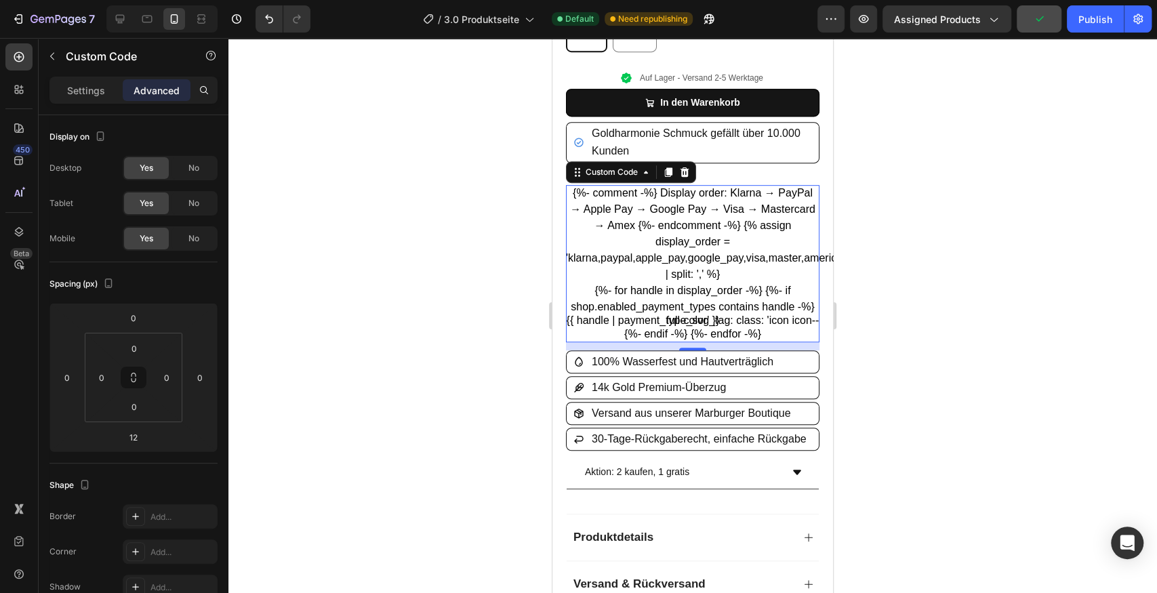
click at [890, 228] on div at bounding box center [692, 315] width 929 height 555
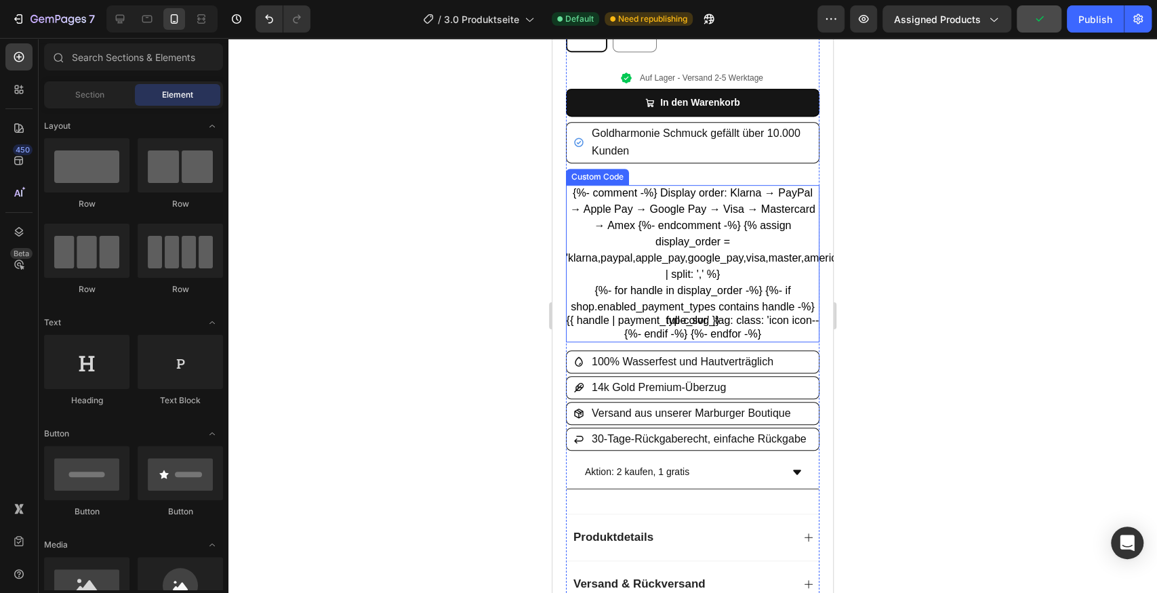
click at [693, 155] on div "„Oliavera“ Bowtie With Diamonds Ring Product Title Icon Icon Icon Icon Icon Ico…" at bounding box center [693, 356] width 254 height 847
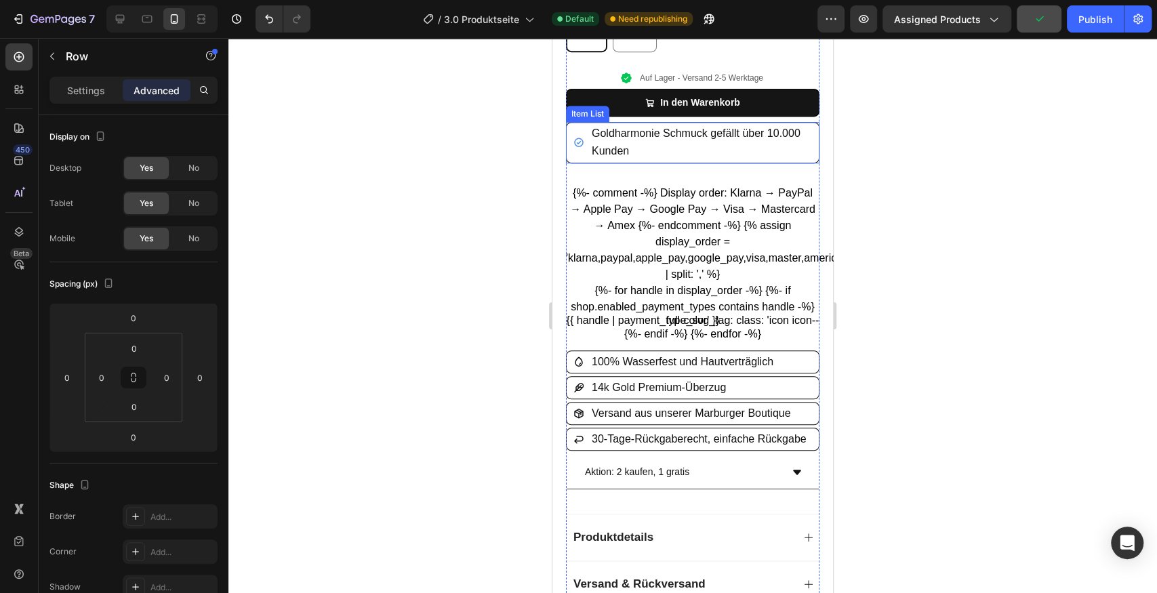
click at [681, 144] on p "Goldharmonie Schmuck gefällt über 10.000 Kunden" at bounding box center [701, 142] width 218 height 35
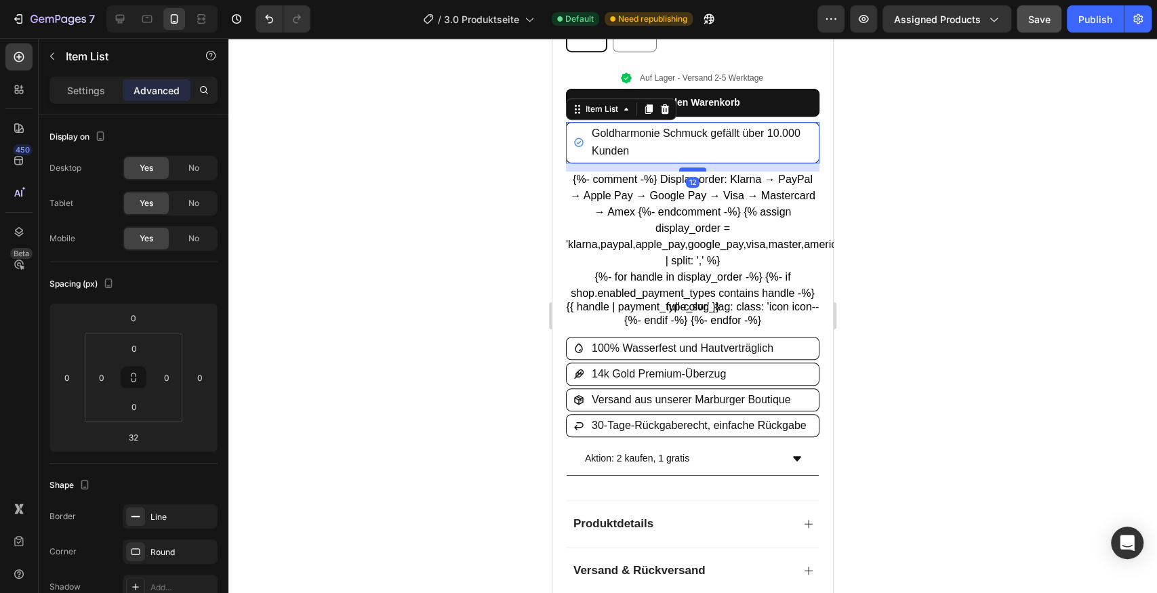
drag, startPoint x: 687, startPoint y: 175, endPoint x: 688, endPoint y: 161, distance: 13.6
click at [688, 167] on div at bounding box center [692, 169] width 27 height 4
type input "12"
click at [734, 210] on div "{%- comment -%} Display order: Klarna → PayPal → Apple Pay → Google Pay → Visa …" at bounding box center [693, 250] width 254 height 157
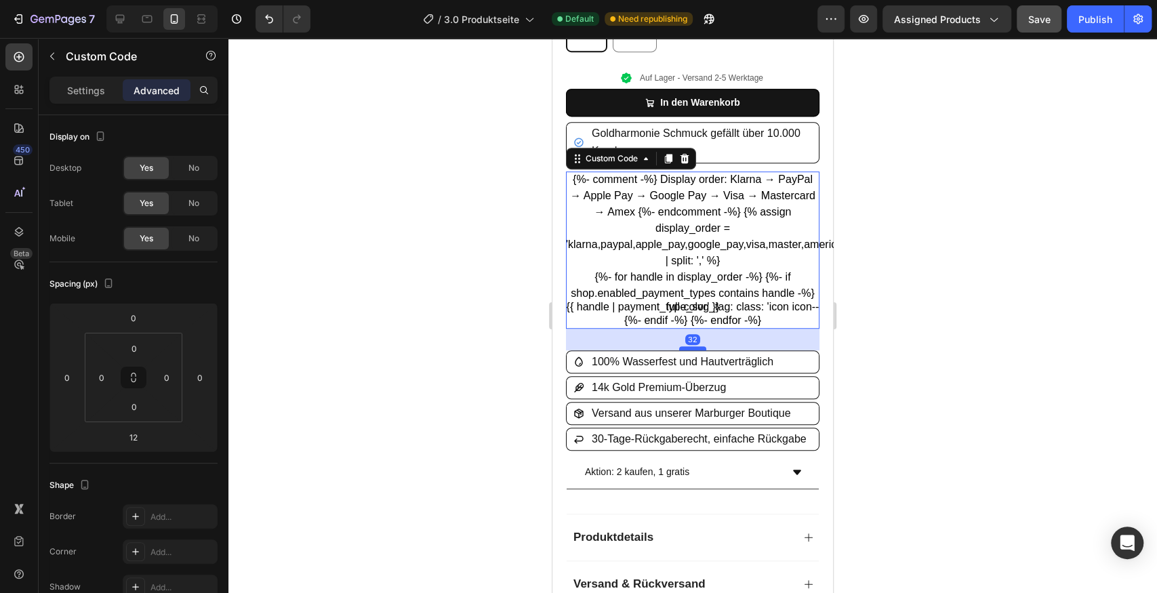
drag, startPoint x: 687, startPoint y: 326, endPoint x: 690, endPoint y: 340, distance: 13.8
click at [690, 346] on div at bounding box center [692, 348] width 27 height 4
type input "32"
click at [149, 22] on icon at bounding box center [147, 19] width 14 height 14
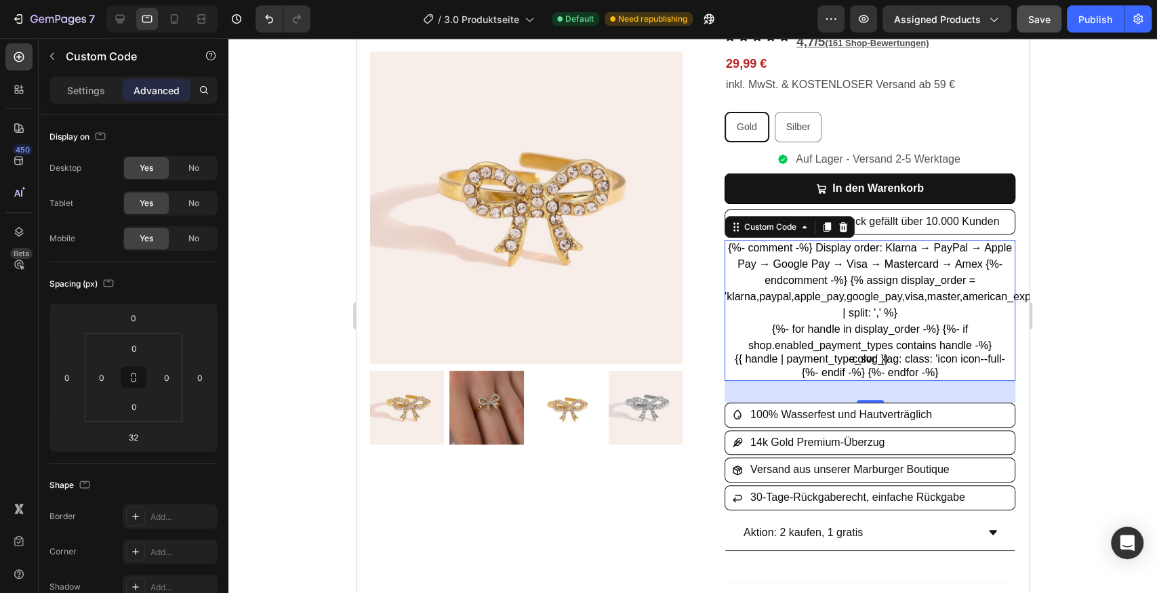
scroll to position [62, 0]
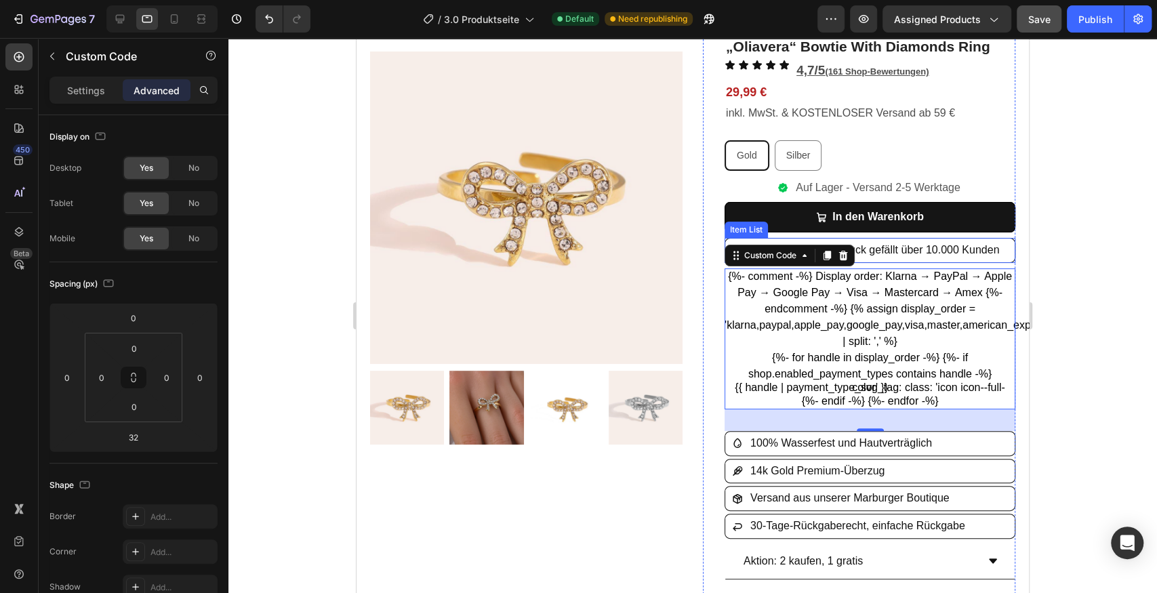
click at [888, 254] on span "Goldharmonie Schmuck gefällt über 10.000 Kunden" at bounding box center [875, 250] width 249 height 12
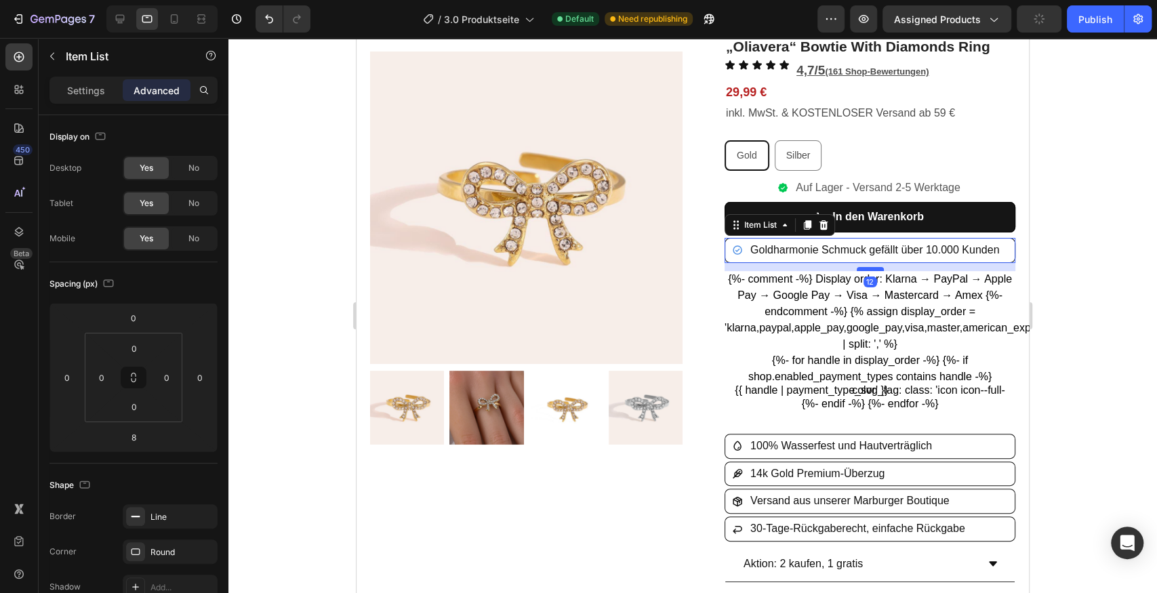
click at [868, 267] on div at bounding box center [870, 269] width 27 height 4
type input "12"
click at [739, 244] on div "Goldharmonie Schmuck gefällt über 10.000 Kunden" at bounding box center [866, 251] width 269 height 24
click at [725, 245] on div "Goldharmonie Schmuck gefällt über 10.000 Kunden" at bounding box center [870, 251] width 290 height 24
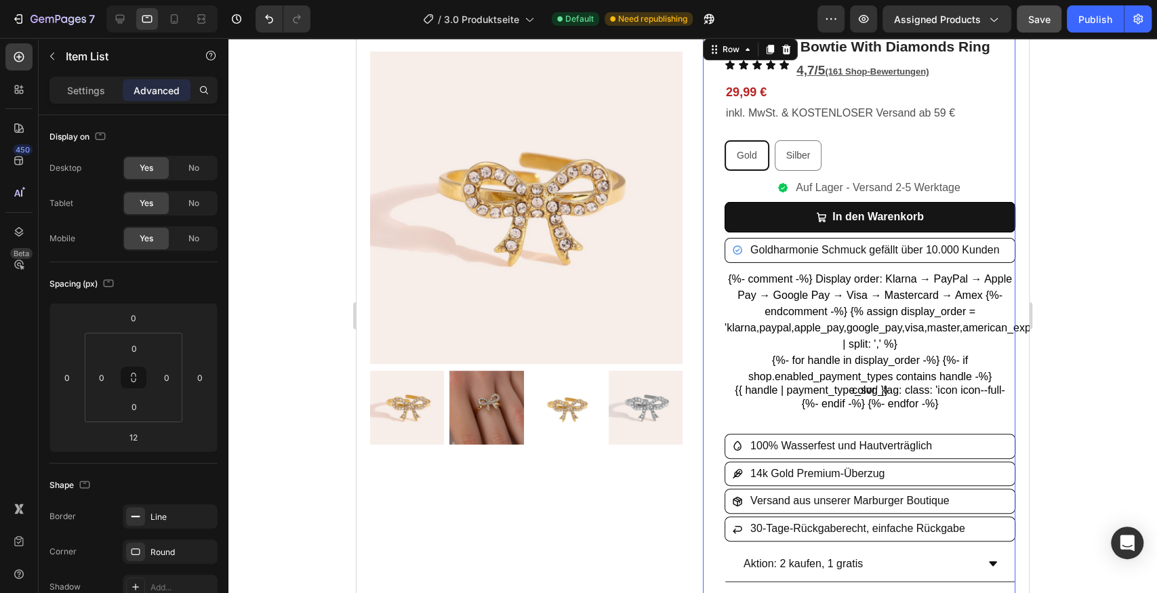
click at [710, 238] on div "„Oliavera“ Bowtie With Diamonds Ring Product Title Icon Icon Icon Icon Icon Ico…" at bounding box center [859, 464] width 313 height 856
click at [725, 241] on div "Goldharmonie Schmuck gefällt über 10.000 Kunden" at bounding box center [870, 251] width 290 height 24
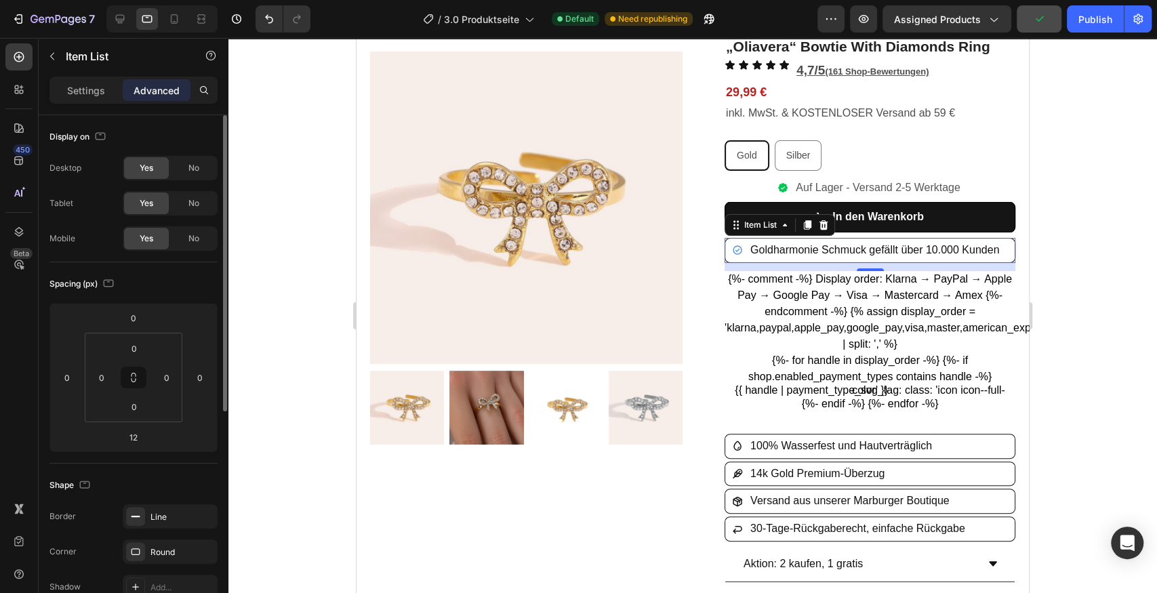
scroll to position [136, 0]
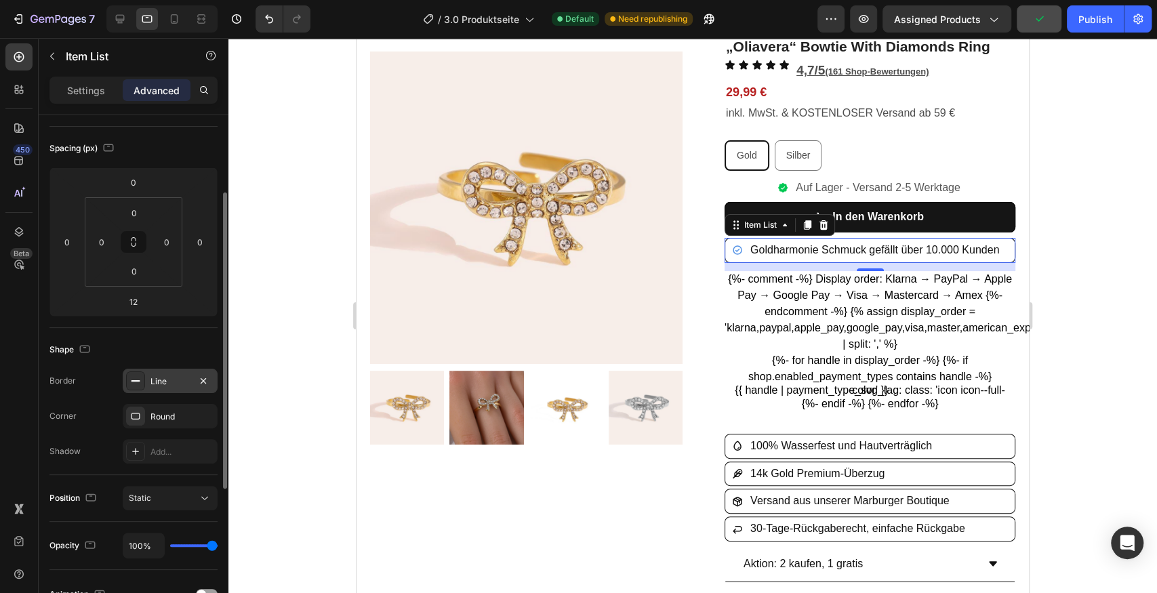
click at [166, 385] on div "Line" at bounding box center [170, 382] width 39 height 12
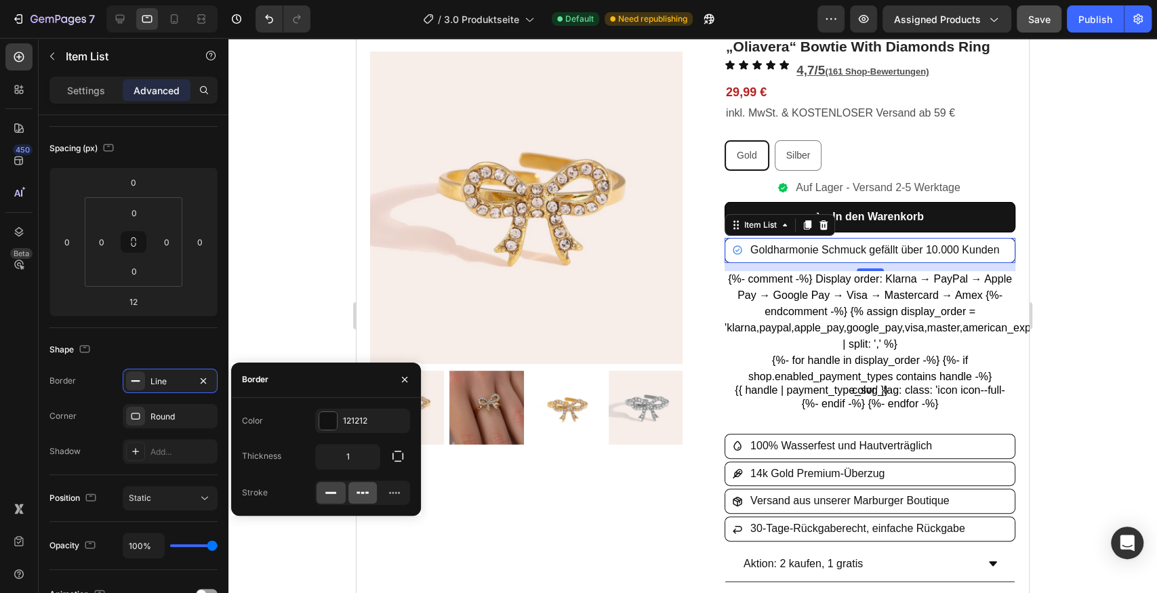
click at [353, 496] on div at bounding box center [362, 493] width 29 height 22
click at [1050, 232] on div at bounding box center [692, 315] width 929 height 555
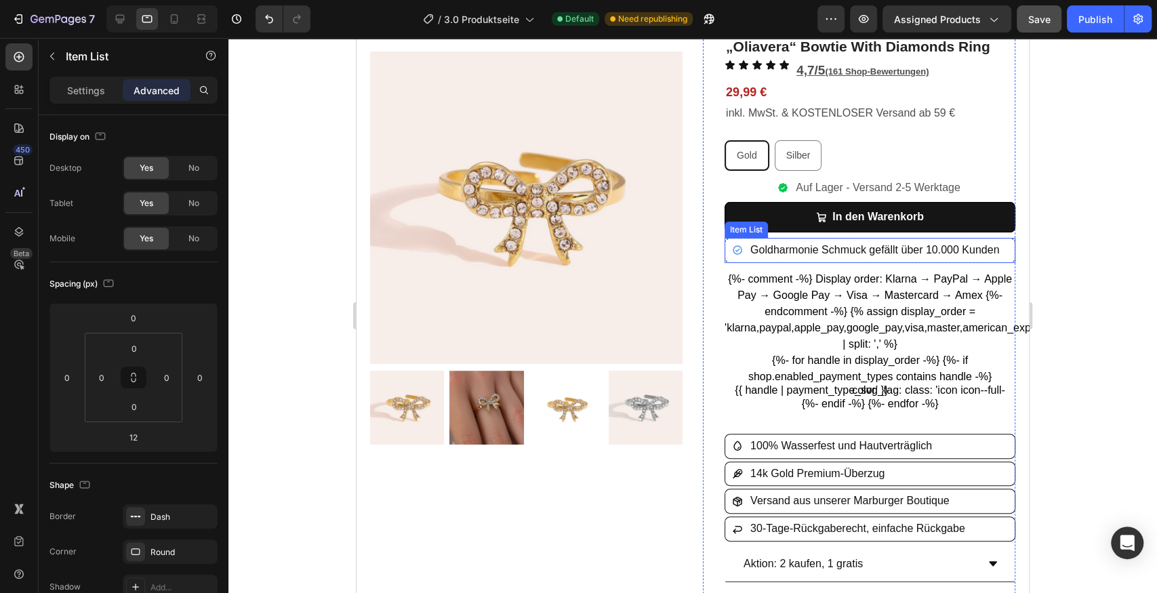
click at [725, 245] on div "Goldharmonie Schmuck gefällt über 10.000 Kunden" at bounding box center [870, 251] width 290 height 24
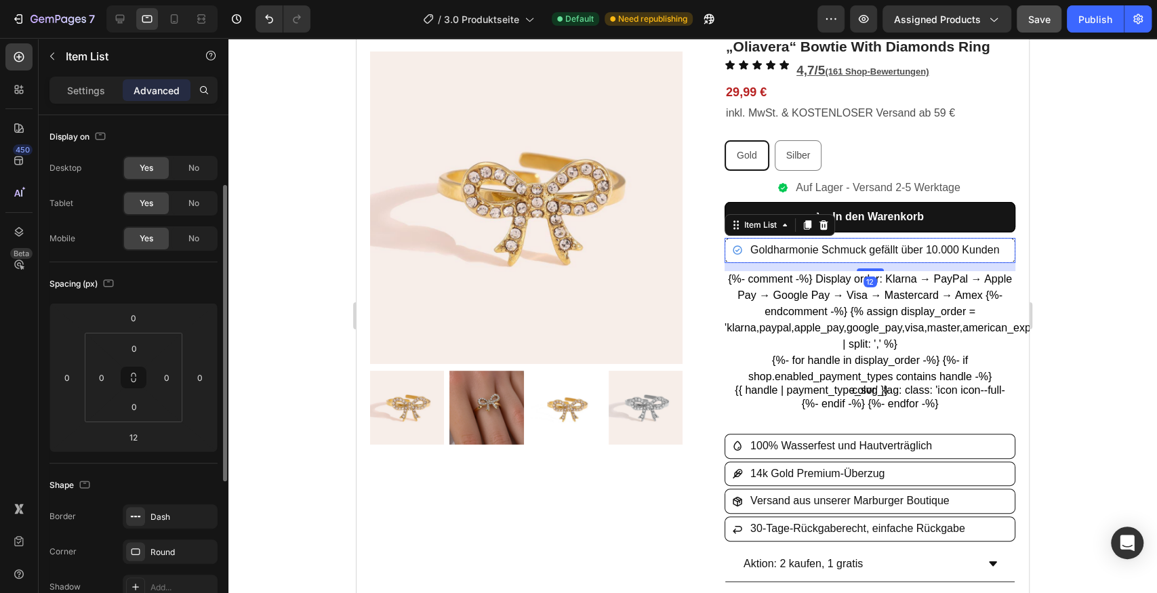
scroll to position [90, 0]
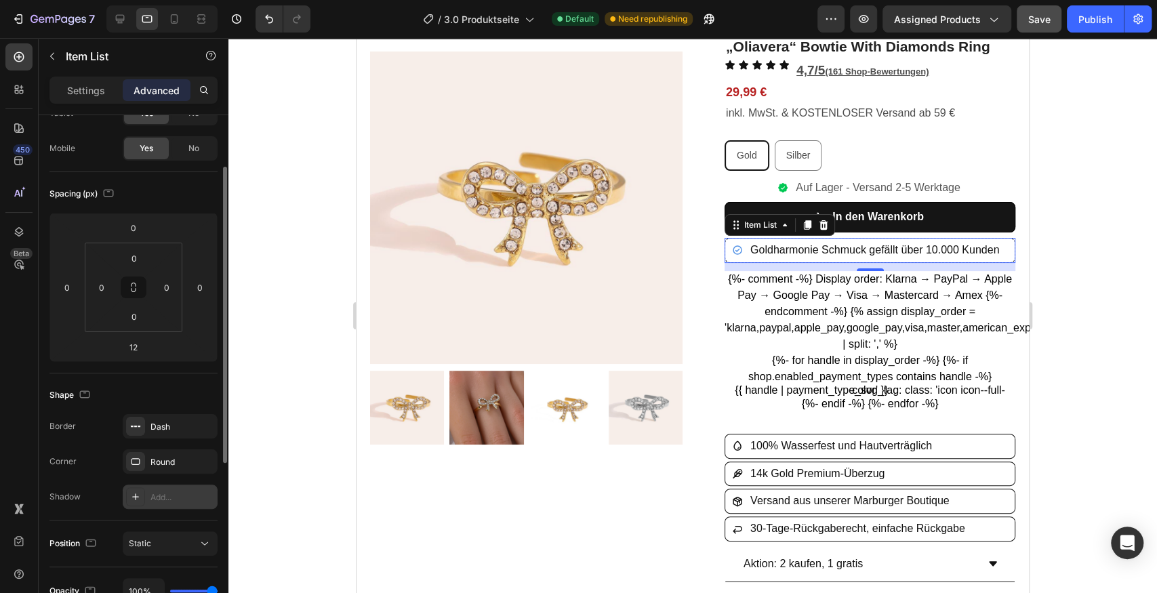
click at [175, 492] on div "Add..." at bounding box center [183, 498] width 64 height 12
click at [1090, 228] on div at bounding box center [692, 315] width 929 height 555
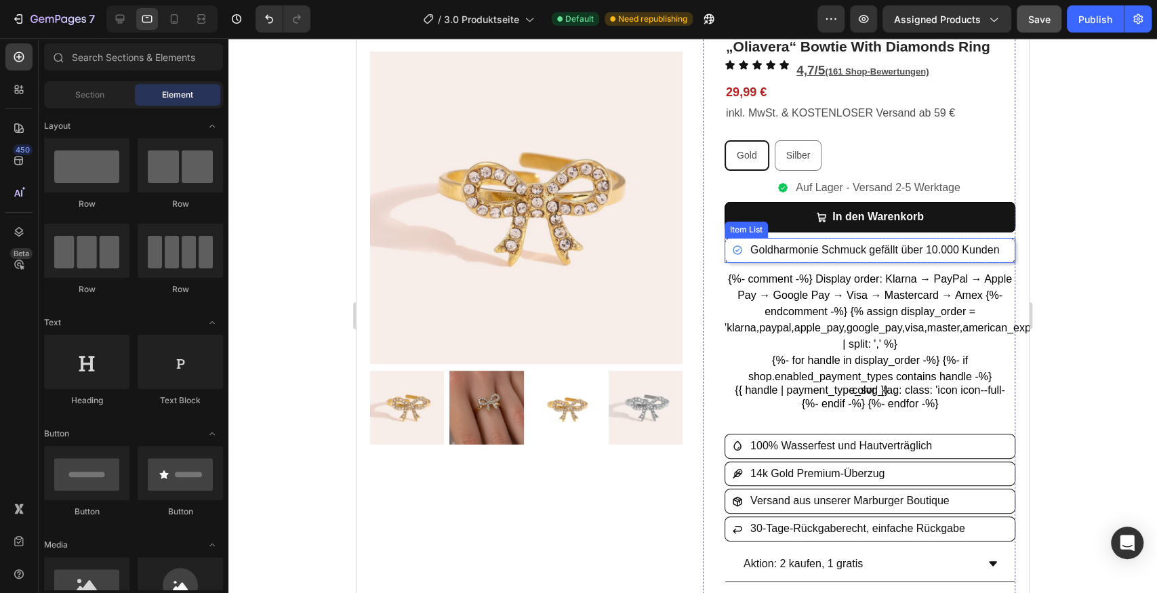
click at [1005, 255] on div "Goldharmonie Schmuck gefällt über 10.000 Kunden" at bounding box center [870, 251] width 290 height 24
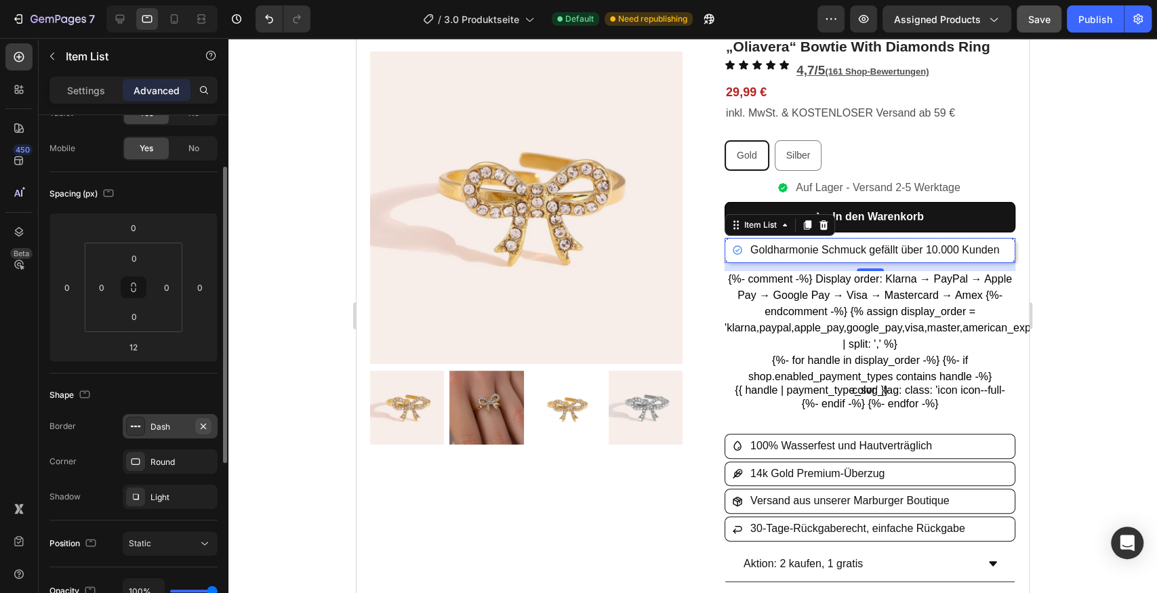
click at [209, 423] on button "button" at bounding box center [203, 426] width 16 height 16
click at [1063, 240] on div at bounding box center [692, 315] width 929 height 555
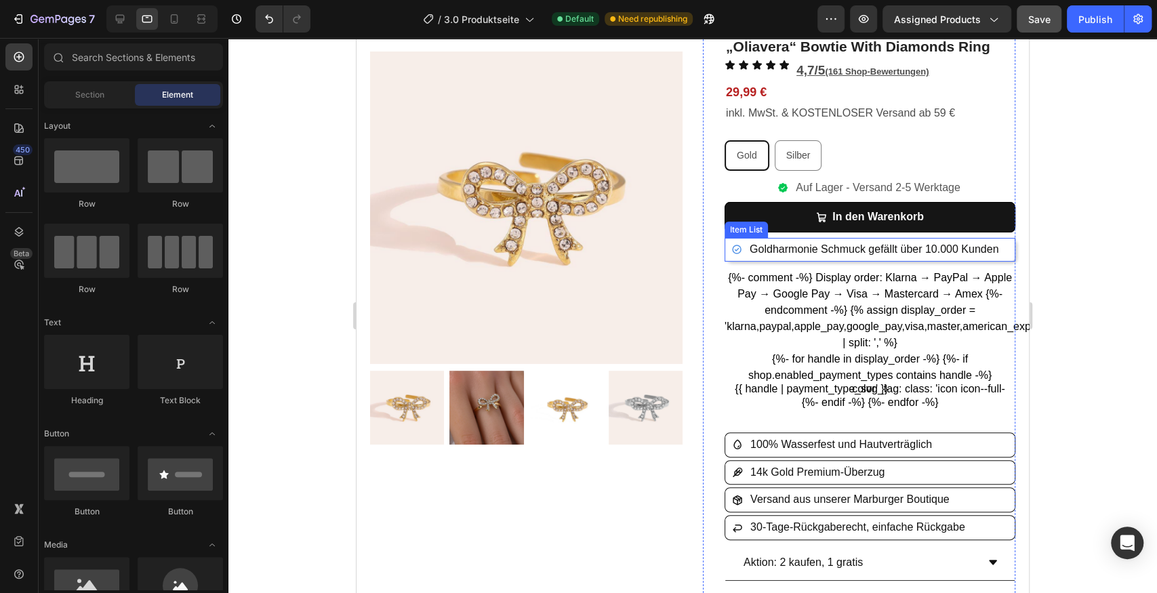
click at [1003, 252] on div "Goldharmonie Schmuck gefällt über 10.000 Kunden" at bounding box center [870, 250] width 291 height 24
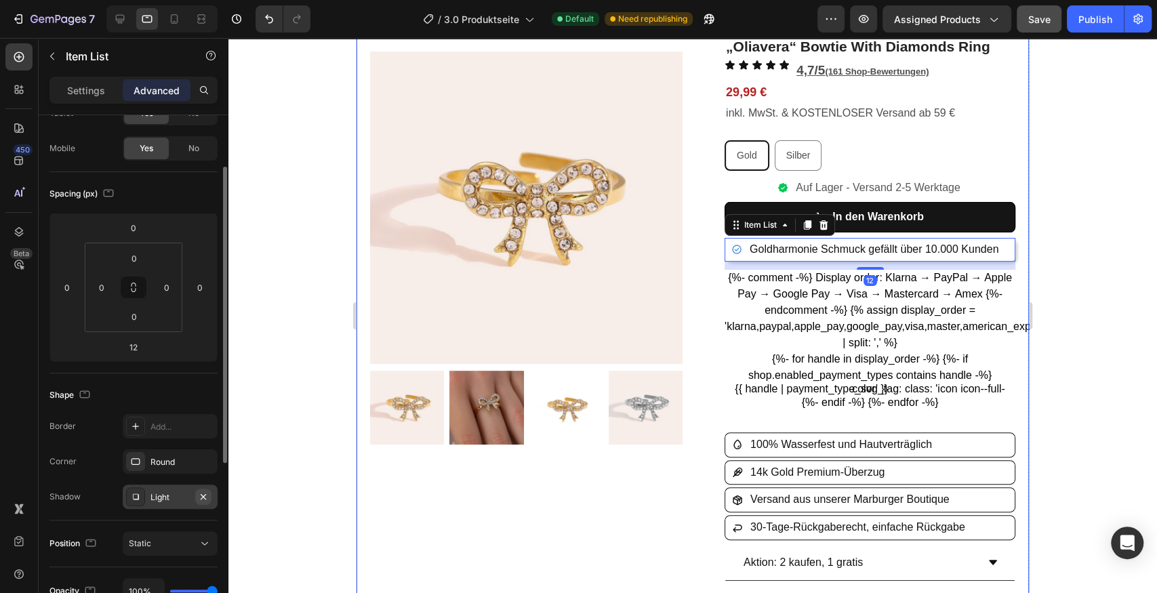
click at [203, 498] on icon "button" at bounding box center [203, 497] width 11 height 11
drag, startPoint x: 203, startPoint y: 459, endPoint x: 65, endPoint y: 342, distance: 181.3
click at [203, 459] on icon "button" at bounding box center [203, 461] width 11 height 11
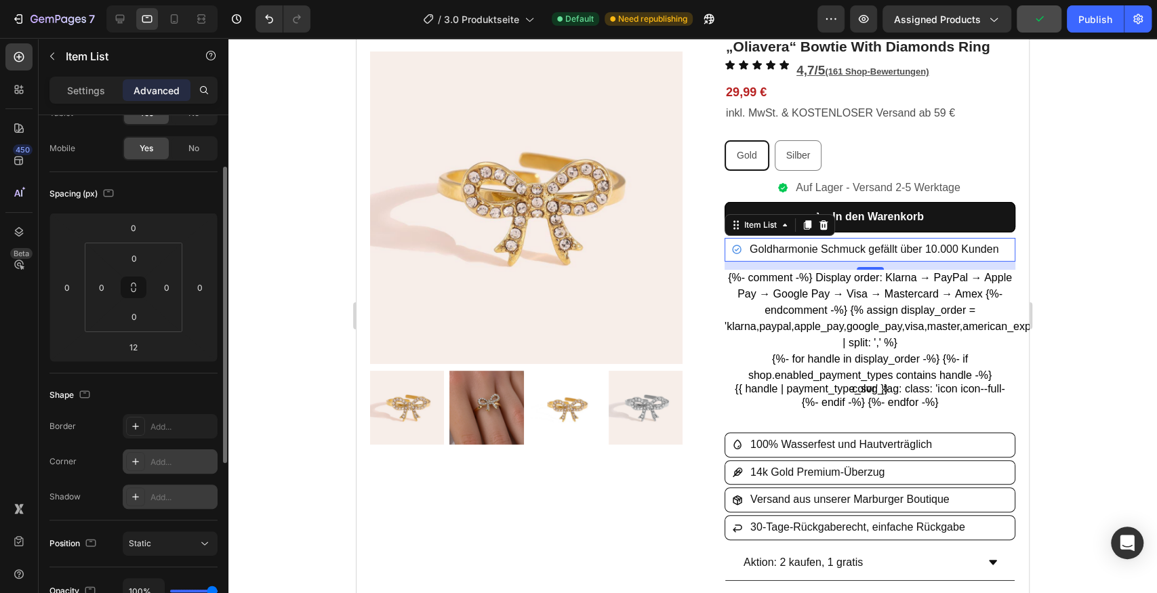
click at [1081, 191] on div at bounding box center [692, 315] width 929 height 555
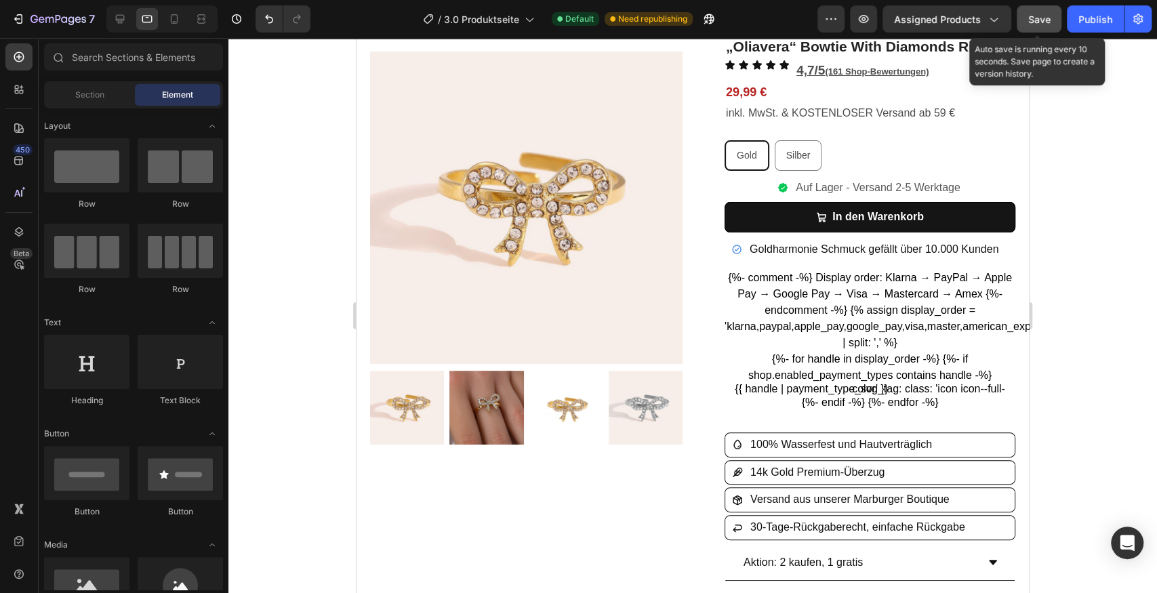
click at [1041, 15] on span "Save" at bounding box center [1040, 20] width 22 height 12
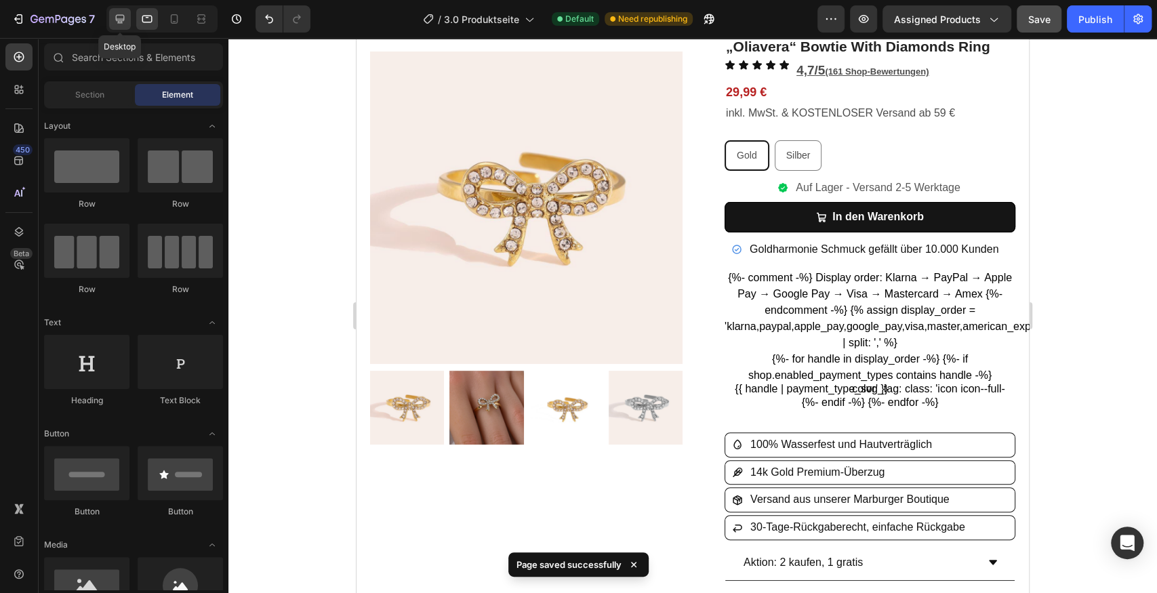
click at [115, 22] on icon at bounding box center [120, 19] width 14 height 14
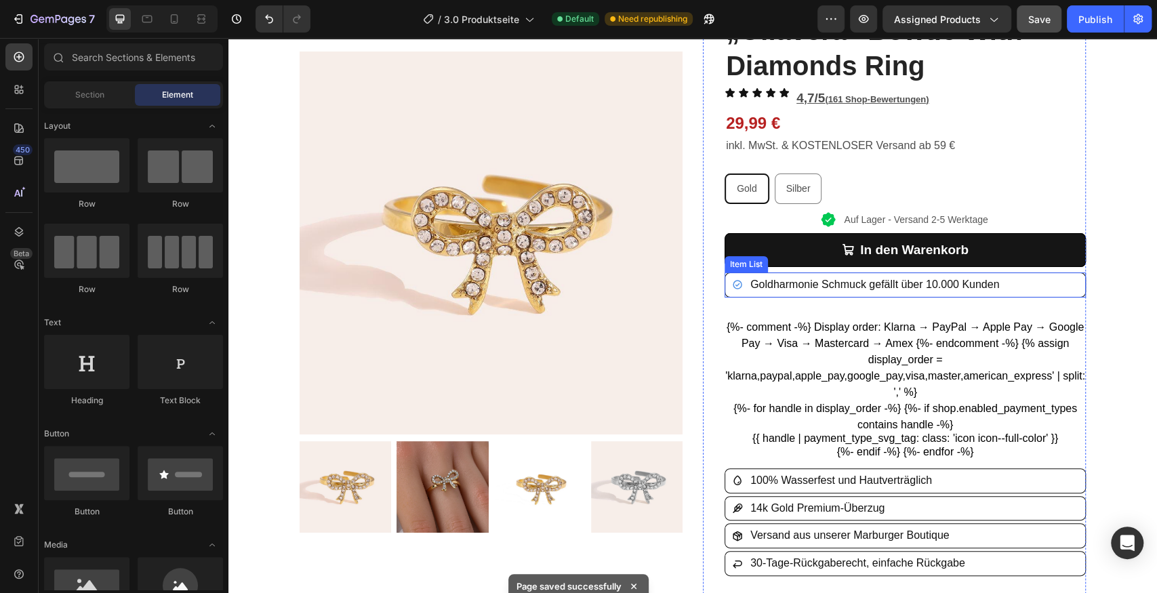
click at [1041, 283] on div "Goldharmonie Schmuck gefällt über 10.000 Kunden" at bounding box center [905, 285] width 360 height 24
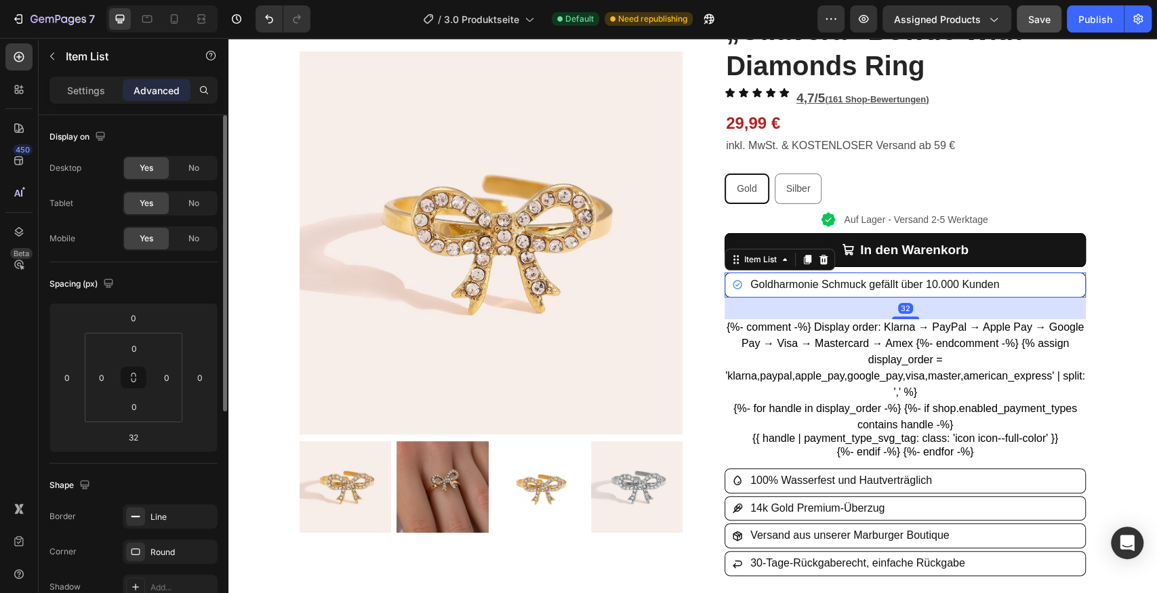
scroll to position [226, 0]
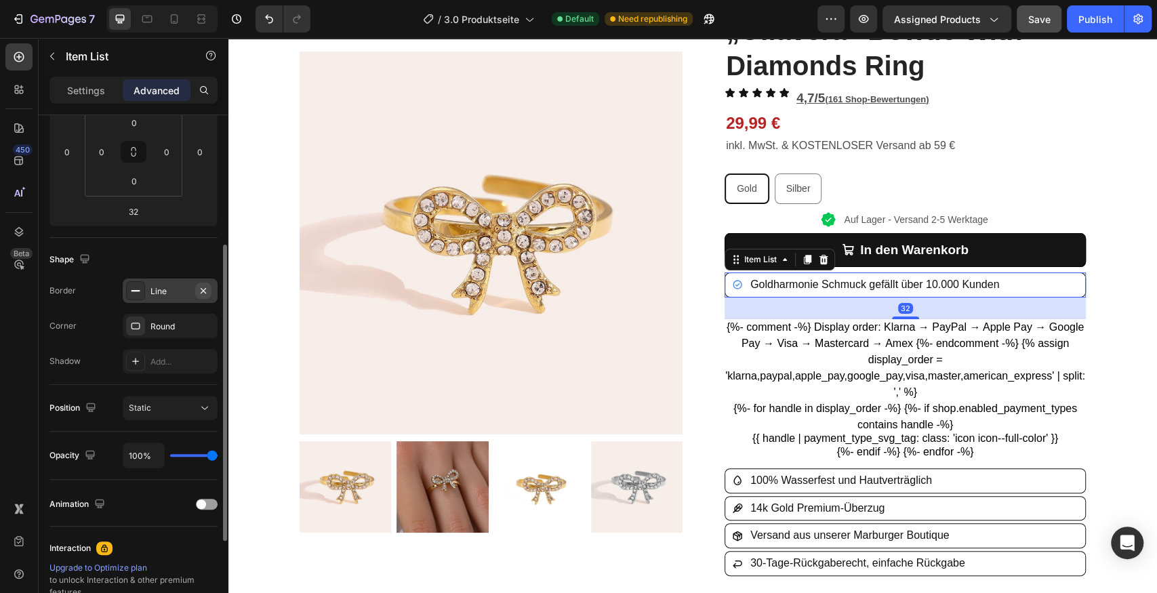
click at [200, 290] on icon "button" at bounding box center [203, 290] width 11 height 11
click at [205, 327] on icon "button" at bounding box center [203, 326] width 11 height 11
click at [173, 17] on icon at bounding box center [174, 19] width 14 height 14
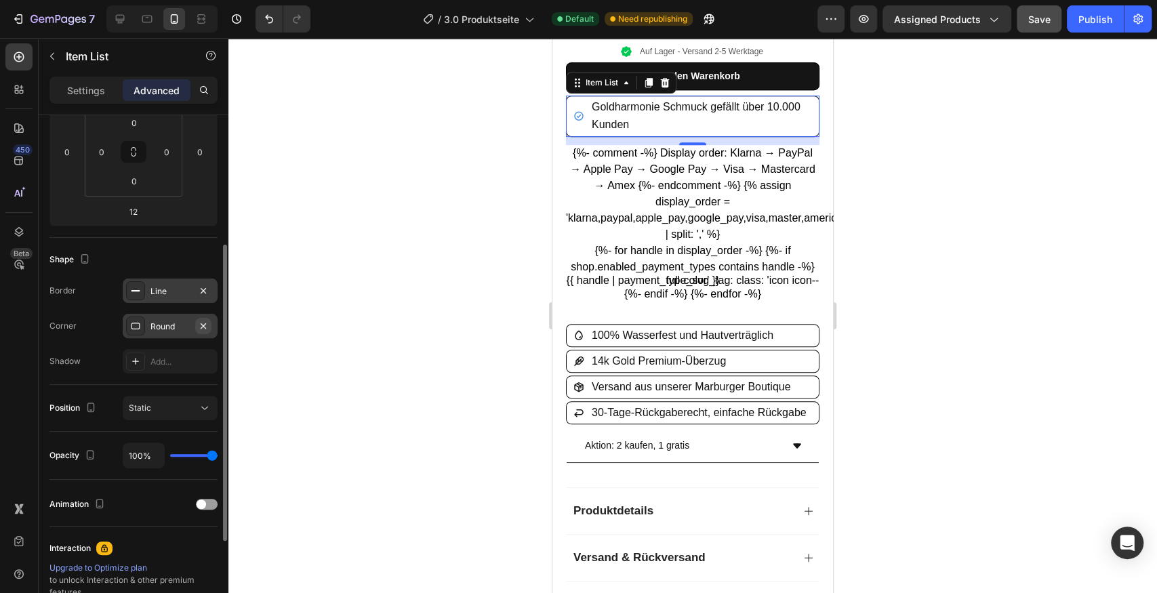
scroll to position [483, 0]
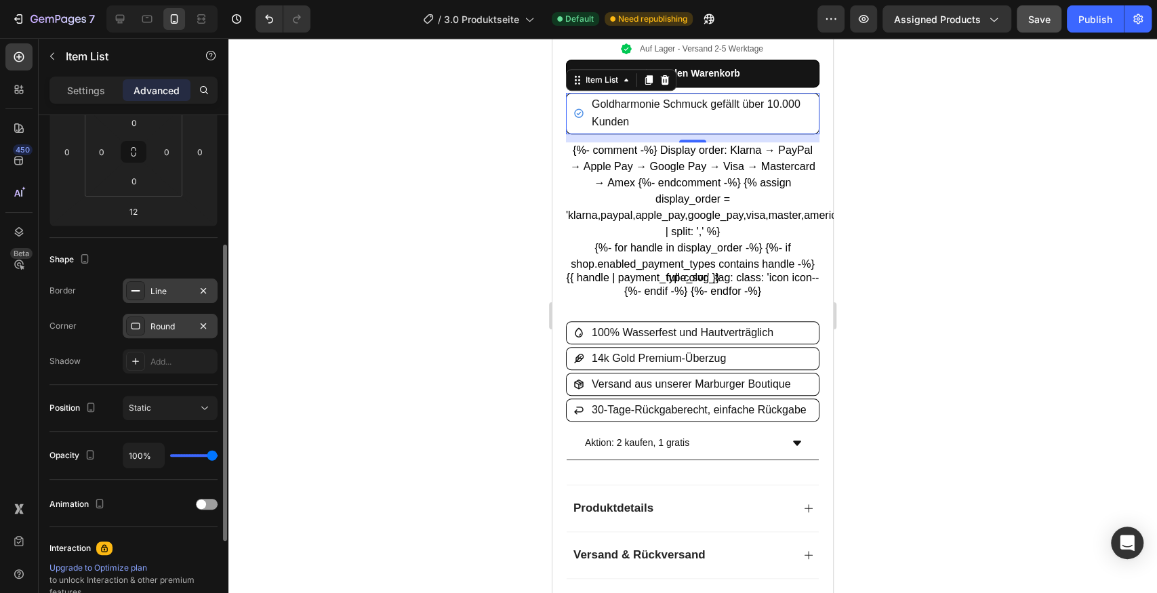
click at [206, 324] on icon "button" at bounding box center [203, 326] width 11 height 11
click at [209, 298] on div "Line" at bounding box center [170, 291] width 95 height 24
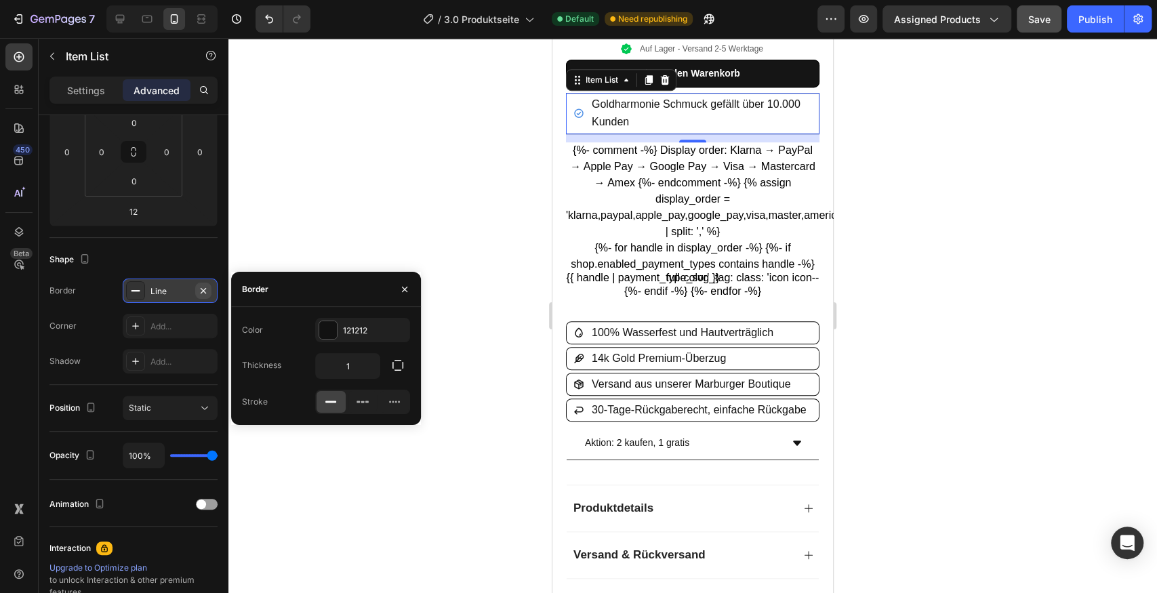
click at [205, 290] on icon "button" at bounding box center [203, 290] width 11 height 11
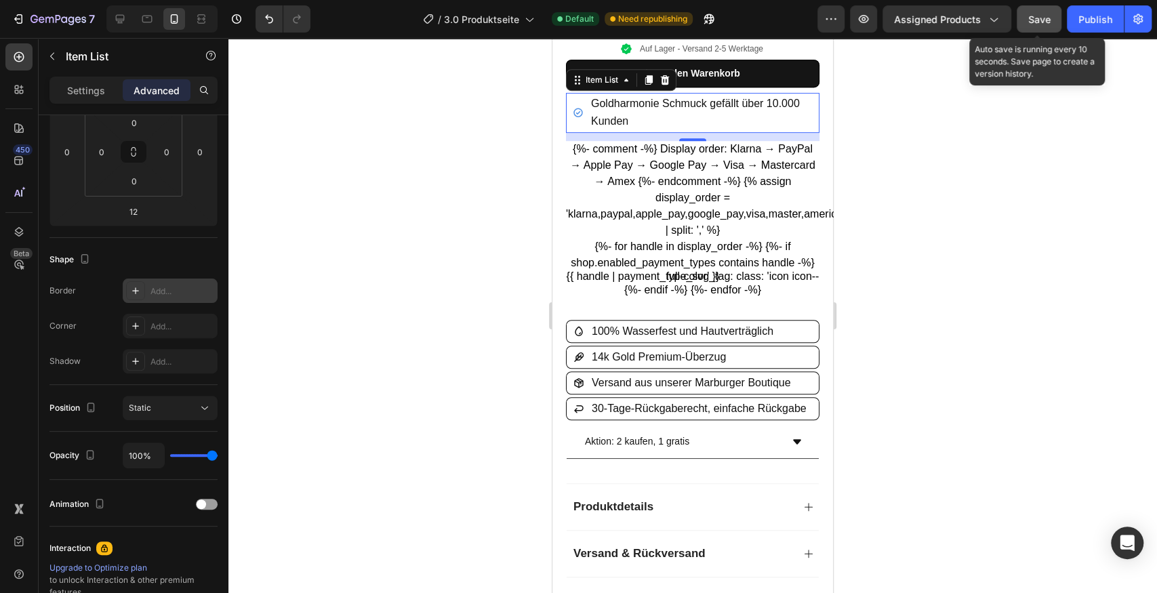
click at [1030, 24] on span "Save" at bounding box center [1040, 20] width 22 height 12
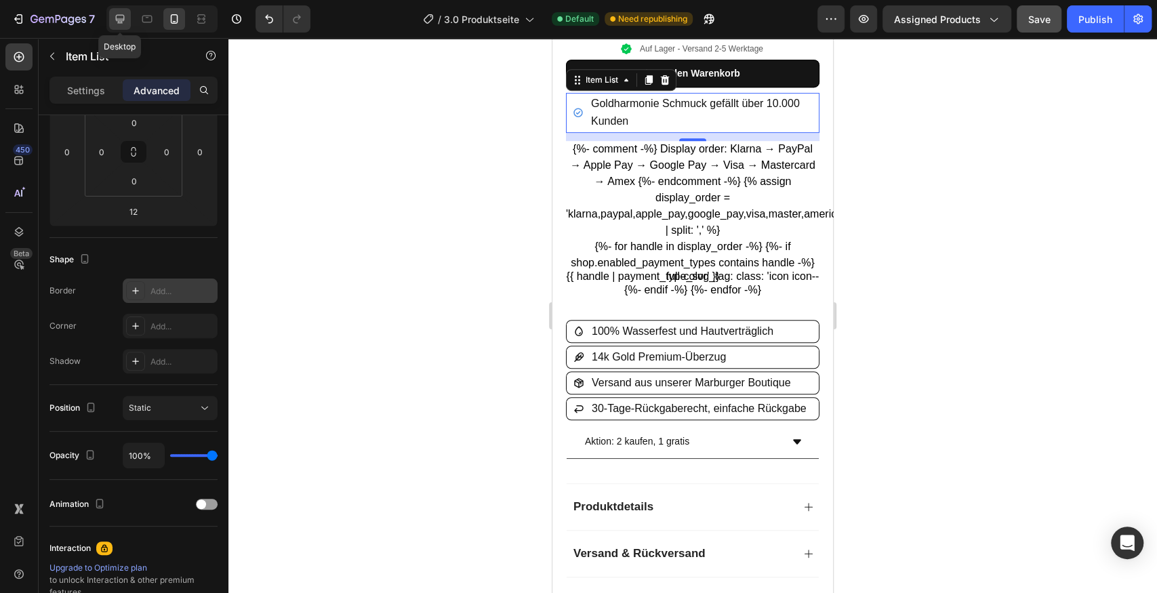
drag, startPoint x: 121, startPoint y: 22, endPoint x: 320, endPoint y: 130, distance: 226.9
click at [121, 22] on icon at bounding box center [120, 19] width 9 height 9
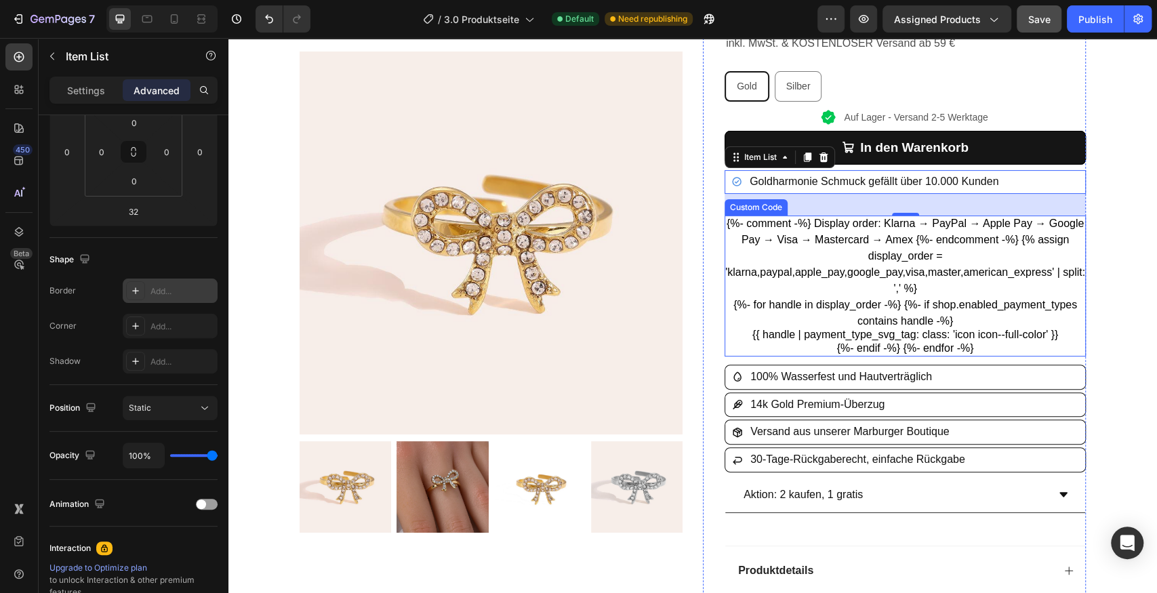
scroll to position [159, 0]
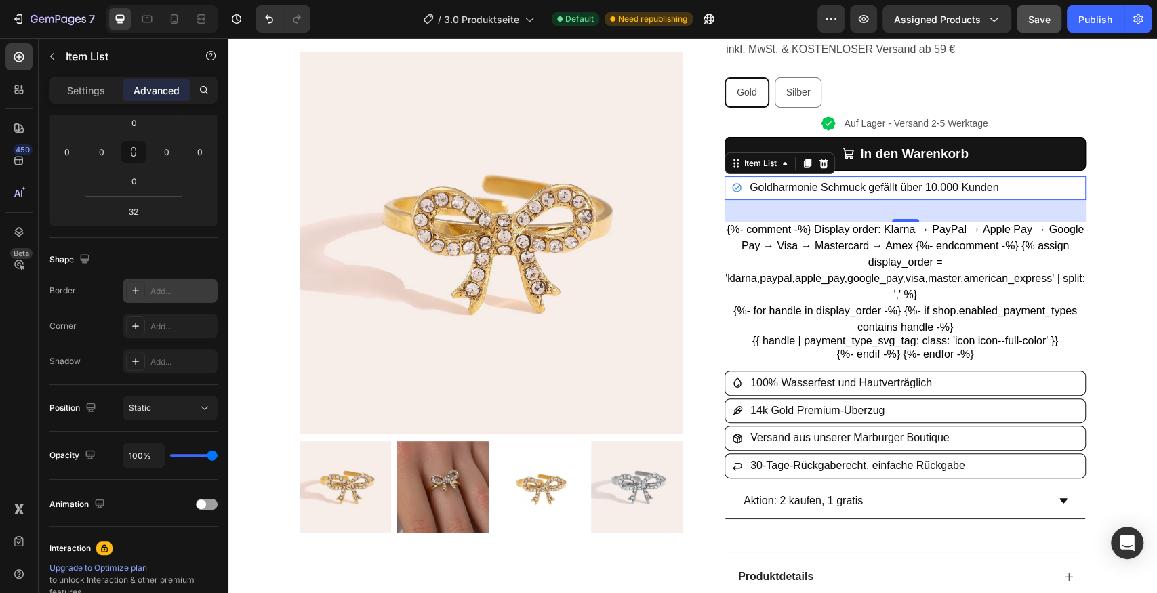
click at [809, 207] on div "32" at bounding box center [905, 211] width 361 height 22
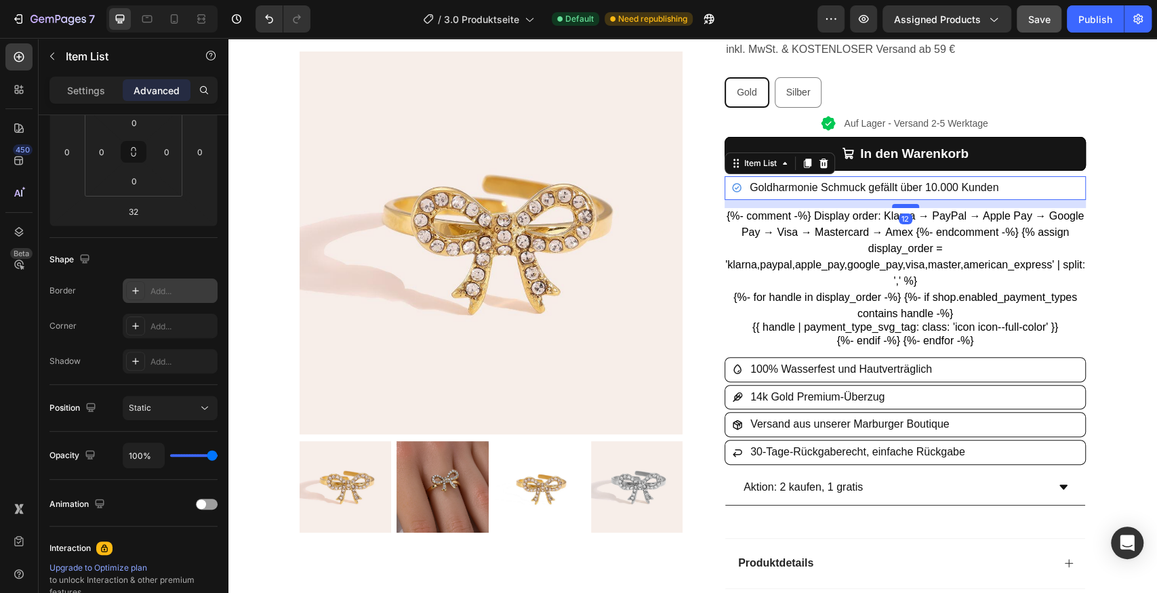
drag, startPoint x: 909, startPoint y: 220, endPoint x: 908, endPoint y: 206, distance: 13.6
click at [908, 206] on div at bounding box center [905, 206] width 27 height 4
type input "12"
click at [919, 227] on div "{%- comment -%} Display order: Klarna → PayPal → Apple Pay → Google Pay → Visa …" at bounding box center [905, 278] width 361 height 141
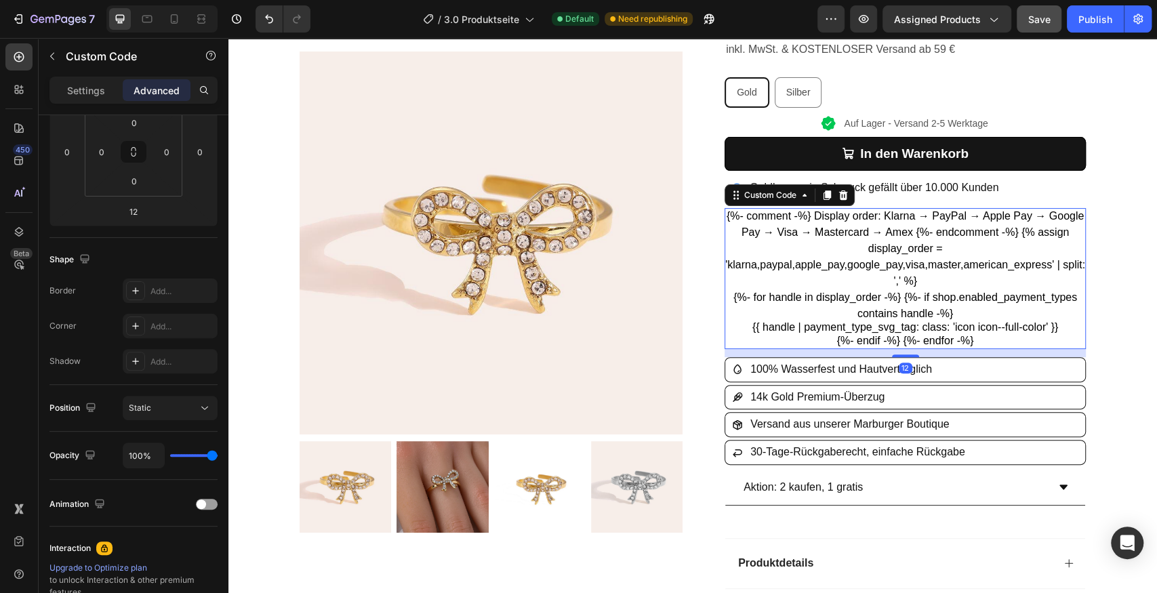
scroll to position [0, 0]
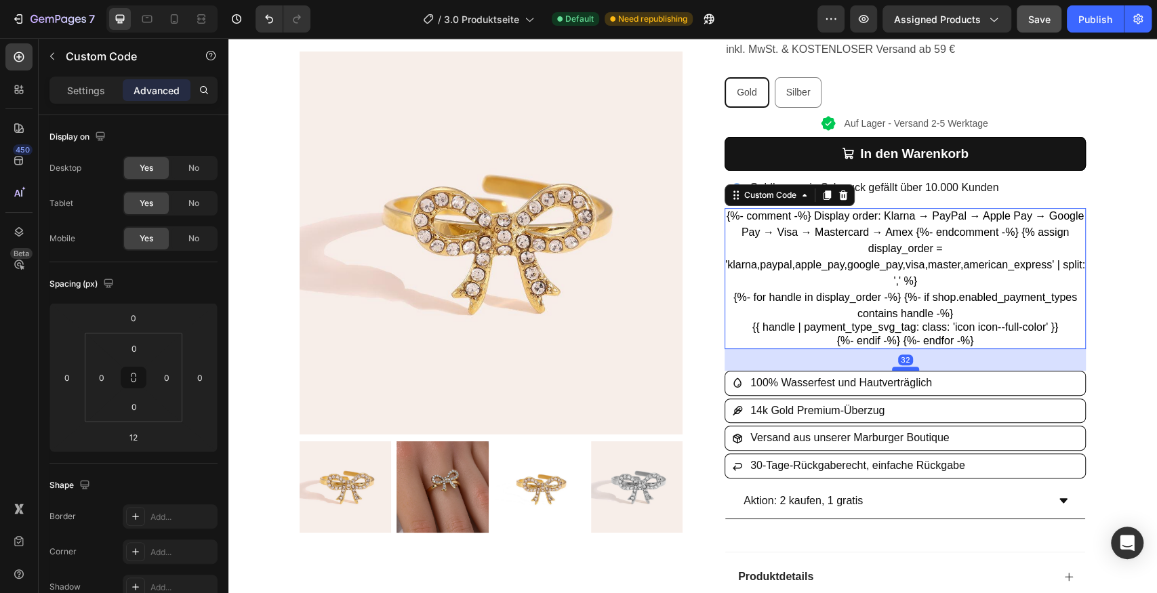
drag, startPoint x: 902, startPoint y: 355, endPoint x: 902, endPoint y: 368, distance: 13.6
click at [902, 368] on div at bounding box center [905, 369] width 27 height 4
type input "32"
click at [148, 11] on div at bounding box center [147, 19] width 22 height 22
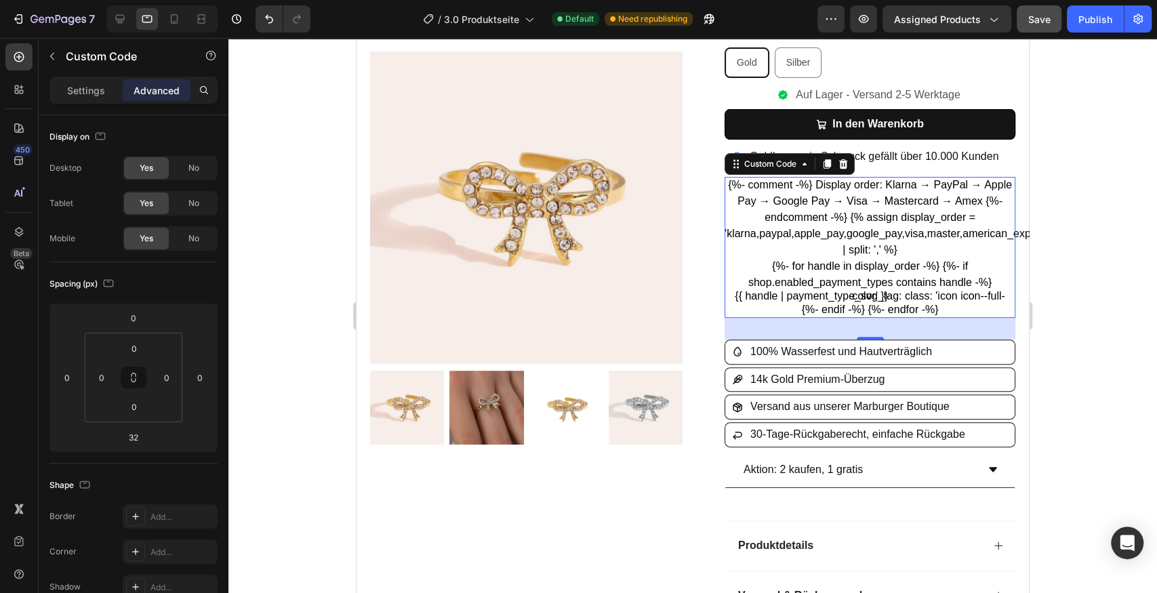
scroll to position [155, 0]
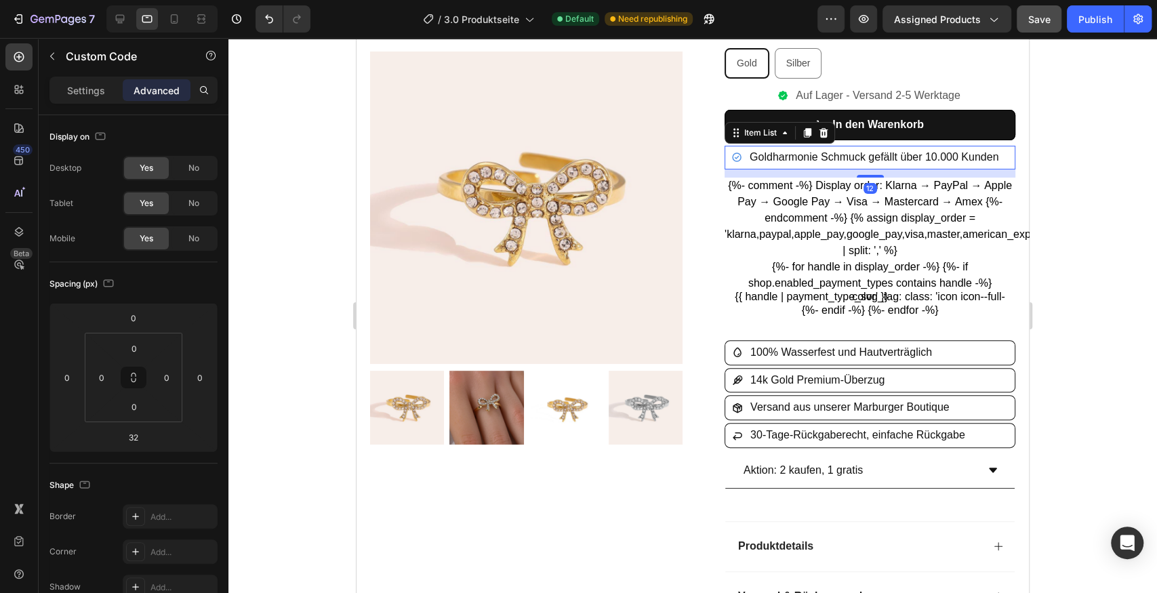
click at [866, 163] on p "Goldharmonie Schmuck gefällt über 10.000 Kunden" at bounding box center [874, 158] width 249 height 20
click at [174, 20] on icon at bounding box center [174, 19] width 14 height 14
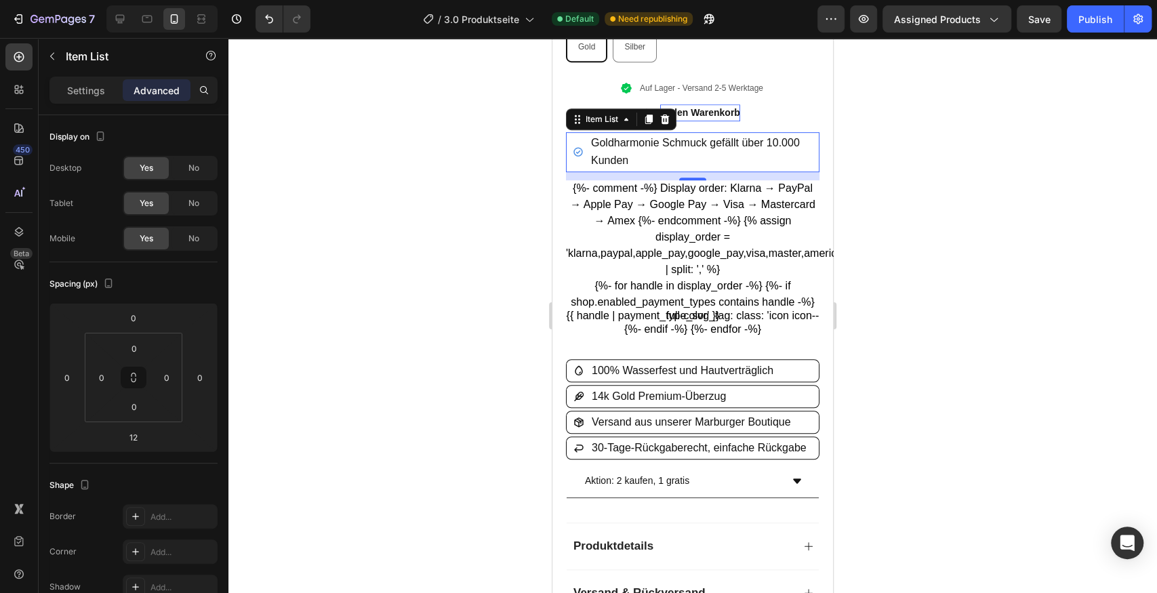
scroll to position [437, 0]
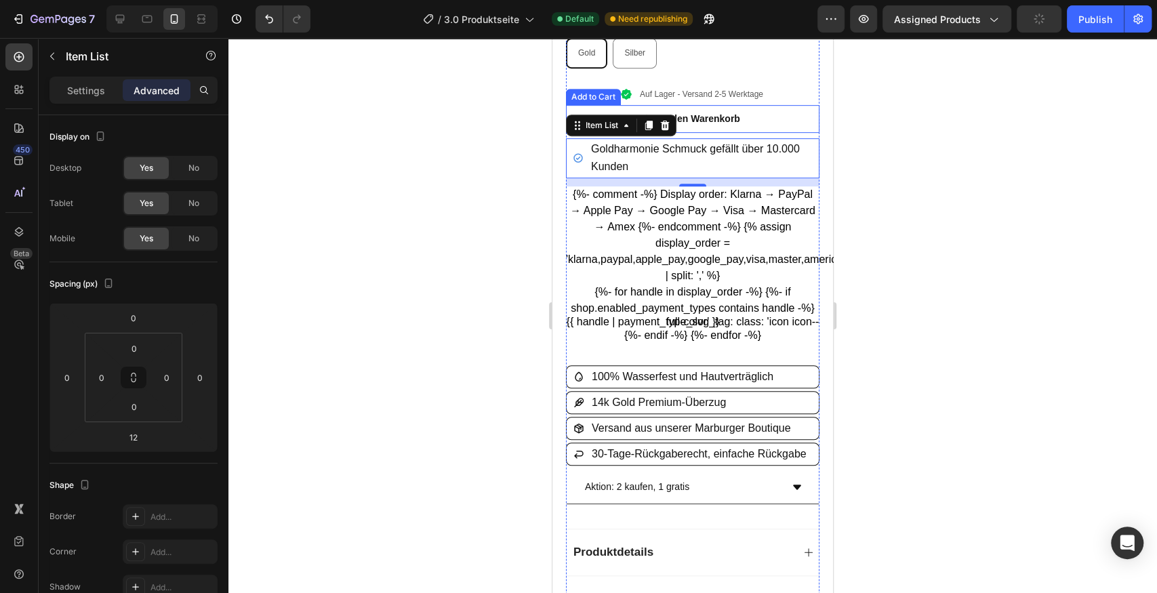
click at [761, 116] on button "In den Warenkorb" at bounding box center [693, 119] width 254 height 28
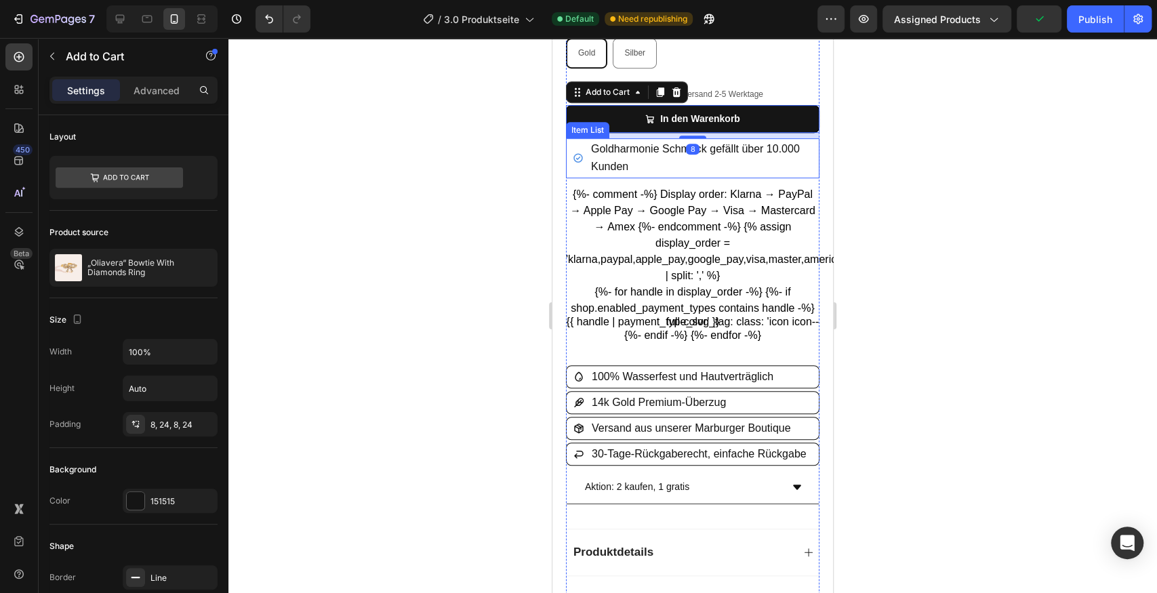
click at [697, 151] on p "Goldharmonie Schmuck gefällt über 10.000 Kunden" at bounding box center [701, 157] width 220 height 35
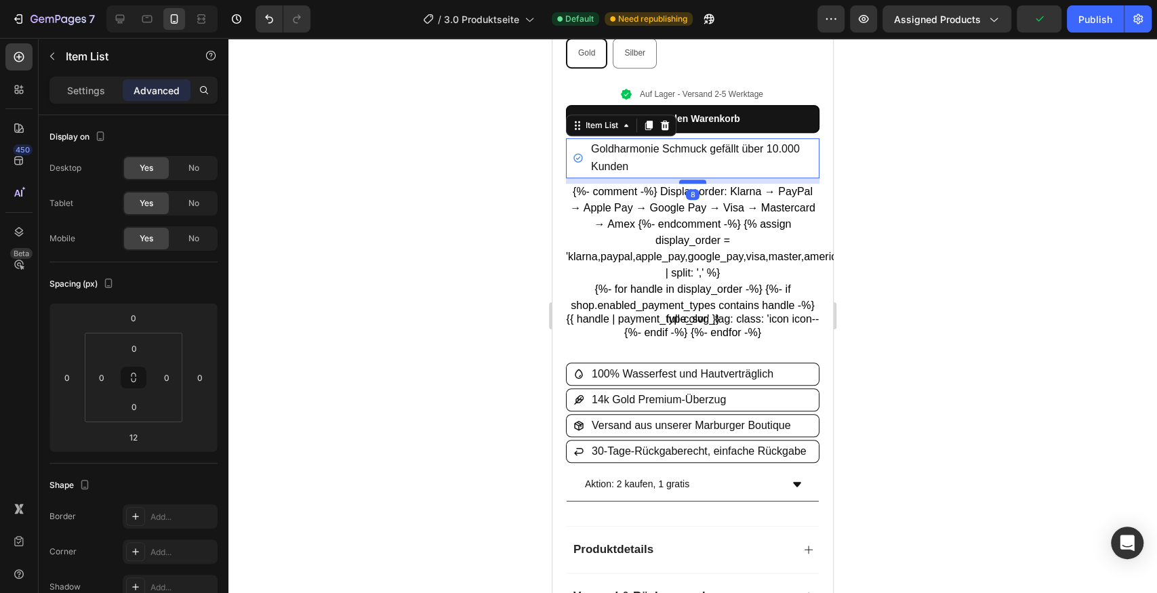
click at [687, 180] on div at bounding box center [692, 182] width 27 height 4
click at [153, 18] on icon at bounding box center [147, 19] width 14 height 14
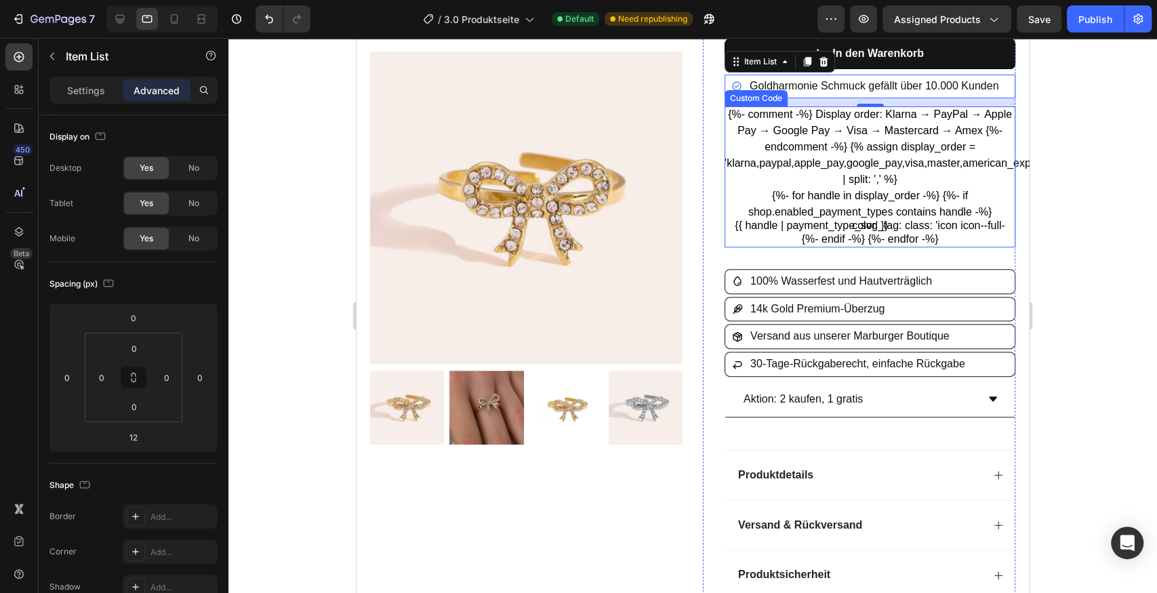
scroll to position [214, 0]
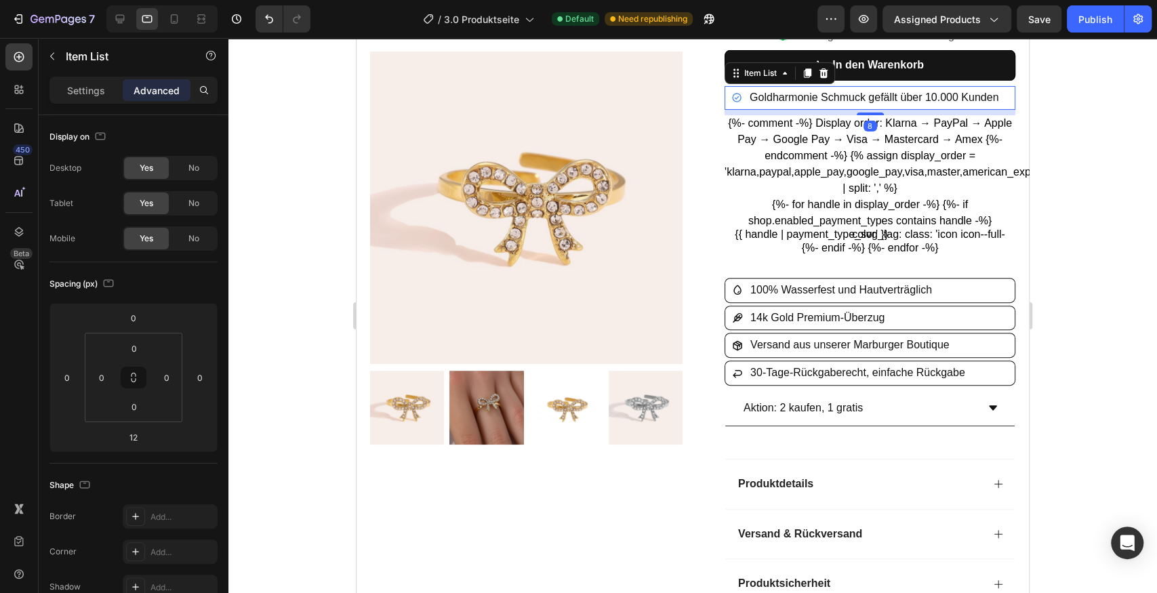
click at [860, 113] on div at bounding box center [870, 114] width 27 height 3
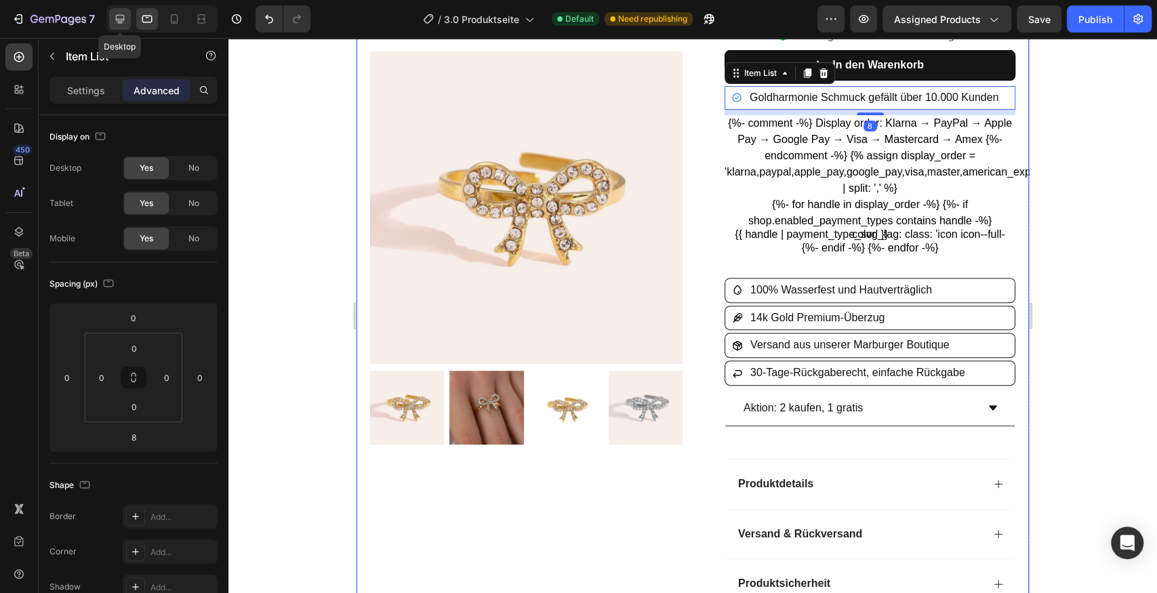
click at [115, 12] on div at bounding box center [120, 19] width 22 height 22
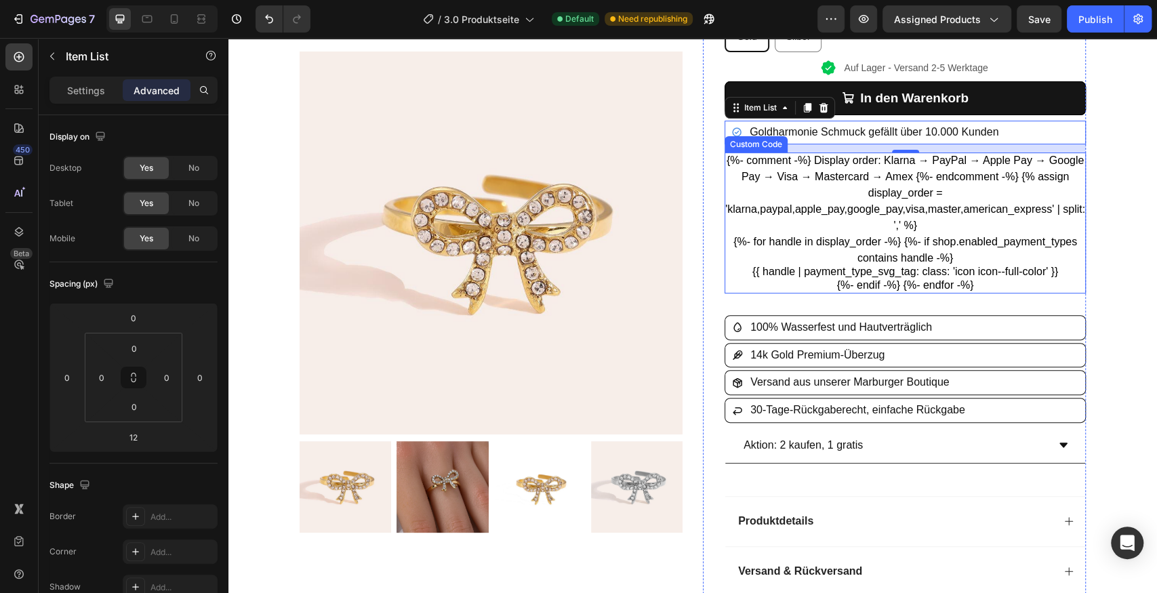
scroll to position [249, 0]
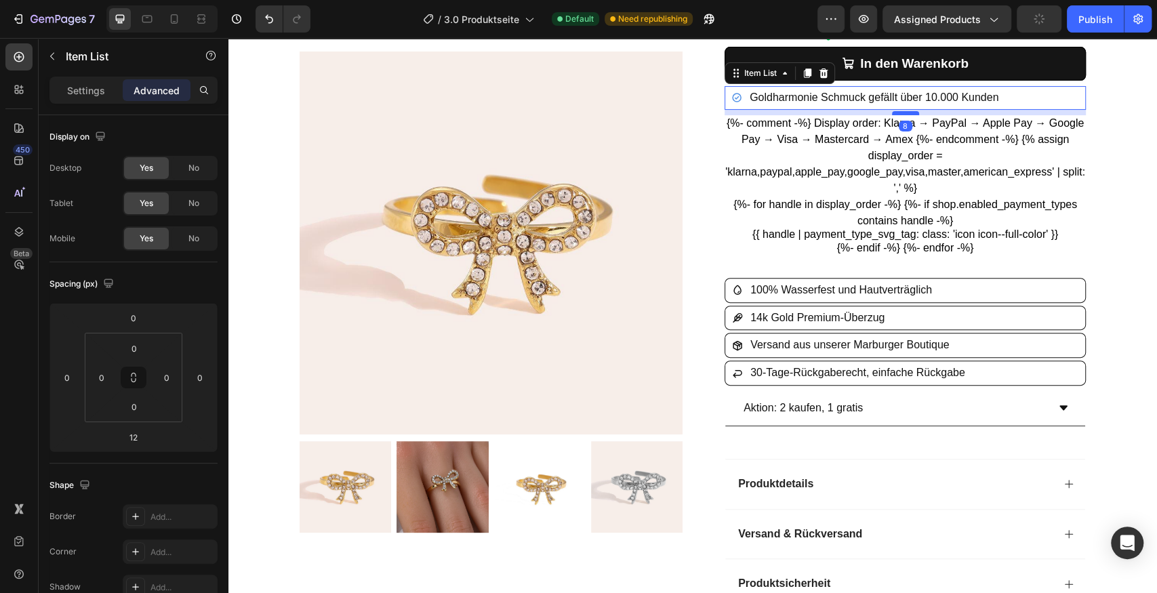
click at [898, 113] on div at bounding box center [905, 113] width 27 height 4
type input "8"
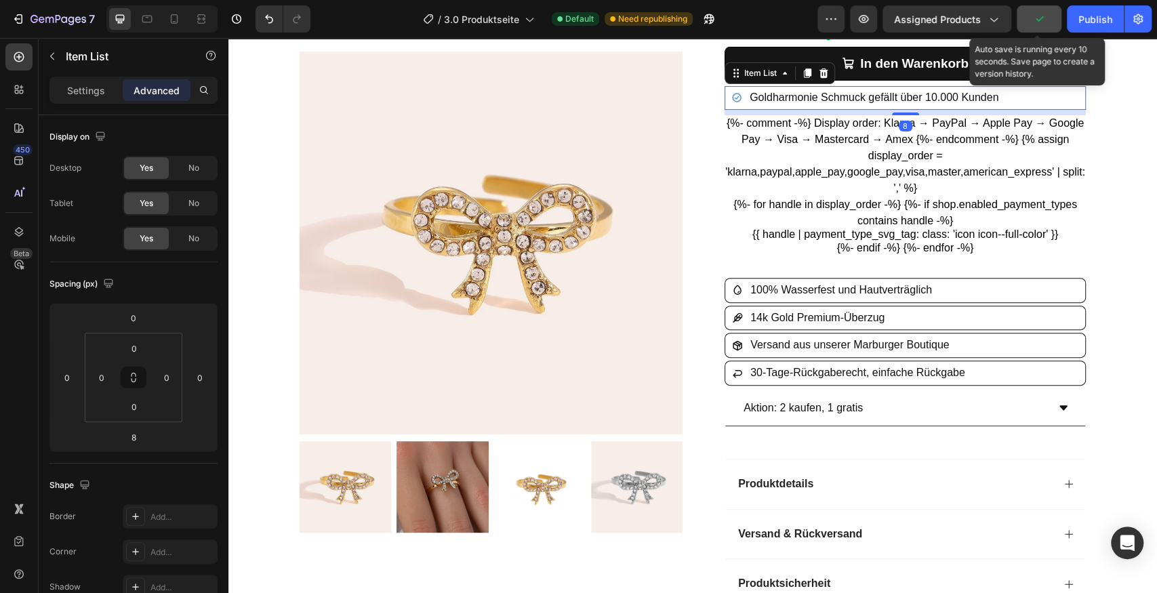
click at [1034, 18] on icon "button" at bounding box center [1040, 19] width 14 height 14
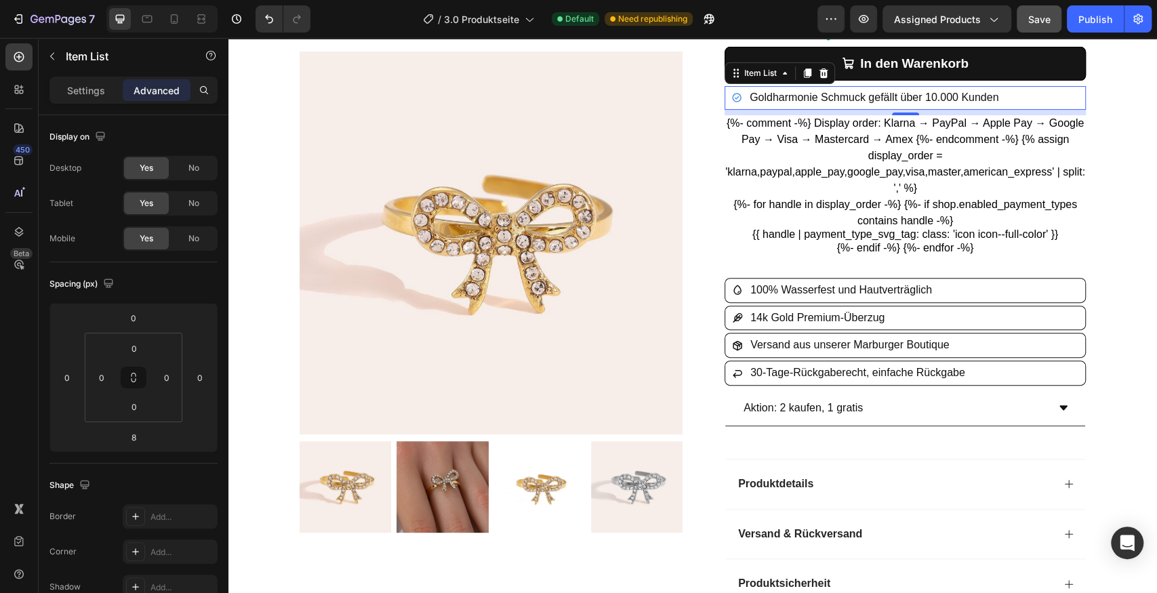
click at [1047, 94] on div "Goldharmonie Schmuck gefällt über 10.000 Kunden" at bounding box center [905, 98] width 361 height 24
click at [97, 77] on div "Settings Advanced" at bounding box center [133, 90] width 168 height 27
click at [91, 88] on p "Settings" at bounding box center [86, 90] width 38 height 14
type input "8"
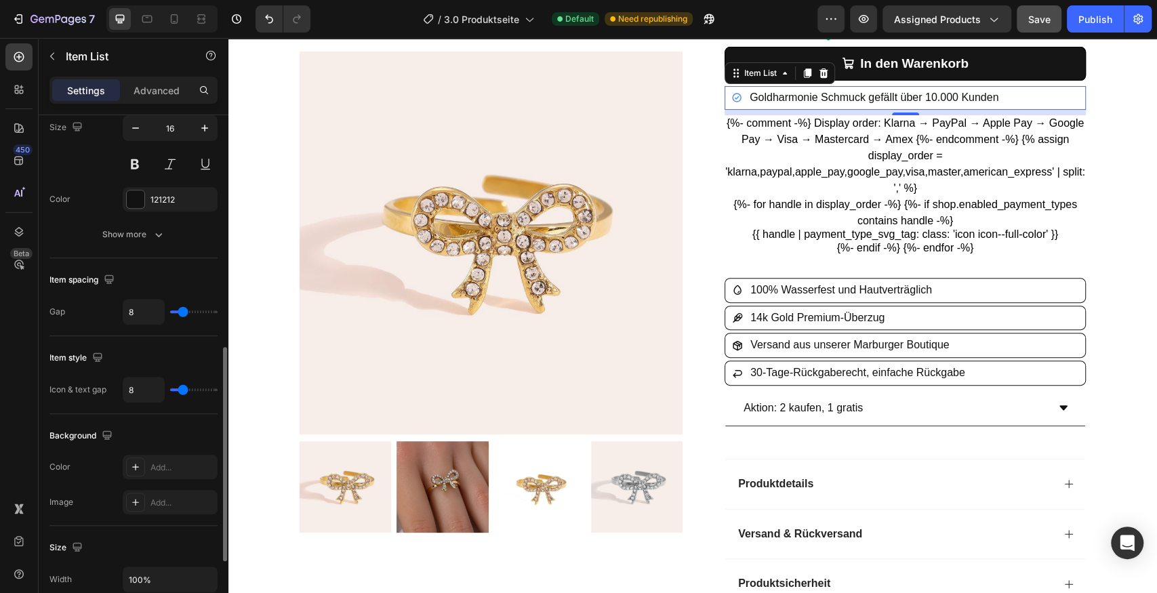
scroll to position [587, 0]
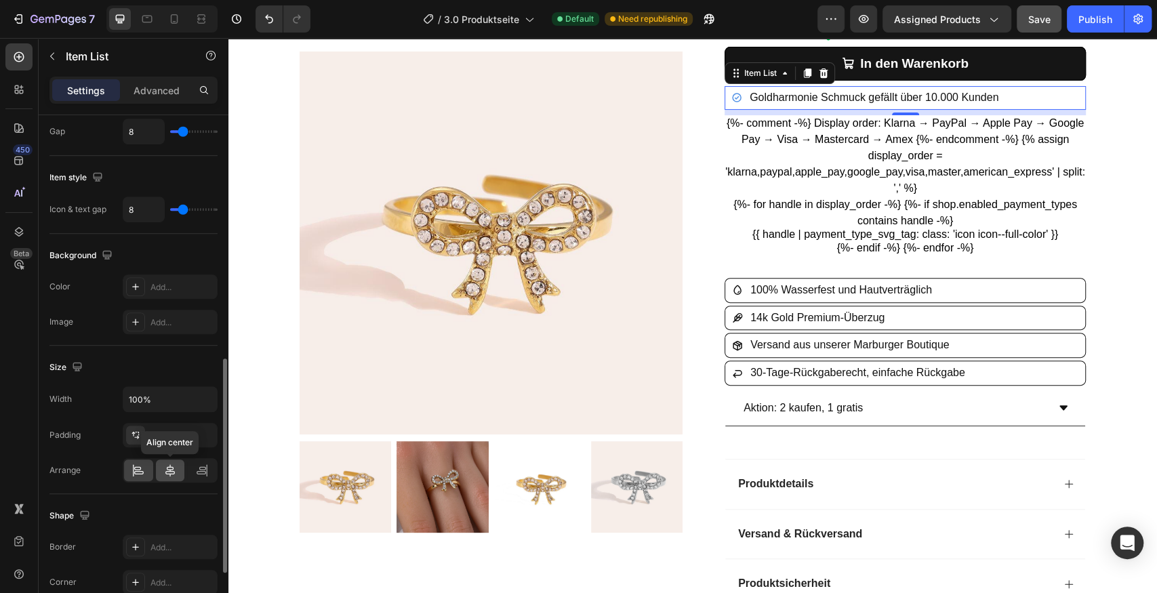
click at [172, 465] on icon at bounding box center [169, 470] width 9 height 12
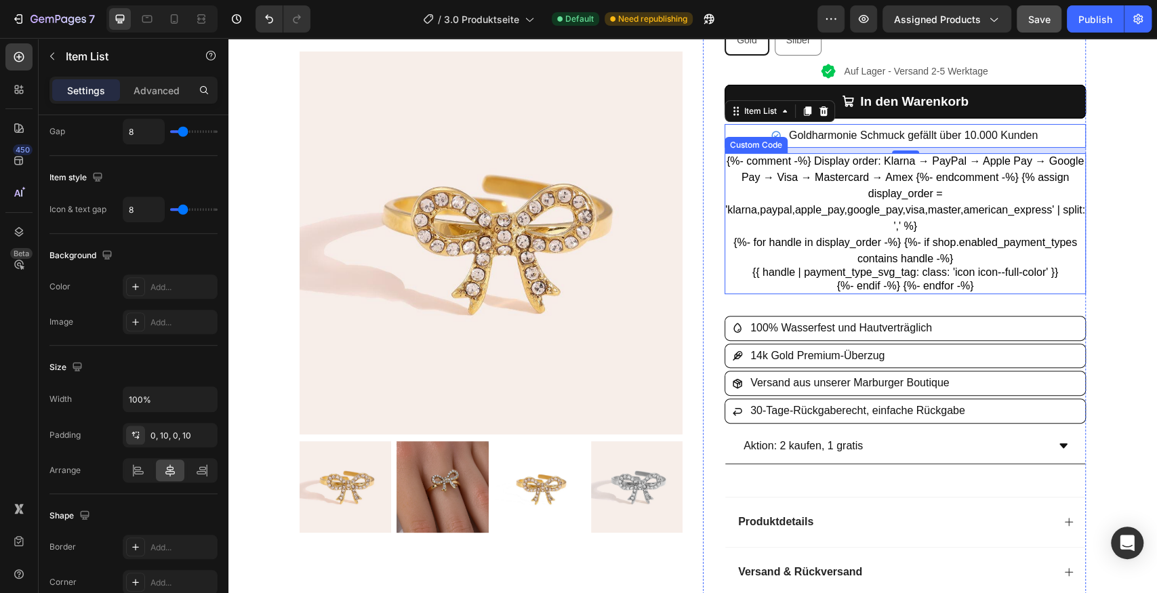
scroll to position [203, 0]
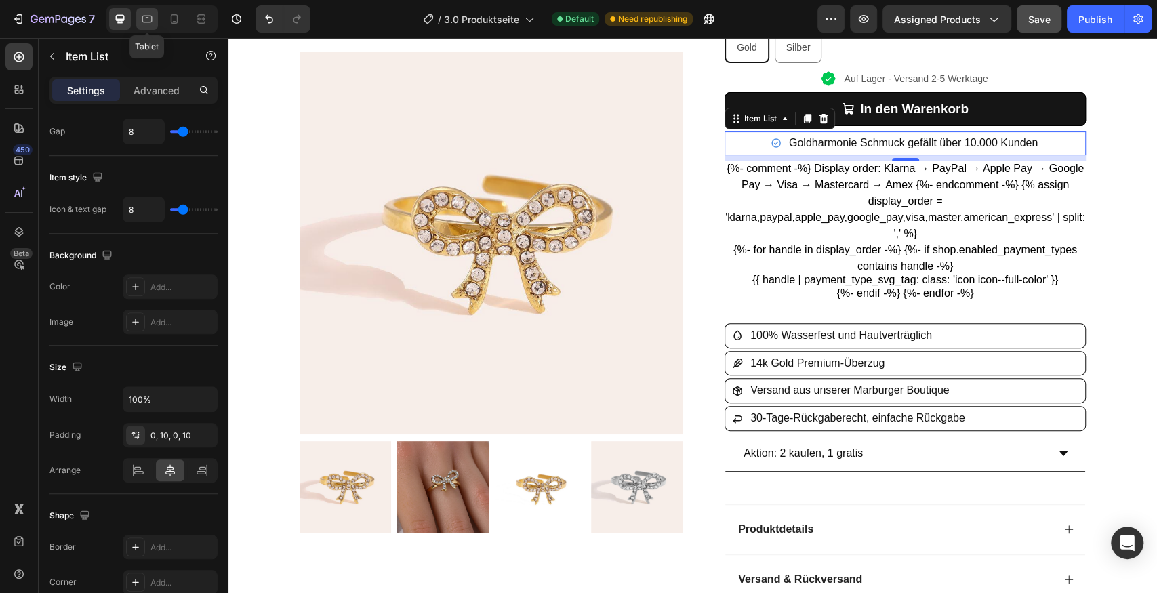
click at [153, 14] on icon at bounding box center [147, 19] width 14 height 14
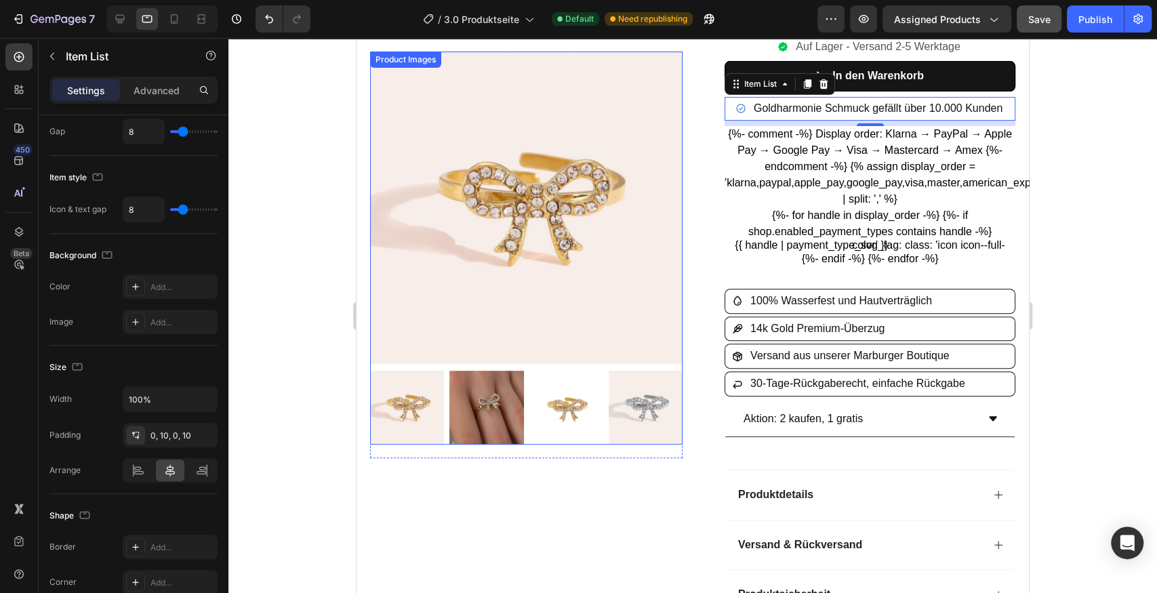
scroll to position [214, 0]
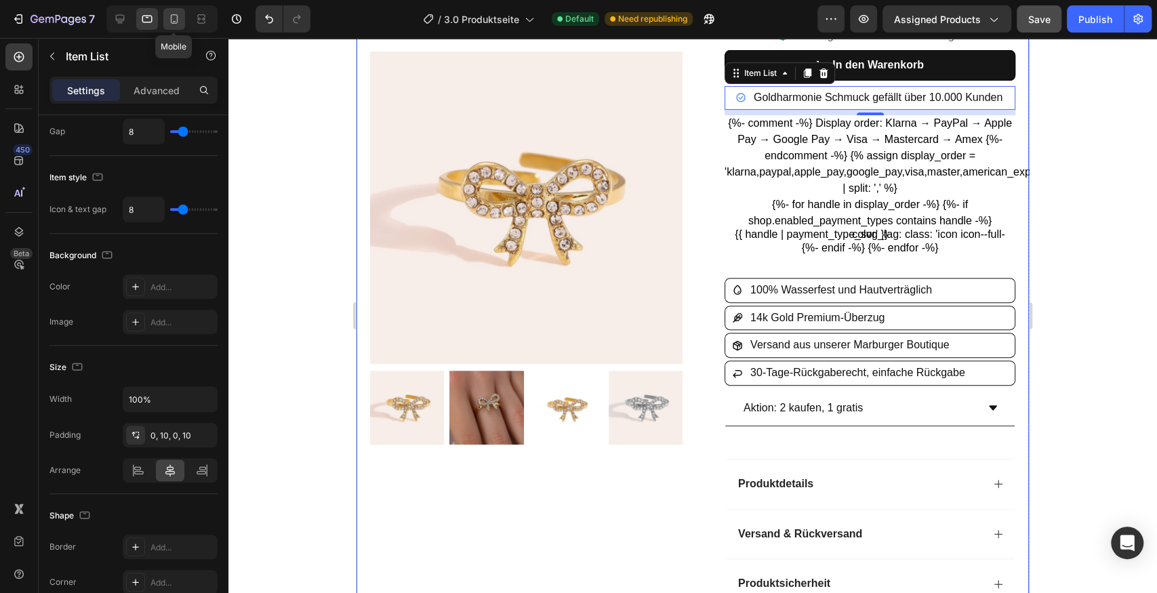
click at [171, 18] on icon at bounding box center [174, 18] width 7 height 9
type input "14"
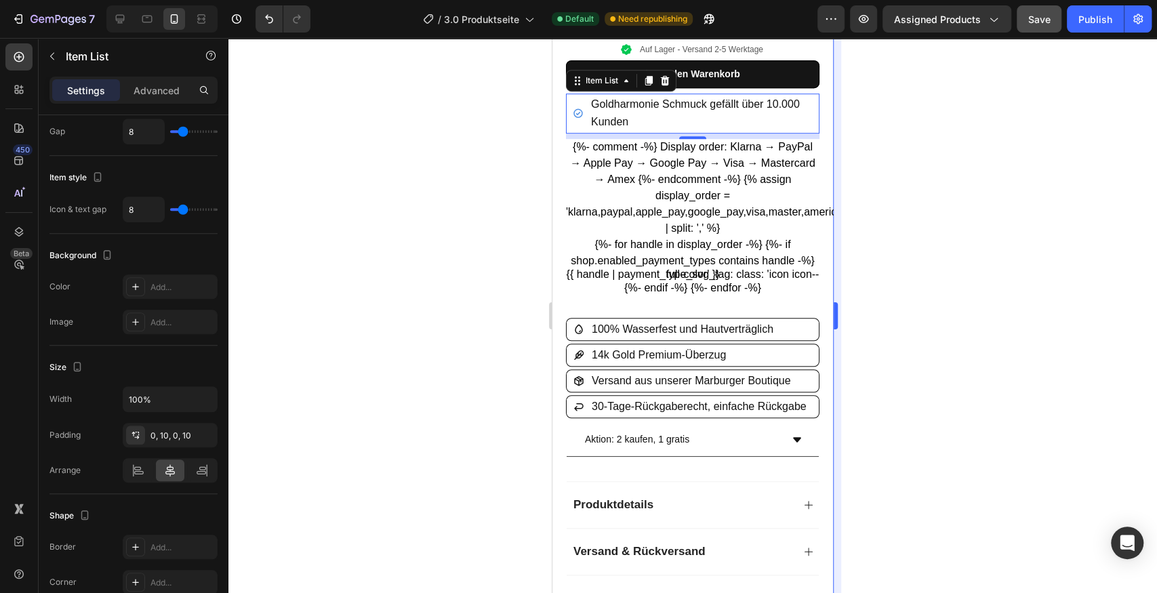
scroll to position [166, 0]
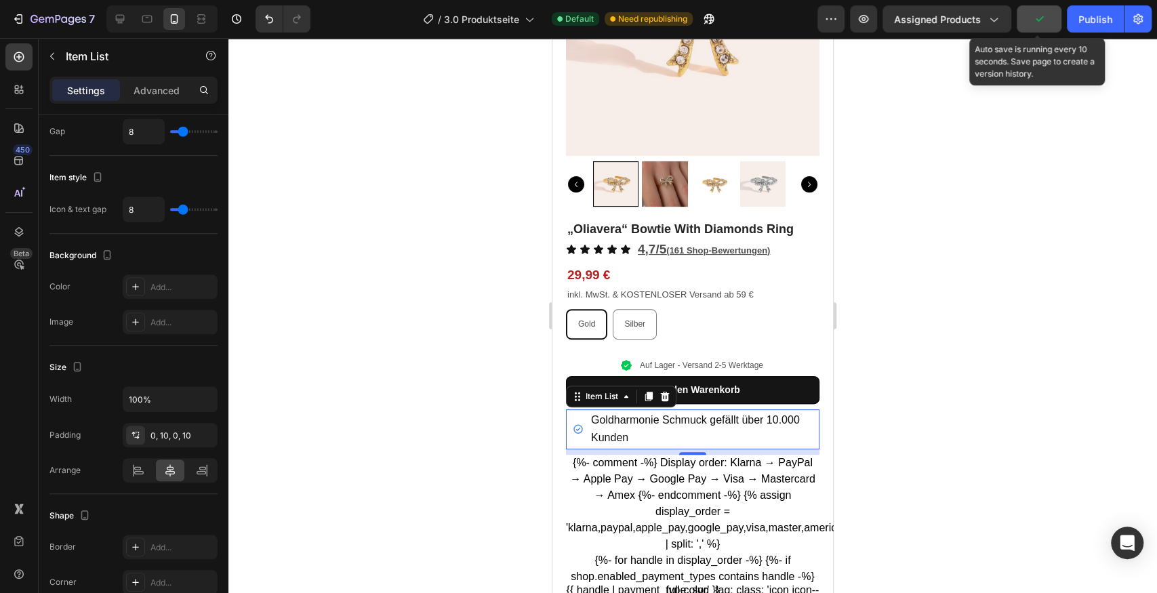
click at [1029, 18] on button "button" at bounding box center [1039, 18] width 45 height 27
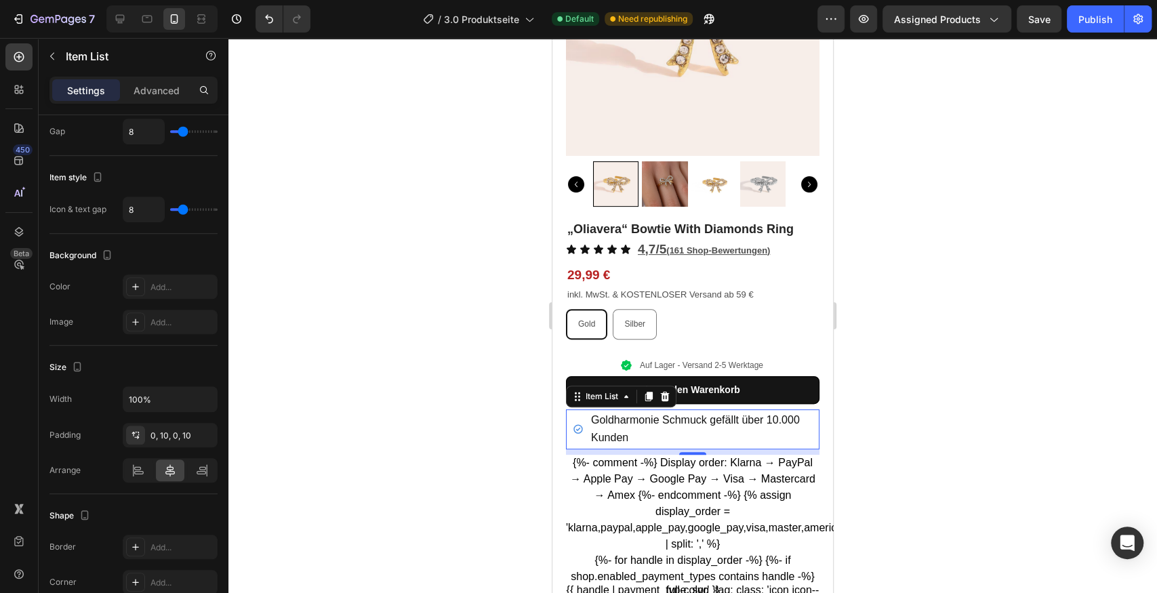
drag, startPoint x: 909, startPoint y: 416, endPoint x: 894, endPoint y: 416, distance: 14.3
click at [909, 416] on div at bounding box center [692, 315] width 929 height 555
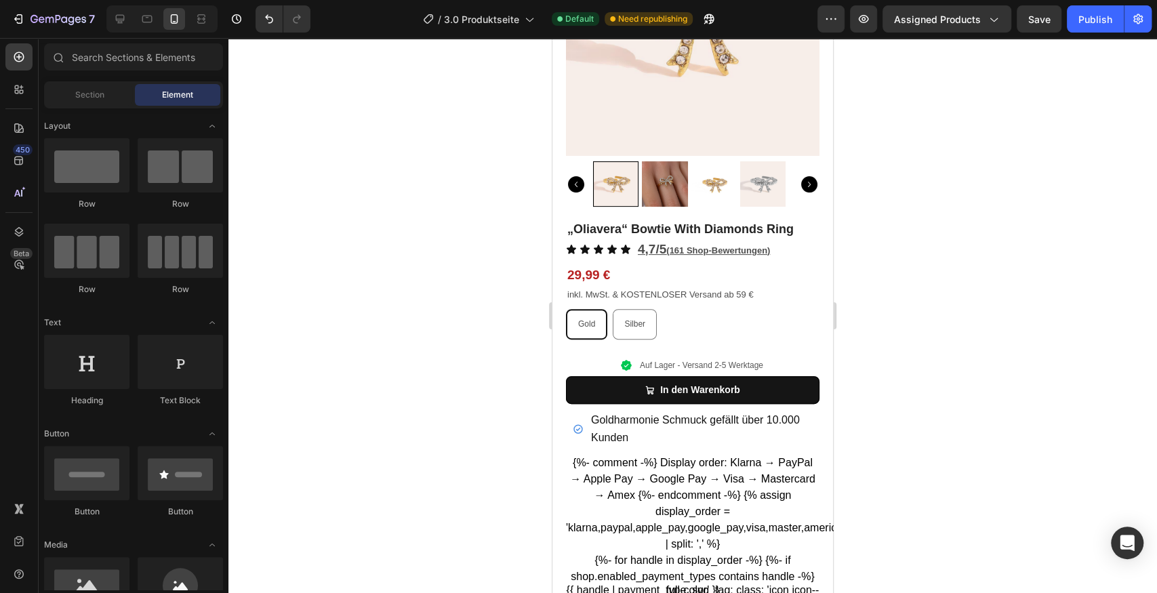
click at [780, 414] on span "Goldharmonie Schmuck gefällt über 10.000 Kunden" at bounding box center [695, 428] width 209 height 29
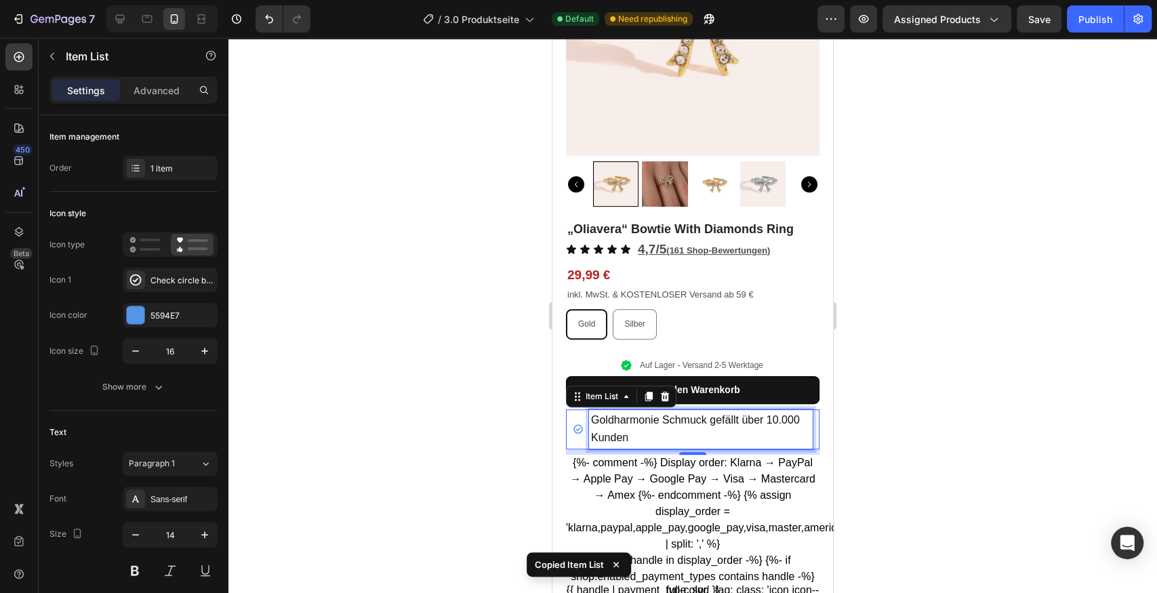
click at [694, 435] on p "Goldharmonie Schmuck gefällt über 10.000 Kunden" at bounding box center [701, 429] width 220 height 35
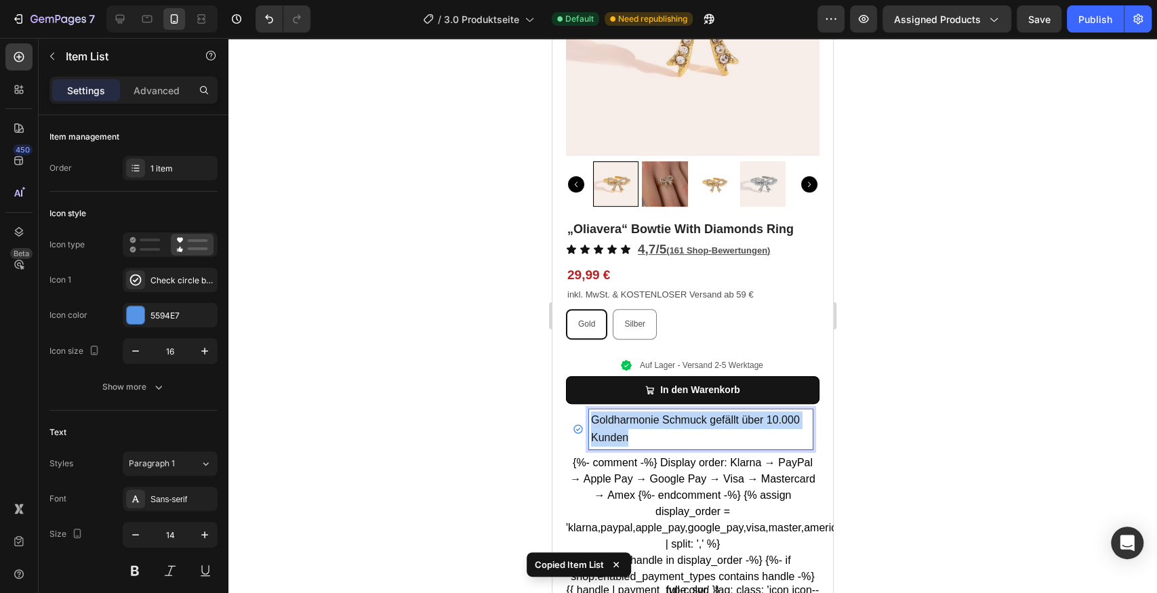
click at [694, 435] on p "Goldharmonie Schmuck gefällt über 10.000 Kunden" at bounding box center [701, 429] width 220 height 35
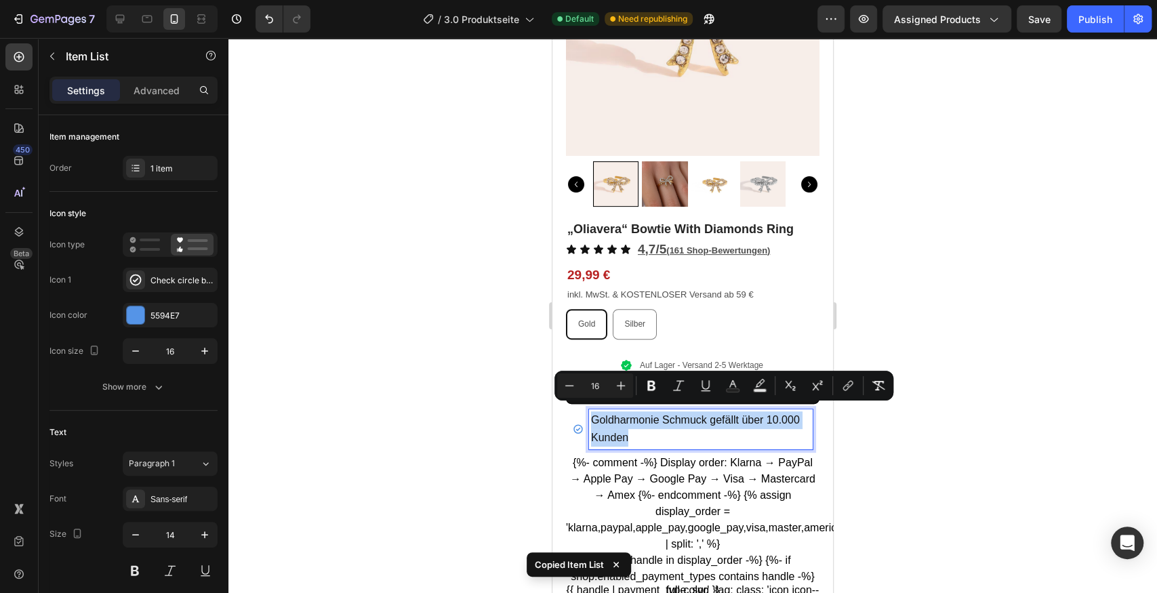
copy span "Goldharmonie Schmuck gefällt über 10.000 Kunden"
click at [987, 390] on div at bounding box center [692, 315] width 929 height 555
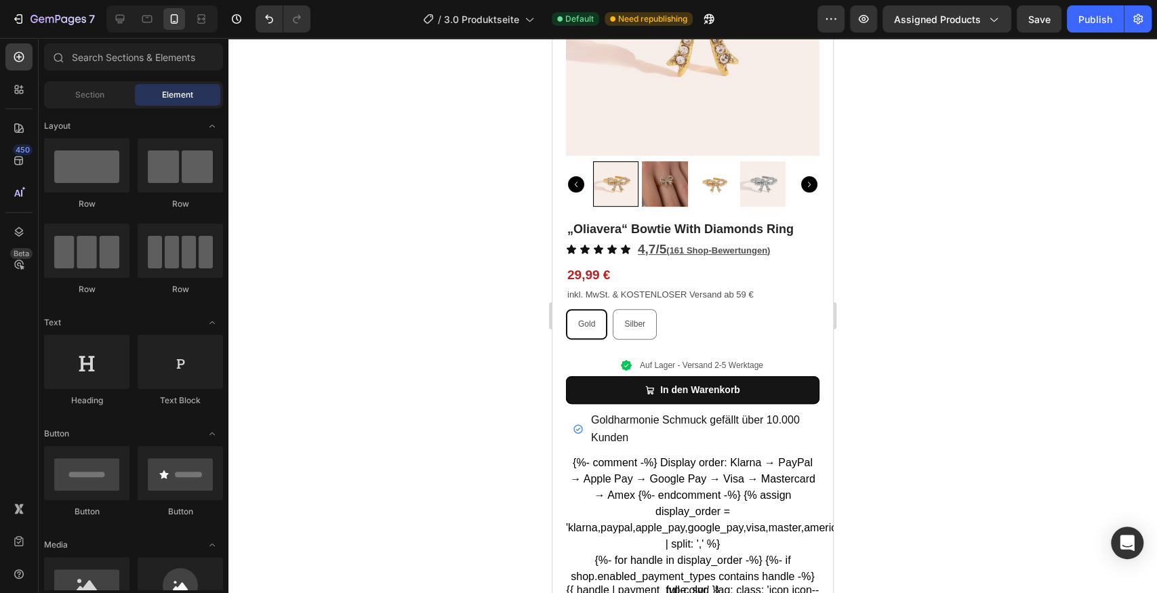
click at [770, 417] on span "Goldharmonie Schmuck gefällt über 10.000 Kunden" at bounding box center [695, 428] width 209 height 29
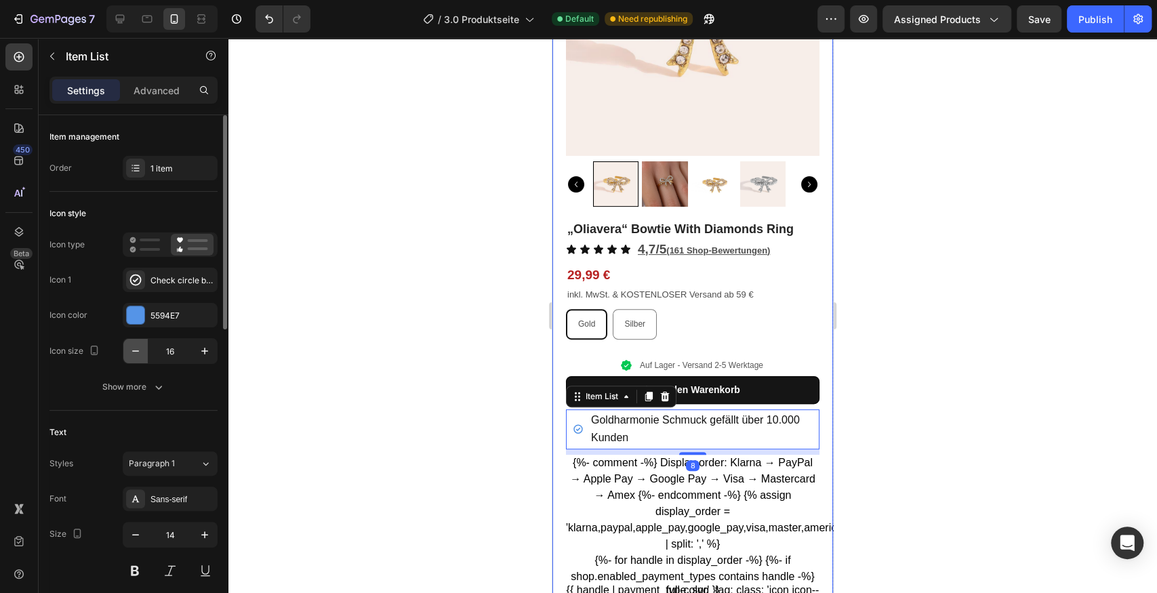
click at [138, 347] on icon "button" at bounding box center [136, 351] width 14 height 14
click at [138, 348] on icon "button" at bounding box center [136, 351] width 14 height 14
click at [212, 348] on button "button" at bounding box center [205, 351] width 24 height 24
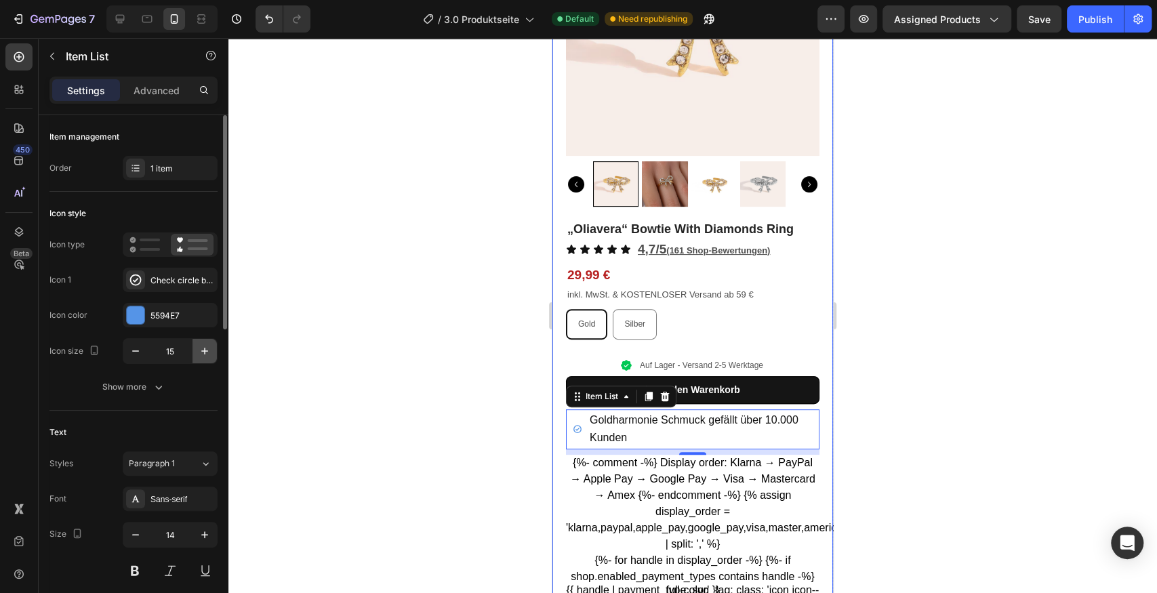
click at [212, 348] on button "button" at bounding box center [205, 351] width 24 height 24
type input "16"
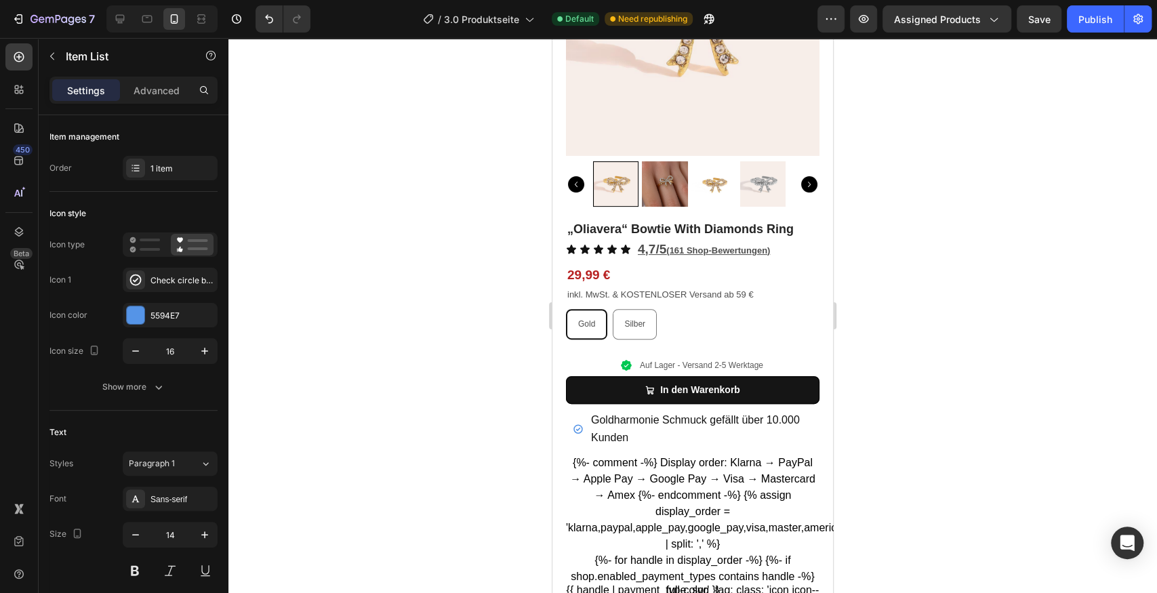
click at [637, 414] on span "Goldharmonie Schmuck gefällt über 10.000 Kunden" at bounding box center [695, 428] width 209 height 29
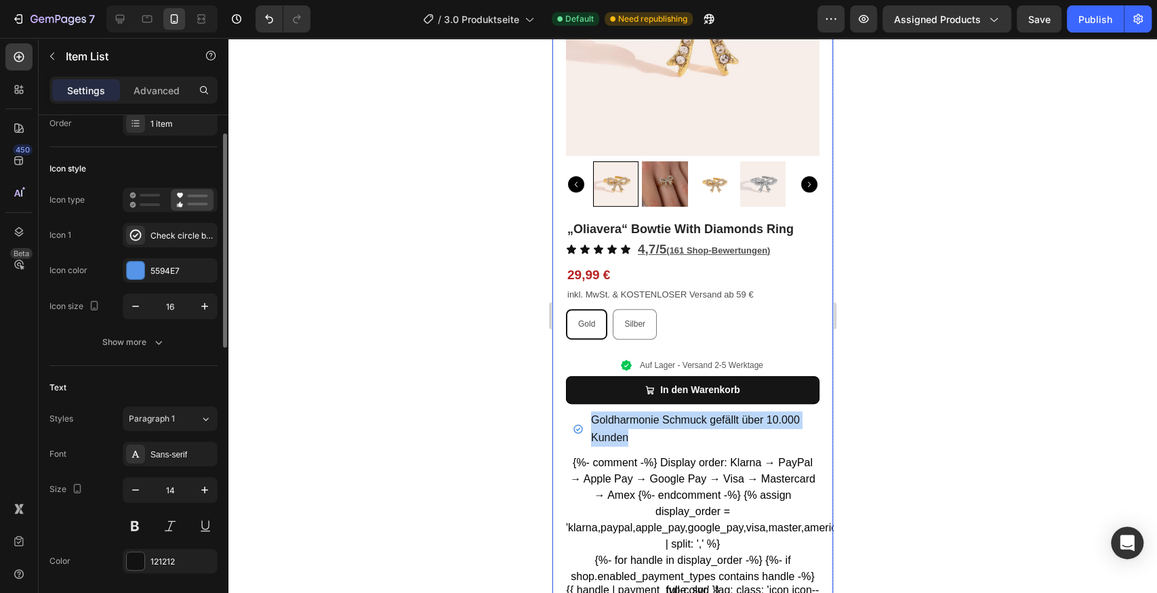
scroll to position [136, 0]
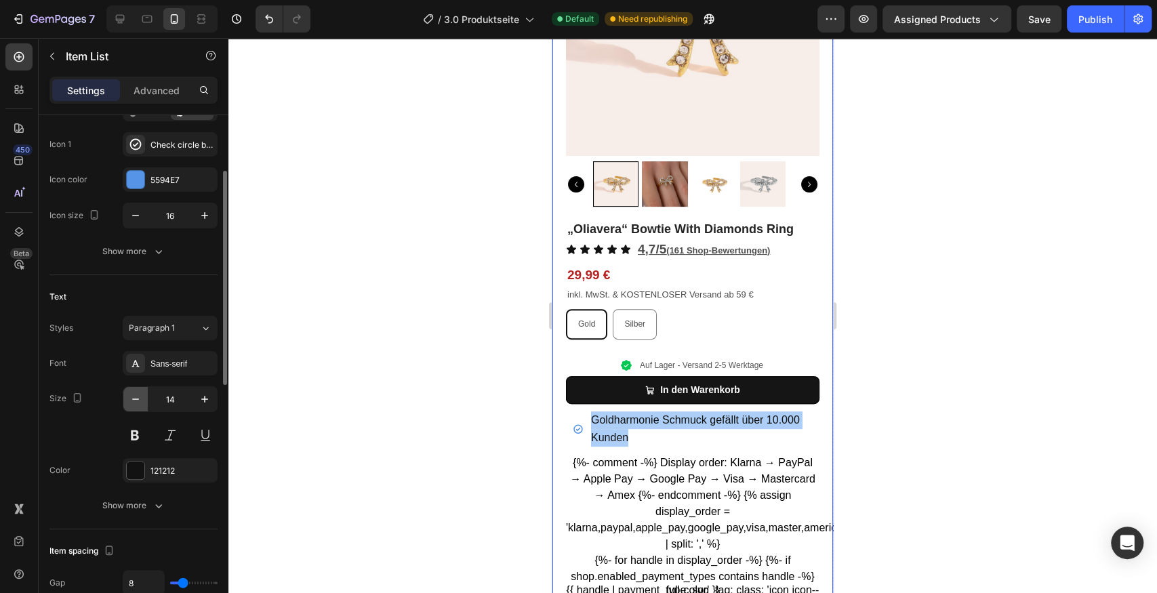
click at [137, 400] on icon "button" at bounding box center [136, 400] width 14 height 14
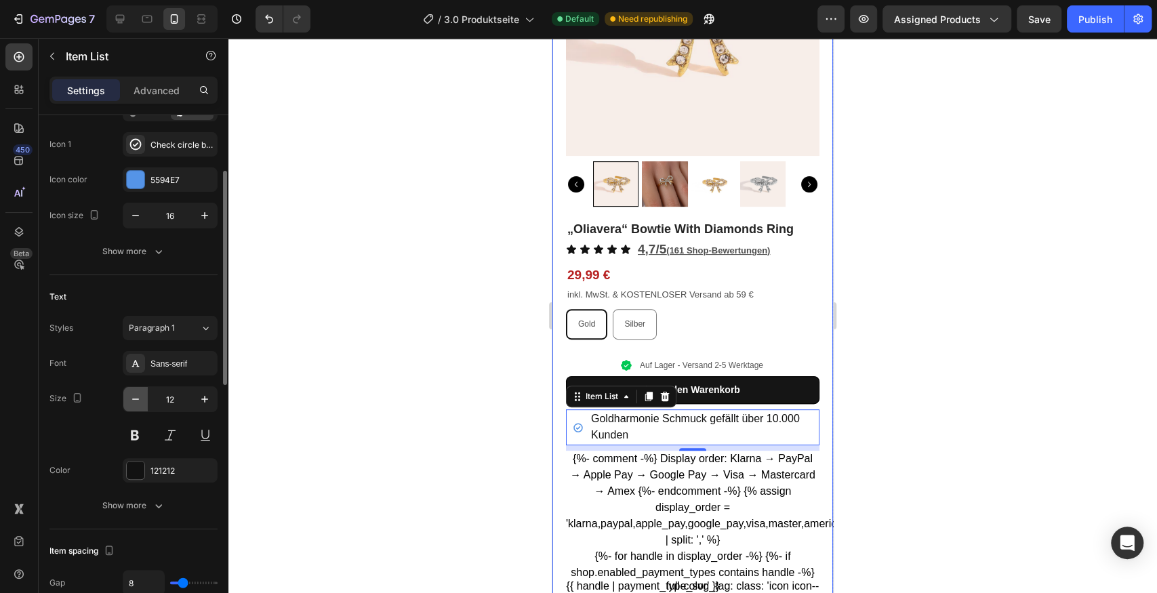
click at [137, 400] on icon "button" at bounding box center [136, 400] width 14 height 14
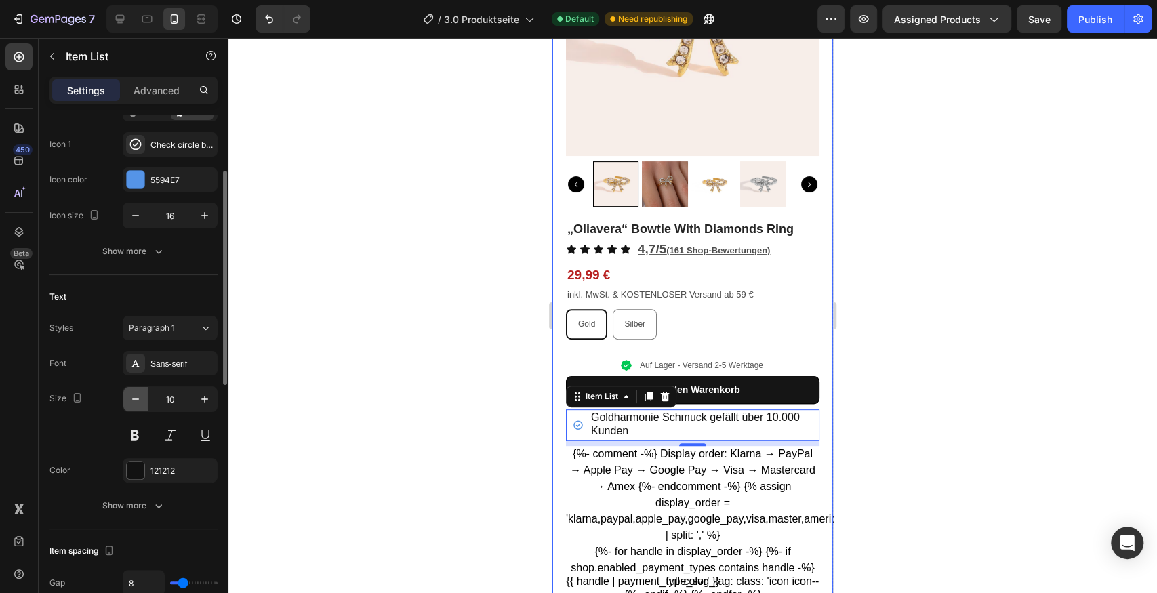
click at [137, 399] on icon "button" at bounding box center [136, 400] width 14 height 14
click at [201, 319] on button "Paragraph 1" at bounding box center [170, 328] width 95 height 24
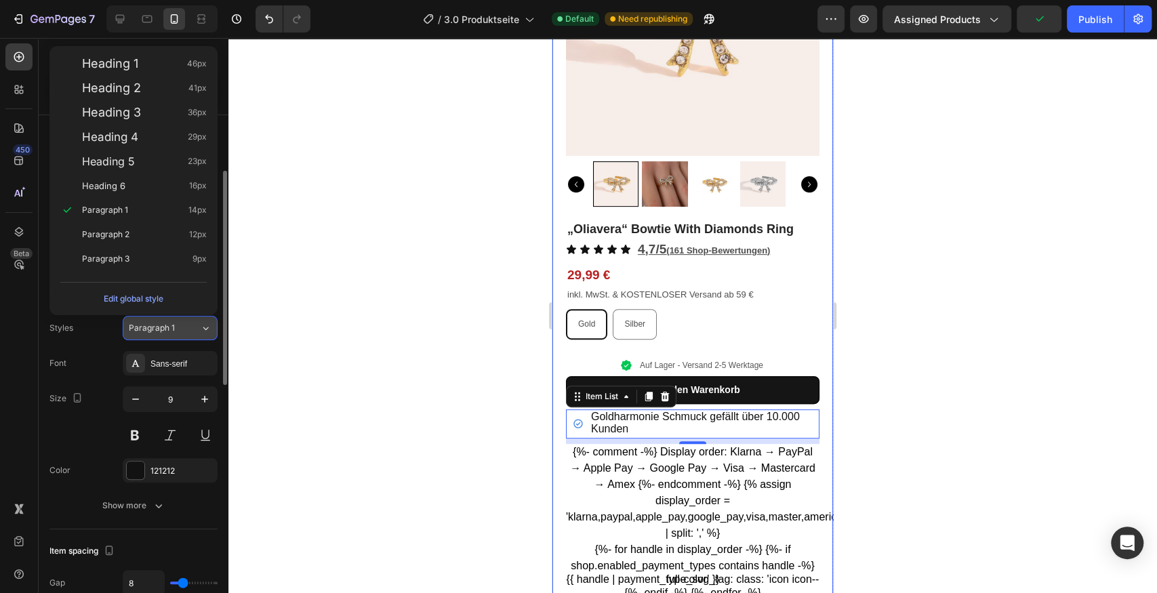
click at [205, 323] on icon at bounding box center [206, 328] width 12 height 14
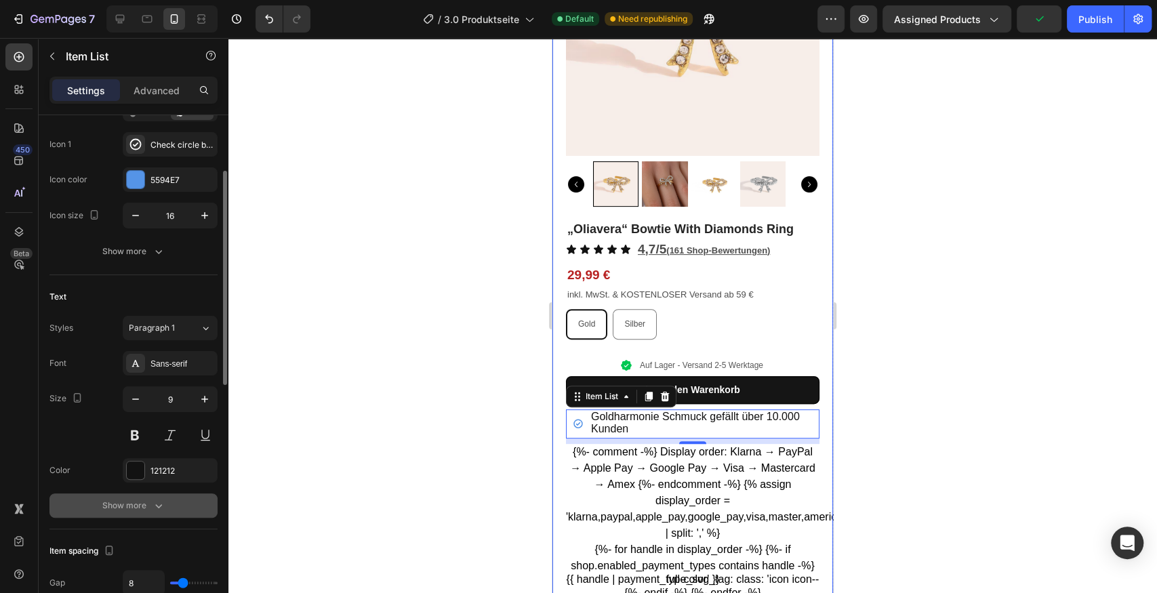
click at [133, 499] on div "Show more" at bounding box center [133, 506] width 63 height 14
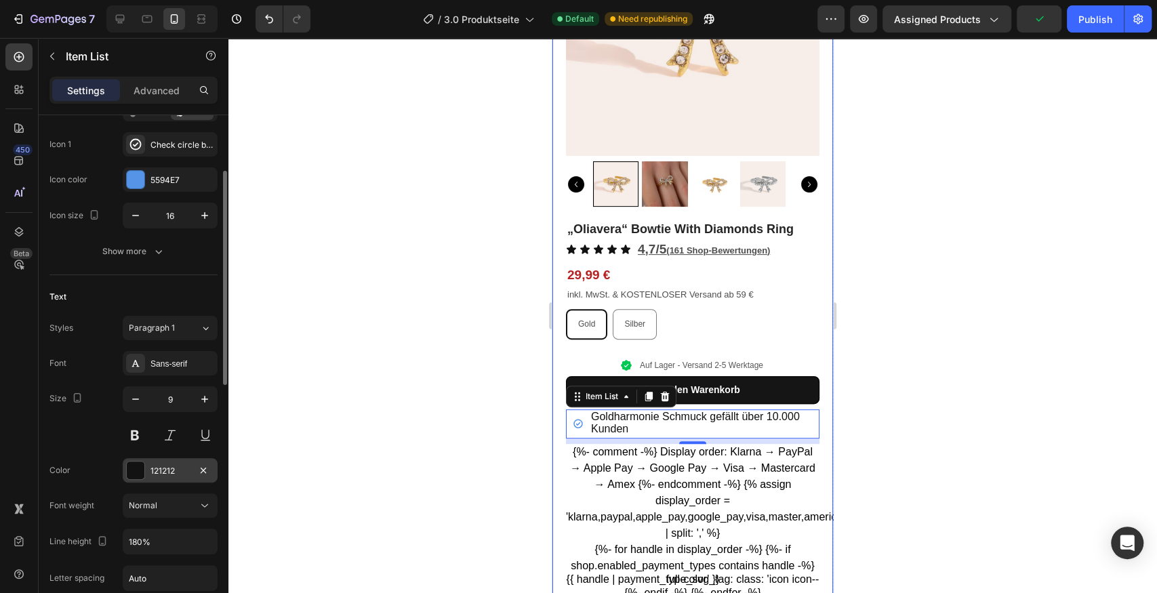
scroll to position [271, 0]
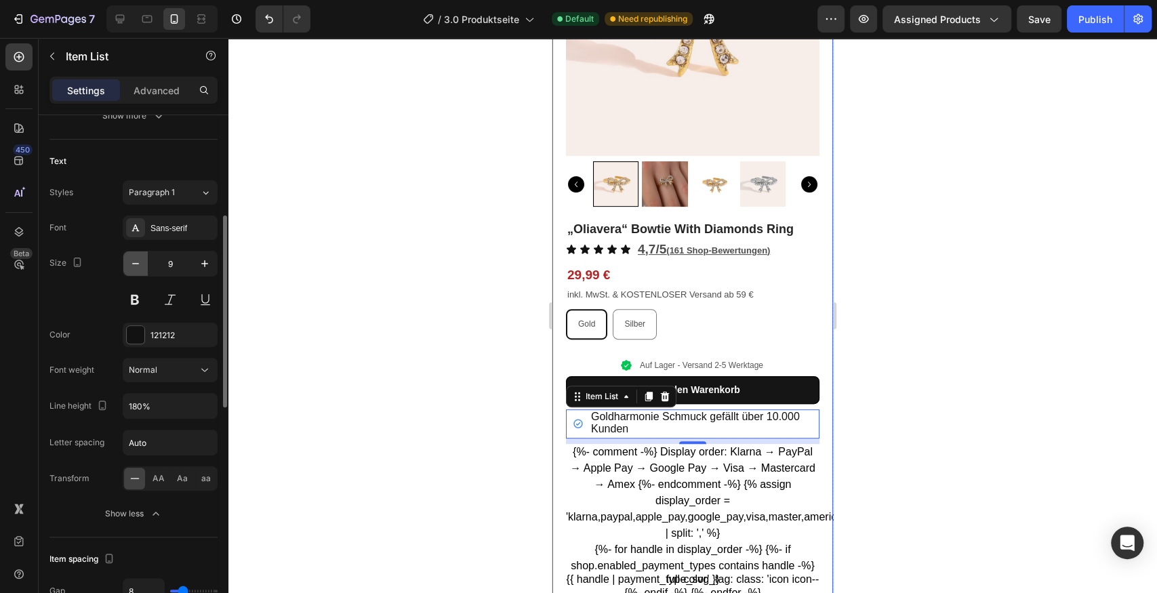
click at [142, 256] on button "button" at bounding box center [135, 264] width 24 height 24
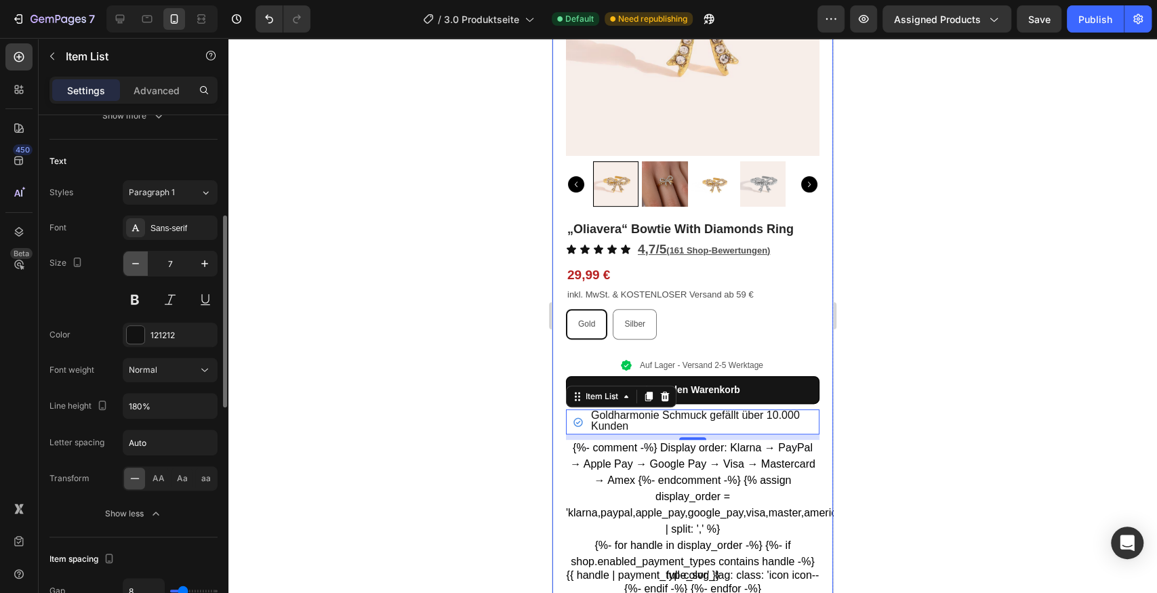
click at [142, 256] on button "button" at bounding box center [135, 264] width 24 height 24
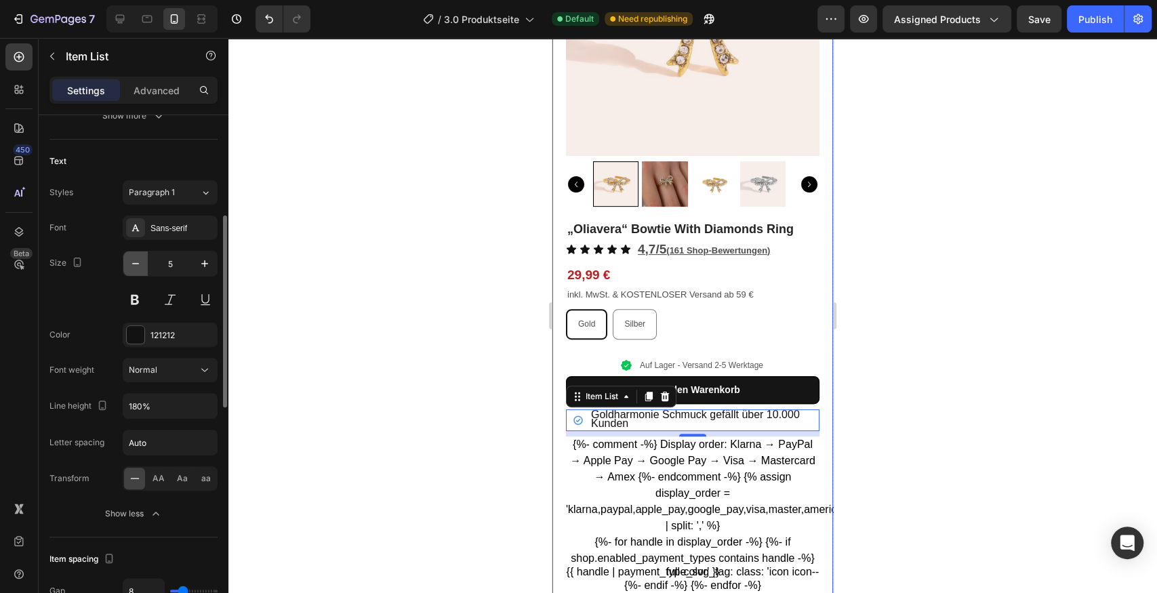
click at [142, 256] on button "button" at bounding box center [135, 264] width 24 height 24
click at [199, 262] on icon "button" at bounding box center [205, 264] width 14 height 14
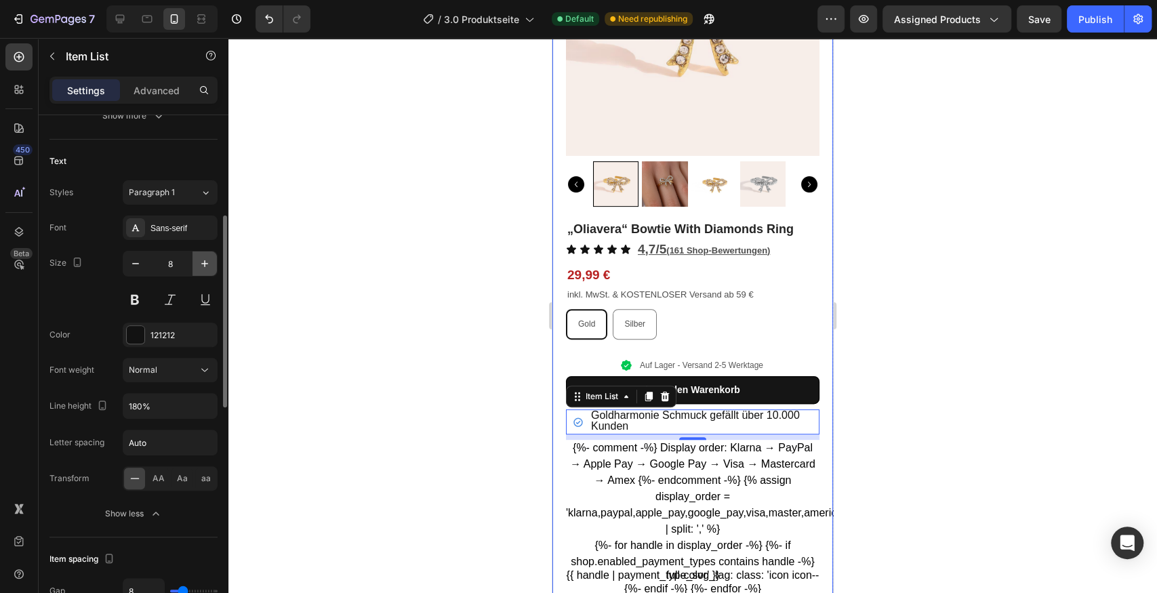
click at [199, 262] on icon "button" at bounding box center [205, 264] width 14 height 14
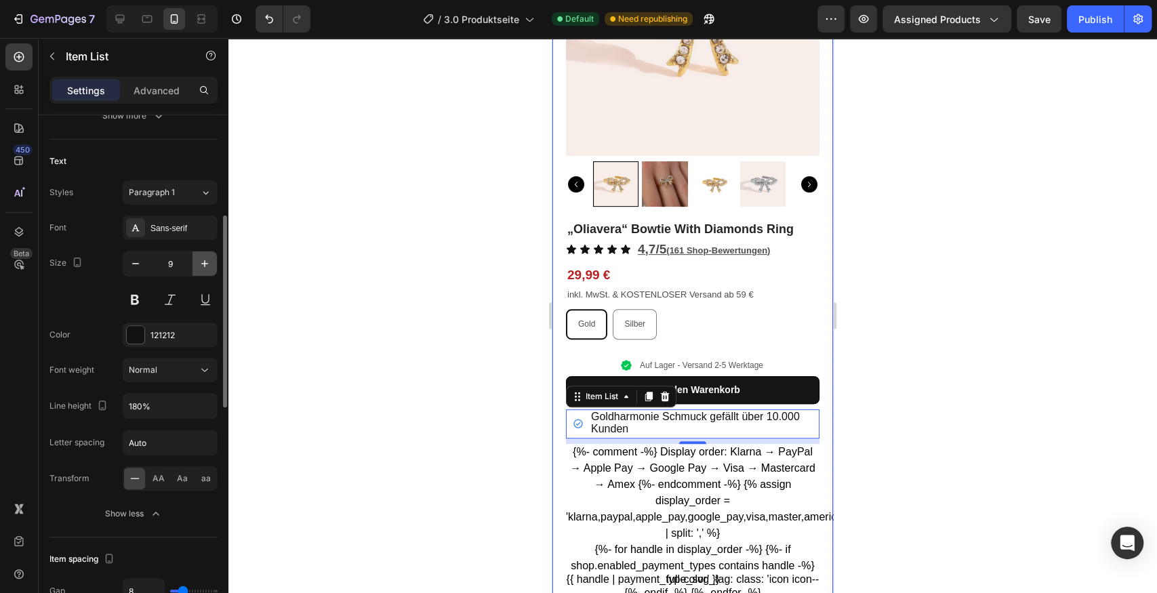
click at [199, 262] on icon "button" at bounding box center [205, 264] width 14 height 14
click at [136, 264] on icon "button" at bounding box center [136, 264] width 14 height 14
click at [137, 264] on icon "button" at bounding box center [136, 264] width 14 height 14
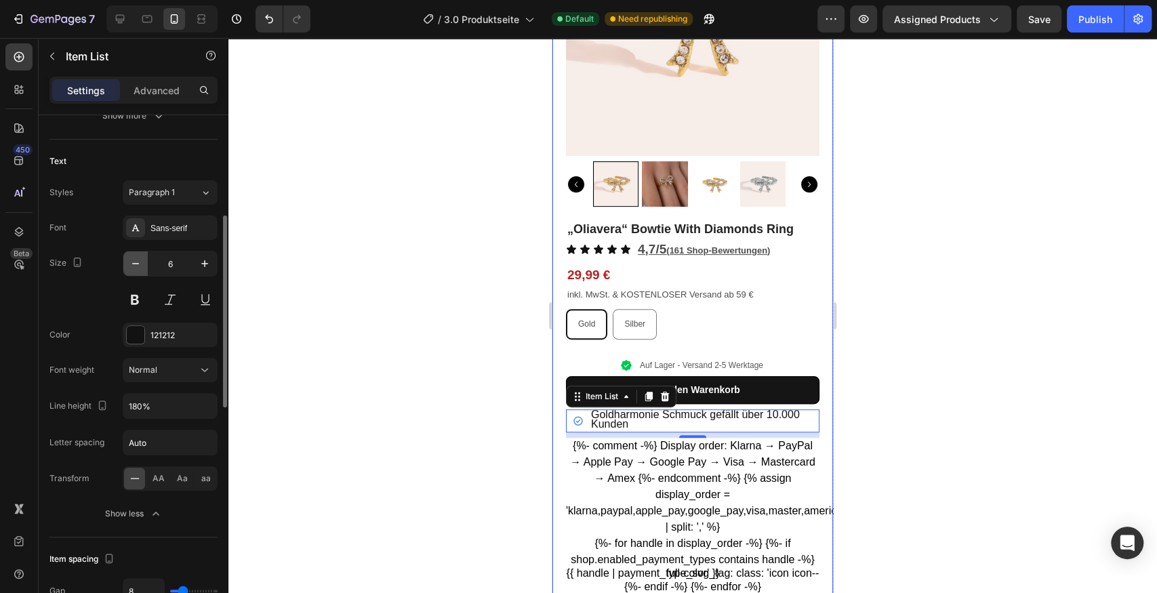
click at [137, 264] on icon "button" at bounding box center [136, 264] width 14 height 14
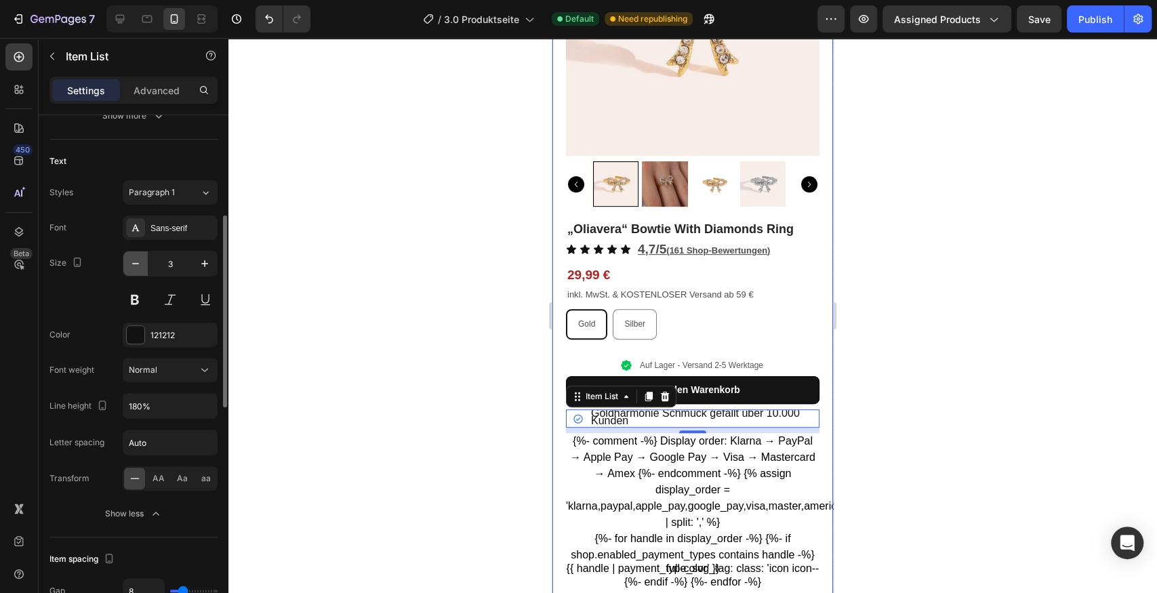
click at [137, 264] on icon "button" at bounding box center [136, 264] width 14 height 14
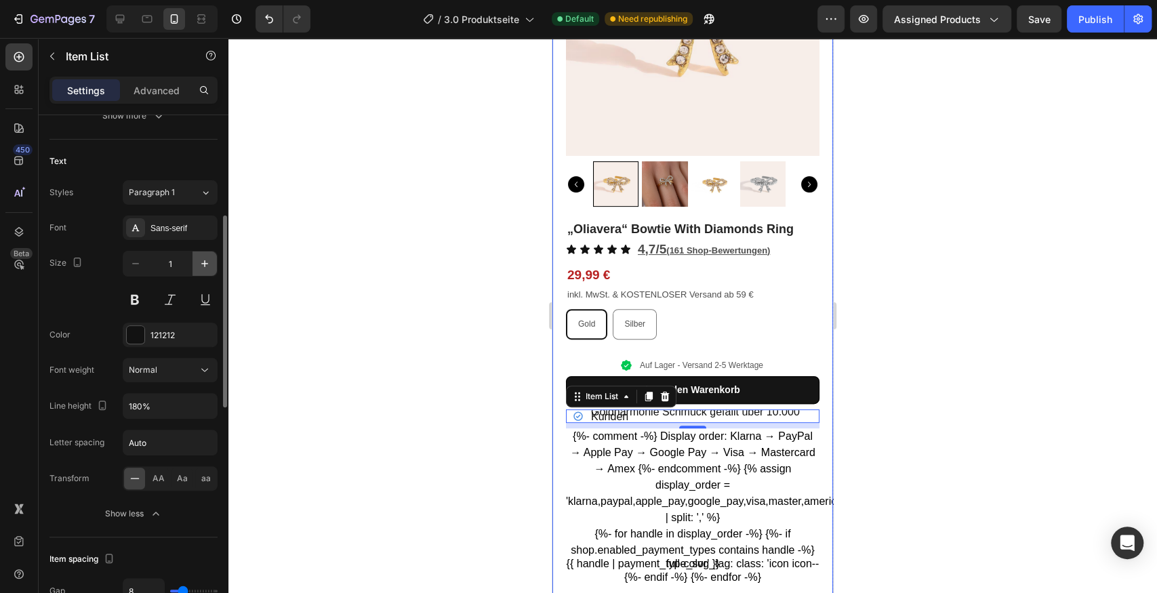
click at [205, 264] on icon "button" at bounding box center [205, 264] width 14 height 14
click at [205, 264] on icon "button" at bounding box center [204, 263] width 7 height 7
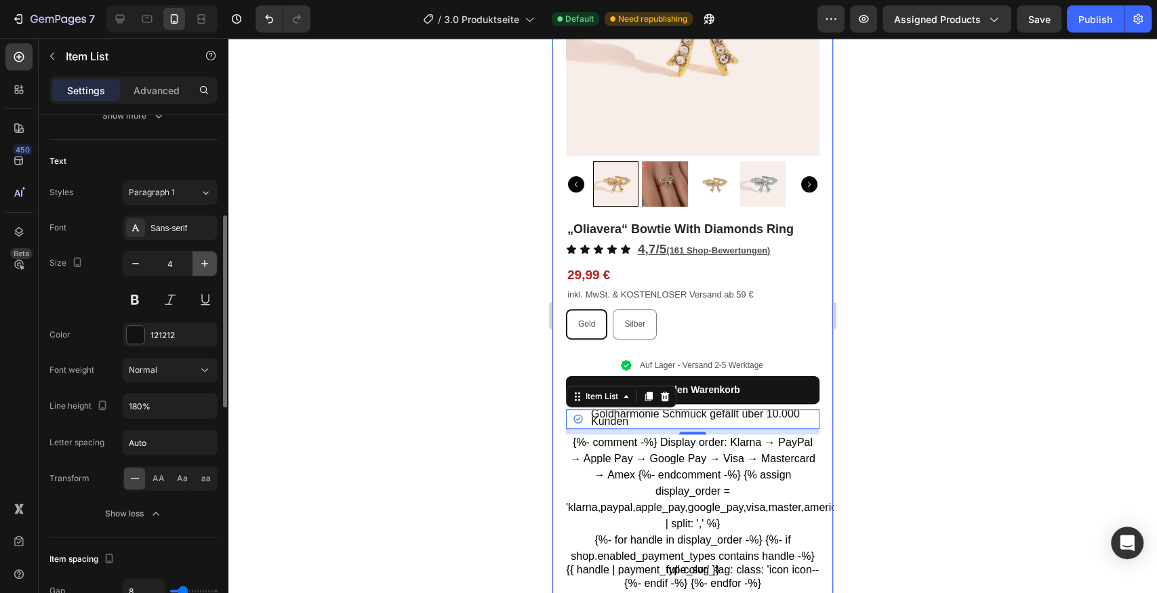
click at [205, 264] on icon "button" at bounding box center [204, 263] width 7 height 7
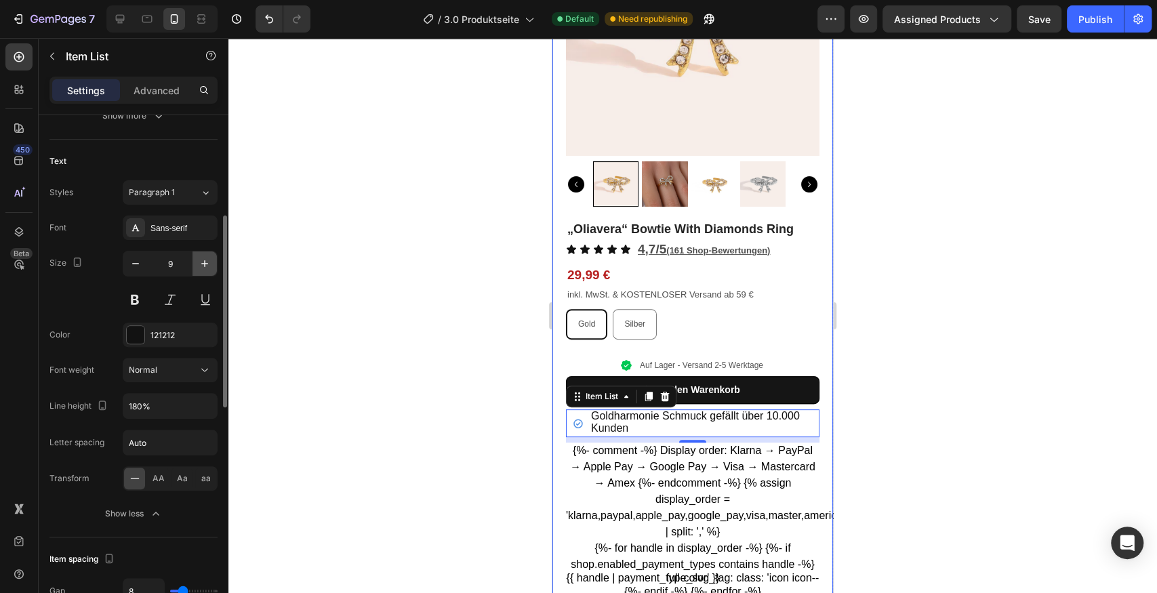
click at [205, 264] on icon "button" at bounding box center [204, 263] width 7 height 7
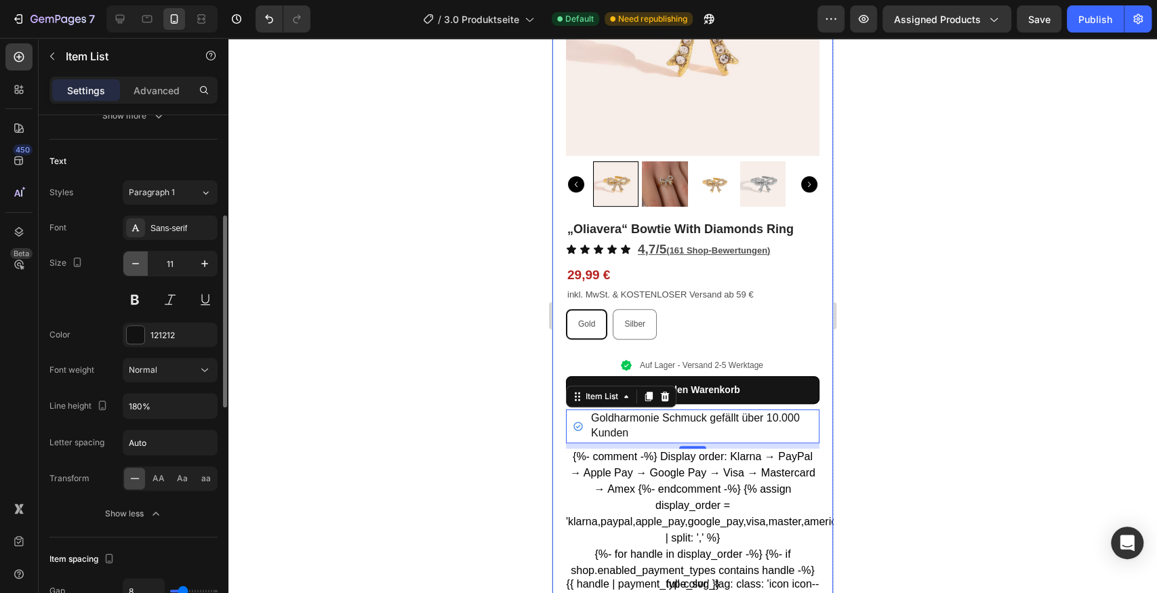
click at [129, 262] on icon "button" at bounding box center [136, 264] width 14 height 14
click at [188, 195] on div "Paragraph 1" at bounding box center [164, 192] width 71 height 12
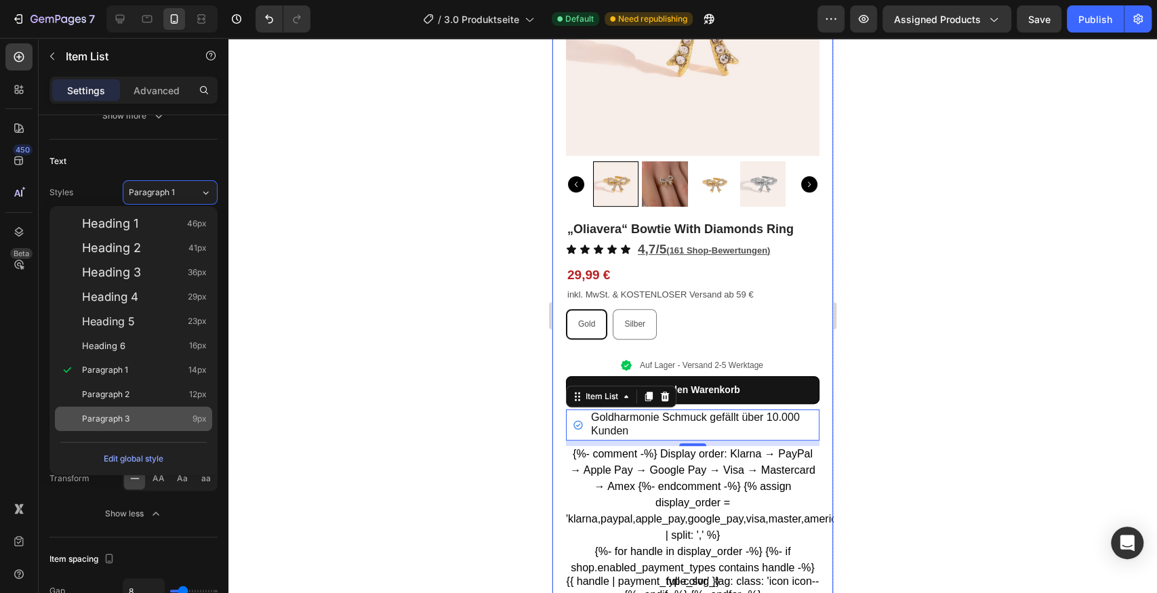
click at [172, 424] on div "Paragraph 3 9px" at bounding box center [144, 419] width 125 height 14
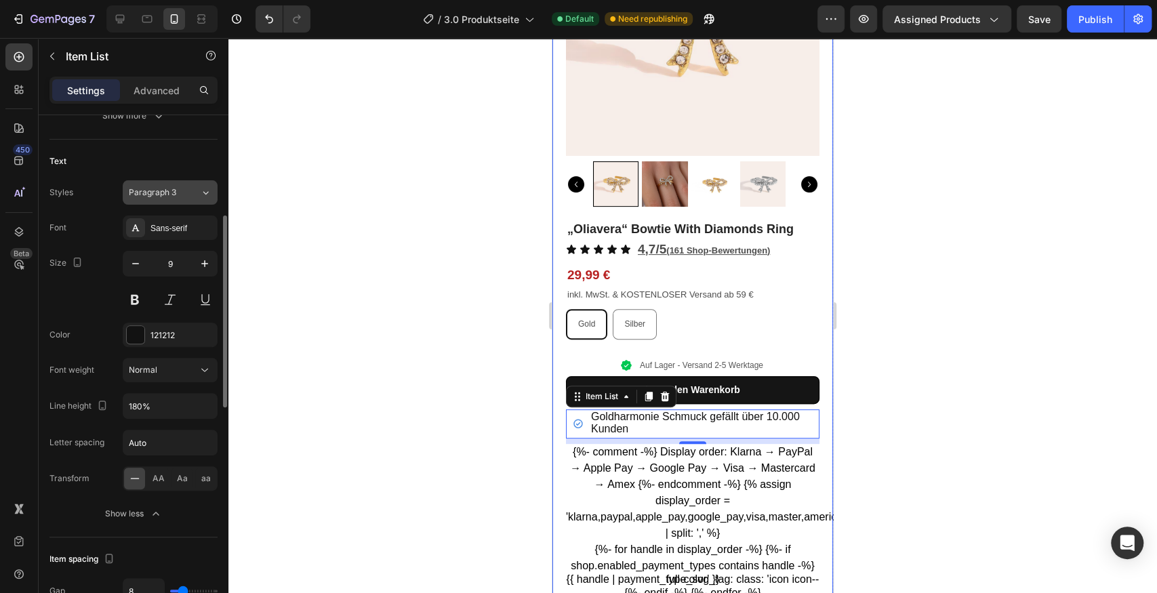
click at [188, 188] on div "Paragraph 3" at bounding box center [164, 192] width 71 height 12
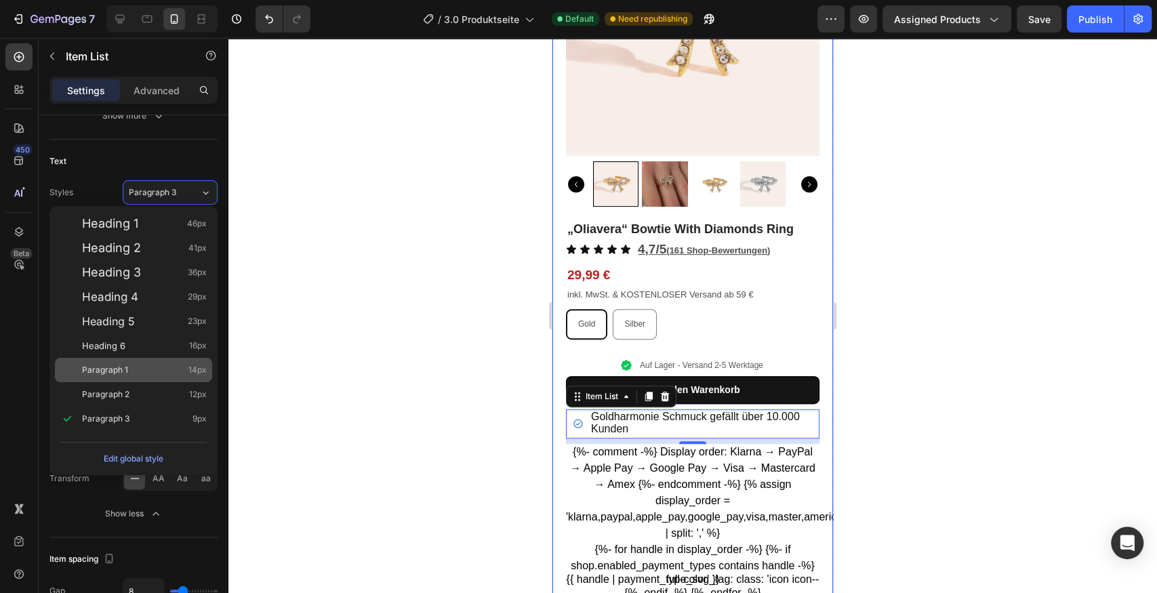
click at [167, 374] on div "Paragraph 1 14px" at bounding box center [144, 370] width 125 height 14
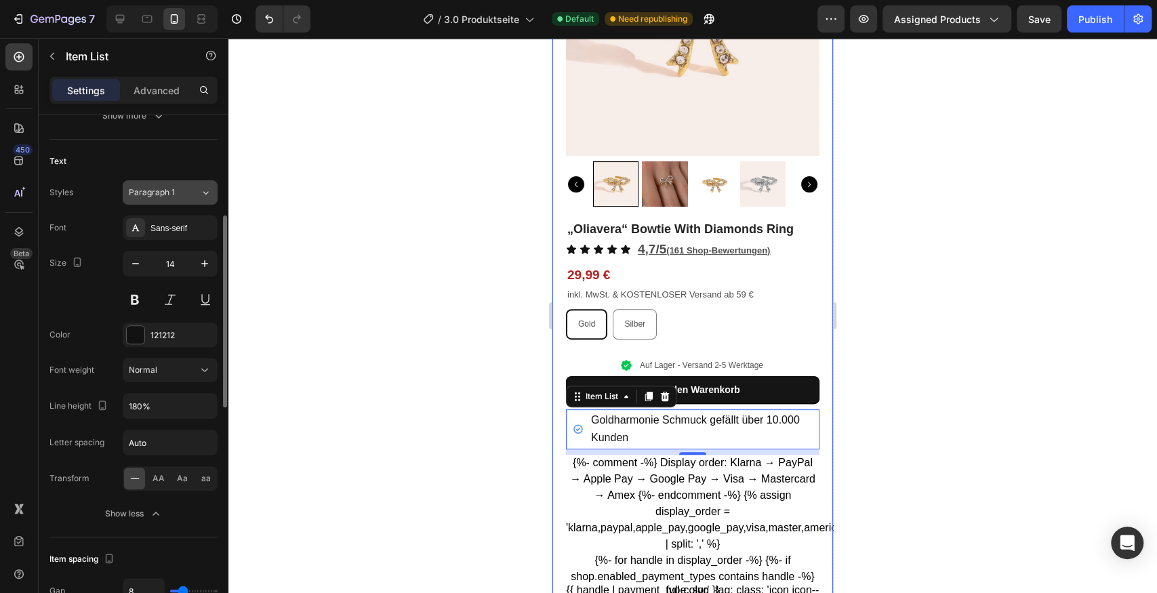
click at [193, 198] on button "Paragraph 1" at bounding box center [170, 192] width 95 height 24
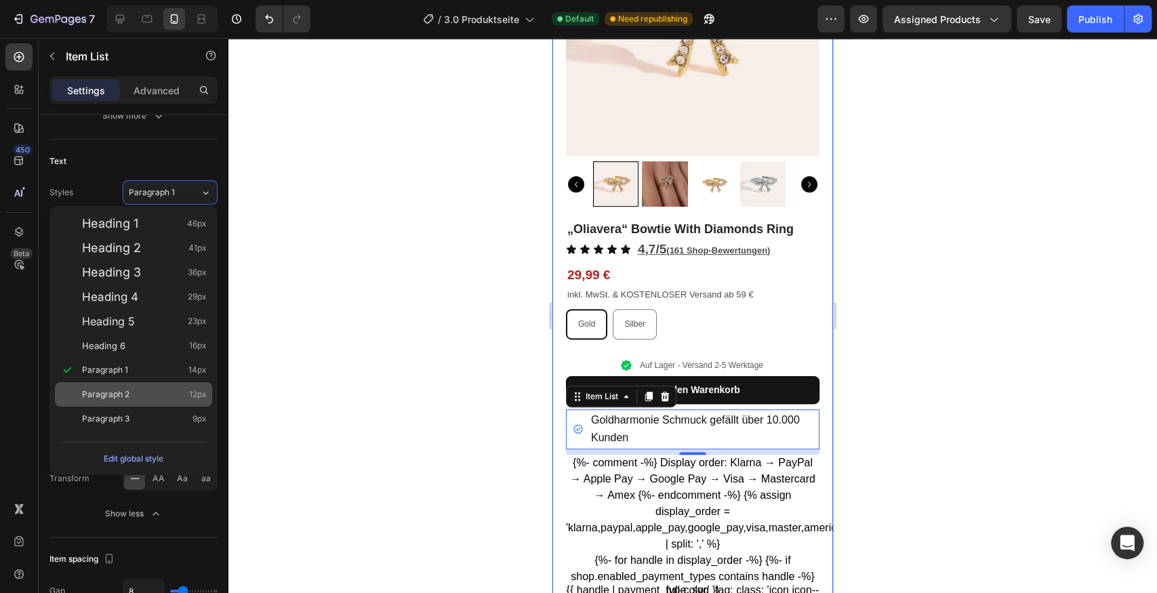
click at [176, 404] on div "Paragraph 2 12px" at bounding box center [133, 394] width 157 height 24
type input "12"
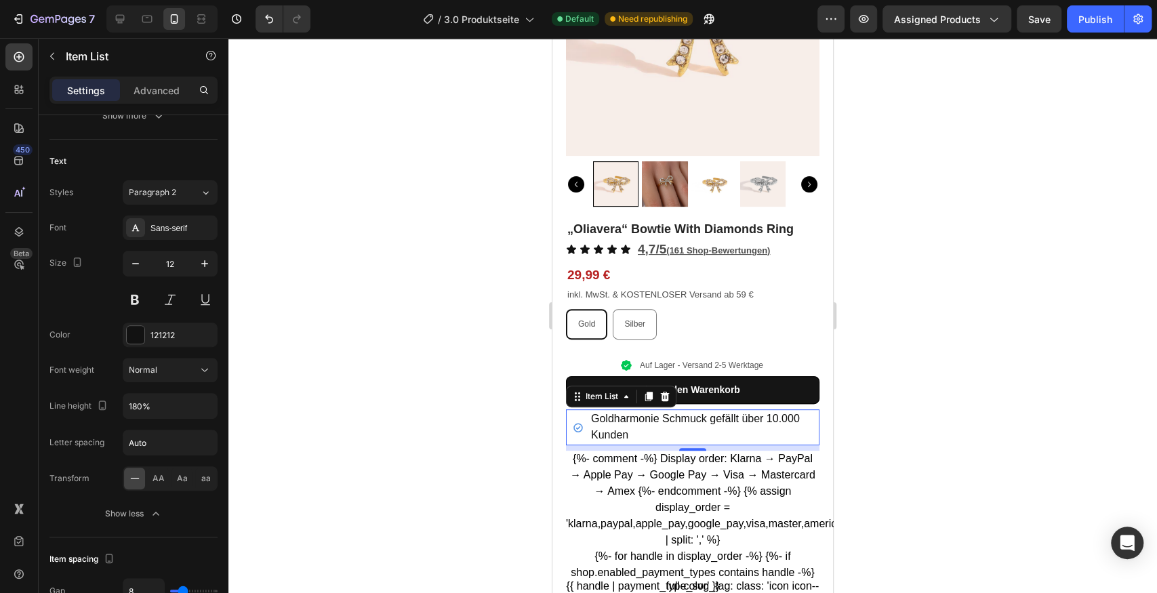
click at [419, 319] on div at bounding box center [692, 315] width 929 height 555
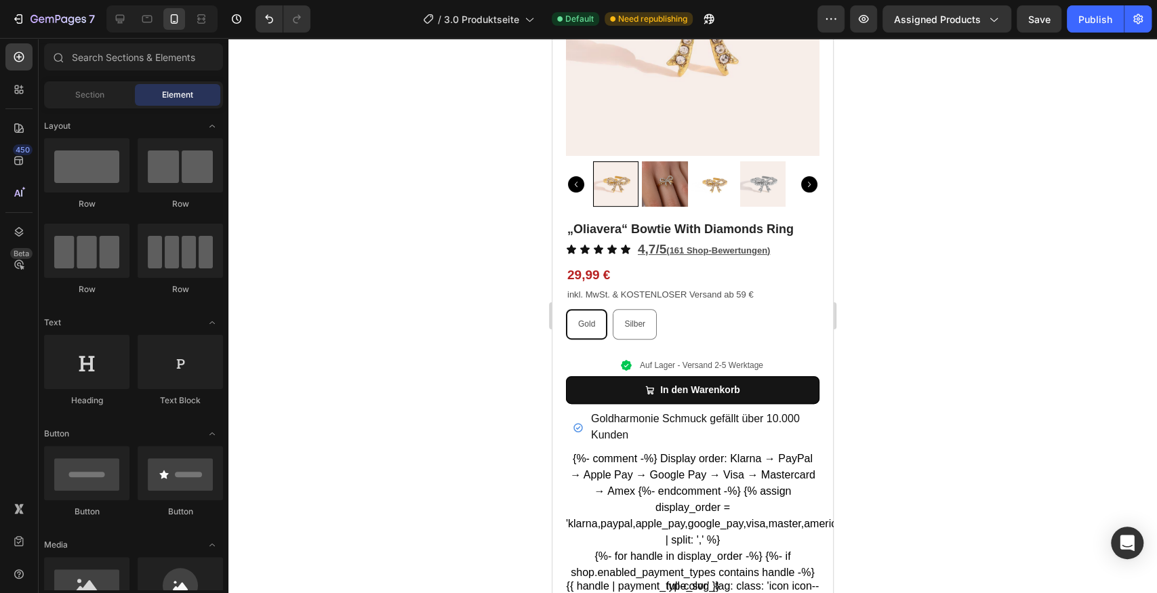
click at [666, 420] on p "Goldharmonie Schmuck gefällt über 10.000 Kunden" at bounding box center [701, 428] width 220 height 32
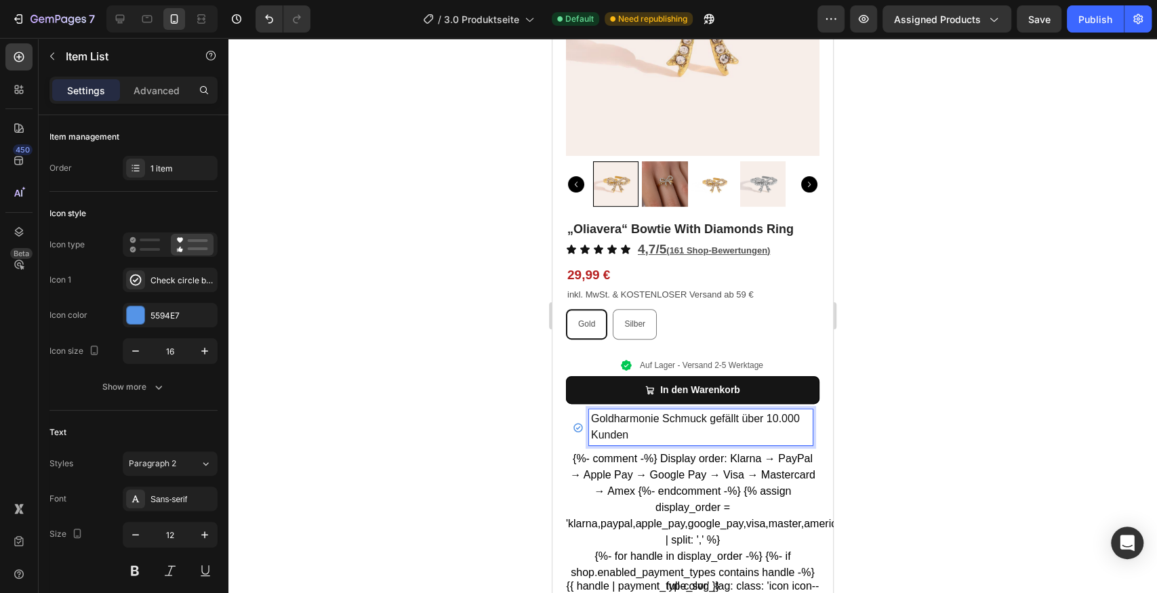
click at [637, 416] on span "Goldharmonie Schmuck gefällt über 10.000 Kunden" at bounding box center [695, 427] width 209 height 28
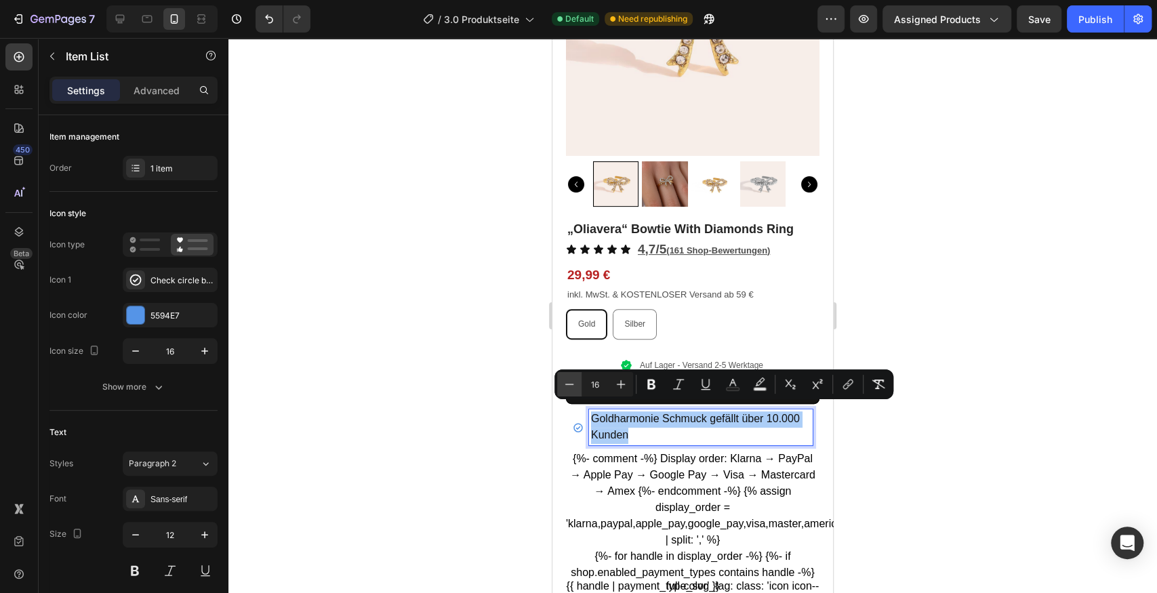
click at [574, 379] on icon "Editor contextual toolbar" at bounding box center [570, 385] width 14 height 14
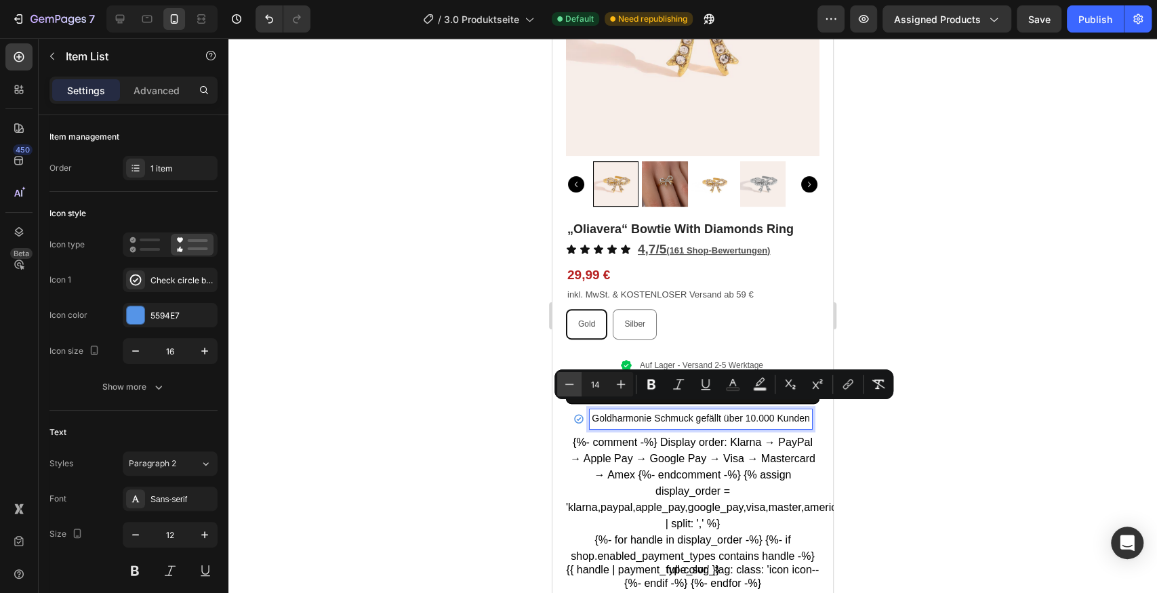
click at [572, 380] on icon "Editor contextual toolbar" at bounding box center [570, 385] width 14 height 14
click at [597, 380] on input "12" at bounding box center [595, 384] width 27 height 16
click at [621, 381] on icon "Editor contextual toolbar" at bounding box center [621, 385] width 14 height 14
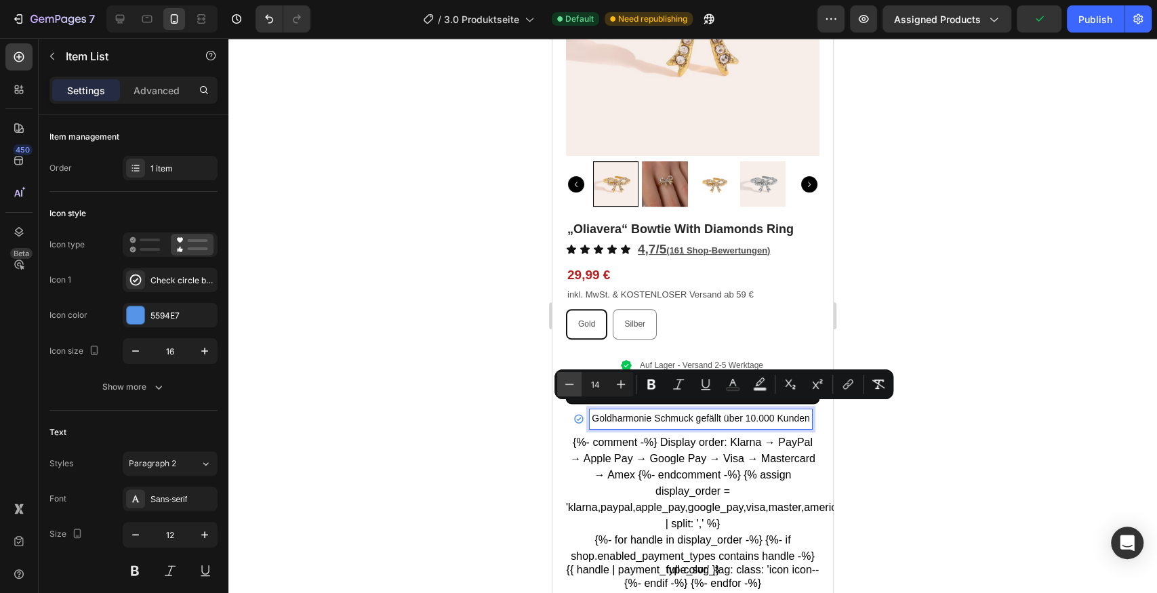
click at [572, 382] on icon "Editor contextual toolbar" at bounding box center [570, 385] width 14 height 14
type input "13"
click at [470, 353] on div at bounding box center [692, 315] width 929 height 555
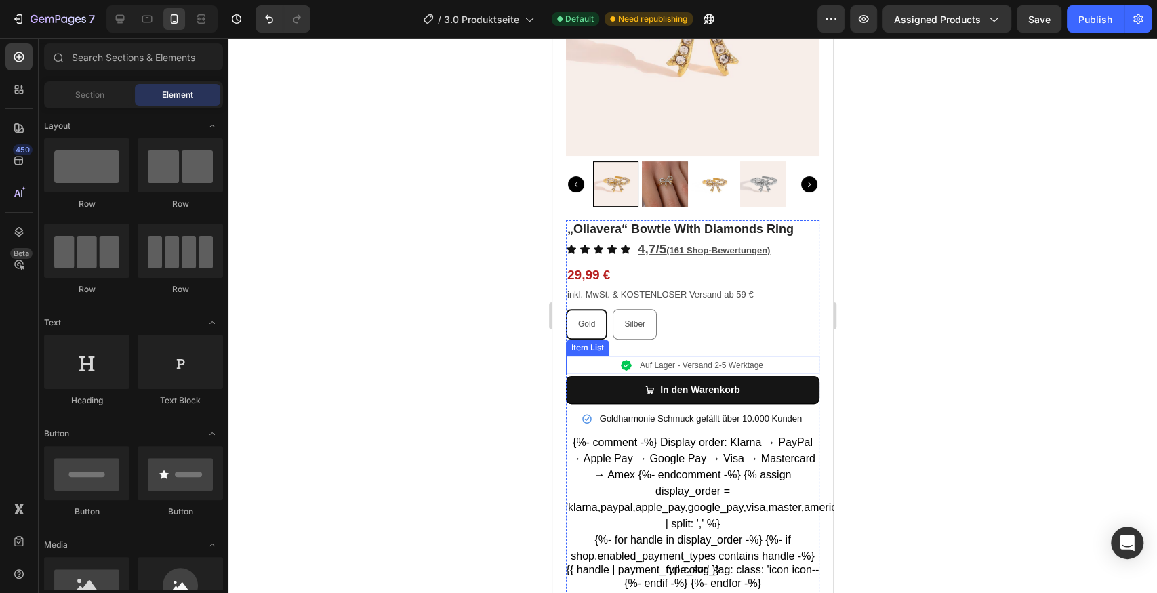
click at [690, 359] on p "Auf Lager - Versand 2-5 Werktage" at bounding box center [701, 365] width 123 height 12
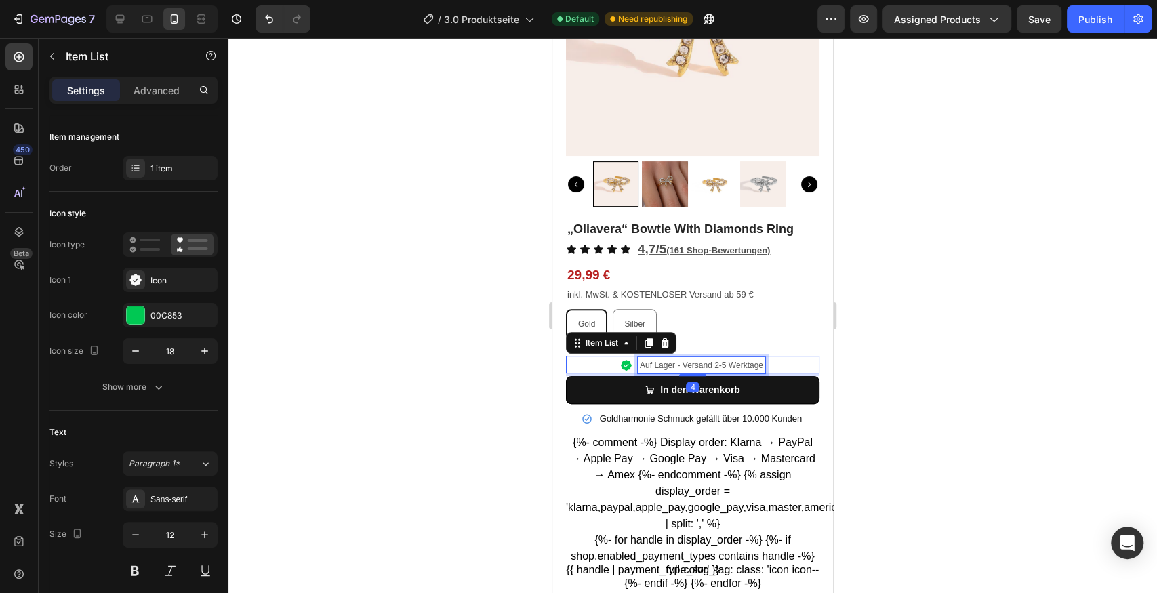
click at [658, 357] on div "Auf Lager - Versand 2-5 Werktage" at bounding box center [701, 365] width 127 height 16
click at [659, 357] on div "Auf Lager - Versand 2-5 Werktage" at bounding box center [701, 365] width 127 height 16
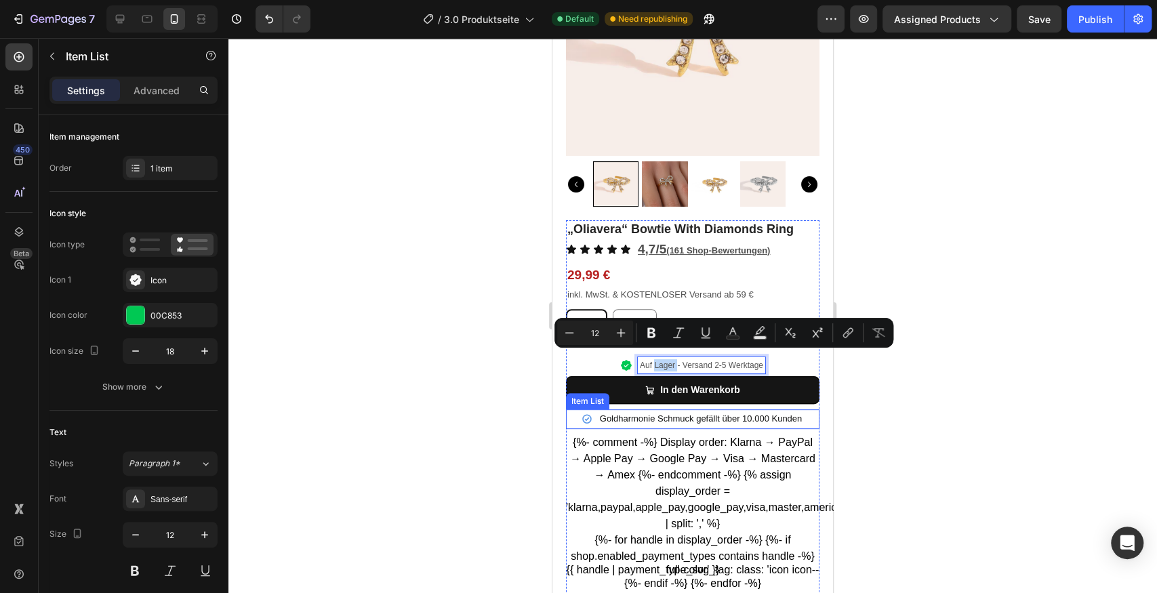
click at [643, 414] on span "Goldharmonie Schmuck gefällt über 10.000 Kunden" at bounding box center [701, 419] width 202 height 10
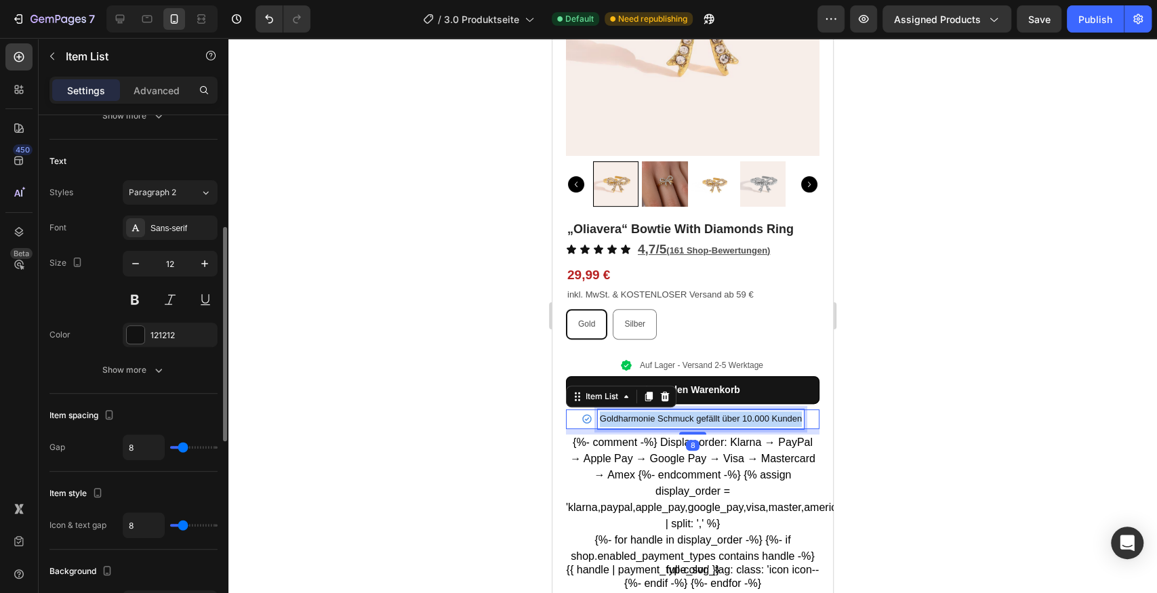
click at [643, 414] on span "Goldharmonie Schmuck gefällt über 10.000 Kunden" at bounding box center [701, 419] width 202 height 10
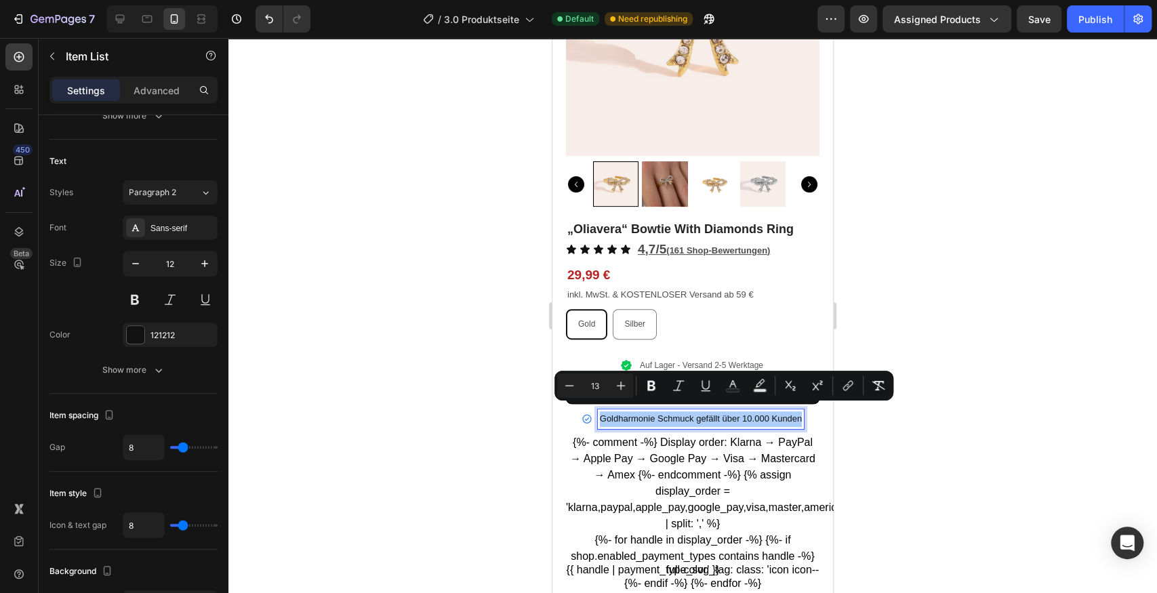
drag, startPoint x: 565, startPoint y: 386, endPoint x: 555, endPoint y: 382, distance: 11.6
click at [565, 386] on icon "Editor contextual toolbar" at bounding box center [570, 386] width 14 height 14
type input "12"
click at [467, 358] on div at bounding box center [692, 315] width 929 height 555
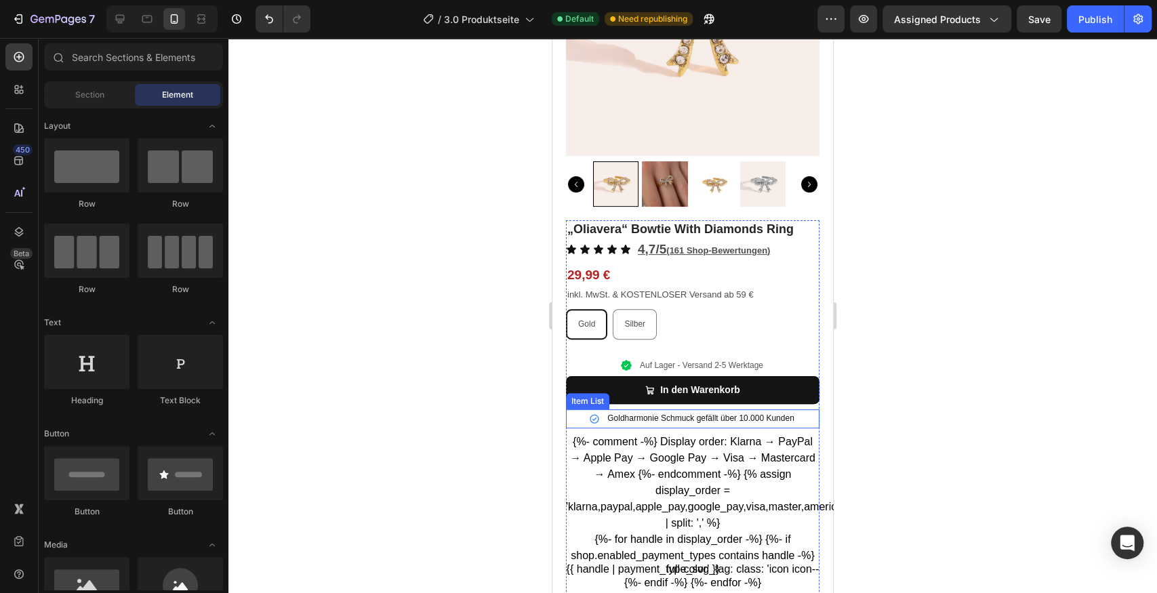
click at [605, 410] on div "Goldharmonie Schmuck gefällt über 10.000 Kunden" at bounding box center [700, 419] width 191 height 19
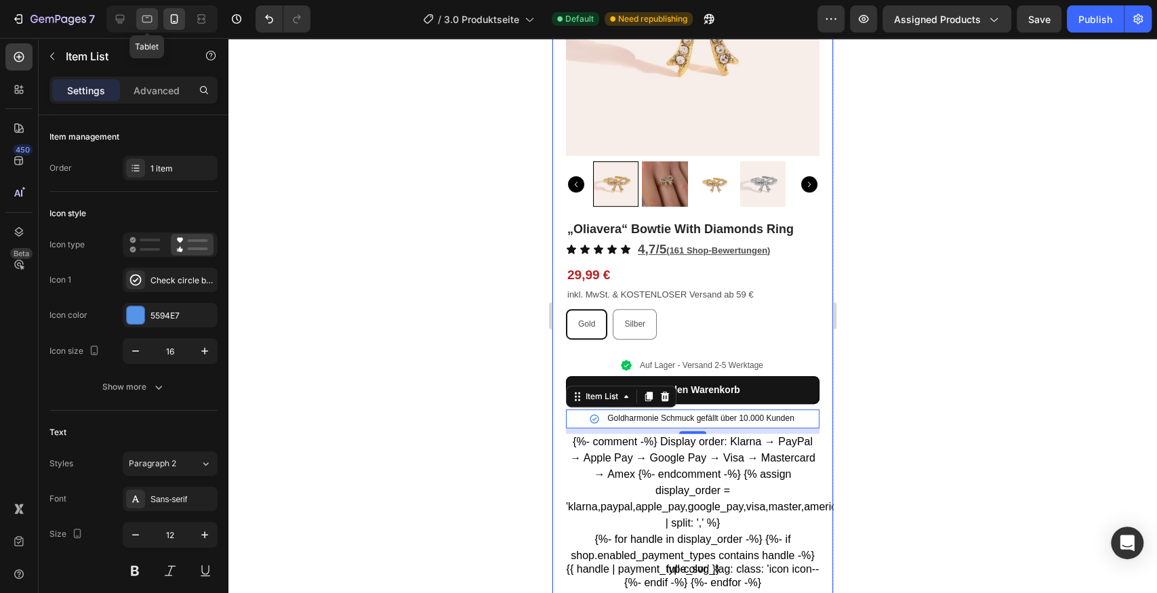
click at [149, 20] on icon at bounding box center [147, 19] width 14 height 14
type input "14"
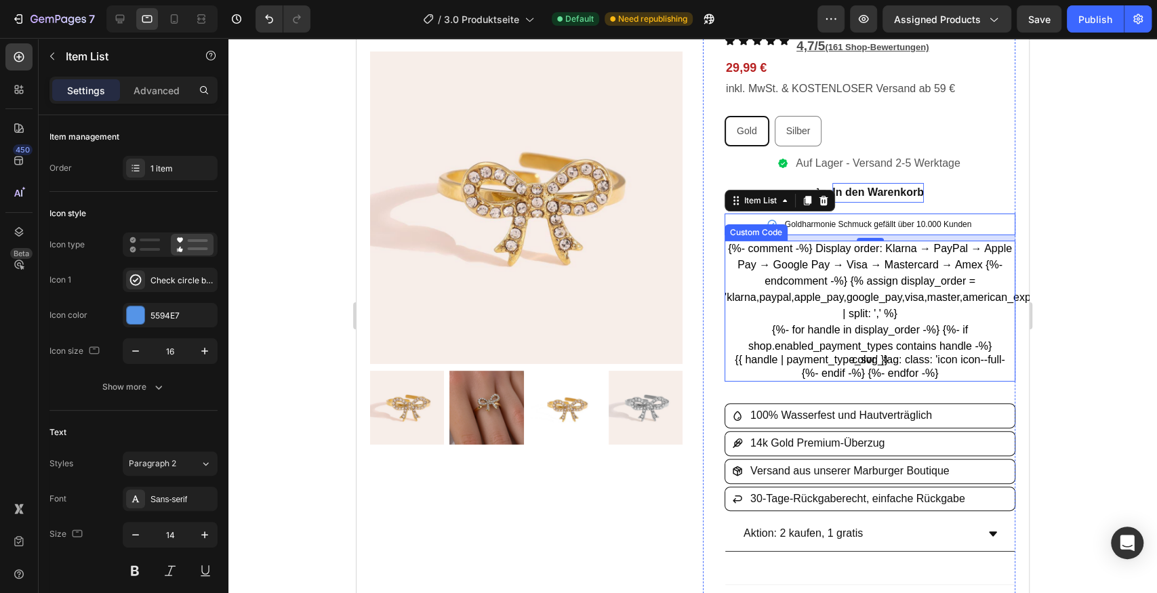
scroll to position [33, 0]
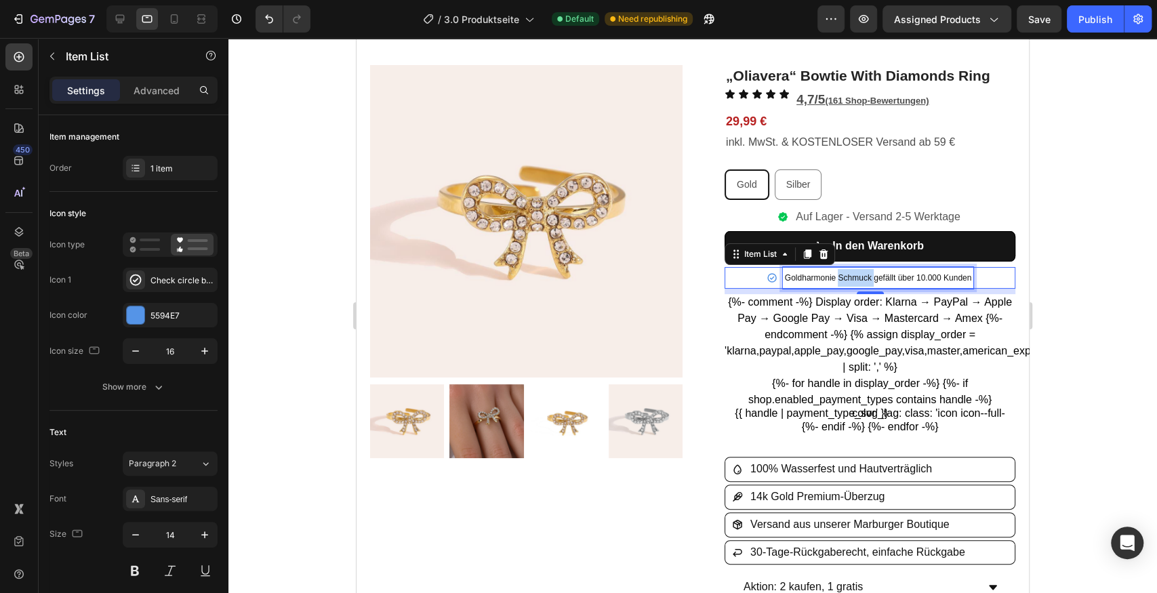
click at [856, 276] on span "Goldharmonie Schmuck gefällt über 10.000 Kunden" at bounding box center [878, 277] width 187 height 9
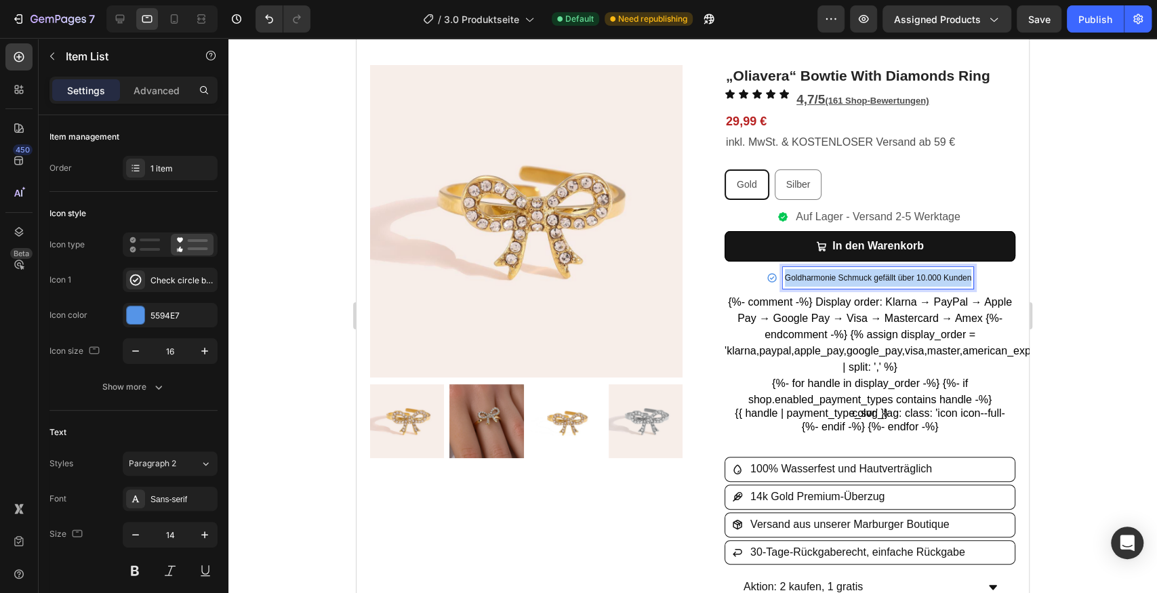
click at [856, 276] on span "Goldharmonie Schmuck gefällt über 10.000 Kunden" at bounding box center [878, 277] width 187 height 9
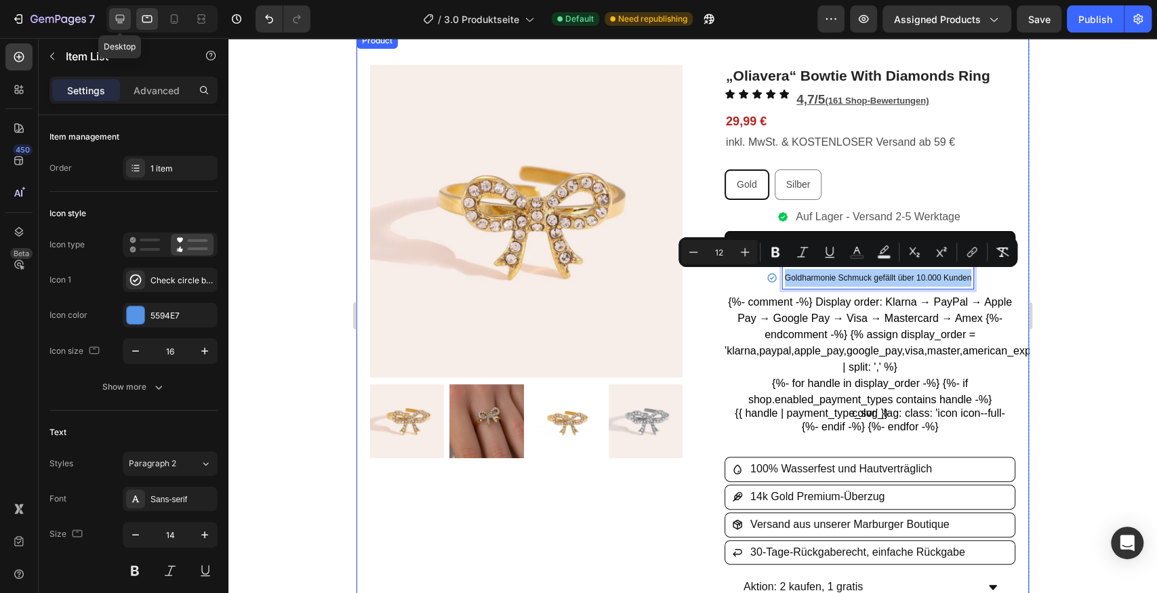
click at [117, 15] on icon at bounding box center [120, 19] width 14 height 14
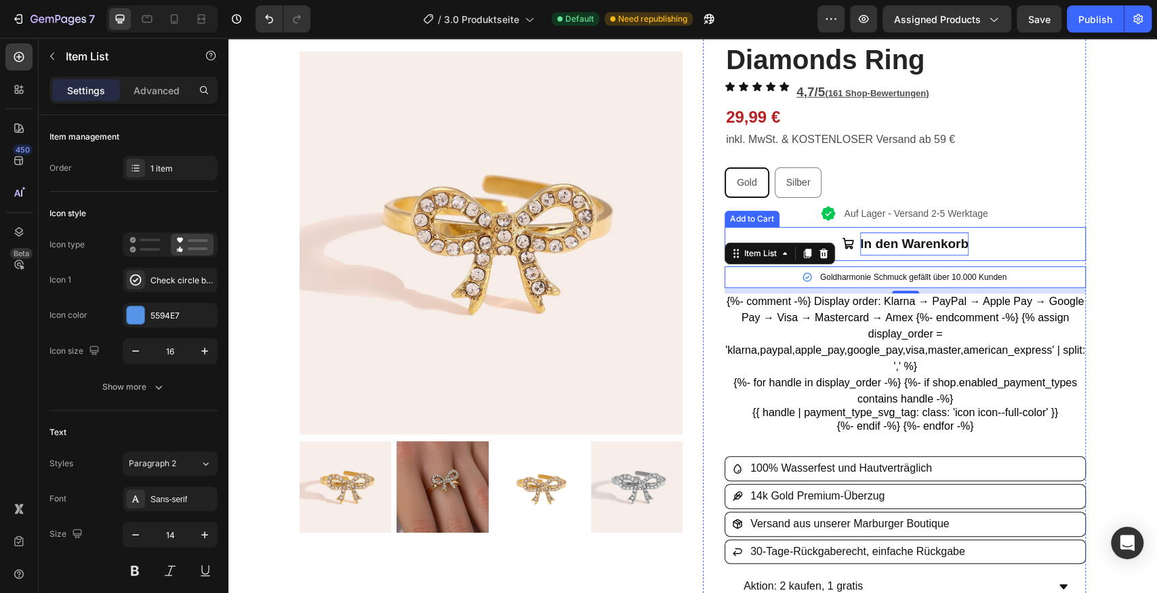
scroll to position [68, 0]
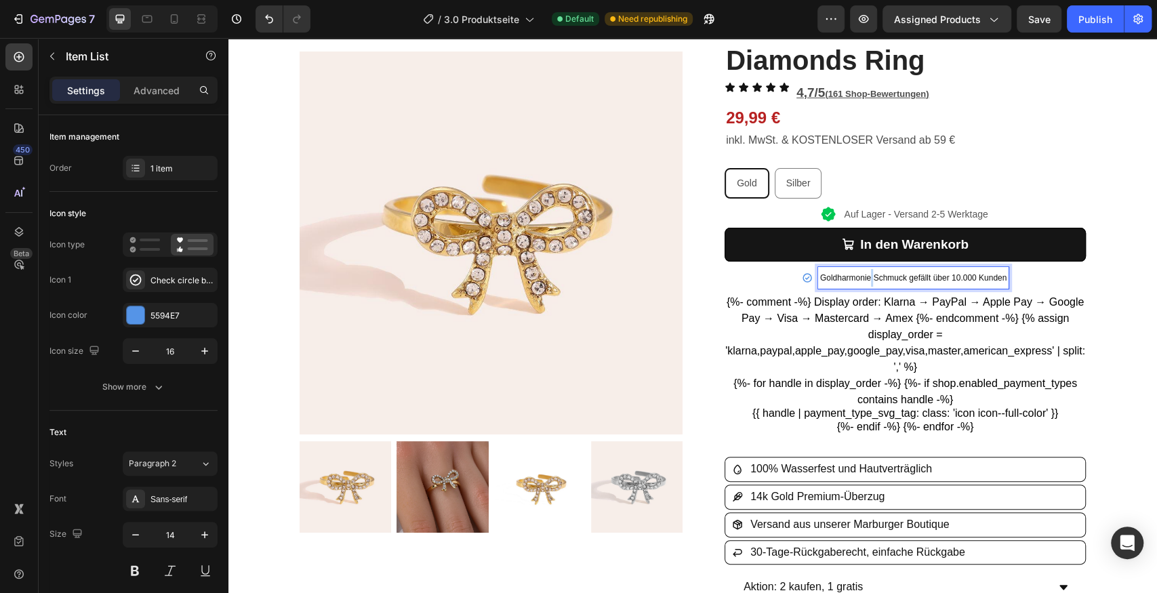
click at [868, 278] on span "Goldharmonie Schmuck gefällt über 10.000 Kunden" at bounding box center [913, 277] width 187 height 9
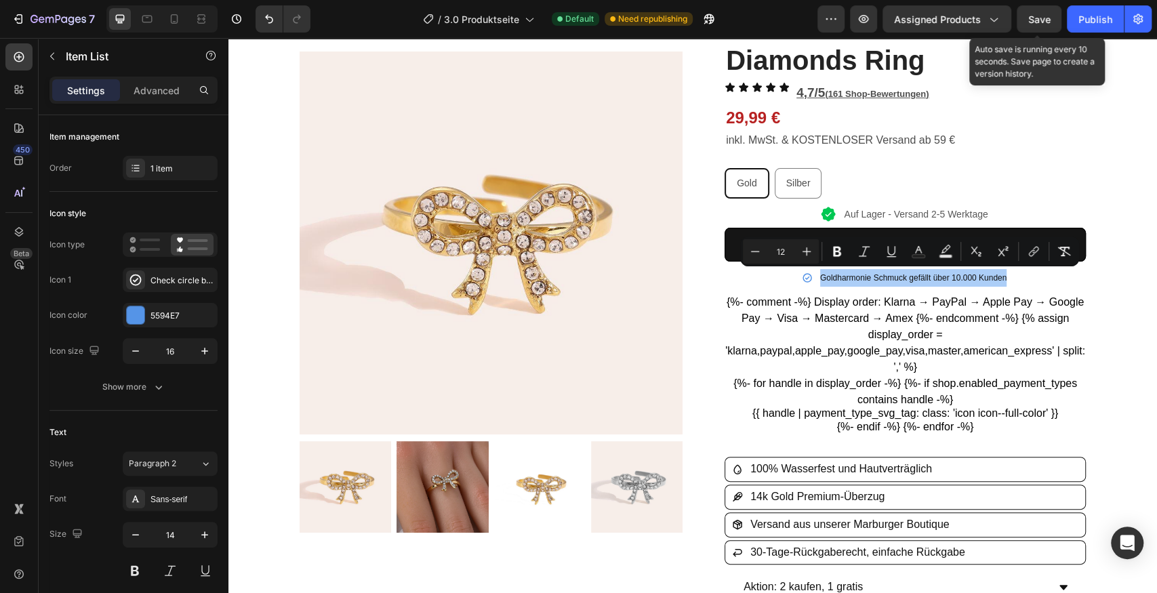
click at [1039, 19] on span "Save" at bounding box center [1040, 20] width 22 height 12
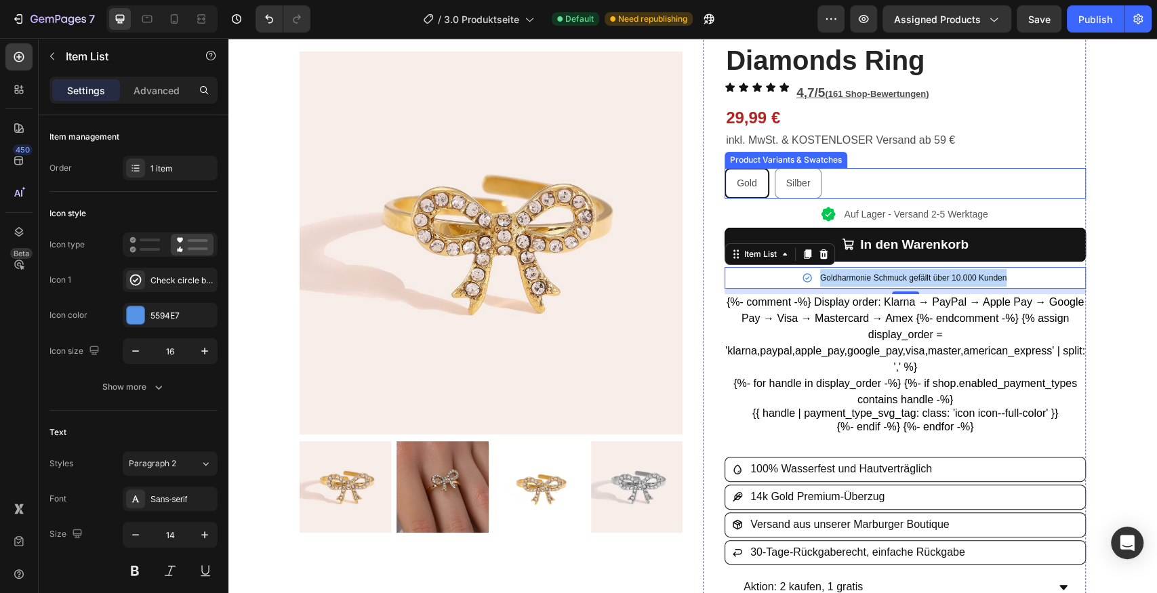
click at [857, 193] on div "Gold Gold Gold Silber Silber Silber" at bounding box center [905, 183] width 361 height 31
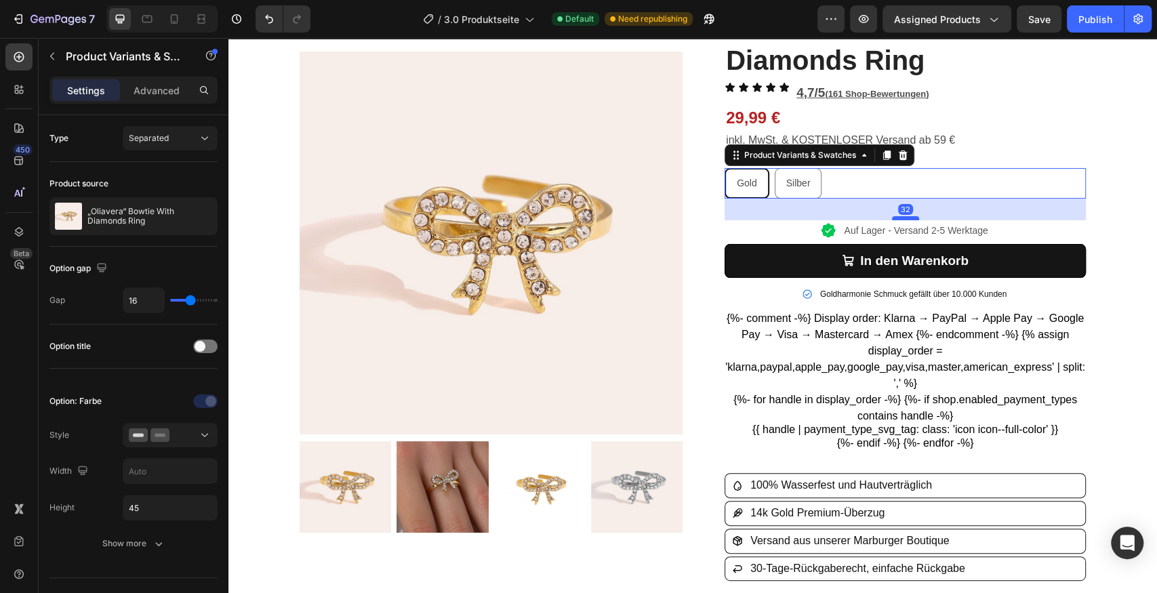
drag, startPoint x: 900, startPoint y: 203, endPoint x: 899, endPoint y: 219, distance: 16.3
click at [899, 219] on div at bounding box center [905, 218] width 27 height 4
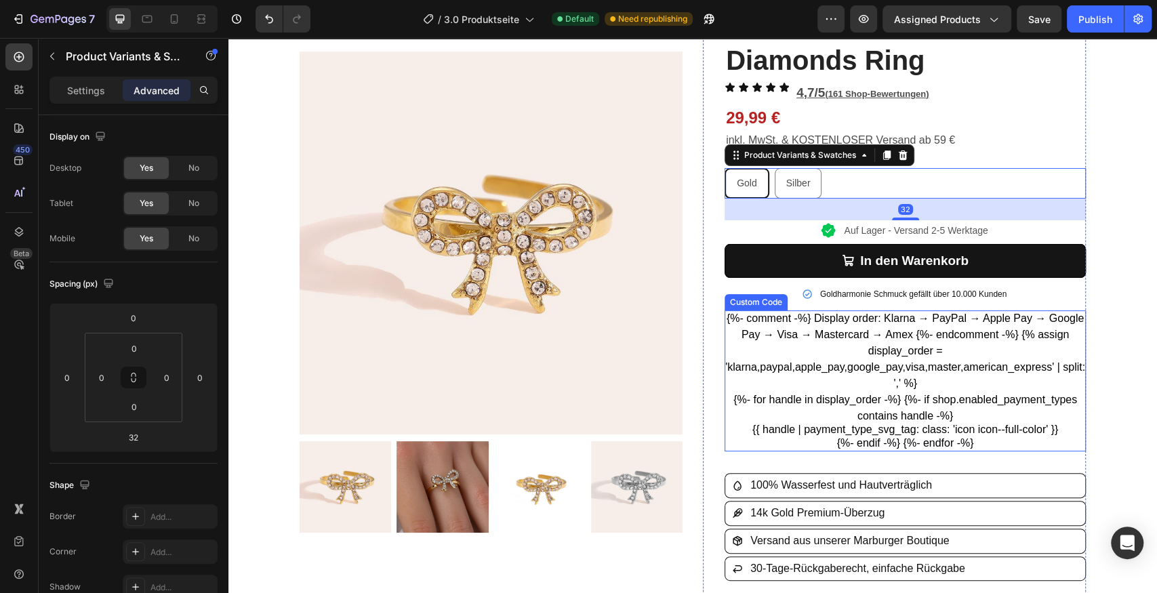
click at [930, 430] on li "{{ handle | payment_type_svg_tag: class: 'icon icon--full-color' }}" at bounding box center [906, 430] width 306 height 0
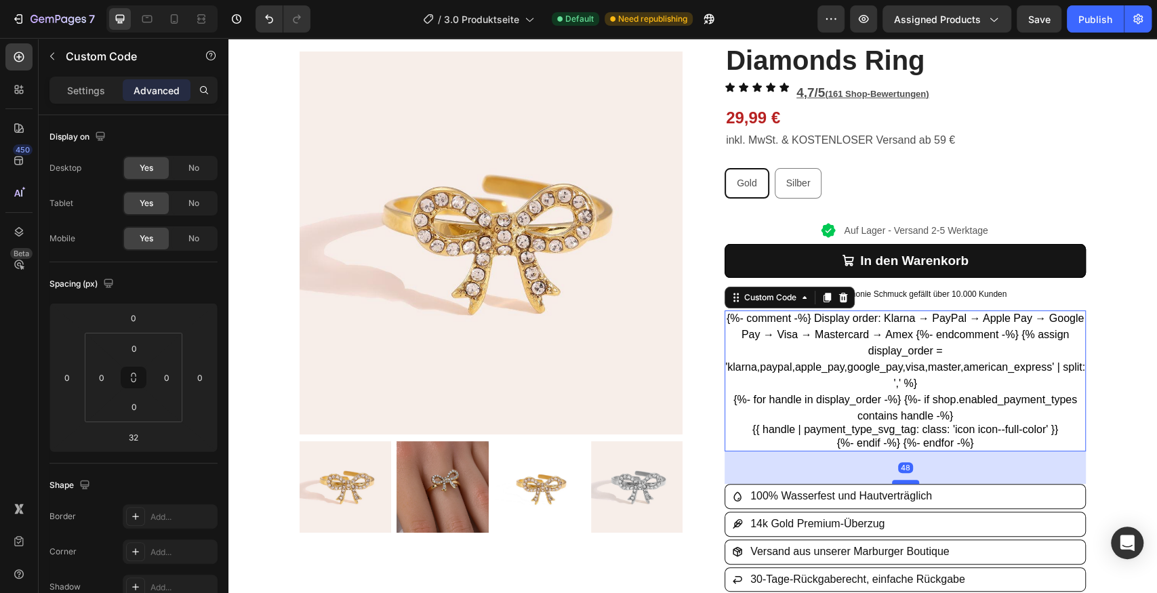
drag, startPoint x: 911, startPoint y: 469, endPoint x: 910, endPoint y: 480, distance: 10.9
click at [910, 480] on div at bounding box center [905, 482] width 27 height 4
drag, startPoint x: 174, startPoint y: 26, endPoint x: 184, endPoint y: 28, distance: 10.9
click at [174, 26] on div at bounding box center [174, 19] width 22 height 22
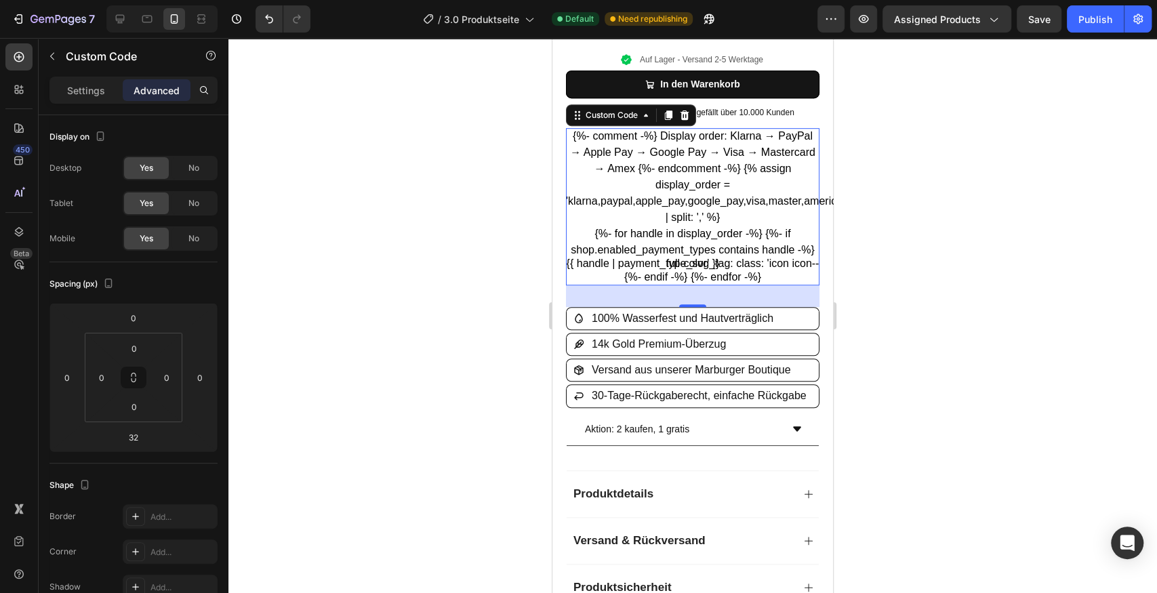
scroll to position [461, 0]
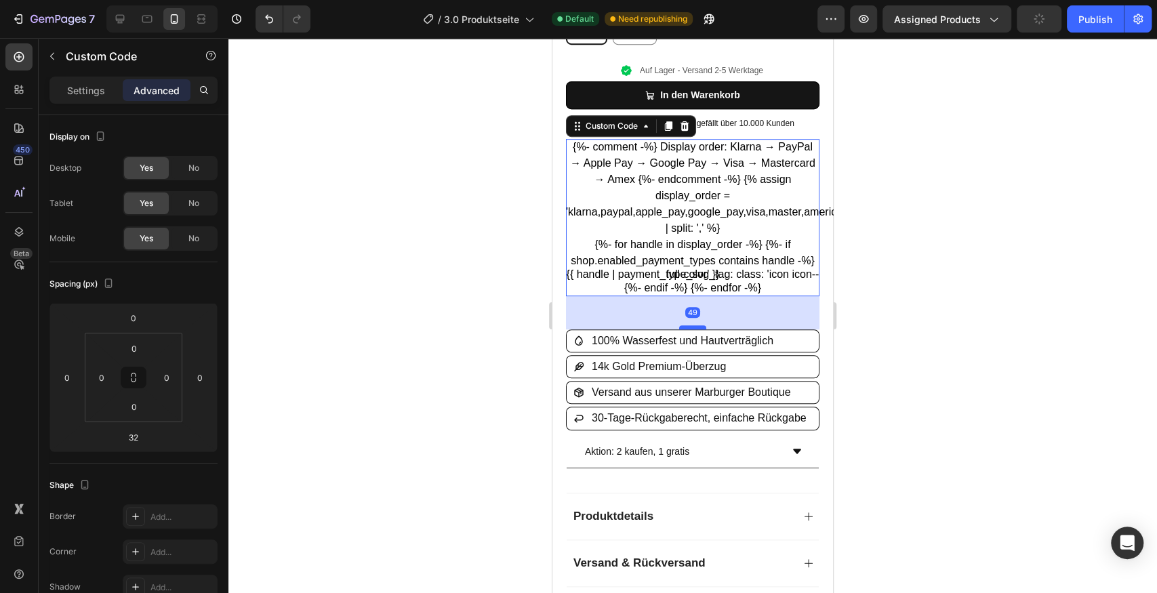
drag, startPoint x: 692, startPoint y: 307, endPoint x: 690, endPoint y: 319, distance: 11.7
click at [690, 325] on div at bounding box center [692, 327] width 27 height 4
type input "48"
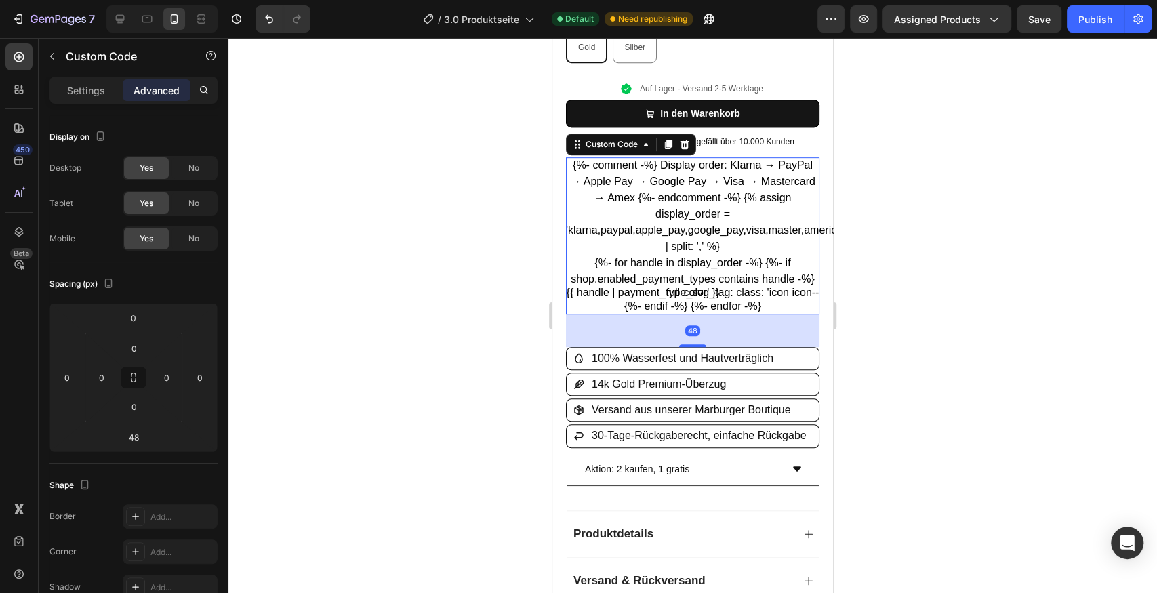
scroll to position [371, 0]
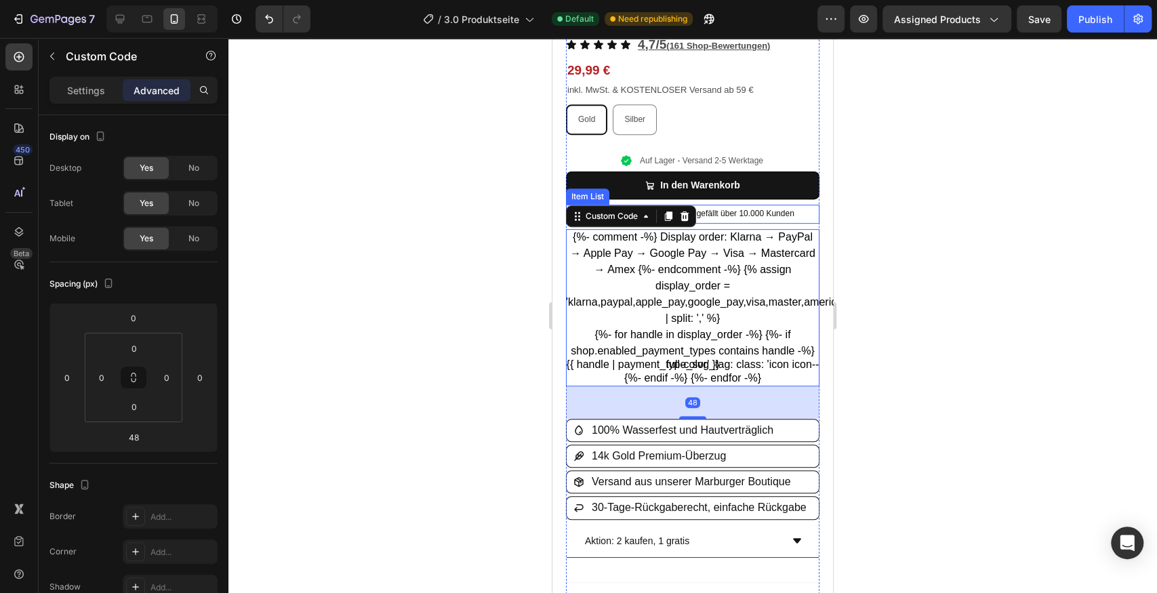
click at [783, 209] on span "Goldharmonie Schmuck gefällt über 10.000 Kunden" at bounding box center [700, 213] width 187 height 9
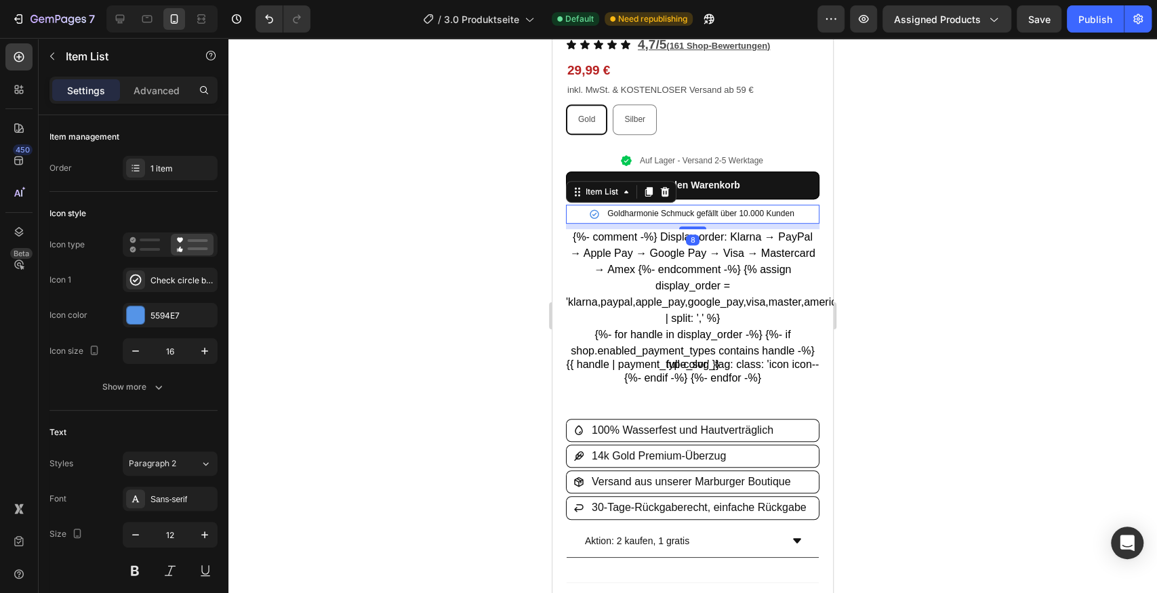
click at [798, 205] on div "Goldharmonie Schmuck gefällt über 10.000 Kunden" at bounding box center [693, 214] width 254 height 19
click at [686, 127] on div "Gold Gold Gold Silber Silber Silber" at bounding box center [693, 119] width 254 height 31
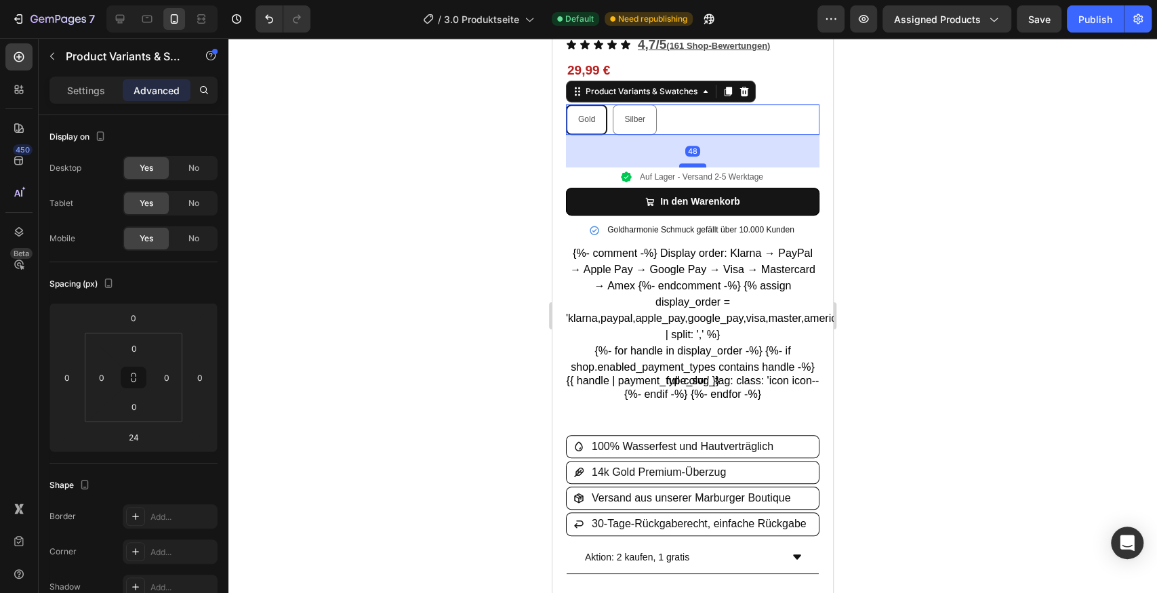
drag, startPoint x: 685, startPoint y: 142, endPoint x: 685, endPoint y: 159, distance: 16.3
click at [685, 163] on div at bounding box center [692, 165] width 27 height 4
type input "48"
click at [941, 167] on div at bounding box center [692, 315] width 929 height 555
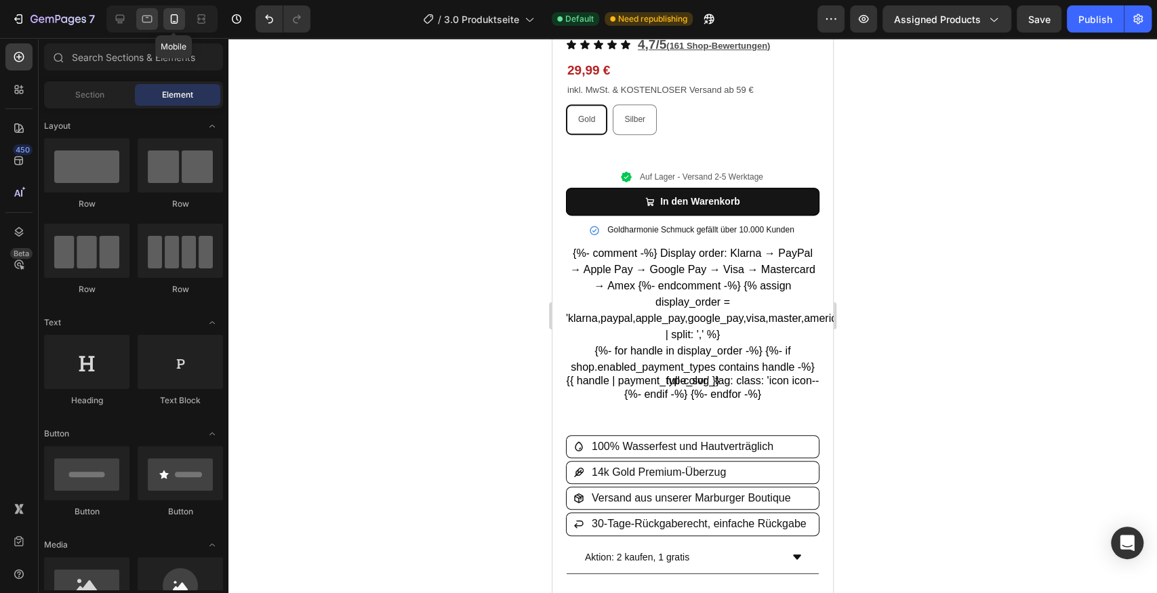
click at [156, 23] on div at bounding box center [147, 19] width 22 height 22
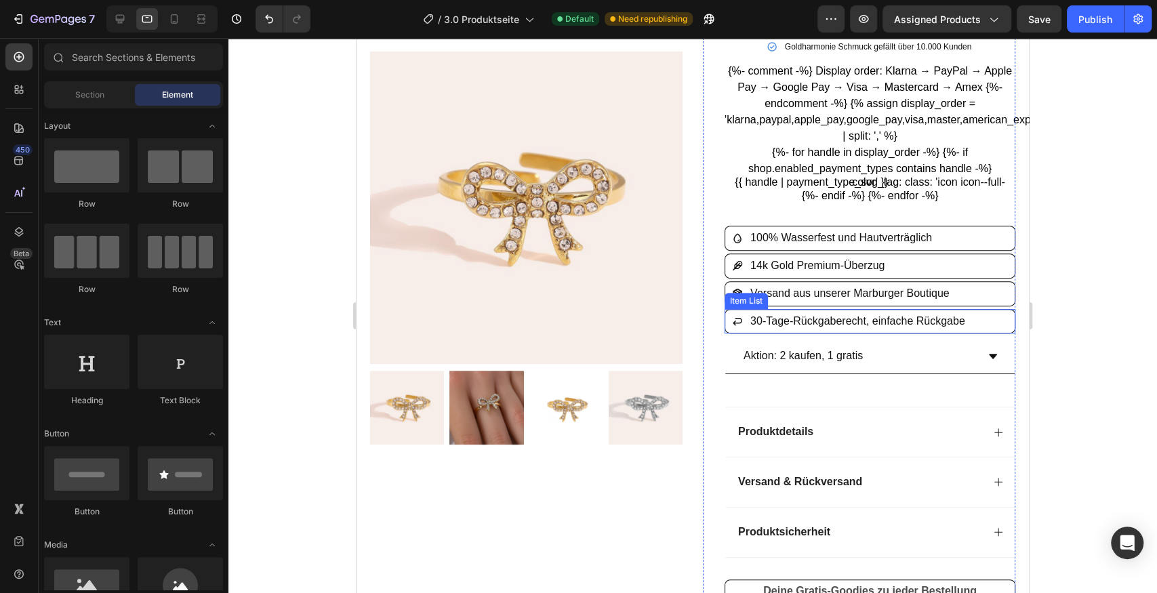
scroll to position [231, 0]
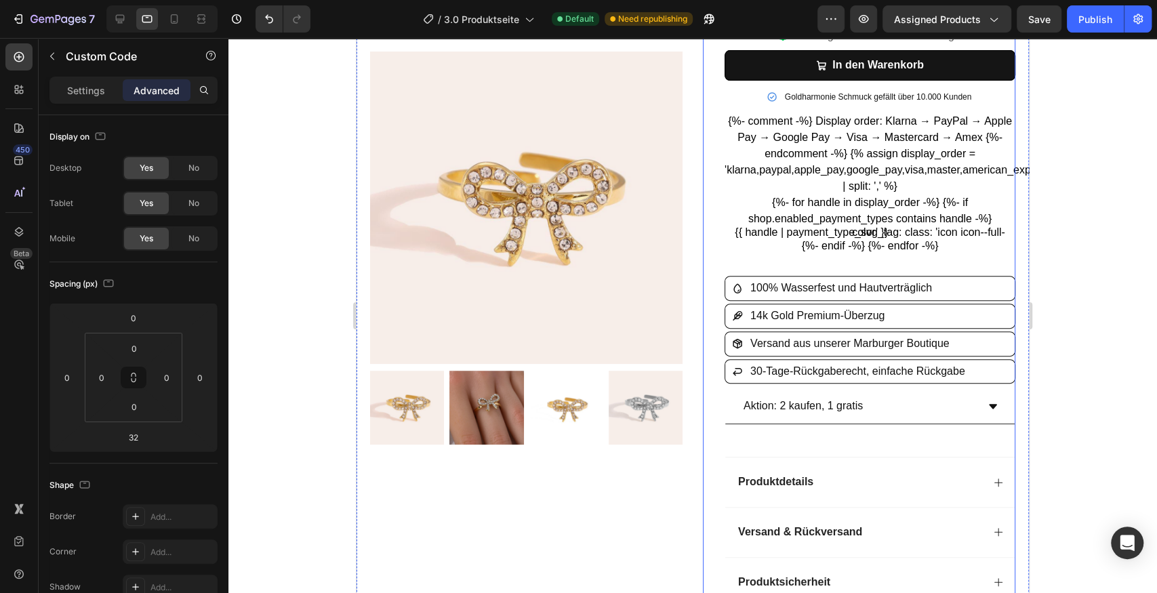
click at [850, 243] on ul "{%- for handle in display_order -%} {%- if shop.enabled_payment_types contains …" at bounding box center [870, 225] width 291 height 60
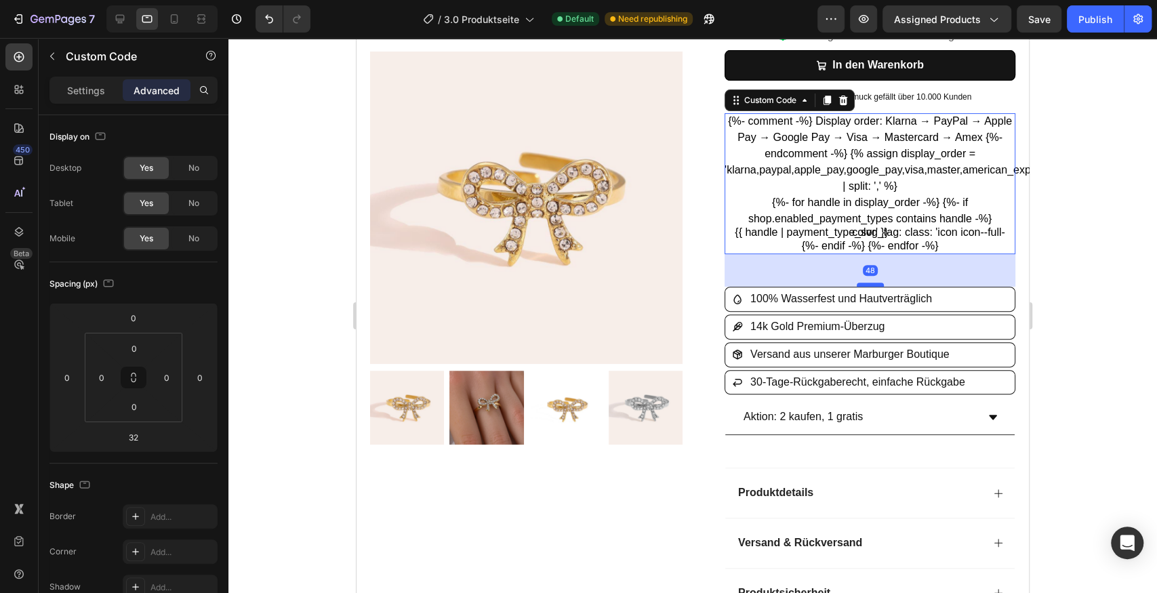
drag, startPoint x: 860, startPoint y: 273, endPoint x: 862, endPoint y: 283, distance: 11.2
click at [862, 283] on div at bounding box center [870, 285] width 27 height 4
type input "48"
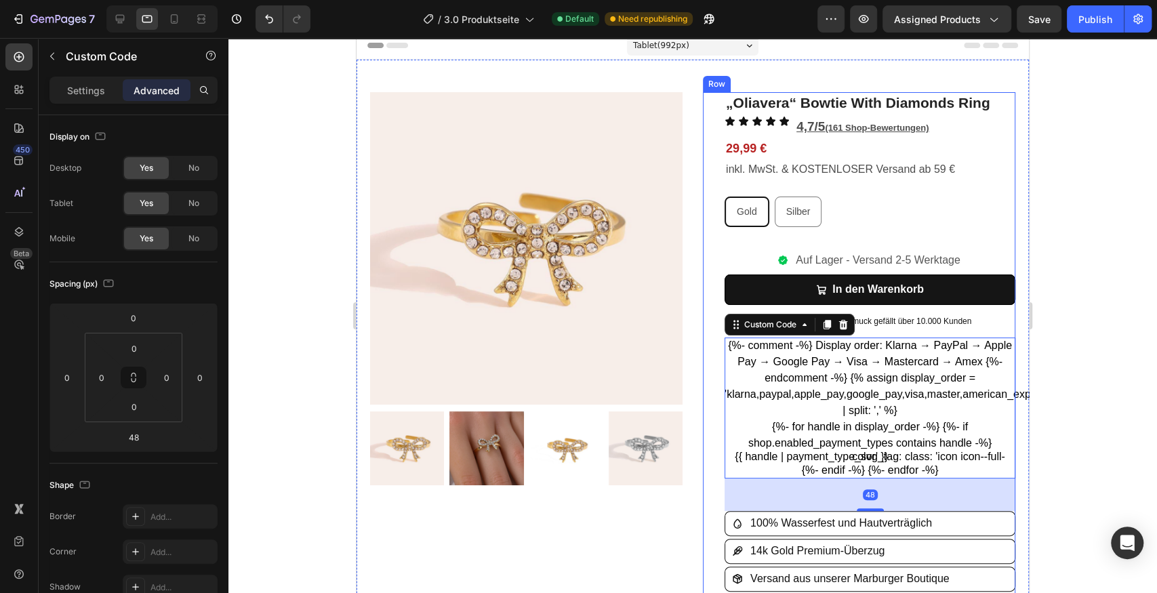
scroll to position [5, 0]
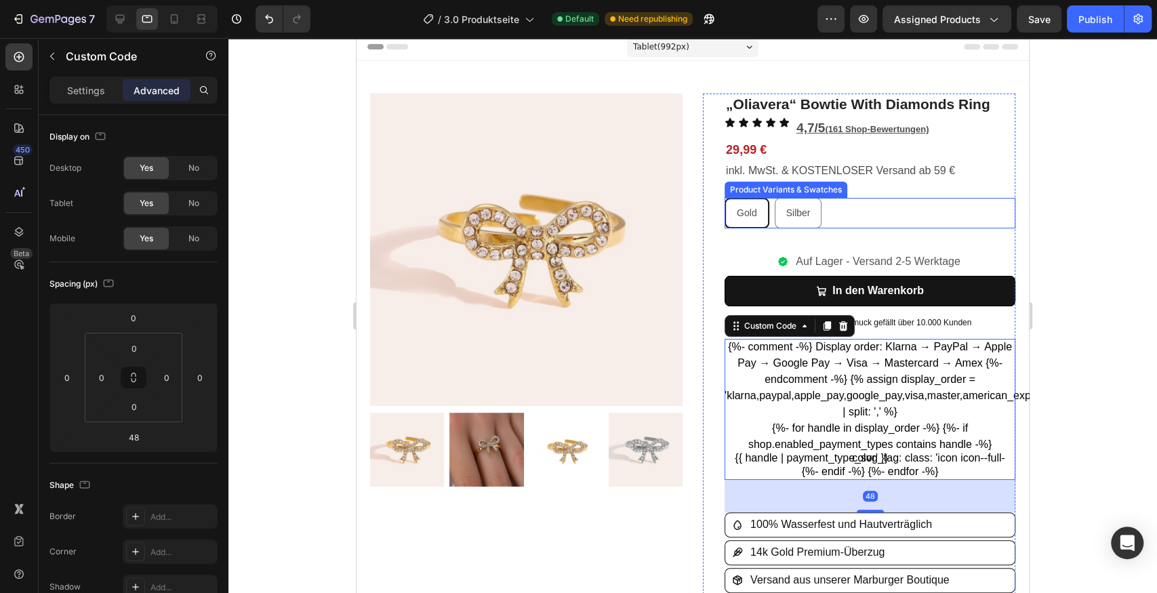
click at [831, 220] on div "Gold Gold Gold Silber Silber Silber" at bounding box center [870, 213] width 291 height 31
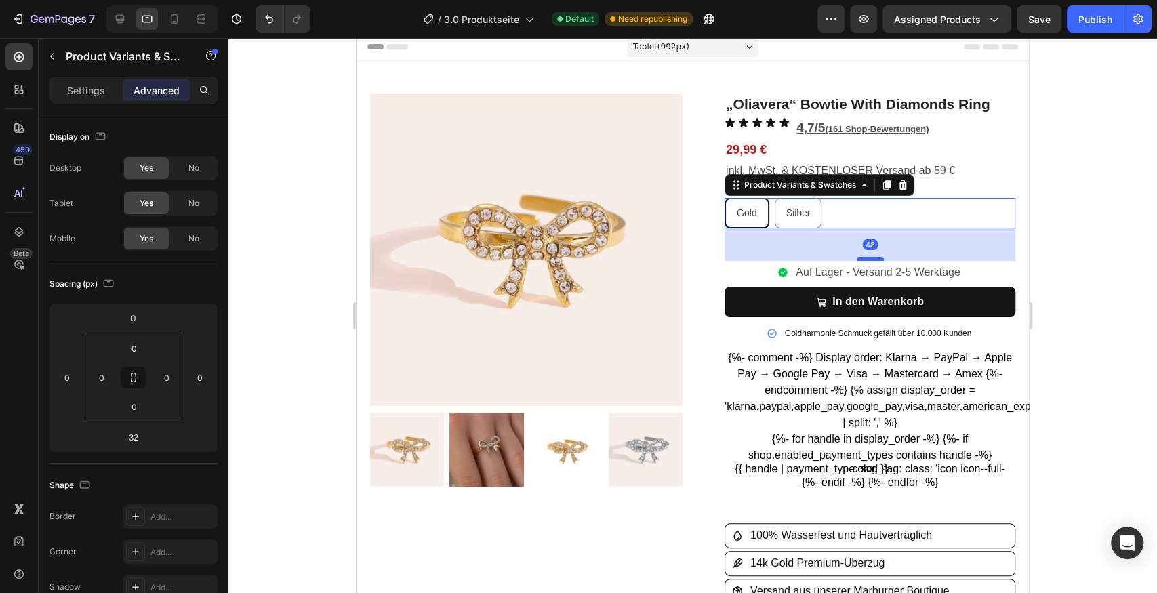
drag, startPoint x: 859, startPoint y: 247, endPoint x: 861, endPoint y: 258, distance: 11.0
click at [861, 258] on div at bounding box center [870, 259] width 27 height 4
click at [127, 20] on div at bounding box center [120, 19] width 22 height 22
type input "32"
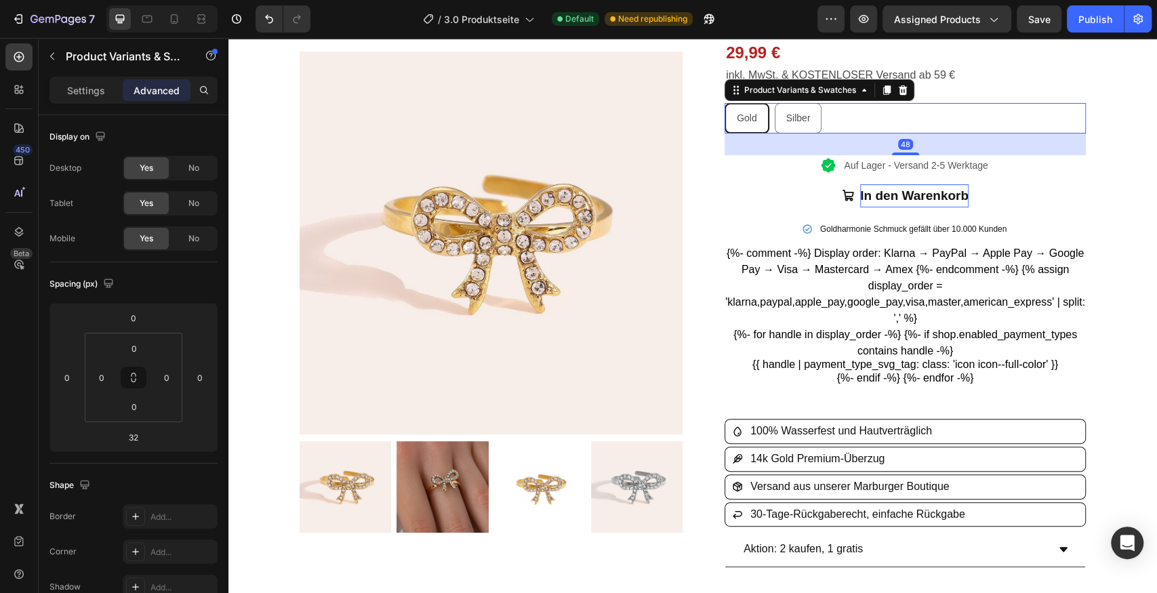
scroll to position [150, 0]
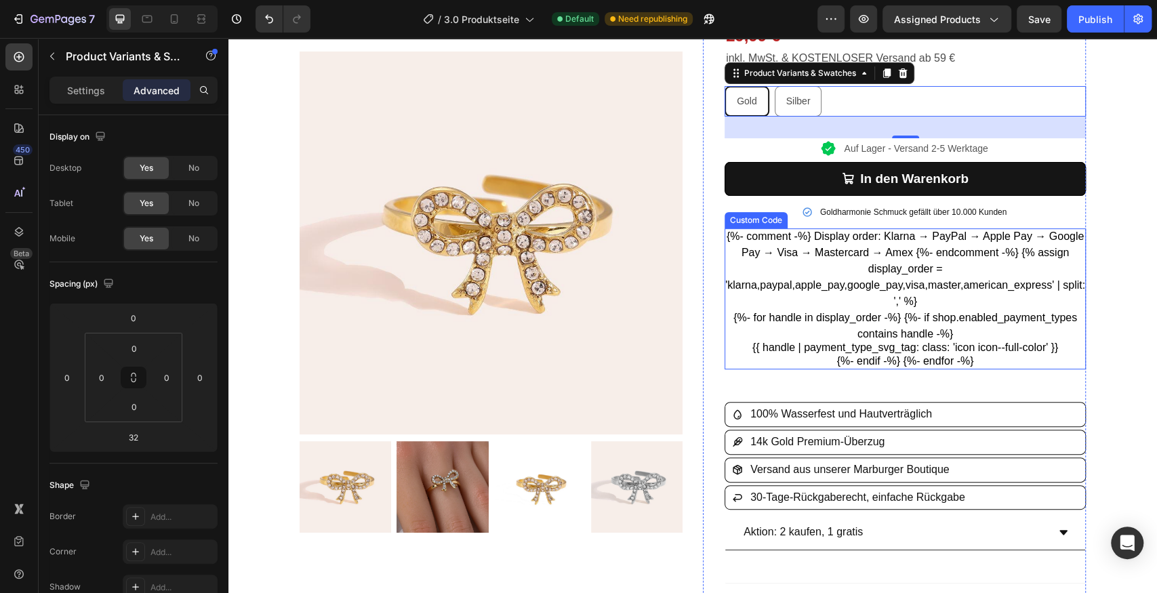
click at [904, 357] on ul "{%- for handle in display_order -%} {%- if shop.enabled_payment_types contains …" at bounding box center [905, 340] width 361 height 60
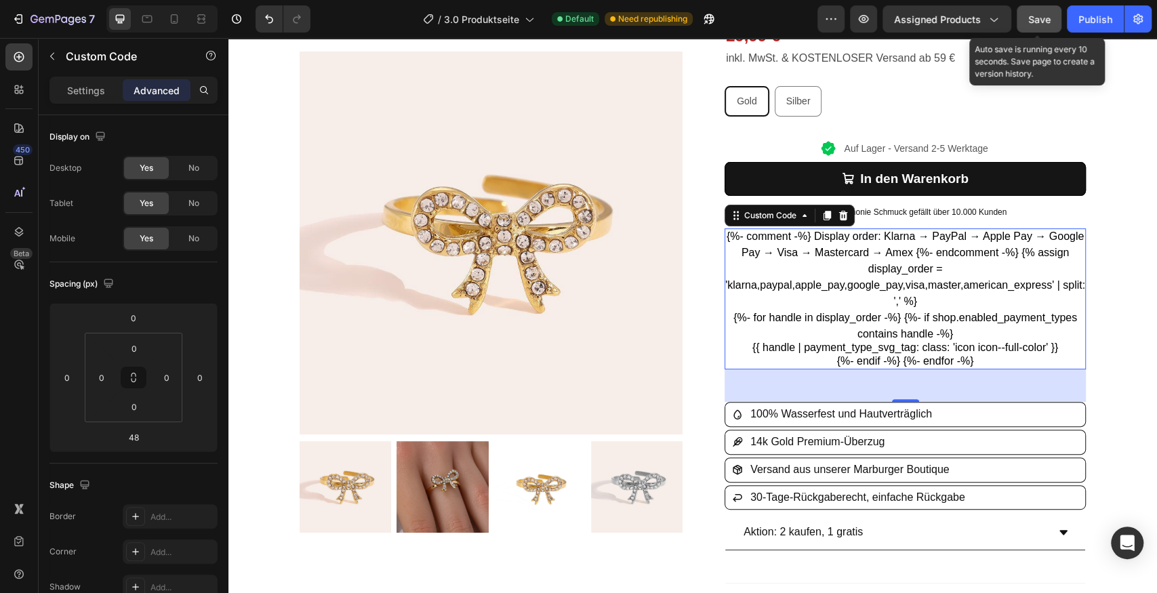
click at [1052, 15] on button "Save" at bounding box center [1039, 18] width 45 height 27
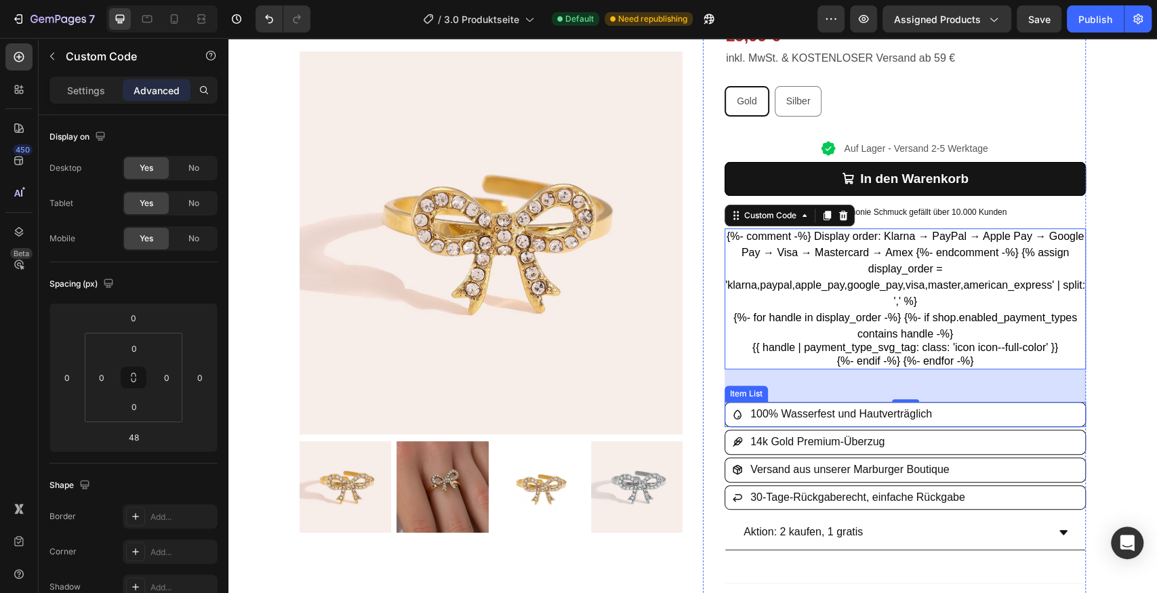
click at [995, 420] on div "100% Wasserfest und Hautverträglich" at bounding box center [905, 415] width 360 height 24
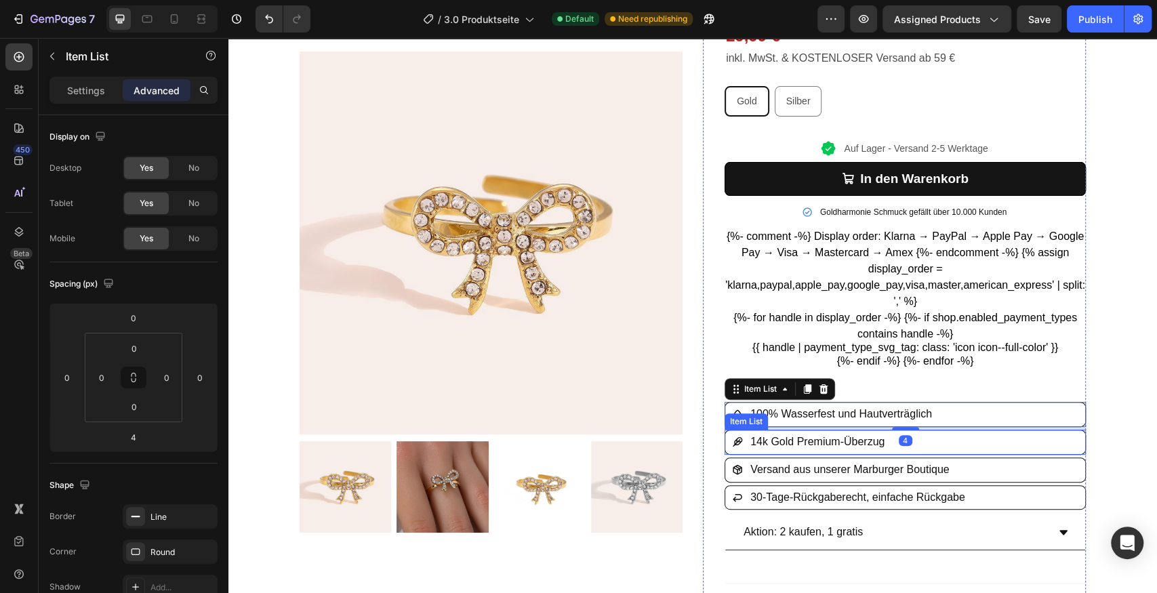
click at [979, 442] on div "14k Gold Premium-Überzug" at bounding box center [905, 443] width 360 height 24
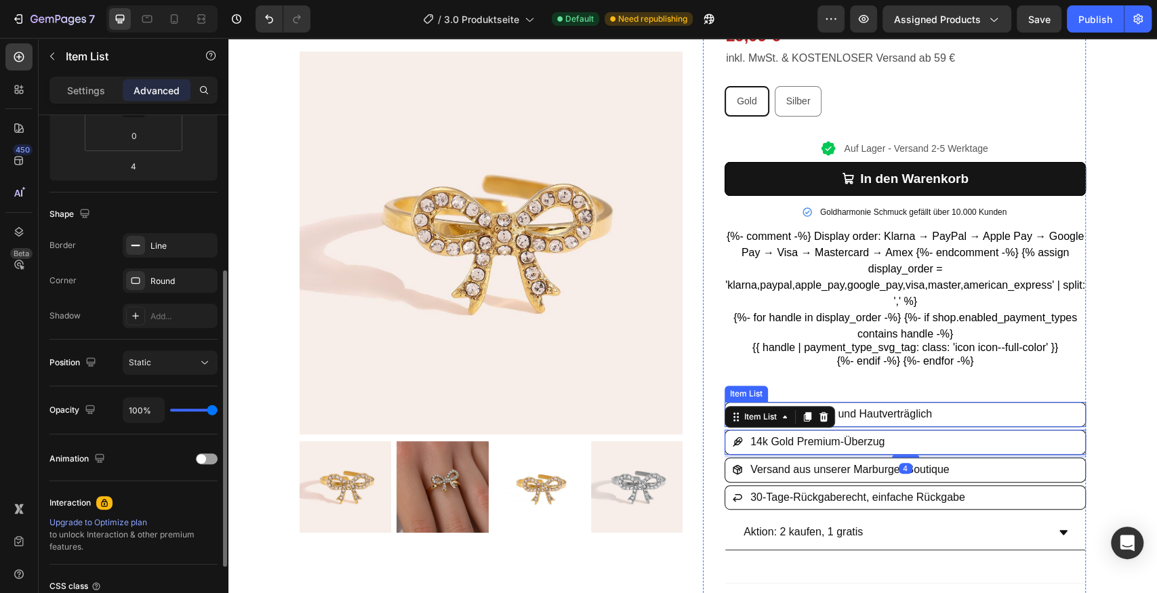
click at [970, 410] on div "100% Wasserfest und Hautverträglich" at bounding box center [905, 415] width 360 height 24
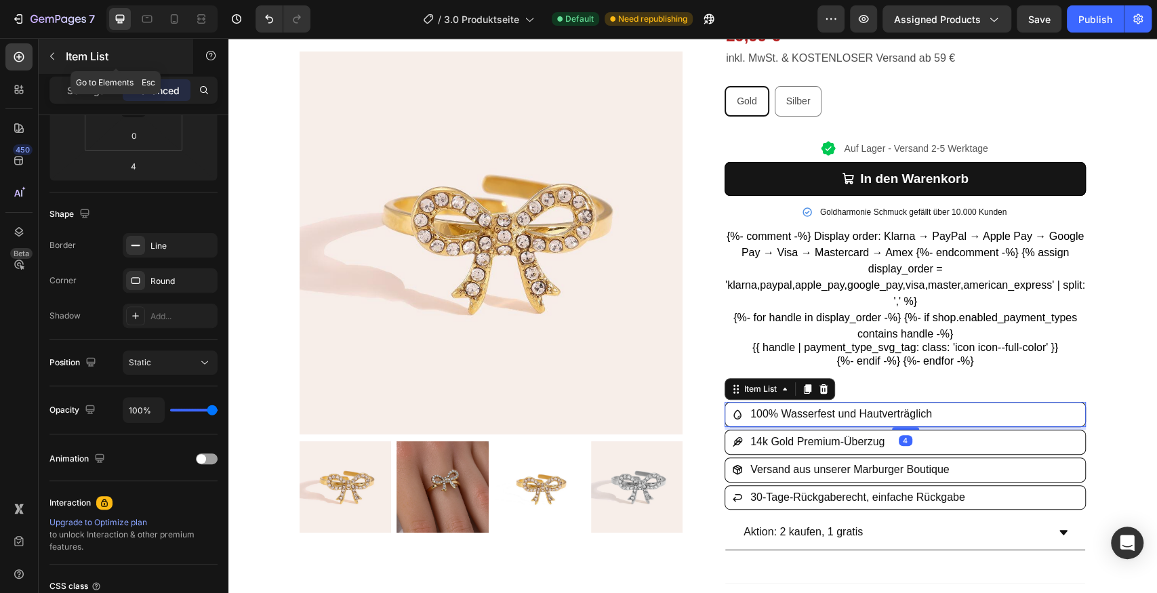
click at [60, 56] on button "button" at bounding box center [52, 56] width 22 height 22
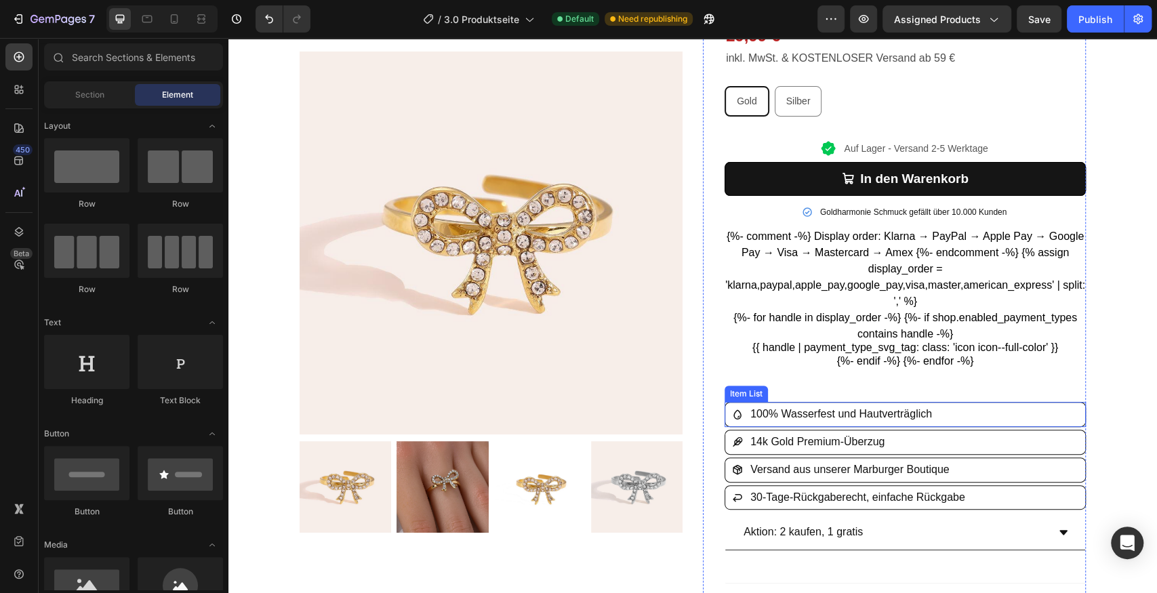
click at [982, 406] on div "100% Wasserfest und Hautverträglich" at bounding box center [905, 415] width 360 height 24
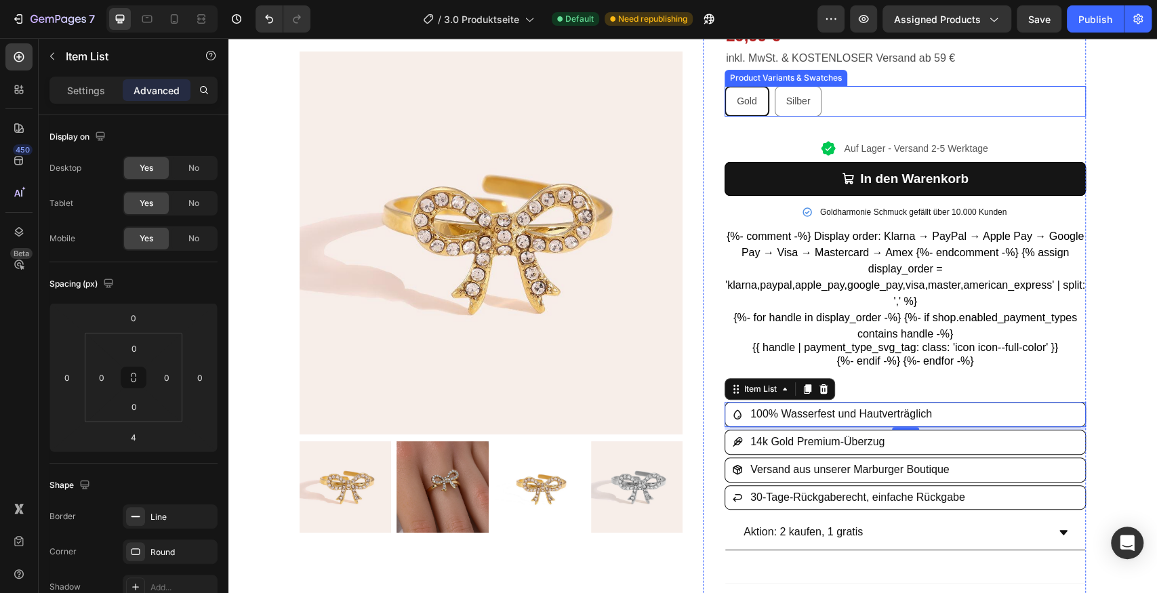
click at [758, 104] on div "Gold" at bounding box center [747, 101] width 42 height 28
click at [725, 86] on input "Gold Gold Gold" at bounding box center [724, 85] width 1 height 1
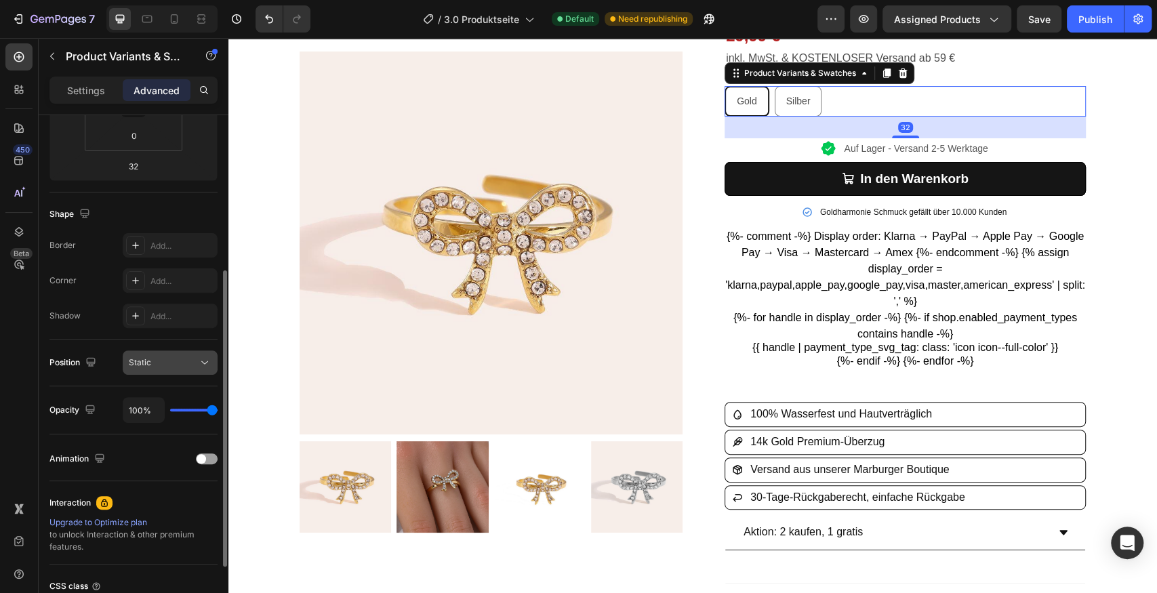
scroll to position [316, 0]
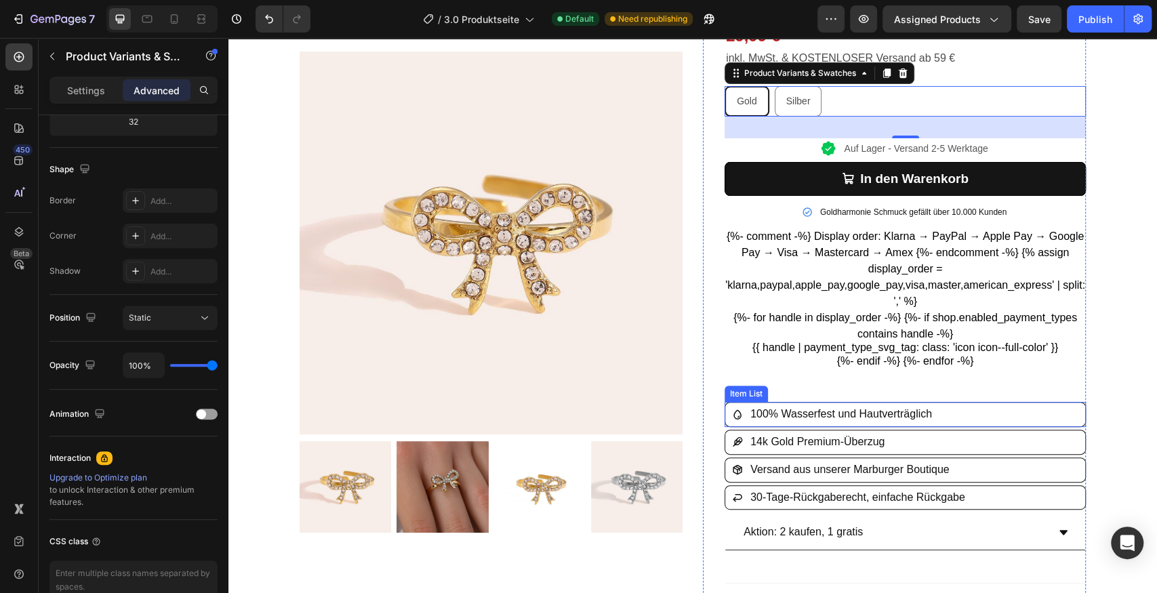
click at [984, 418] on div "100% Wasserfest und Hautverträglich" at bounding box center [905, 415] width 360 height 24
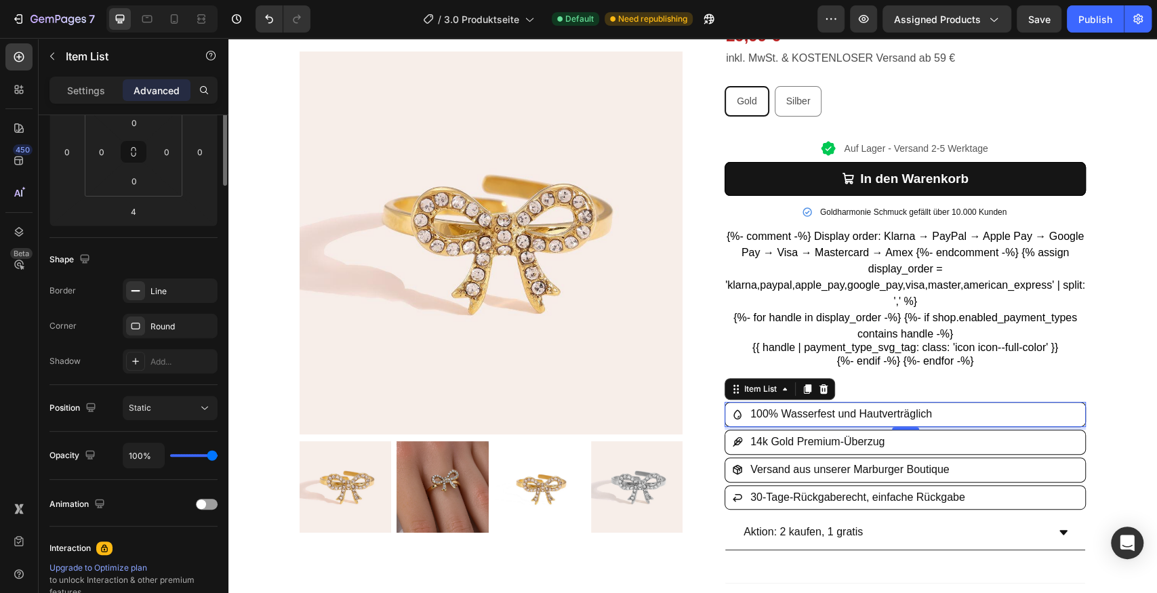
scroll to position [361, 0]
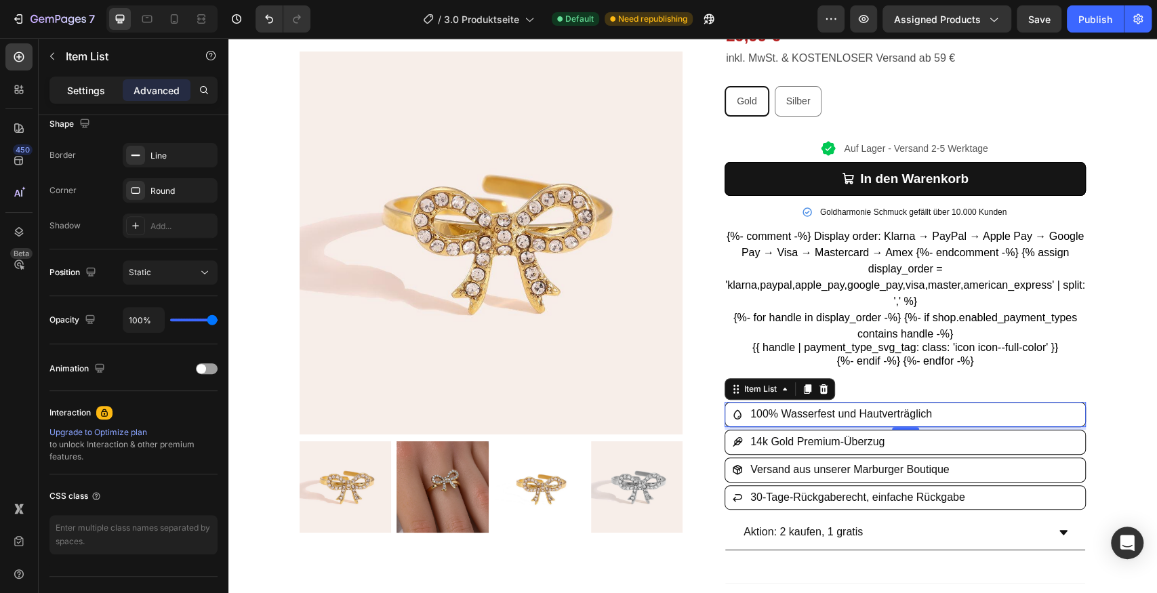
click at [88, 84] on p "Settings" at bounding box center [86, 90] width 38 height 14
type input "8"
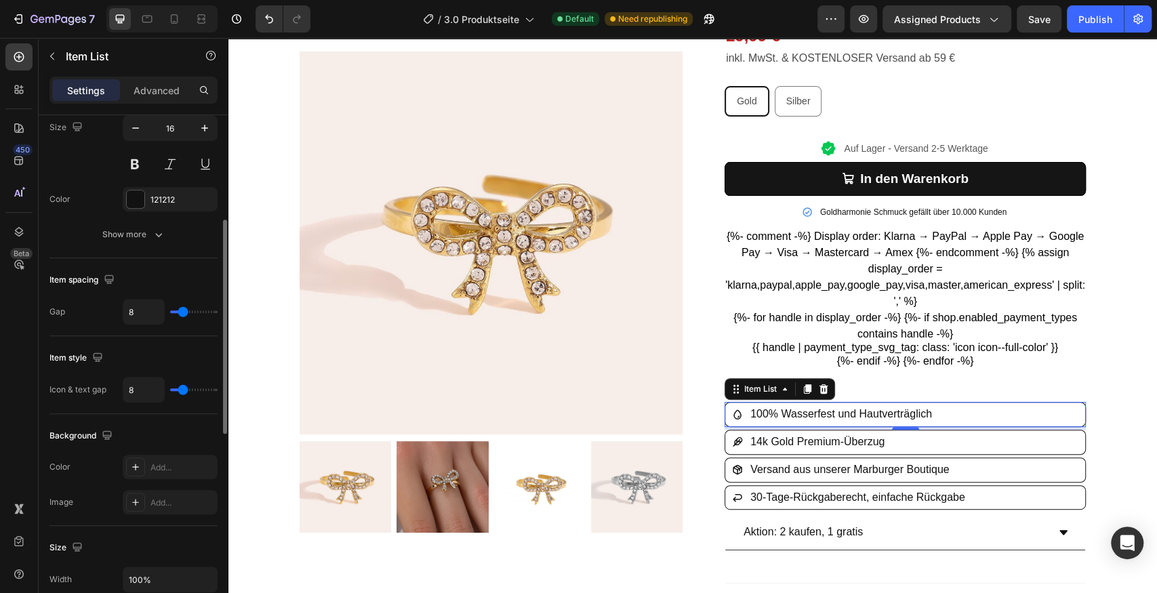
scroll to position [497, 0]
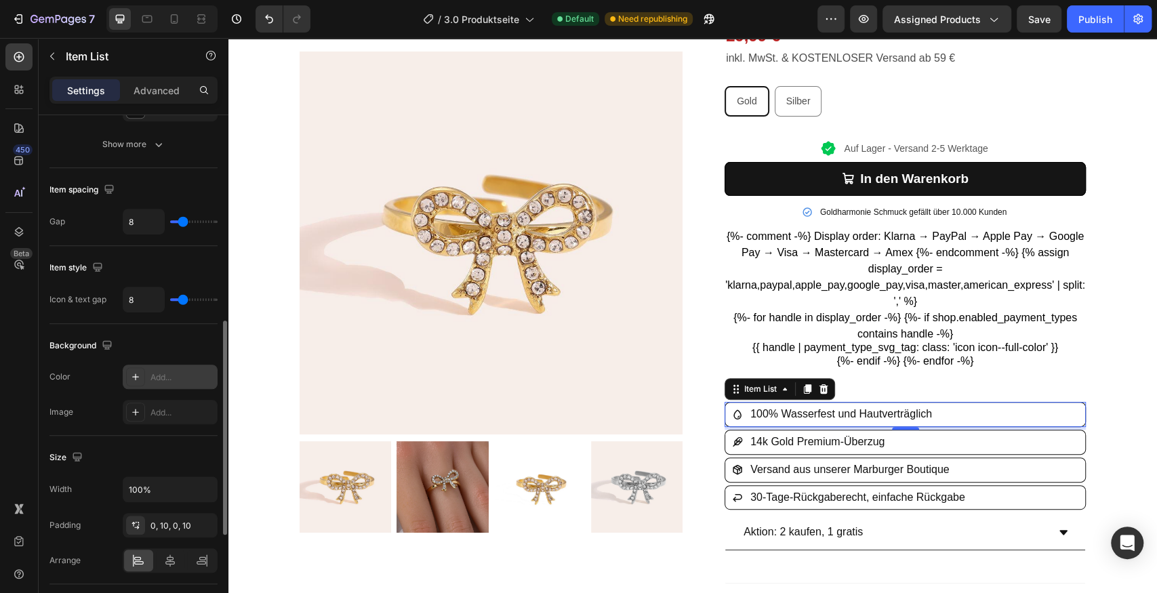
click at [152, 372] on div "Add..." at bounding box center [183, 378] width 64 height 12
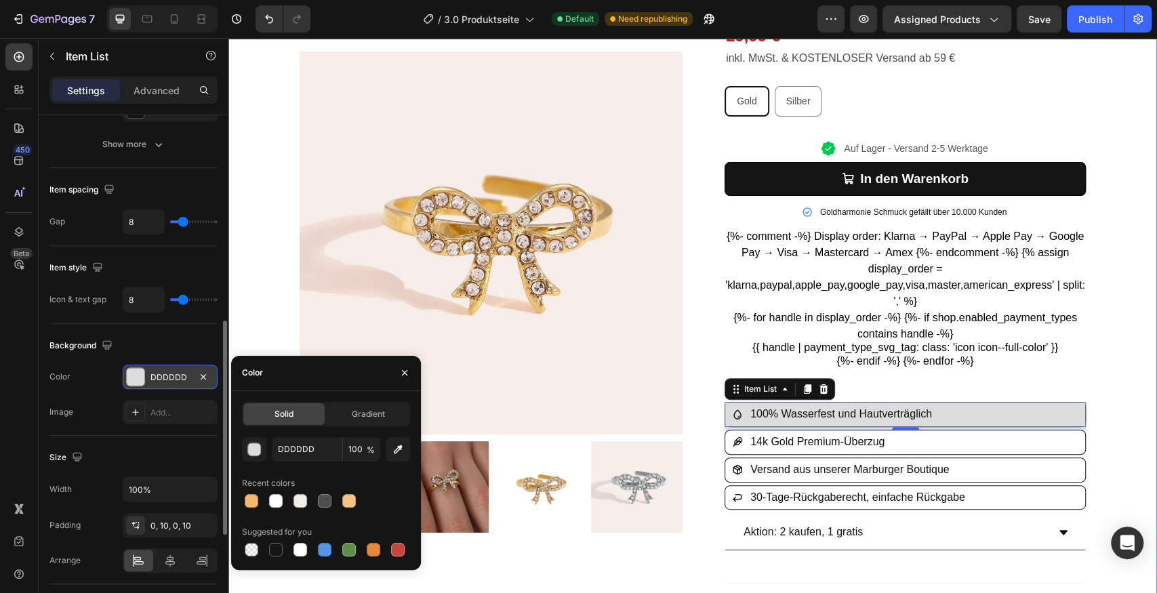
click at [1118, 382] on div "Product Images Row „Oliavera“ Bowtie With Diamonds Ring Product Title Icon Icon…" at bounding box center [692, 388] width 929 height 944
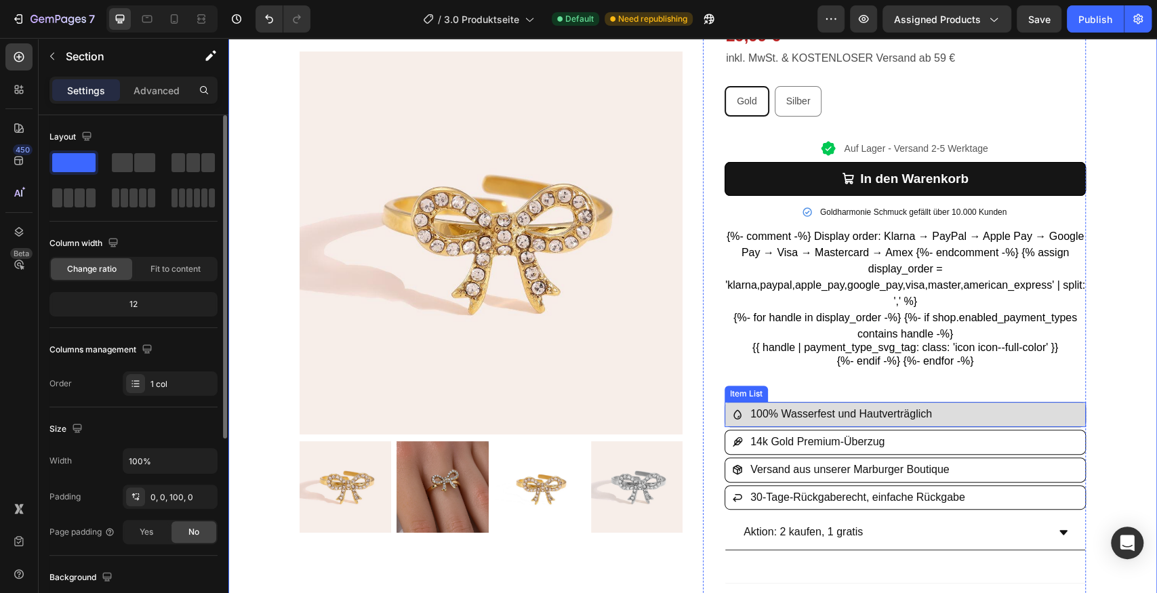
click at [1047, 407] on div "100% Wasserfest und Hautverträglich" at bounding box center [905, 415] width 360 height 24
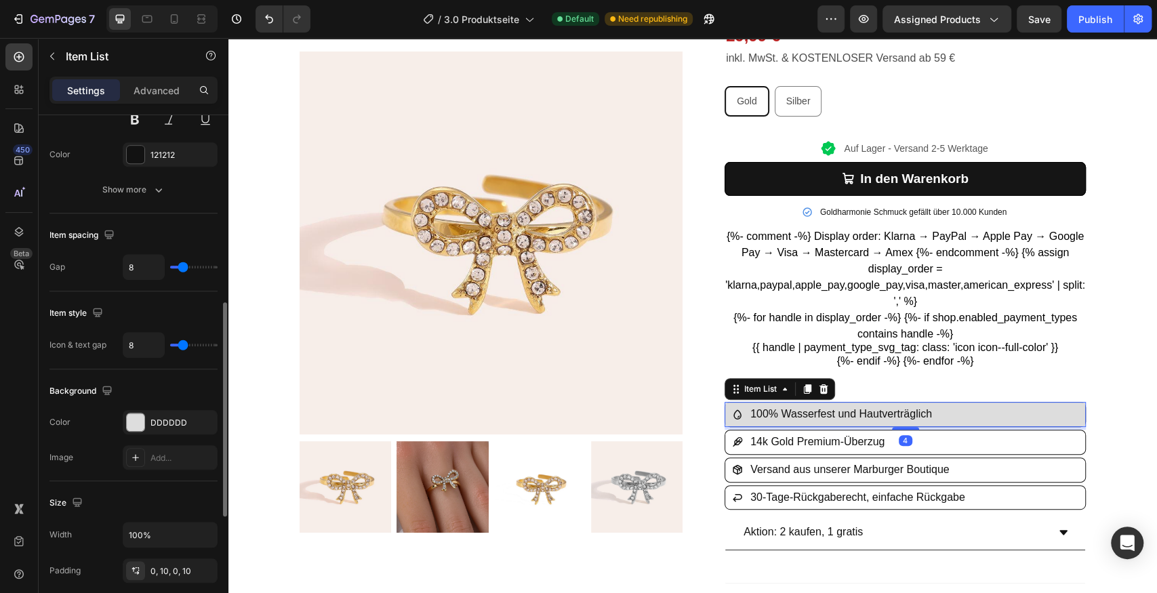
scroll to position [497, 0]
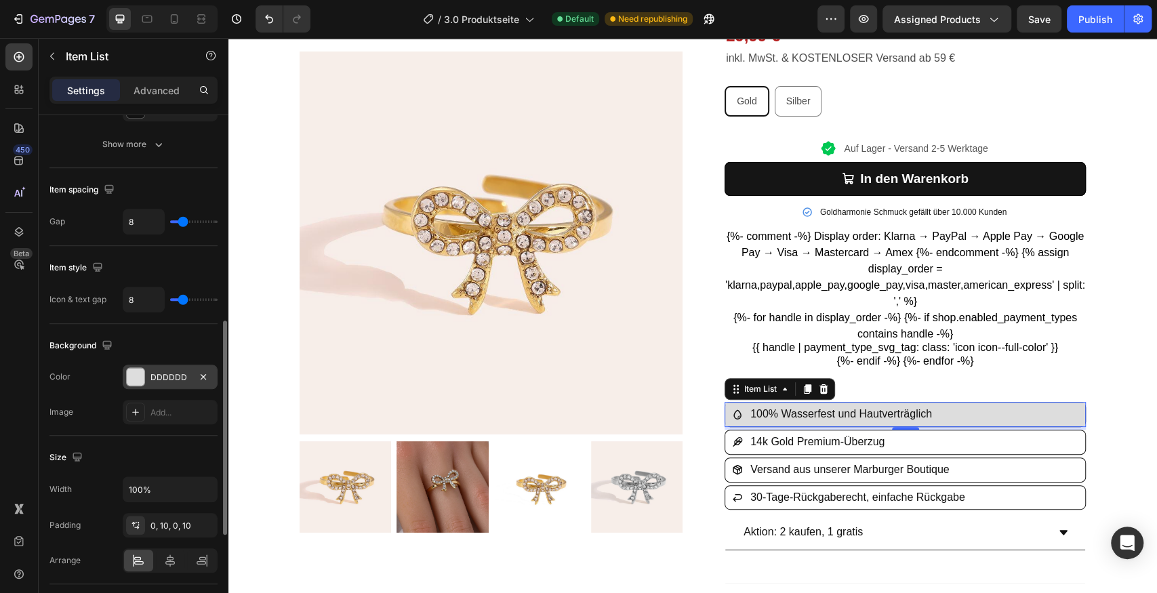
click at [161, 372] on div "DDDDDD" at bounding box center [170, 378] width 39 height 12
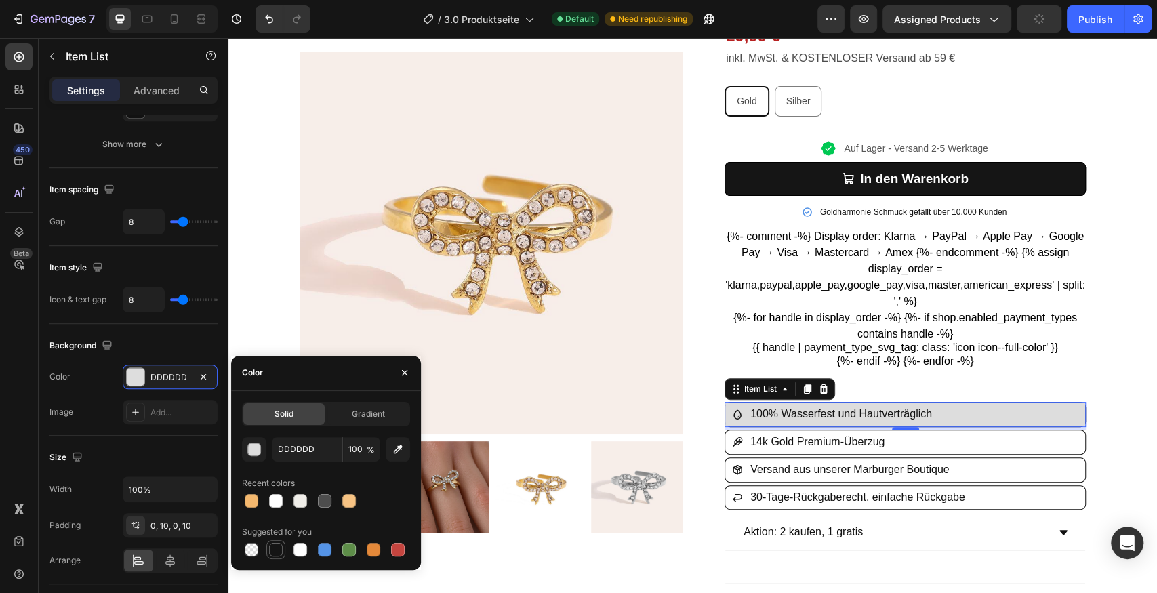
click at [283, 551] on div at bounding box center [276, 550] width 16 height 16
type input "151515"
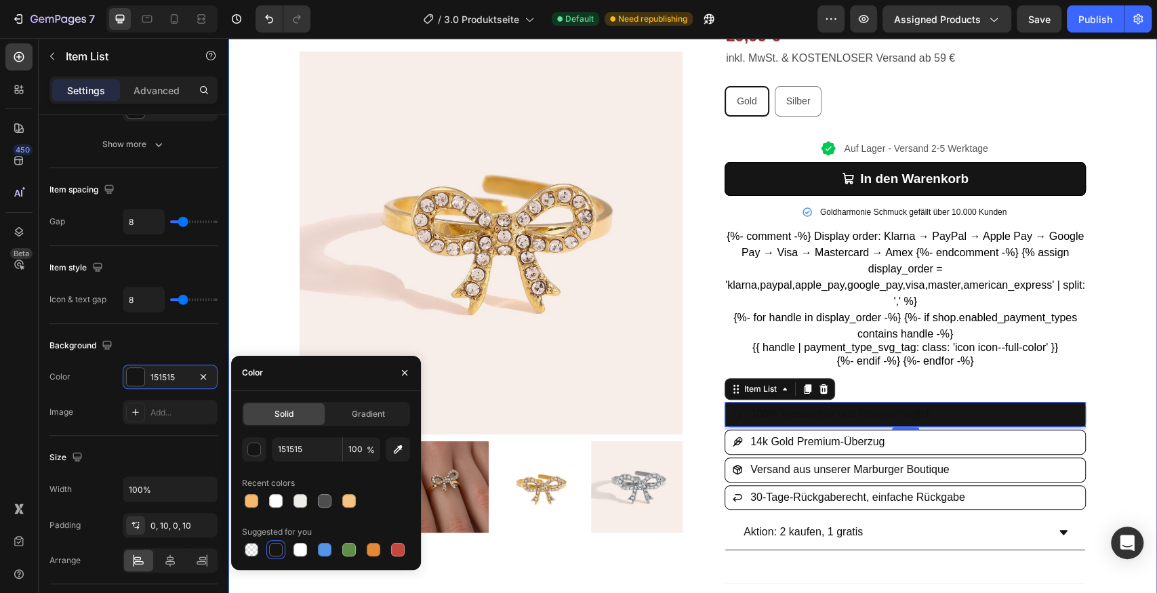
click at [1099, 281] on div "Product Images Row „Oliavera“ Bowtie With Diamonds Ring Product Title Icon Icon…" at bounding box center [692, 388] width 929 height 944
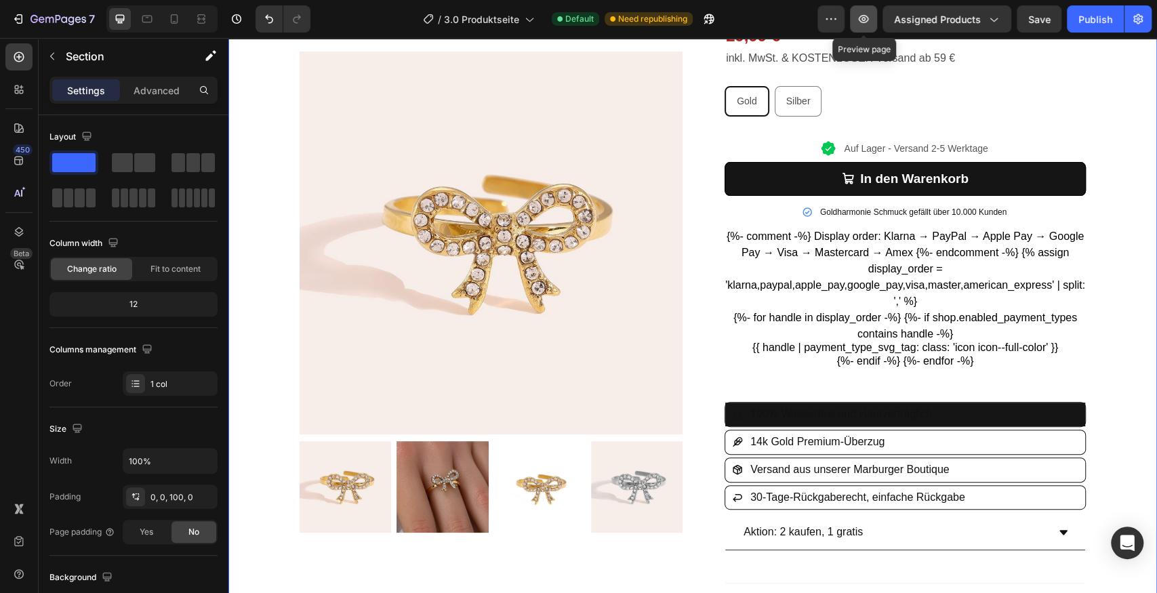
click at [869, 18] on icon "button" at bounding box center [864, 19] width 14 height 14
click at [873, 15] on button "button" at bounding box center [863, 18] width 27 height 27
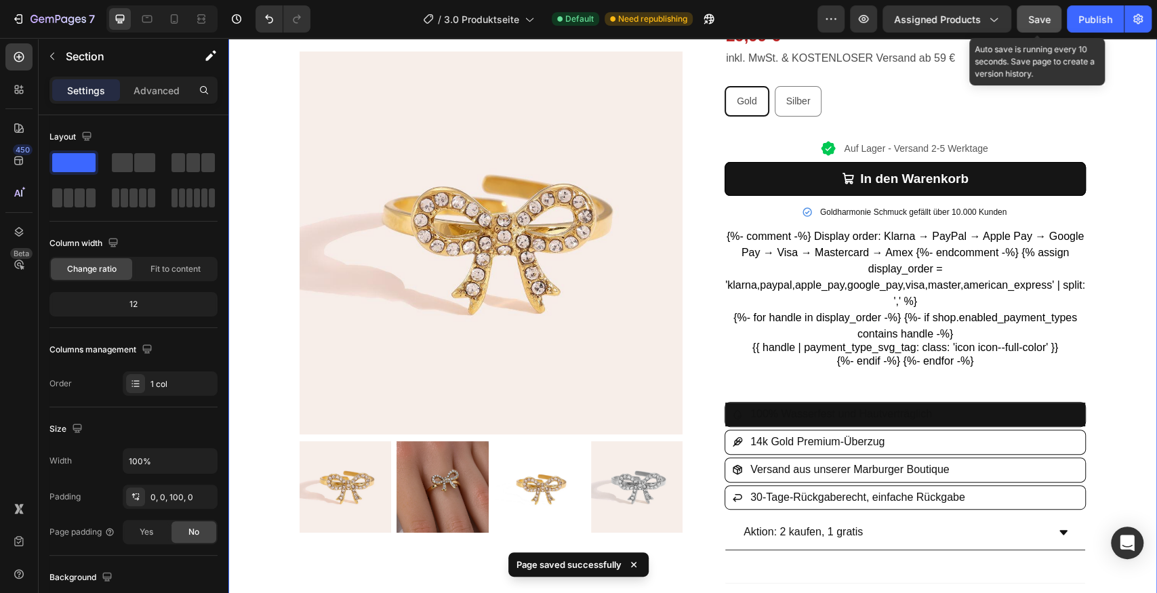
click at [1037, 22] on span "Save" at bounding box center [1040, 20] width 22 height 12
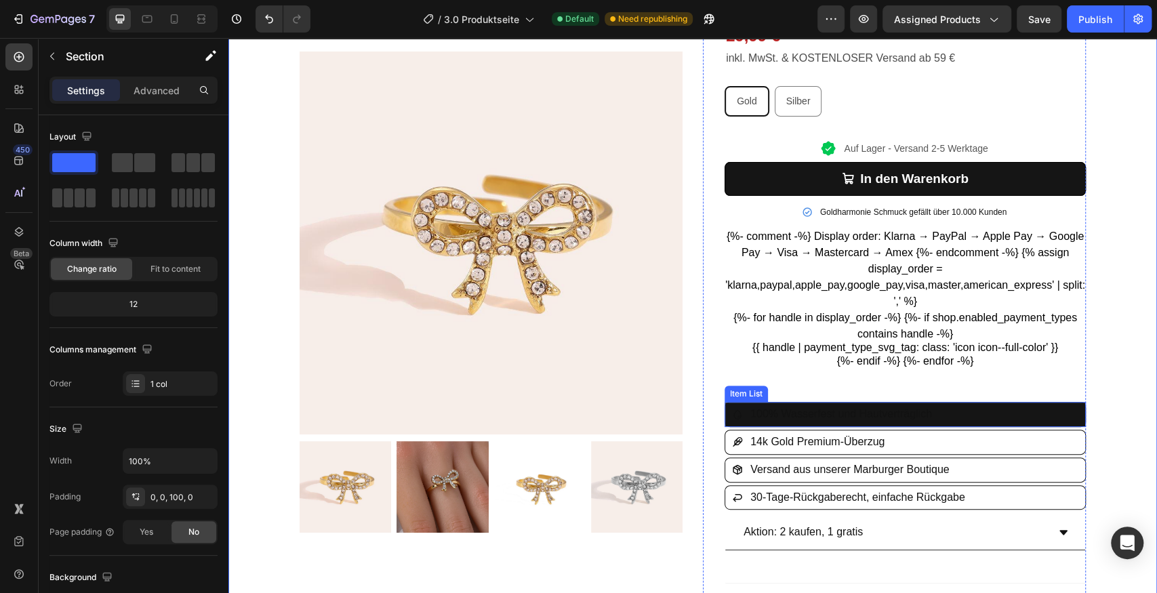
click at [738, 412] on icon at bounding box center [737, 415] width 11 height 11
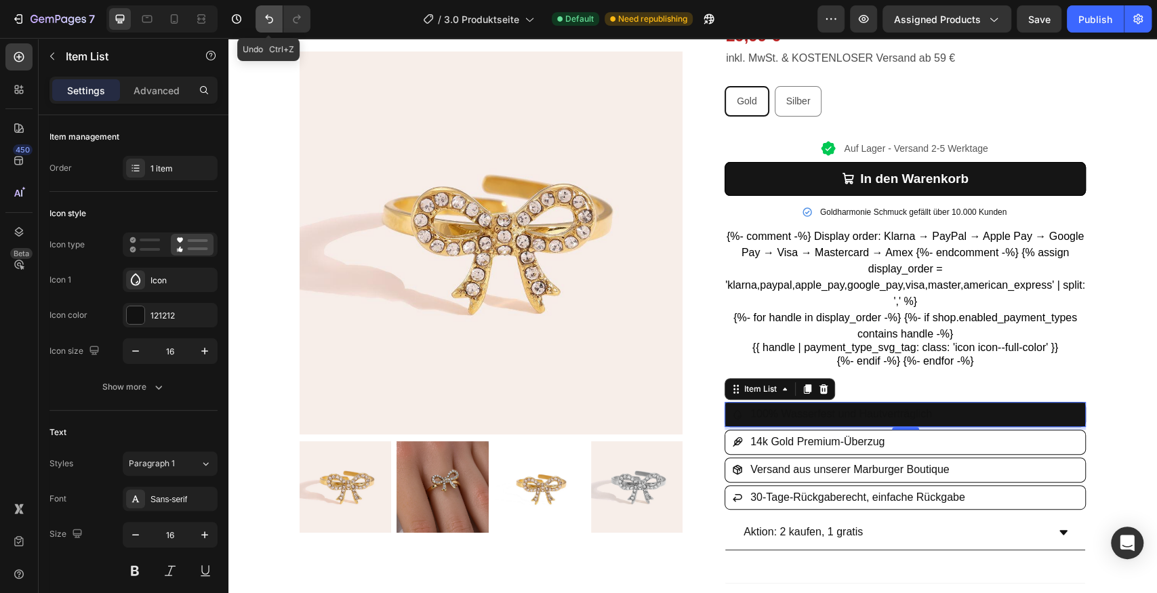
click at [266, 19] on icon "Undo/Redo" at bounding box center [269, 19] width 14 height 14
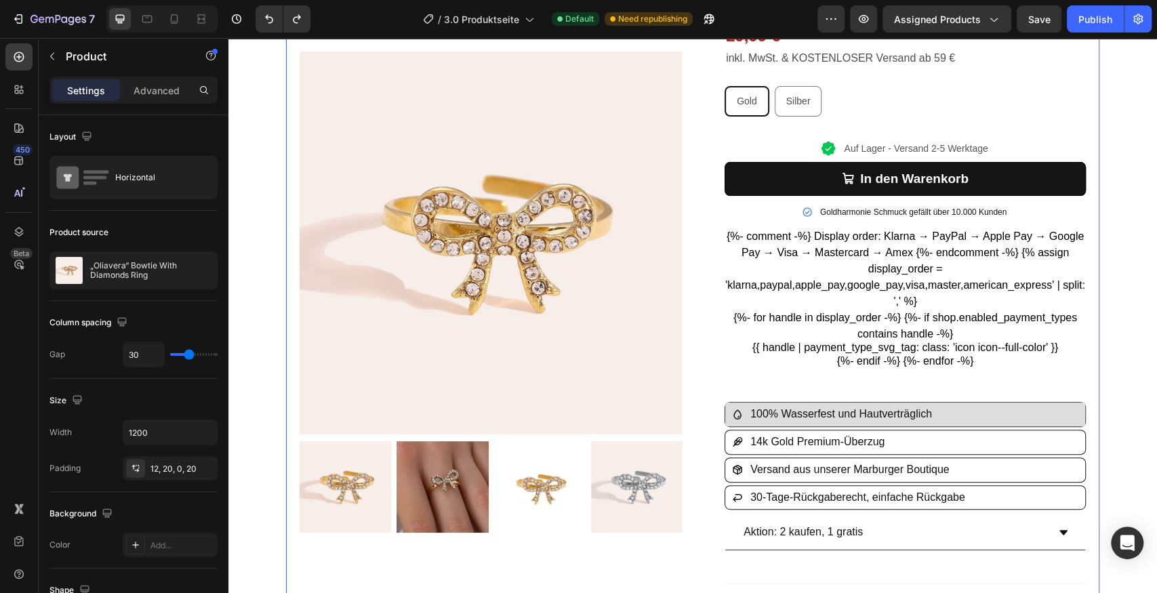
click at [1090, 302] on div "Product Images Row „Oliavera“ Bowtie With Diamonds Ring Product Title Icon Icon…" at bounding box center [693, 388] width 814 height 944
click at [271, 14] on icon "Undo/Redo" at bounding box center [269, 19] width 14 height 14
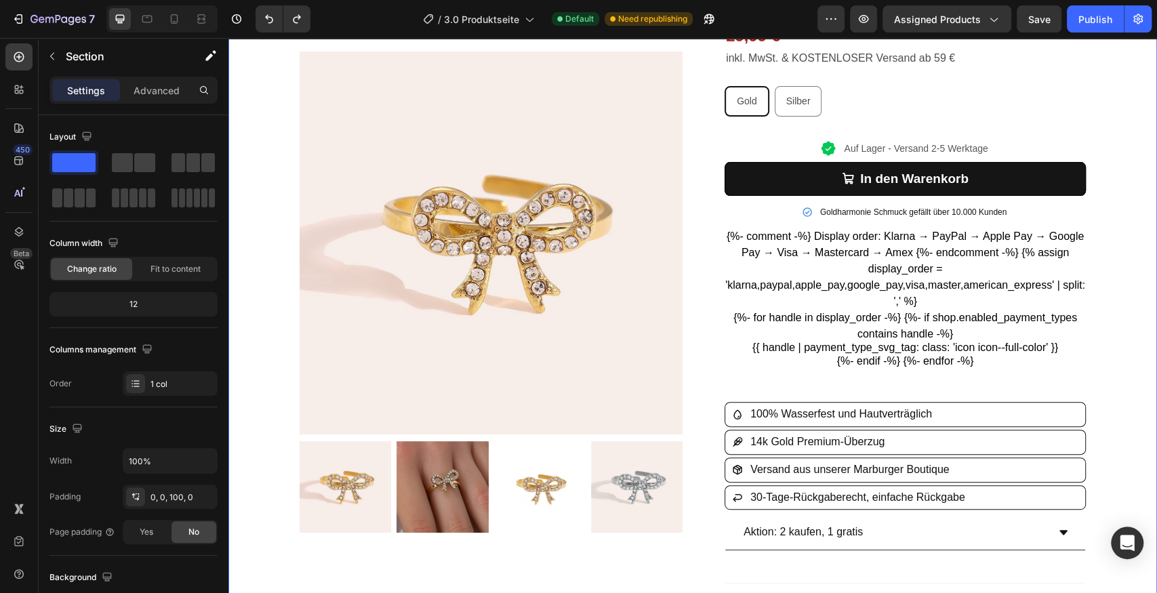
click at [1100, 313] on div "Product Images Row „Oliavera“ Bowtie With Diamonds Ring Product Title Icon Icon…" at bounding box center [692, 388] width 929 height 944
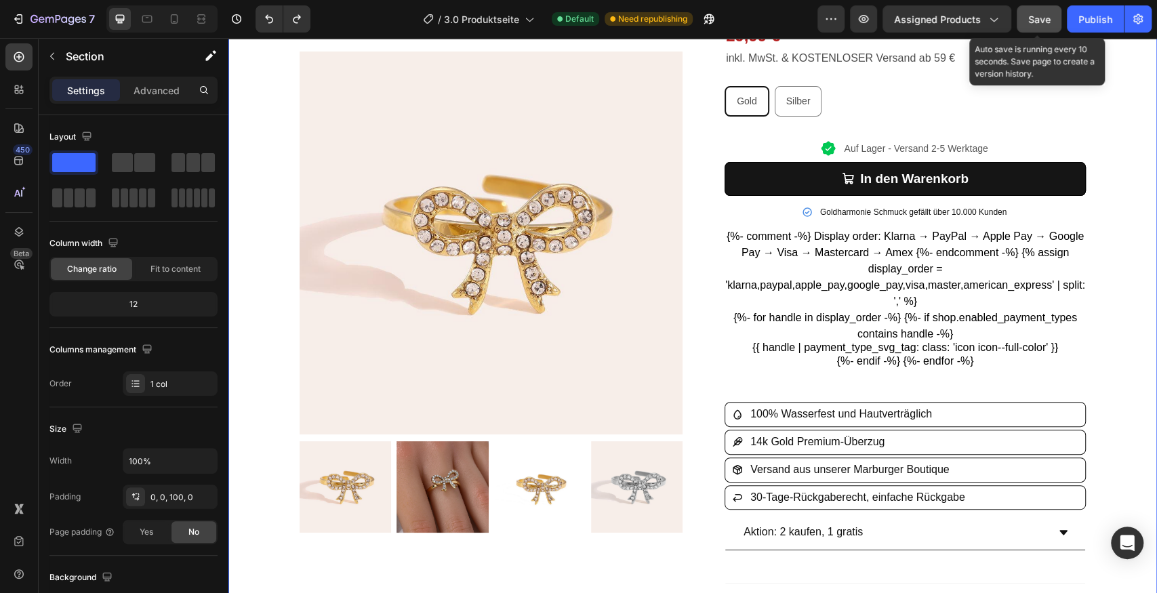
click at [1043, 7] on button "Save" at bounding box center [1039, 18] width 45 height 27
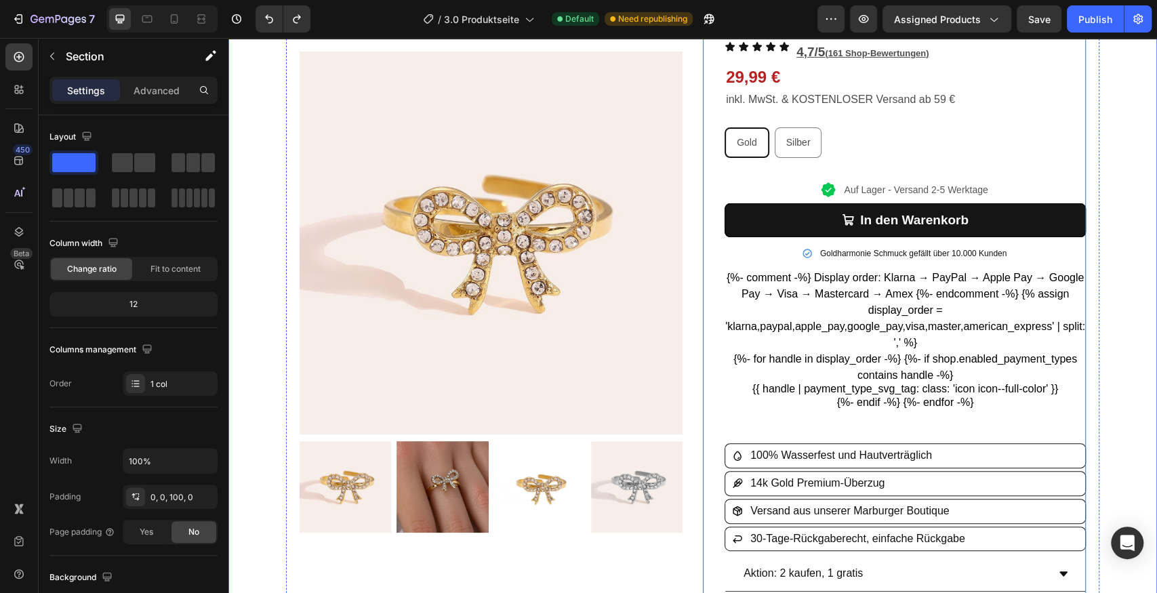
scroll to position [104, 0]
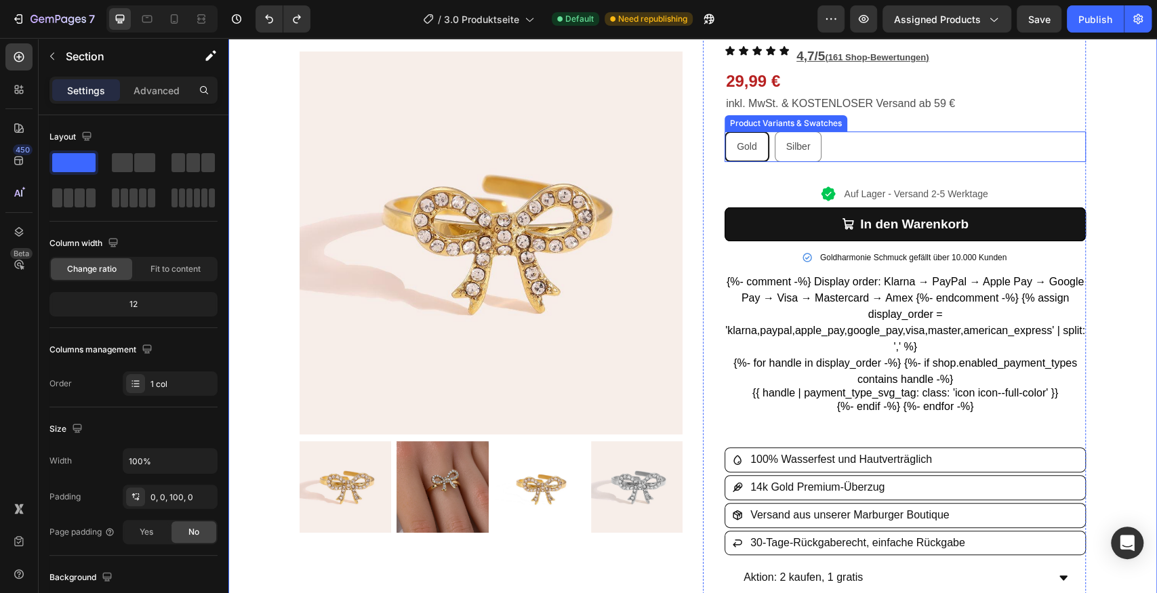
click at [841, 149] on div "Gold Gold Gold Silber Silber Silber" at bounding box center [905, 147] width 361 height 31
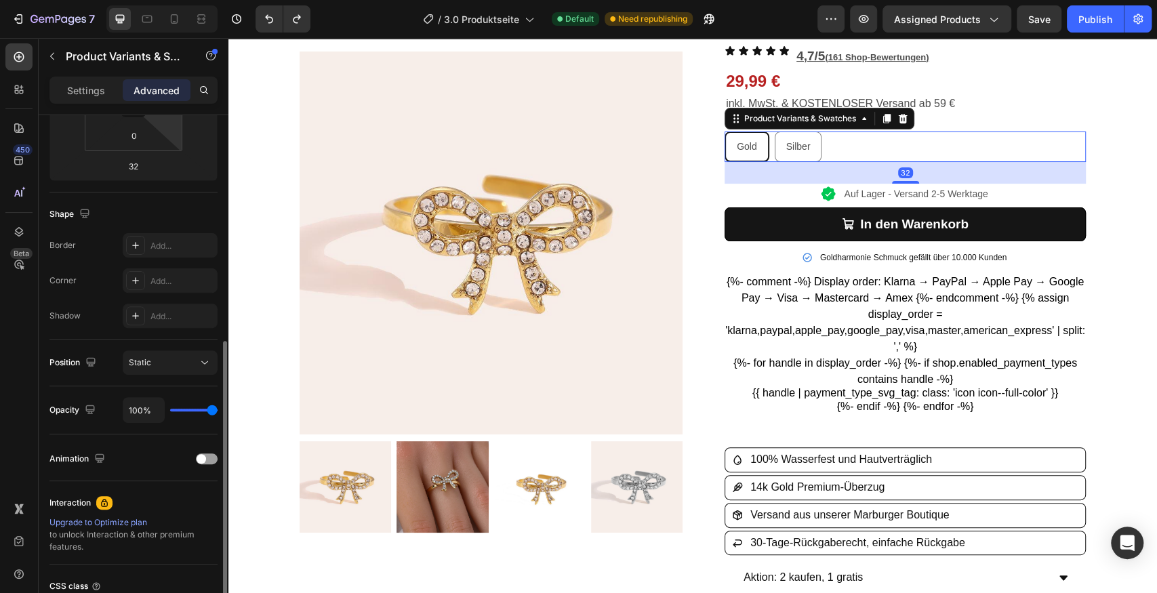
scroll to position [361, 0]
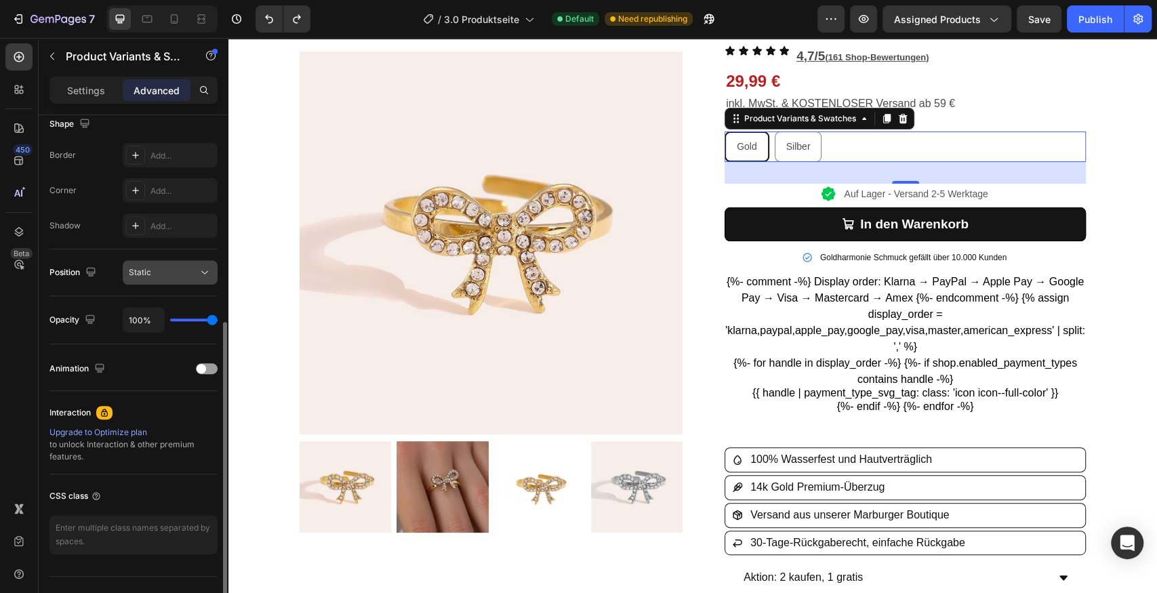
click at [165, 274] on div "Static" at bounding box center [163, 272] width 69 height 12
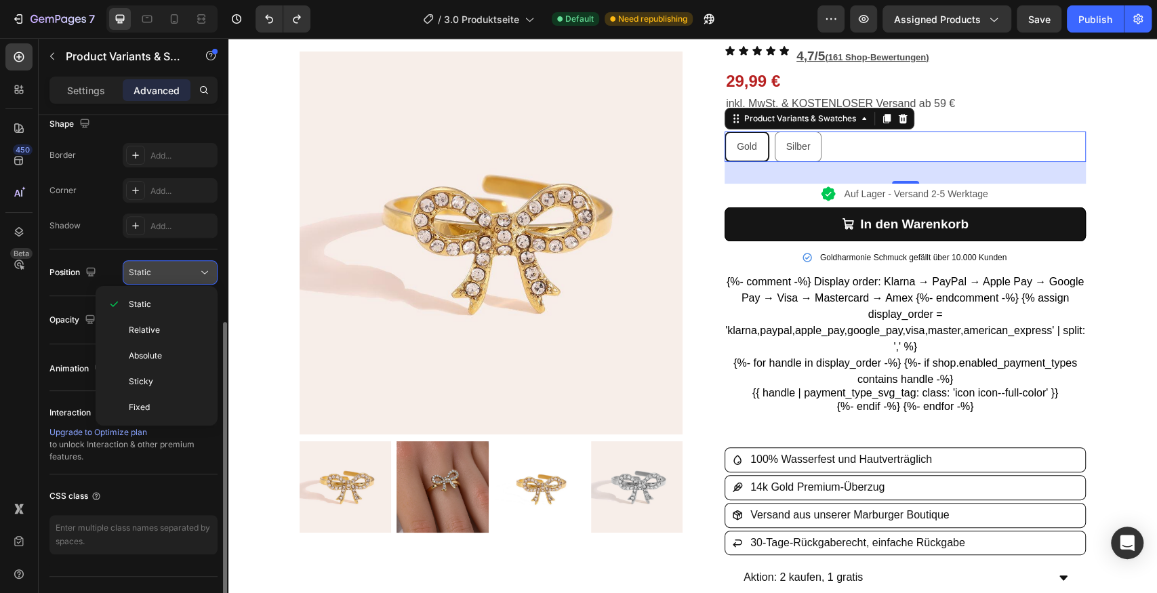
click at [168, 273] on div "Static" at bounding box center [163, 272] width 69 height 12
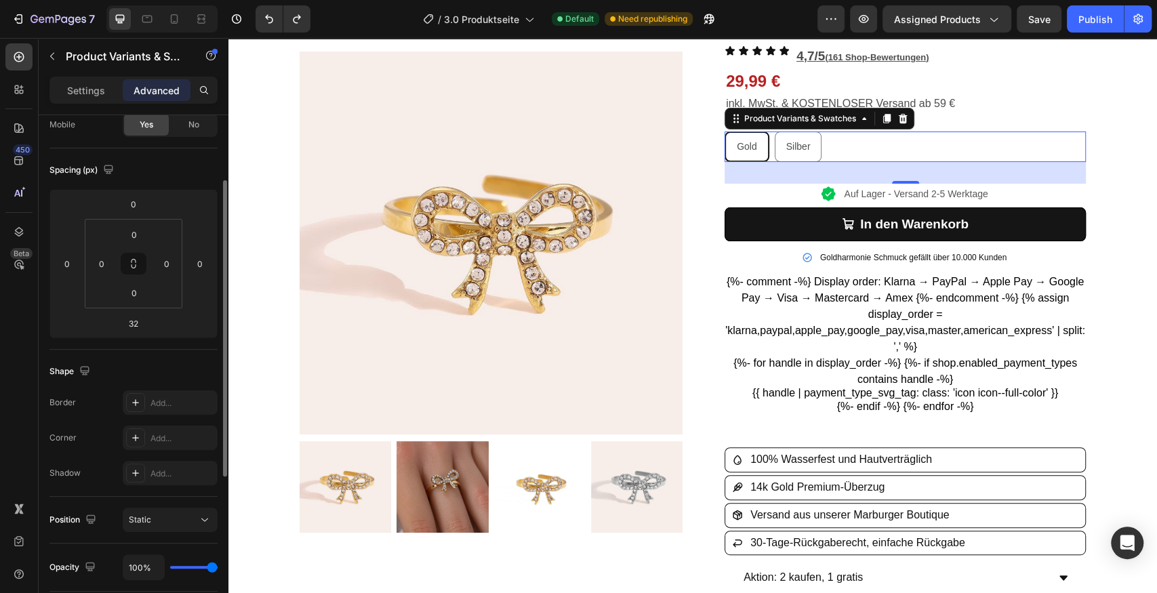
scroll to position [0, 0]
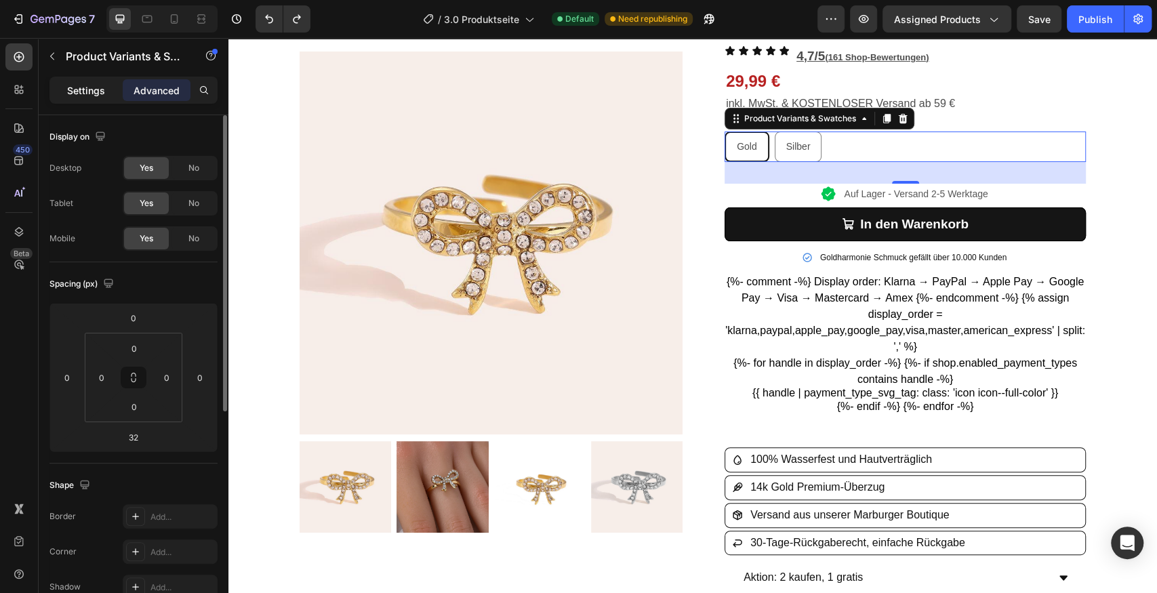
click at [106, 92] on div "Settings" at bounding box center [86, 90] width 68 height 22
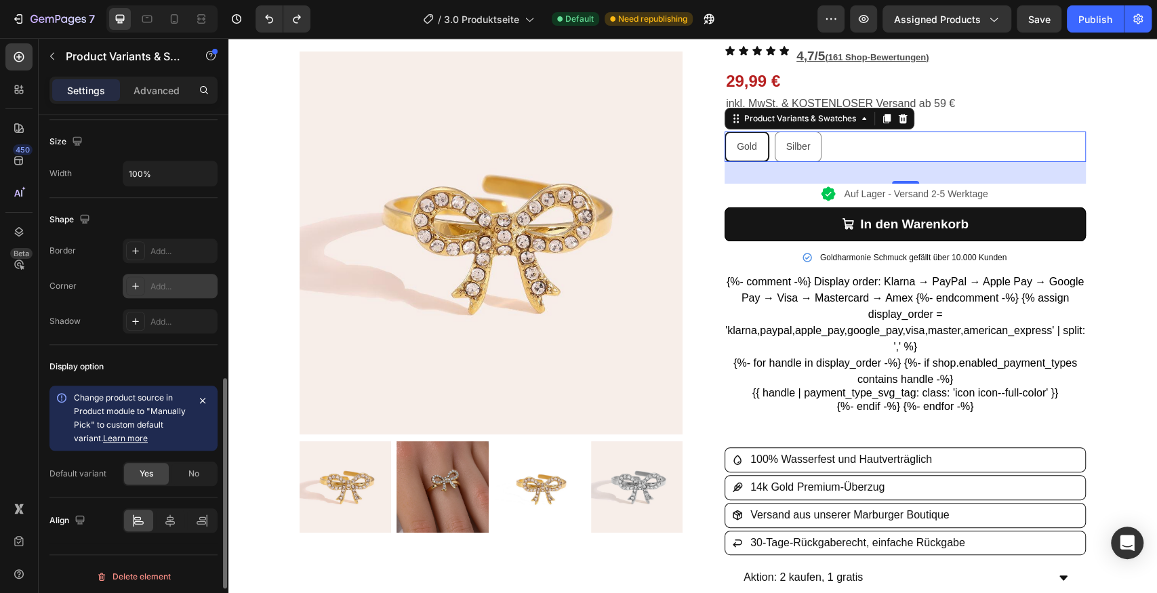
scroll to position [754, 0]
click at [169, 514] on icon at bounding box center [170, 521] width 14 height 14
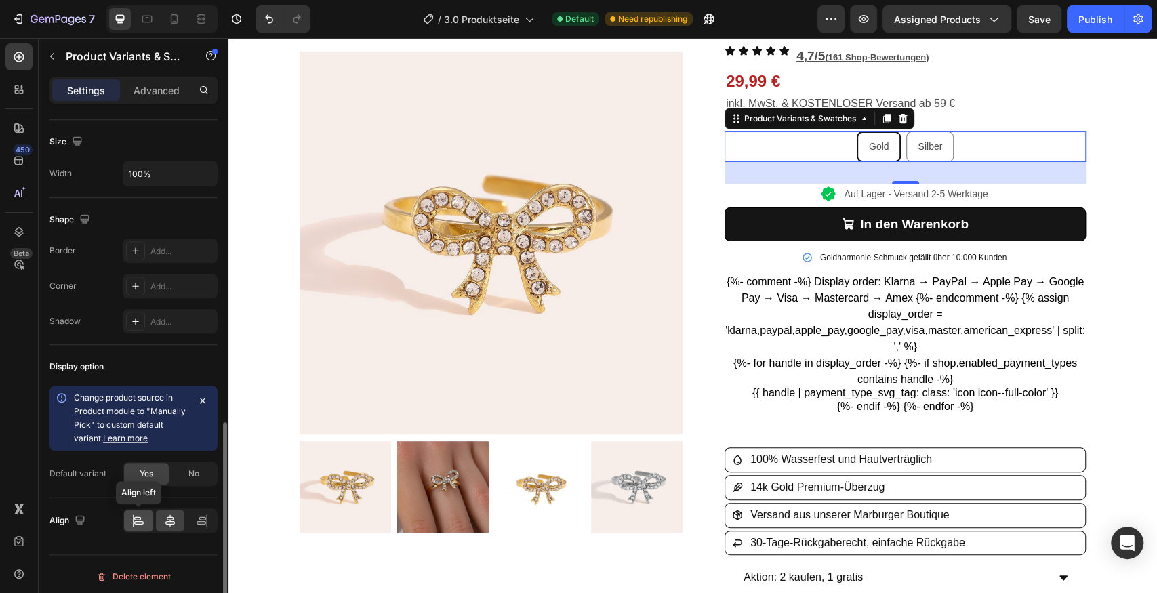
click at [141, 510] on div at bounding box center [138, 521] width 29 height 22
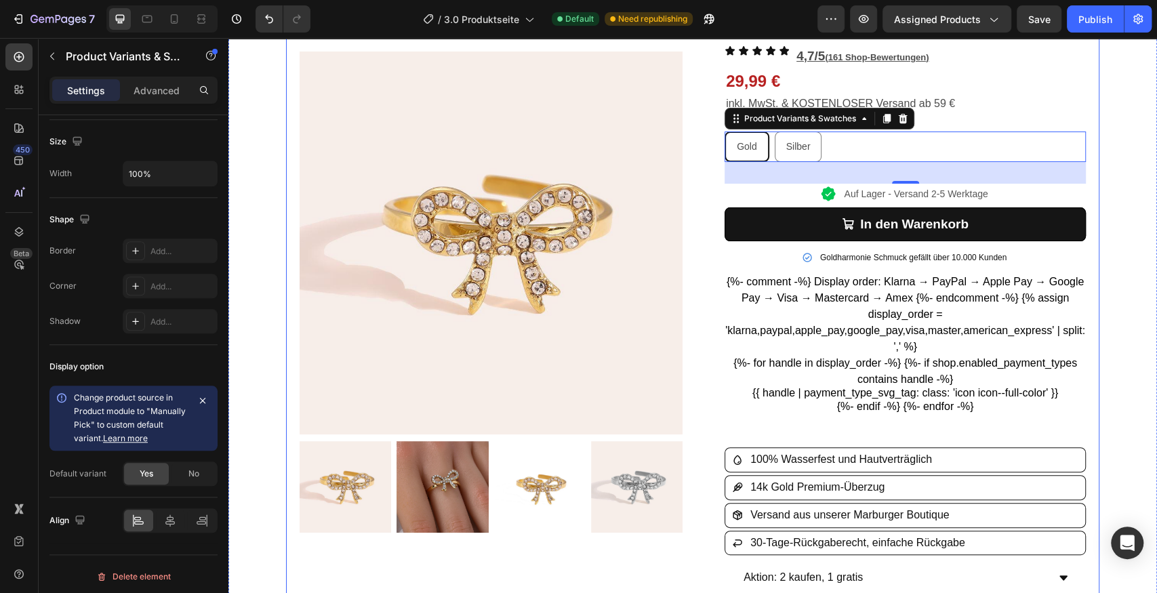
click at [1087, 104] on div "Product Images Row „Oliavera“ Bowtie With Diamonds Ring Product Title Icon Icon…" at bounding box center [693, 433] width 814 height 944
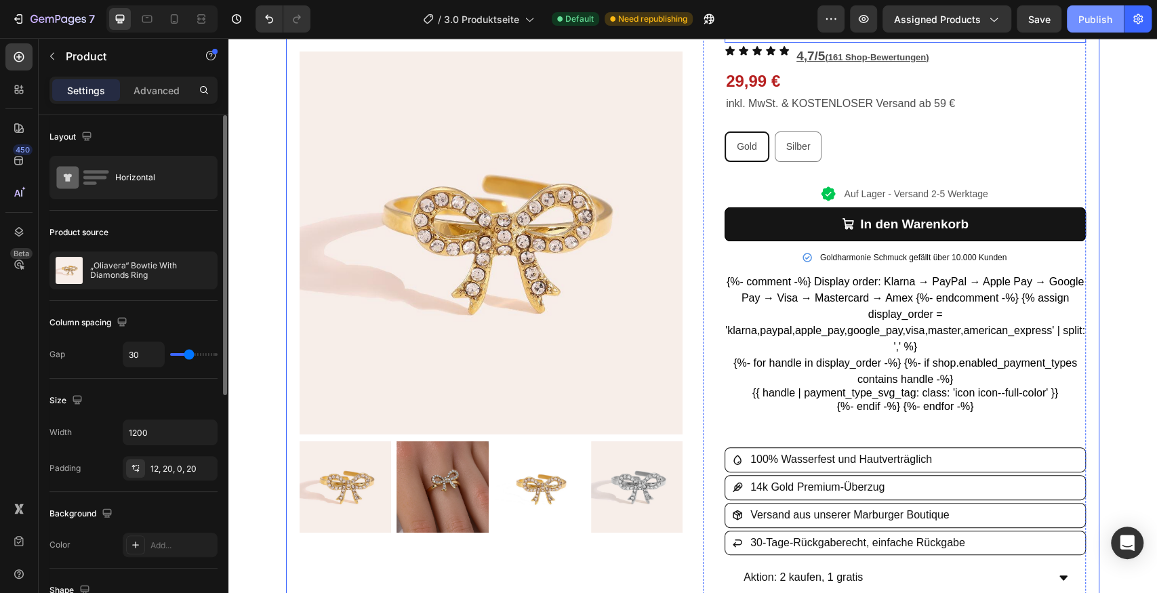
click at [1090, 31] on button "Publish" at bounding box center [1095, 18] width 57 height 27
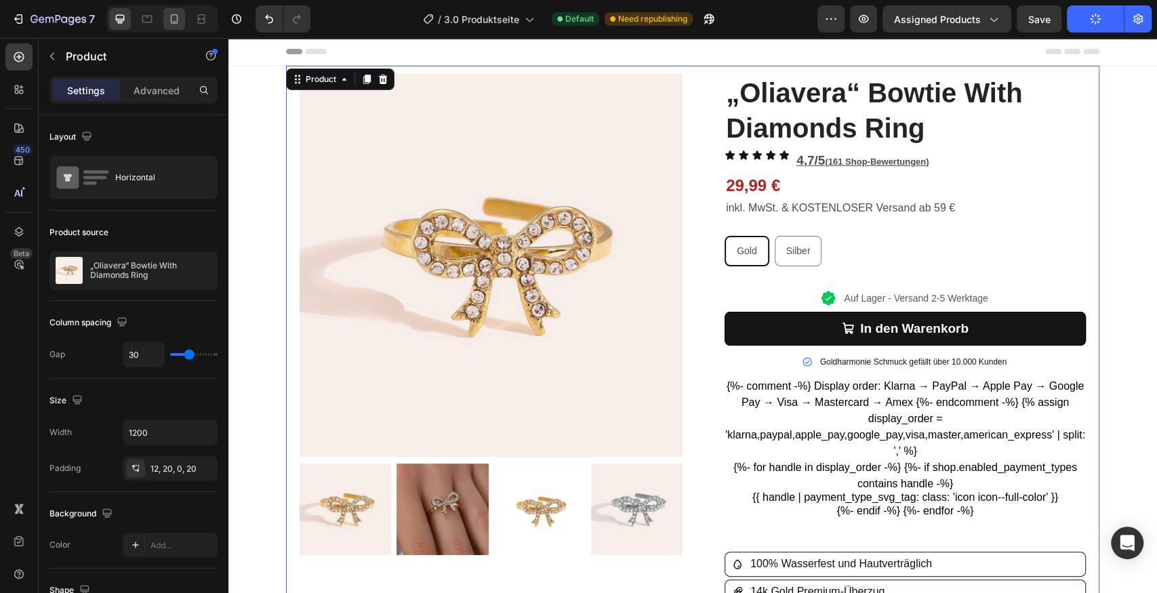
click at [182, 15] on div at bounding box center [174, 19] width 22 height 22
type input "0"
type input "100%"
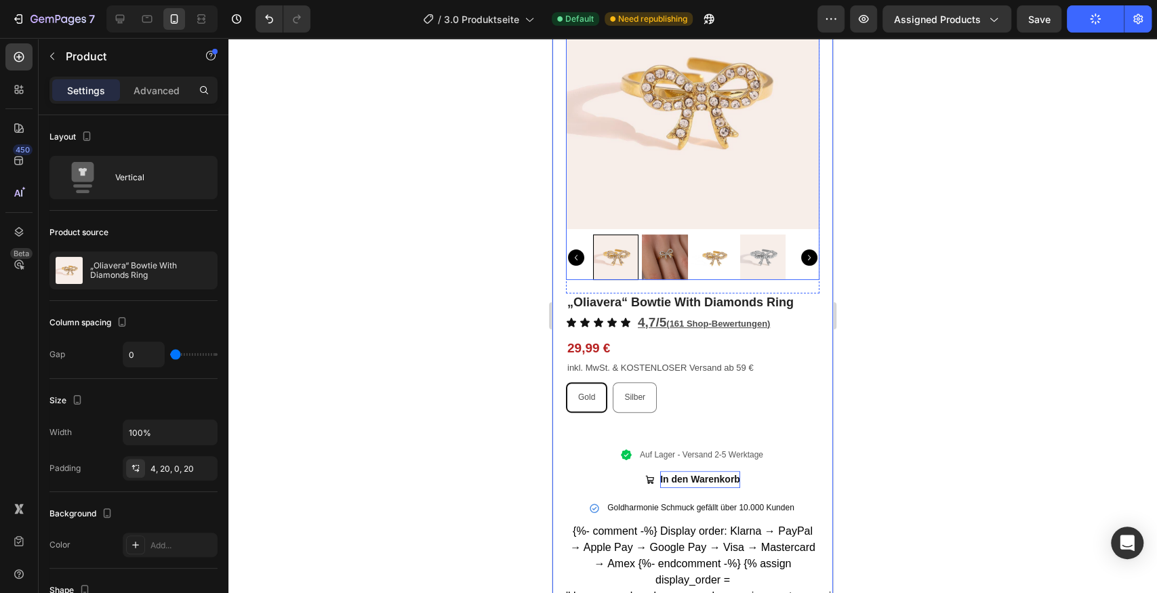
scroll to position [271, 0]
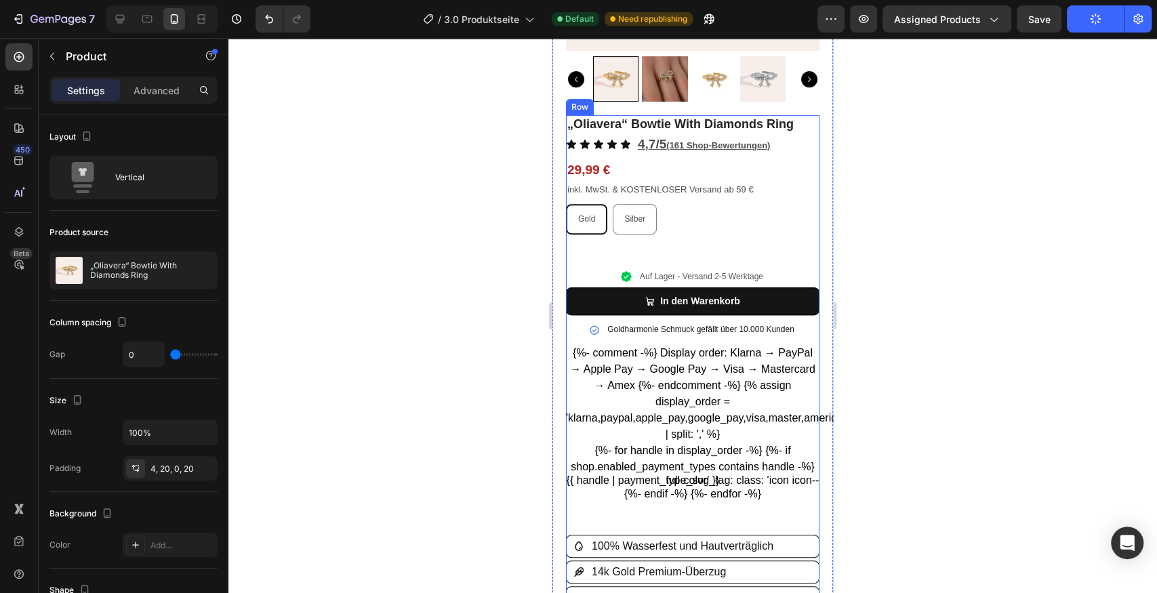
click at [704, 246] on div "„Oliavera“ Bowtie With Diamonds Ring Product Title Icon Icon Icon Icon Icon Ico…" at bounding box center [693, 539] width 254 height 849
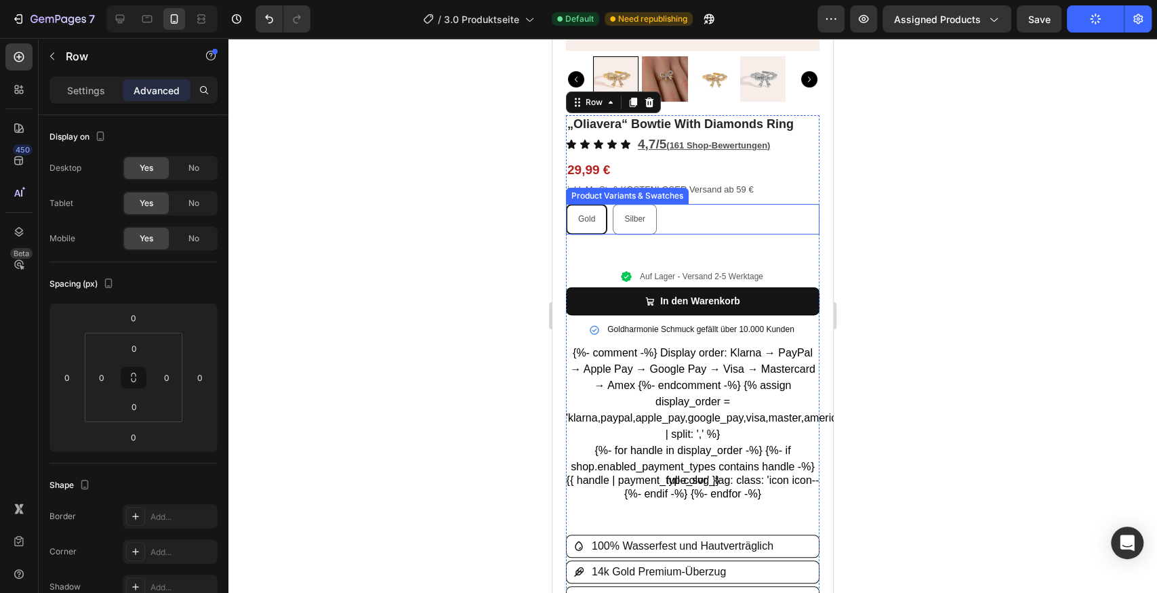
click at [663, 222] on div "Gold Gold Gold Silber Silber Silber" at bounding box center [693, 219] width 254 height 31
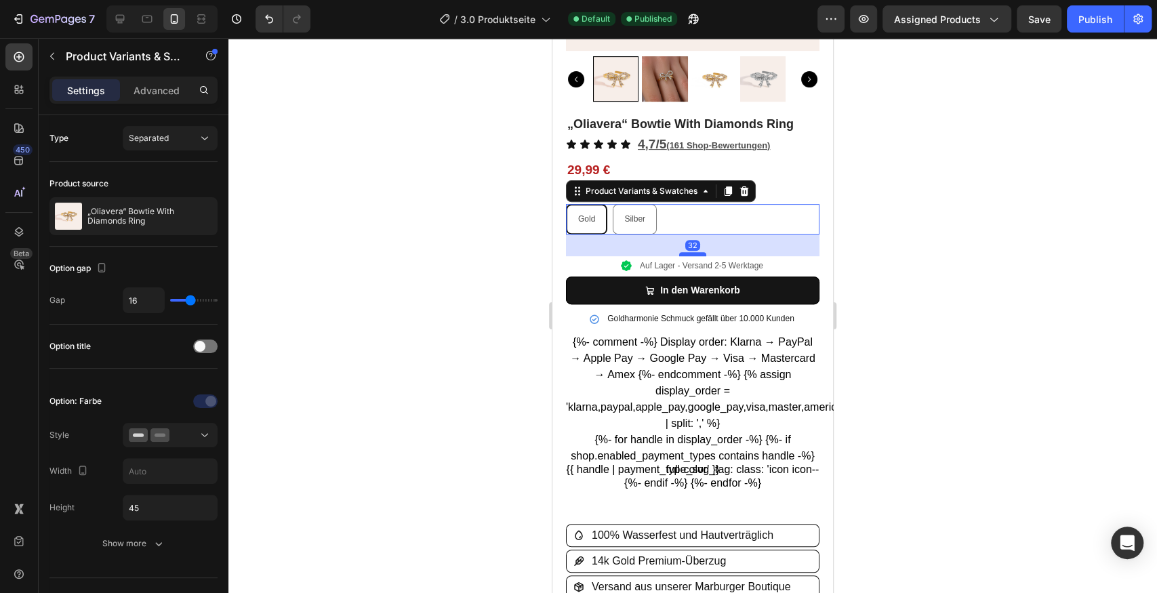
drag, startPoint x: 693, startPoint y: 258, endPoint x: 692, endPoint y: 247, distance: 10.9
click at [692, 252] on div at bounding box center [692, 254] width 27 height 4
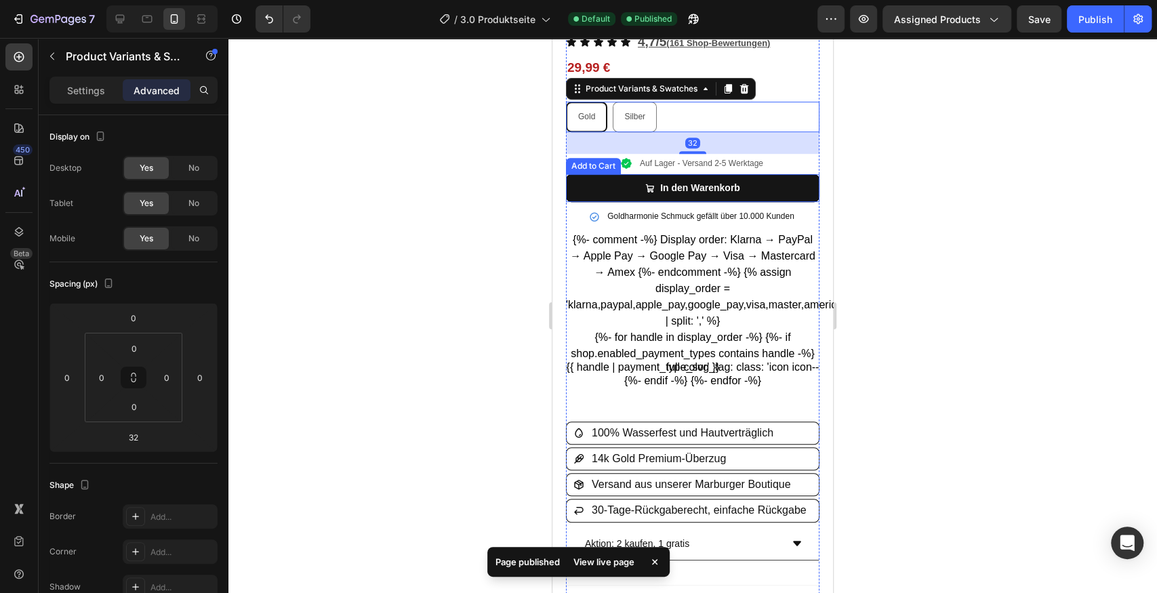
scroll to position [497, 0]
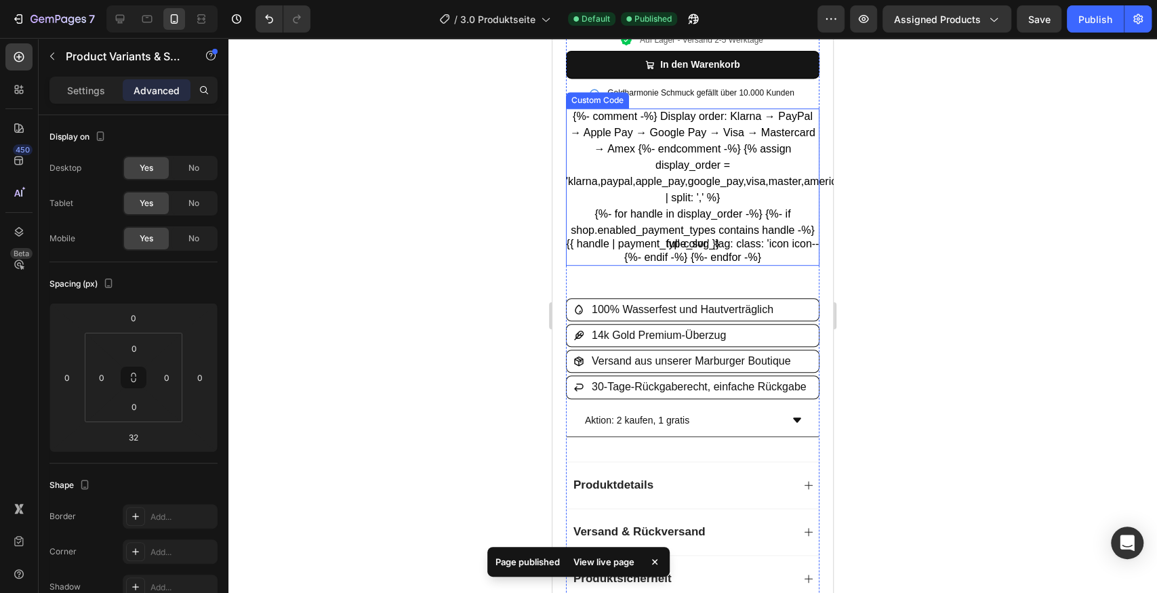
click at [781, 242] on ul "{%- for handle in display_order -%} {%- if shop.enabled_payment_types contains …" at bounding box center [693, 236] width 254 height 60
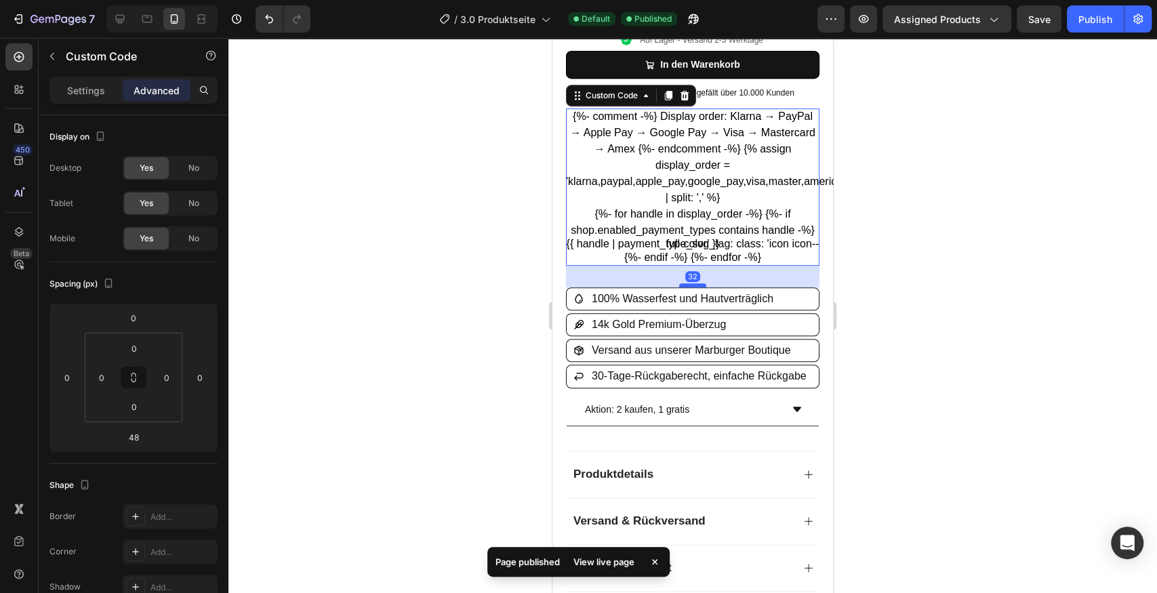
drag, startPoint x: 698, startPoint y: 288, endPoint x: 698, endPoint y: 277, distance: 10.9
click at [698, 283] on div at bounding box center [692, 285] width 27 height 4
type input "32"
click at [1096, 23] on div "Publish" at bounding box center [1096, 19] width 34 height 14
